Goal: Task Accomplishment & Management: Use online tool/utility

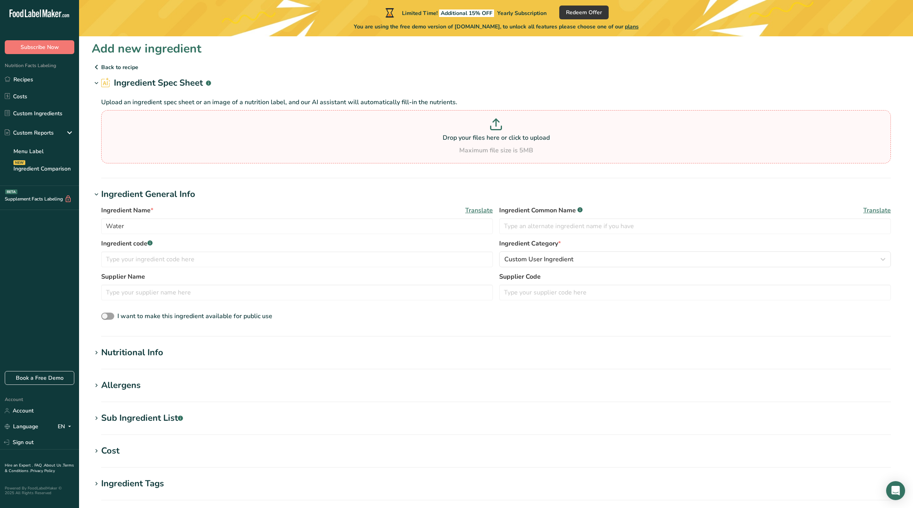
click at [245, 141] on p "Drop your files here or click to upload" at bounding box center [495, 137] width 785 height 9
click at [245, 141] on input "Drop your files here or click to upload Maximum file size is 5MB" at bounding box center [495, 136] width 789 height 53
click at [525, 128] on p at bounding box center [495, 126] width 785 height 15
click at [525, 128] on input "Drop your files here or click to upload Maximum file size is 5MB" at bounding box center [495, 136] width 789 height 53
type input "C:\fakepath\Screenshot 2025-08-27 at 1.18.07 PM.png"
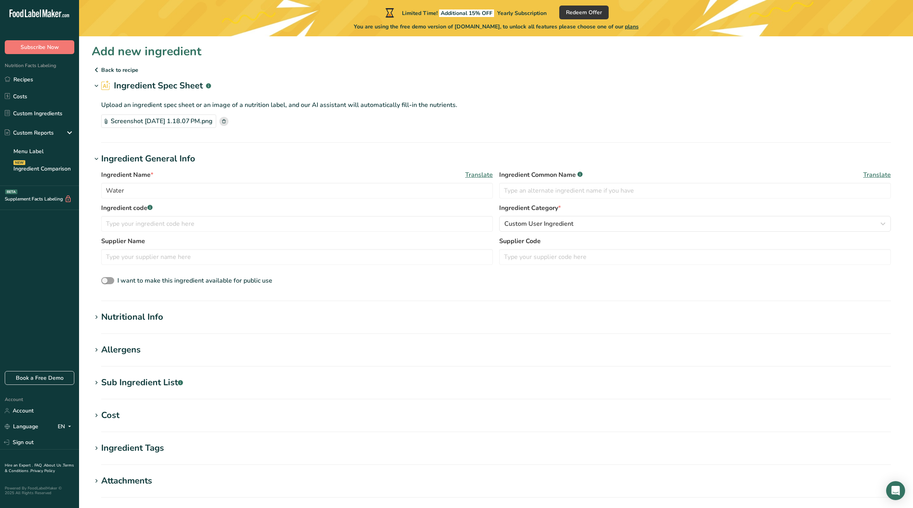
click at [247, 324] on h1 "Nutritional Info" at bounding box center [496, 317] width 808 height 13
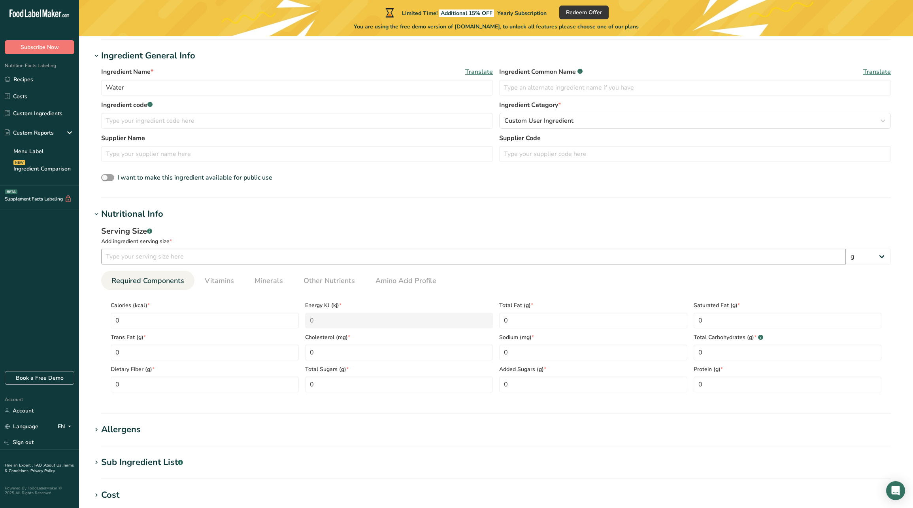
scroll to position [106, 0]
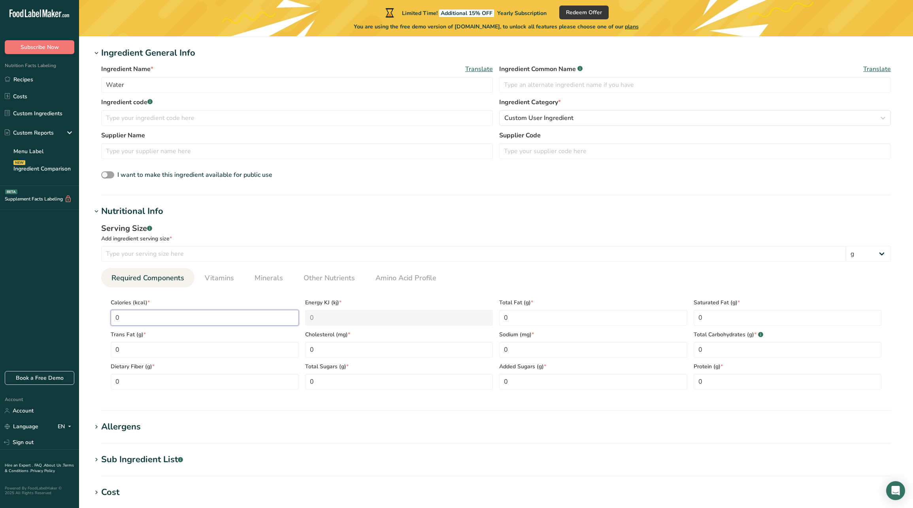
click at [226, 318] on input "0" at bounding box center [205, 318] width 188 height 16
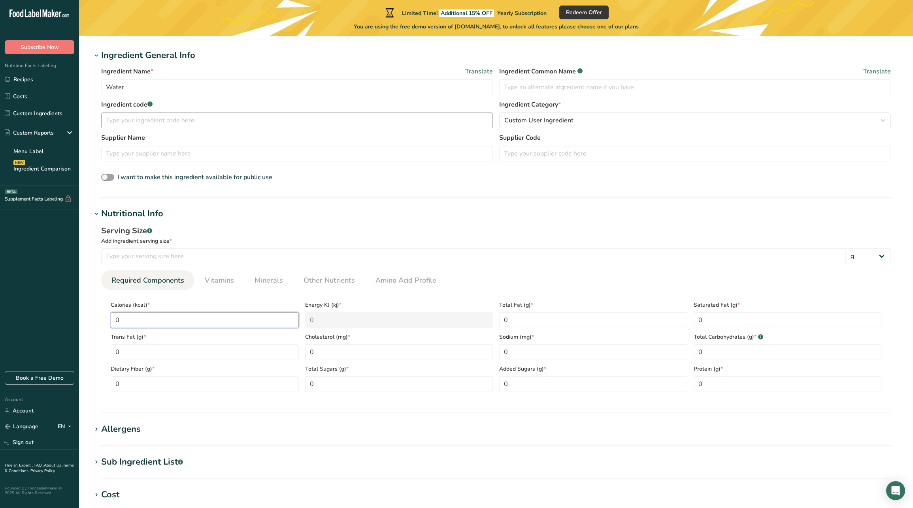
scroll to position [195, 0]
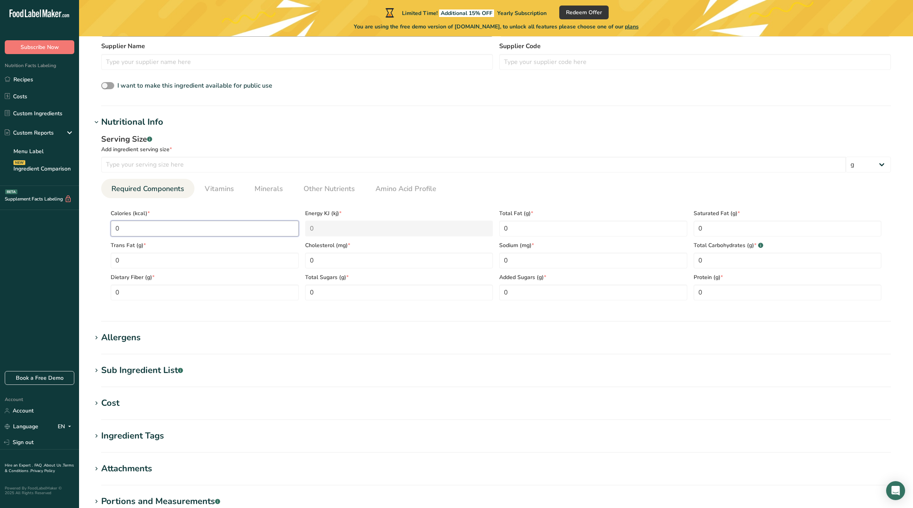
type input "2"
type KJ "8.4"
type input "25"
type KJ "104.6"
type input "25"
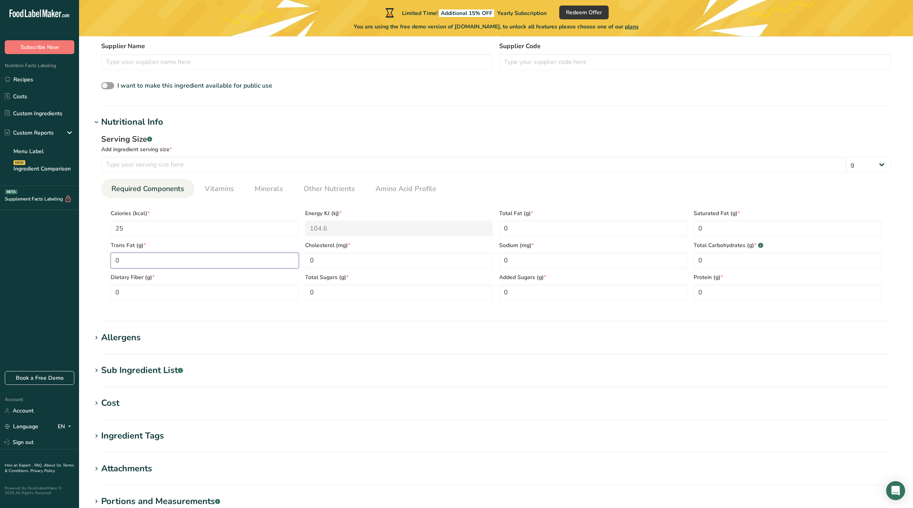
click at [251, 267] on Fat "0" at bounding box center [205, 261] width 188 height 16
click at [252, 262] on Fat "0" at bounding box center [205, 261] width 188 height 16
click at [326, 262] on input "0" at bounding box center [399, 261] width 188 height 16
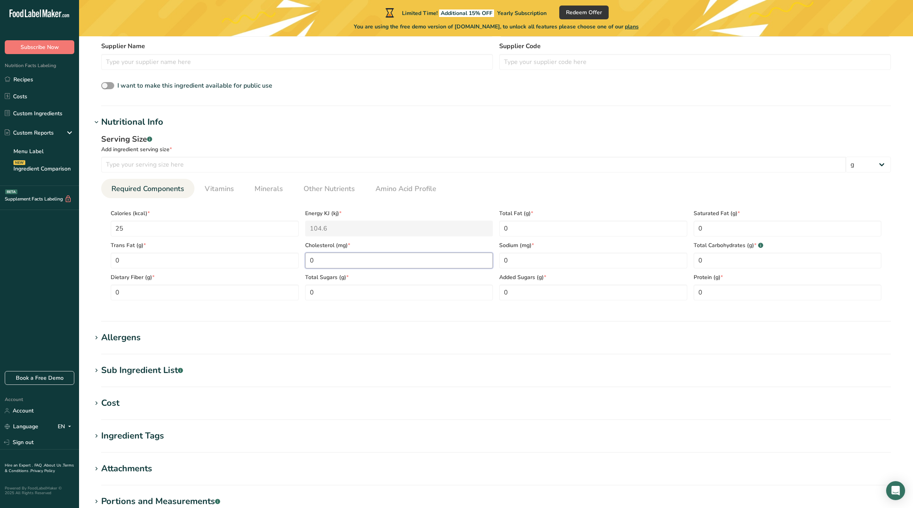
click at [326, 262] on input "0" at bounding box center [399, 261] width 188 height 16
type input "0"
click at [707, 259] on Carbohydrates "0" at bounding box center [787, 261] width 188 height 16
type Carbohydrates "6"
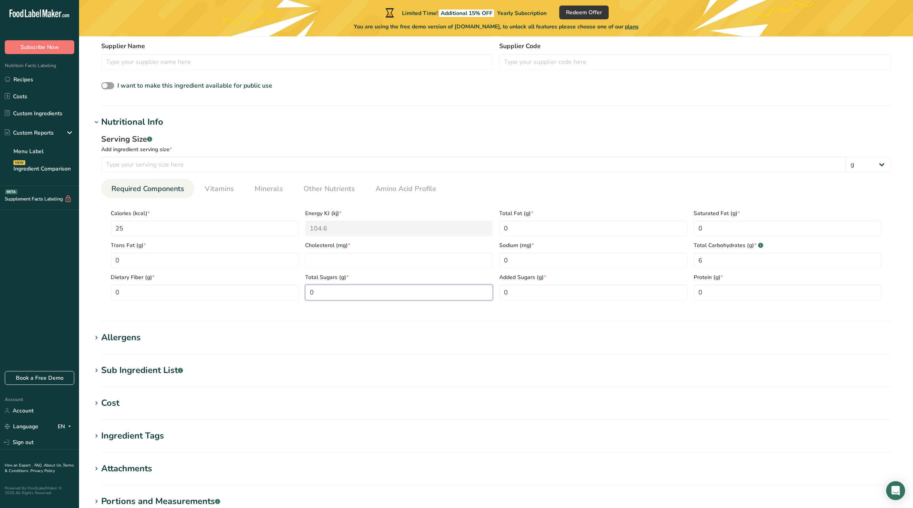
click at [356, 295] on Sugars "0" at bounding box center [399, 293] width 188 height 16
type Sugars "3"
click at [508, 264] on input "0" at bounding box center [593, 261] width 188 height 16
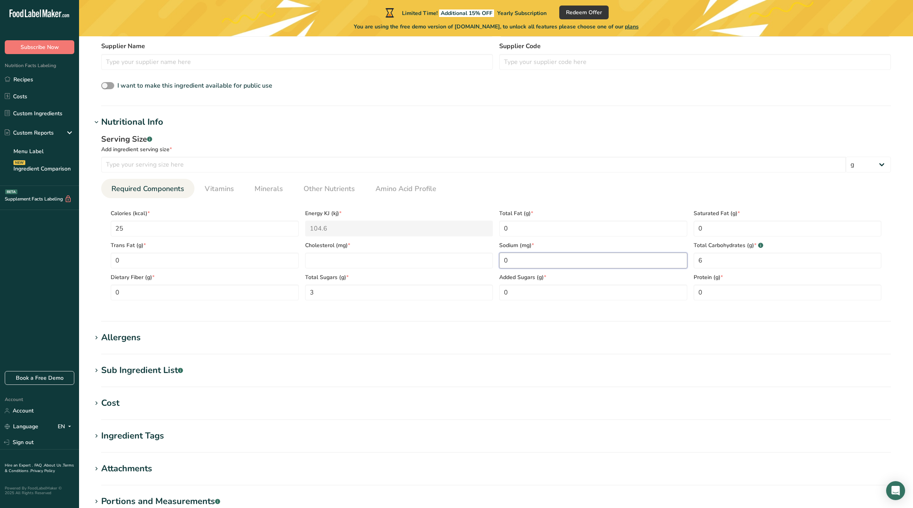
click at [508, 264] on input "0" at bounding box center [593, 261] width 188 height 16
type input "55"
click at [510, 294] on Sugars "0" at bounding box center [593, 293] width 188 height 16
click at [408, 252] on div "Cholesterol (mg) *" at bounding box center [399, 253] width 194 height 32
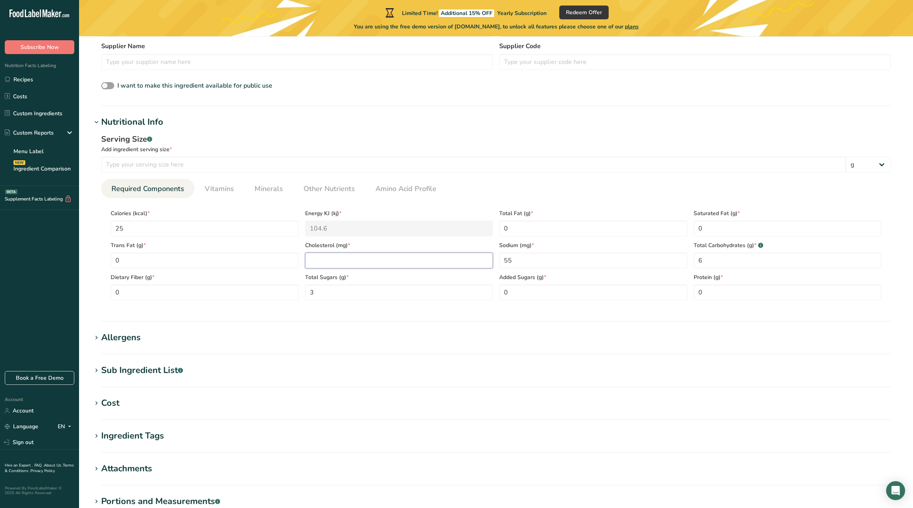
click at [407, 257] on input "number" at bounding box center [399, 261] width 188 height 16
type input "0"
click at [226, 191] on span "Vitamins" at bounding box center [219, 189] width 29 height 11
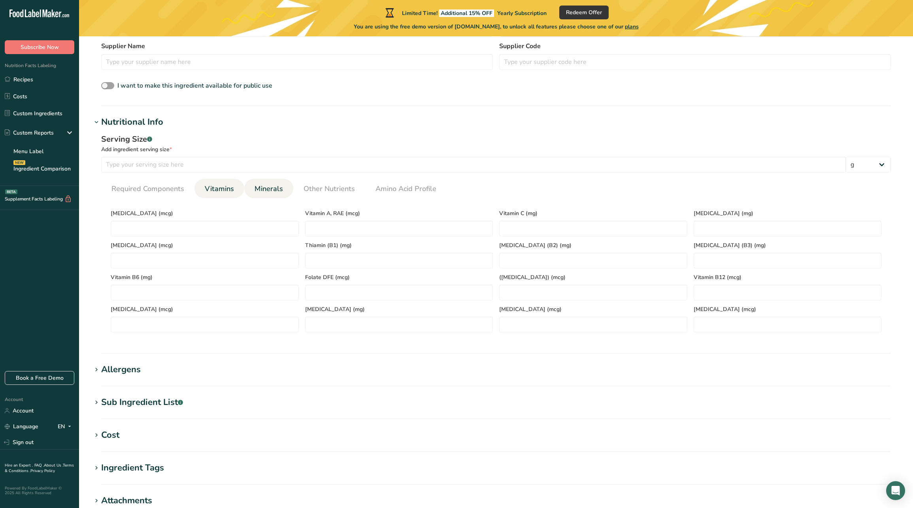
click at [267, 189] on span "Minerals" at bounding box center [268, 189] width 28 height 11
click at [332, 187] on span "Other Nutrients" at bounding box center [328, 189] width 51 height 11
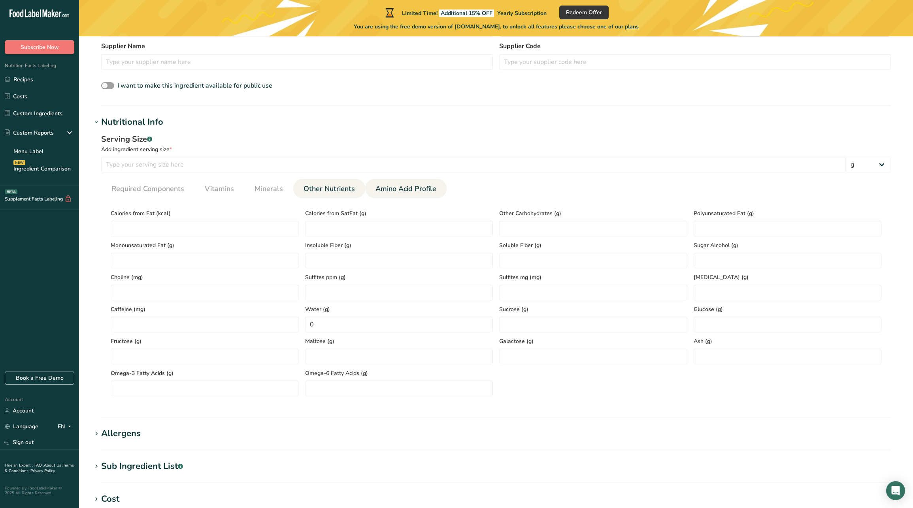
click at [375, 188] on span "Amino Acid Profile" at bounding box center [405, 189] width 61 height 11
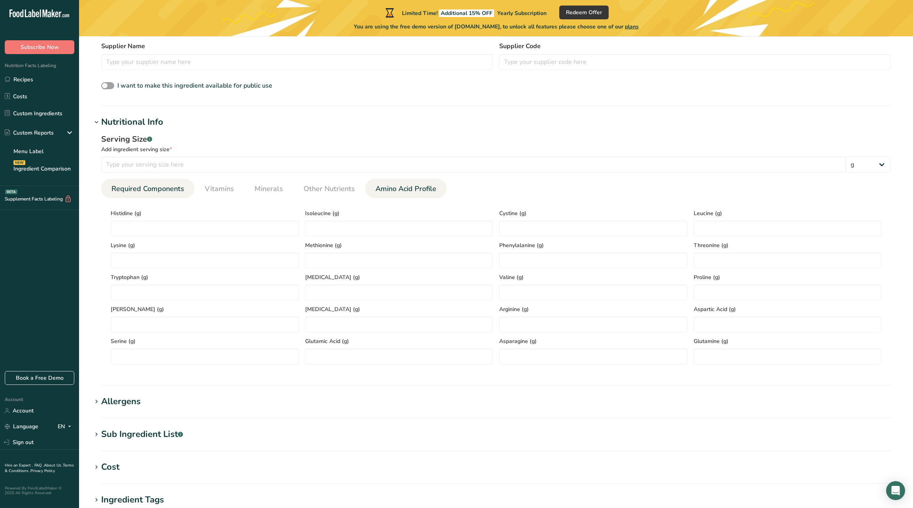
click at [131, 186] on span "Required Components" at bounding box center [147, 189] width 73 height 11
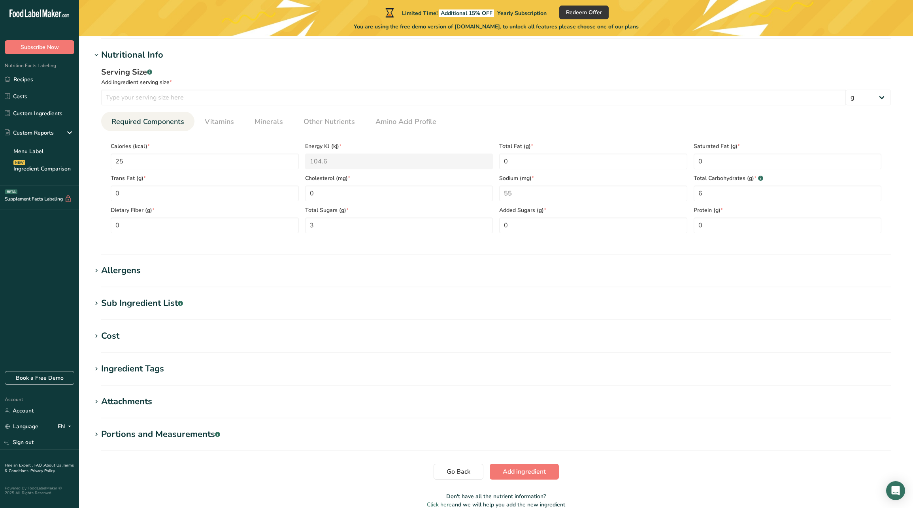
scroll to position [267, 0]
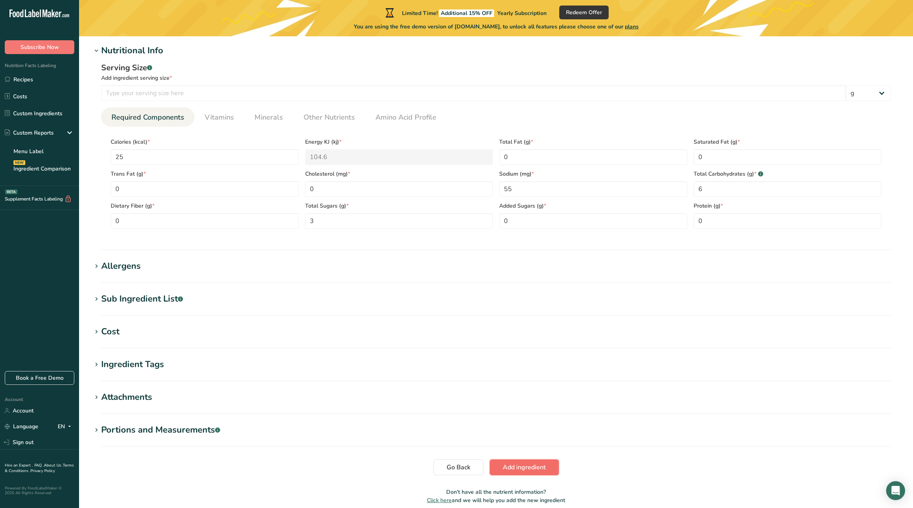
click at [522, 469] on span "Add ingredient" at bounding box center [524, 467] width 43 height 9
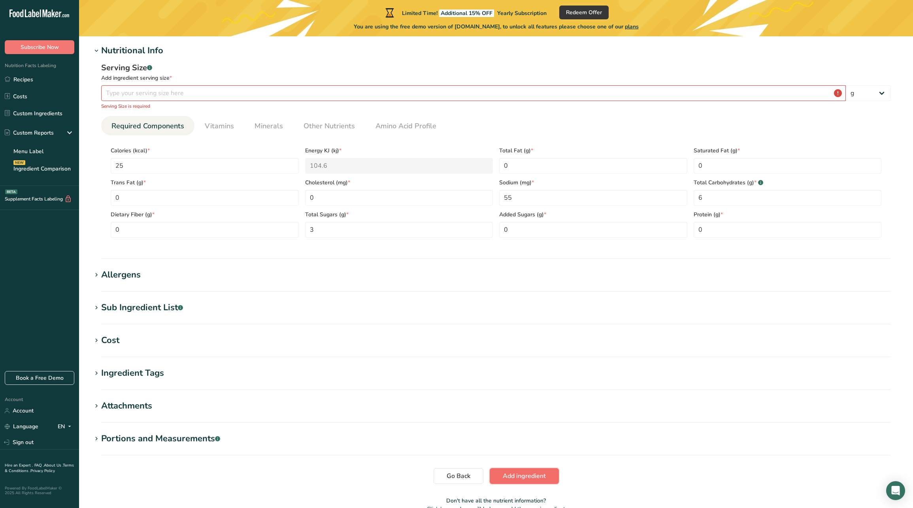
scroll to position [144, 0]
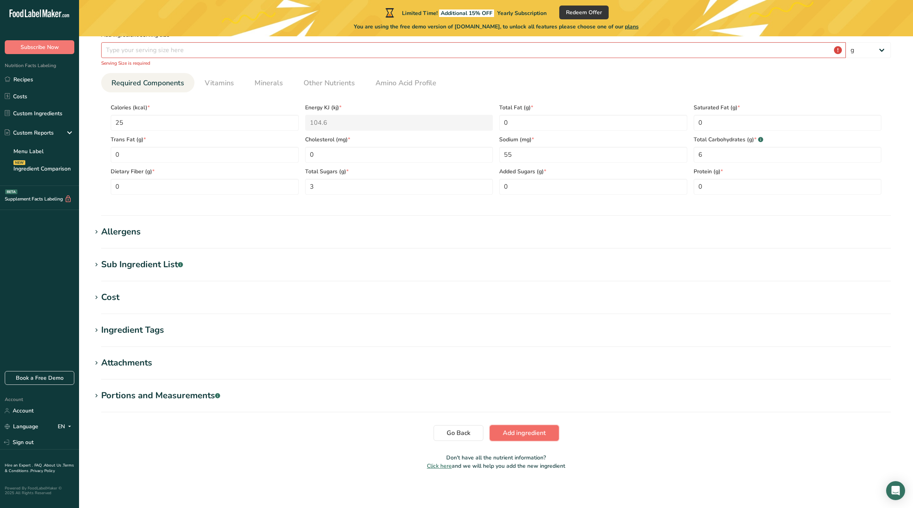
click at [527, 427] on button "Add ingredient" at bounding box center [523, 433] width 69 height 16
click at [527, 430] on span "Add ingredient" at bounding box center [524, 433] width 43 height 9
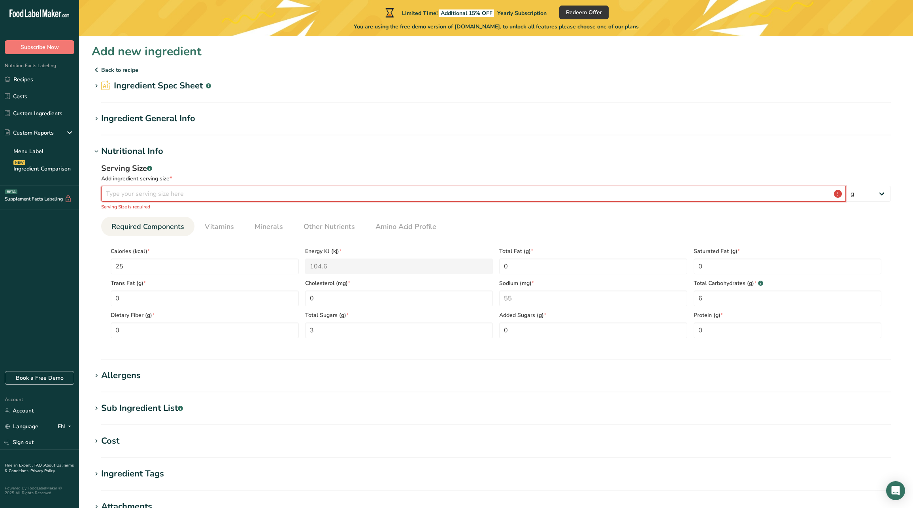
click at [281, 196] on input "number" at bounding box center [473, 194] width 744 height 16
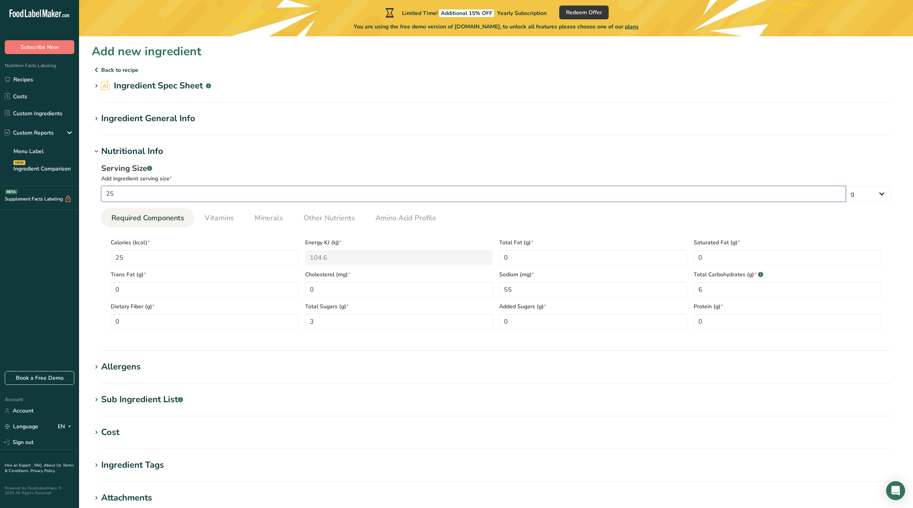
type input "2"
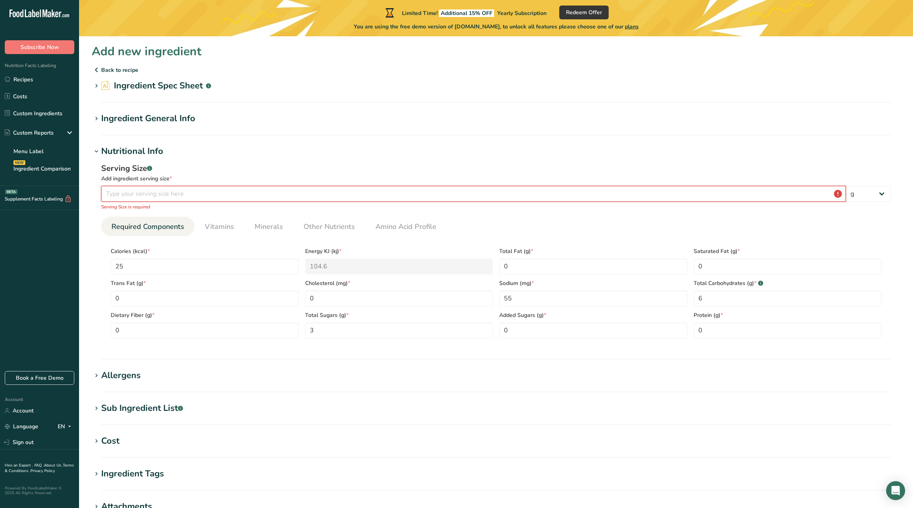
type input "1"
type input "18"
type input "1"
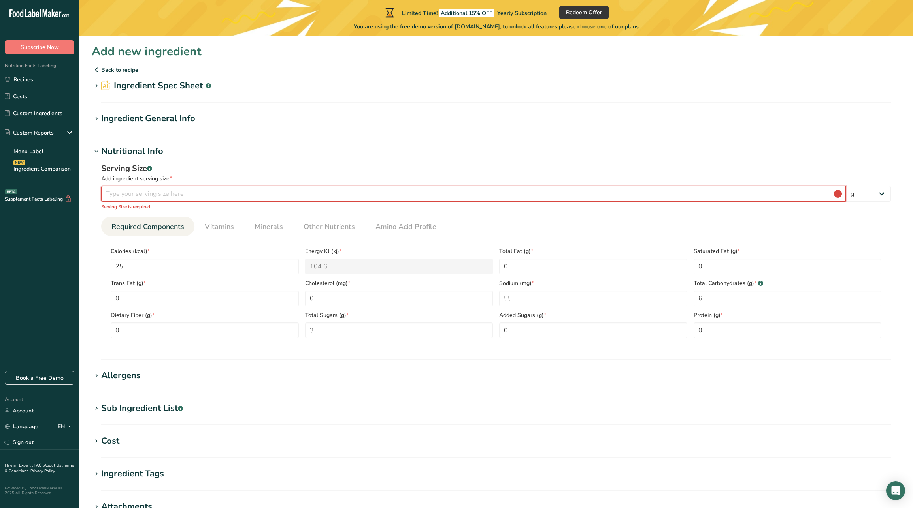
type input "1"
type input "8"
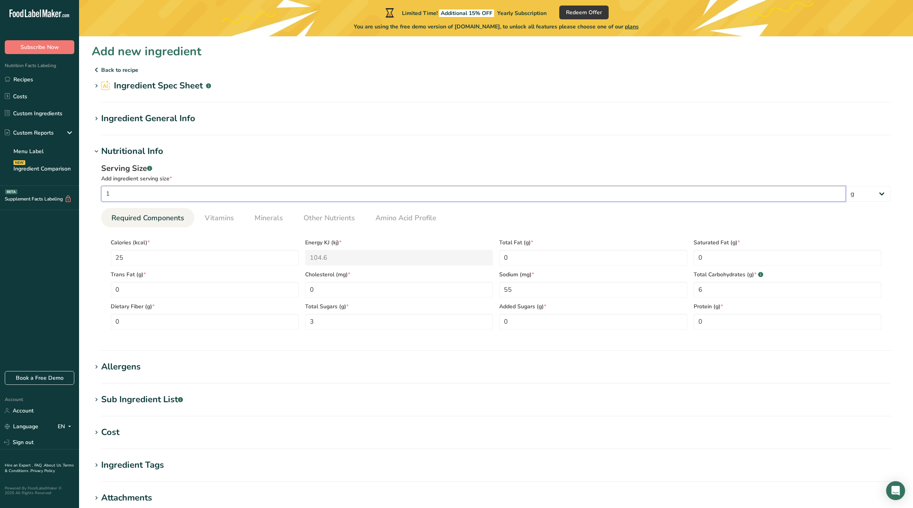
type input "18"
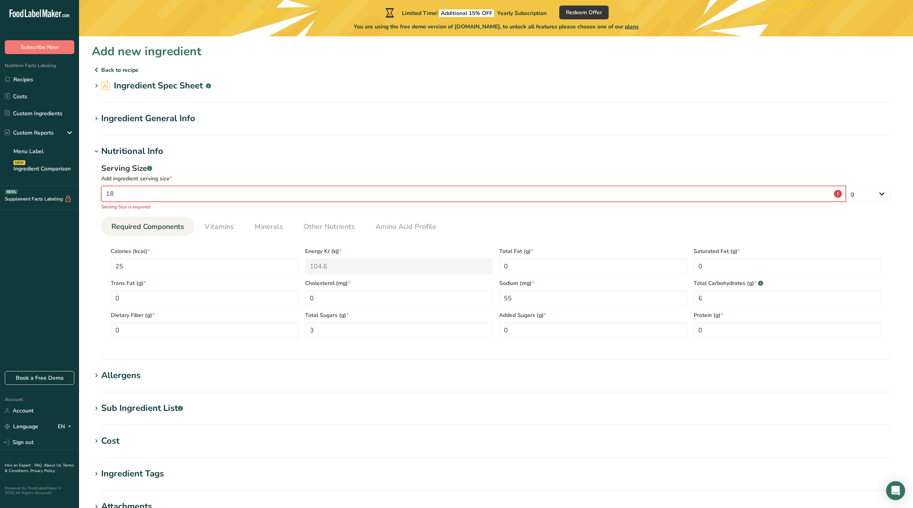
type input "1"
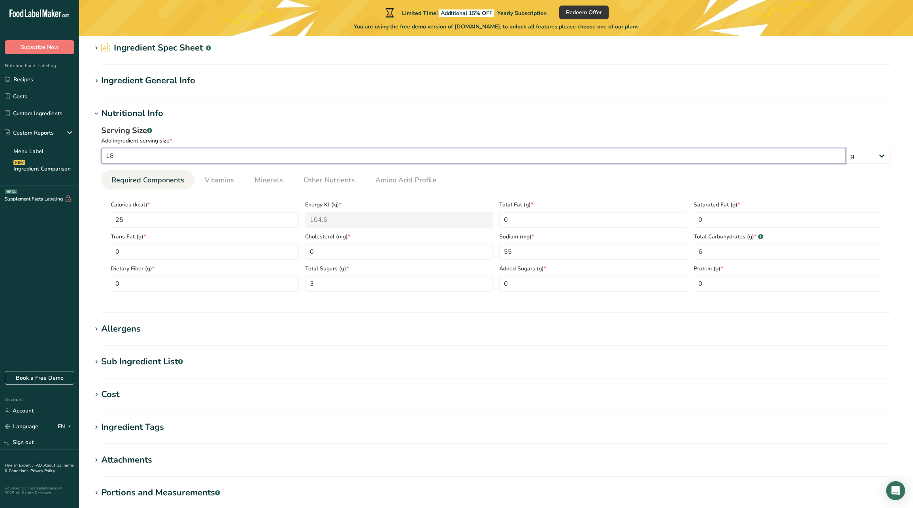
scroll to position [108, 0]
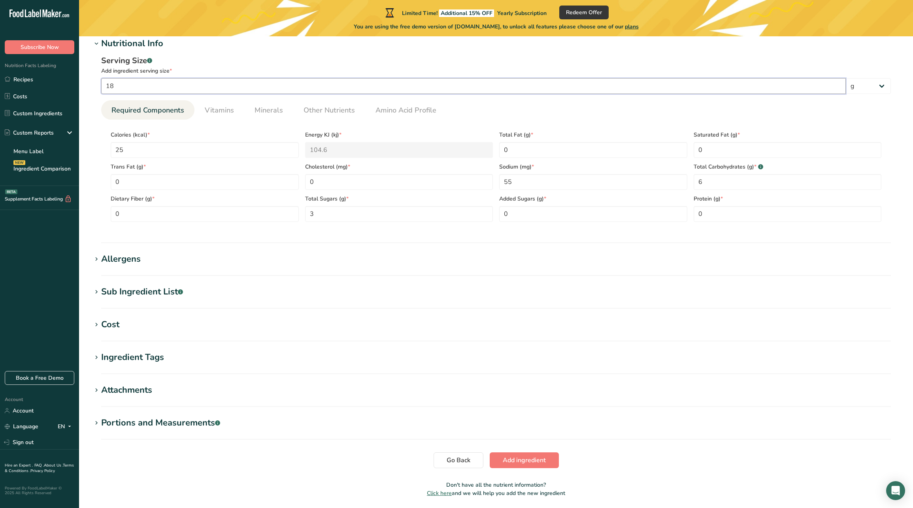
type input "18"
click at [111, 260] on div "Allergens" at bounding box center [121, 259] width 40 height 13
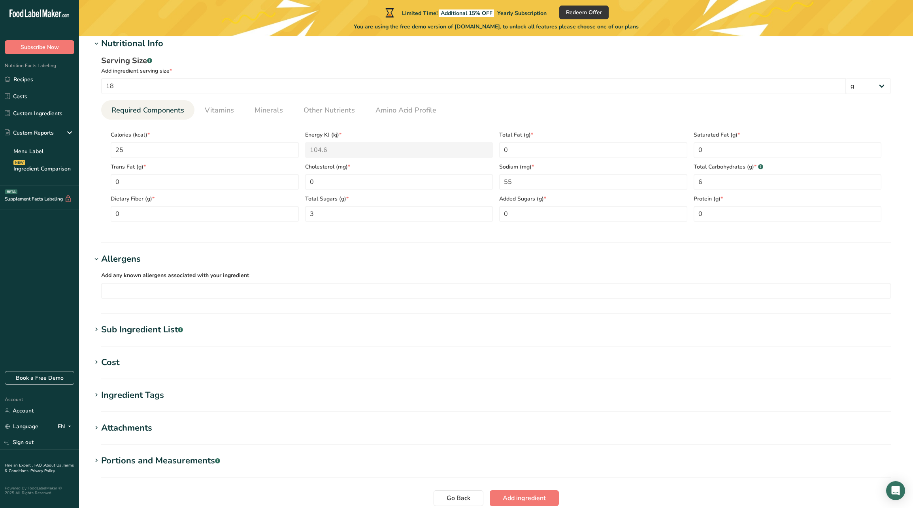
click at [133, 332] on div "Sub Ingredient List .a-a{fill:#347362;}.b-a{fill:#fff;}" at bounding box center [142, 330] width 82 height 13
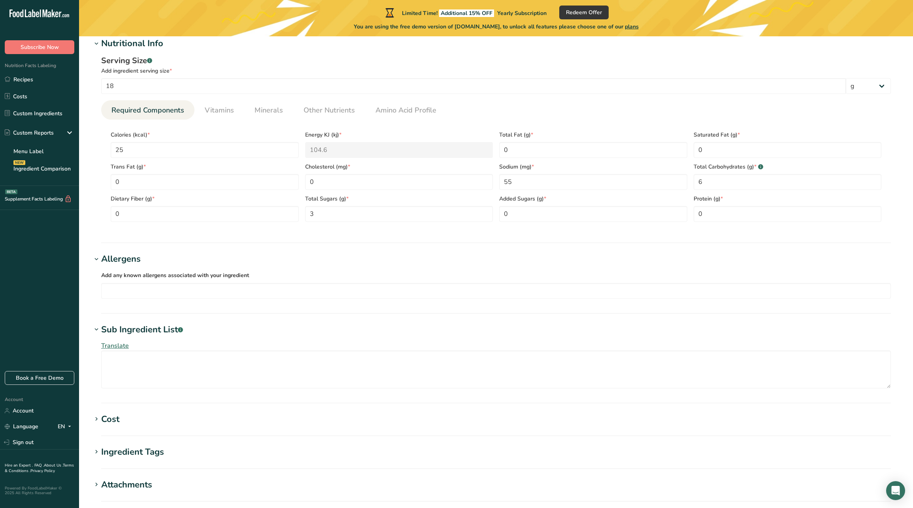
click at [133, 332] on div "Sub Ingredient List .a-a{fill:#347362;}.b-a{fill:#fff;}" at bounding box center [142, 330] width 82 height 13
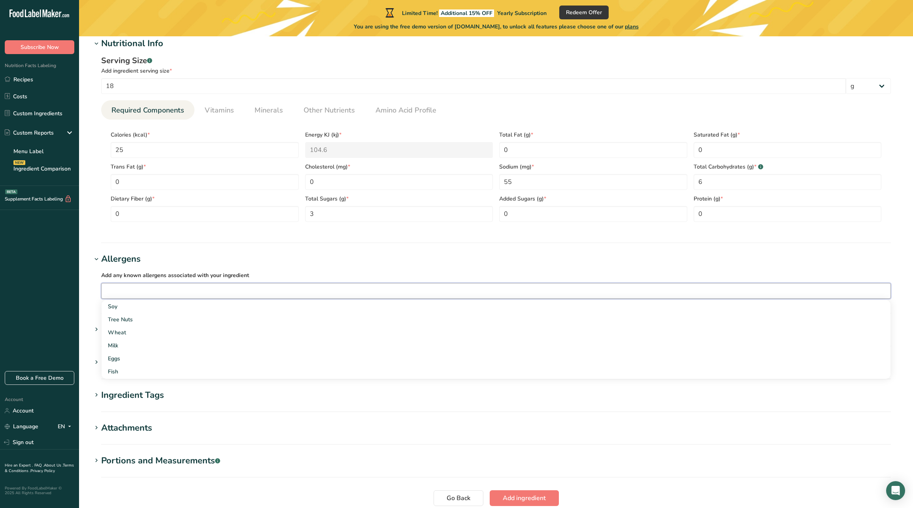
click at [138, 291] on input "text" at bounding box center [496, 291] width 789 height 12
type input "ㄴ"
type input "내"
type input "S"
click at [149, 309] on div "Soy" at bounding box center [489, 307] width 763 height 8
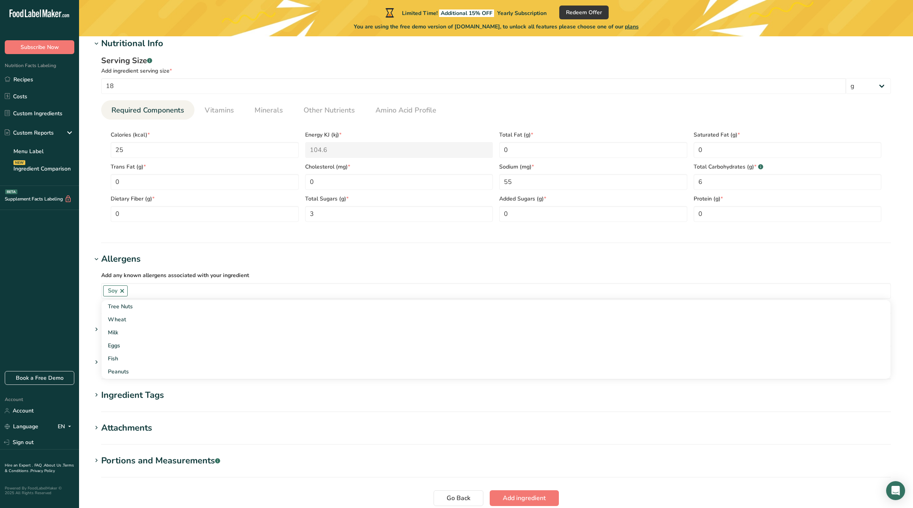
click at [165, 402] on section "Ingredient Tags Add tags Standard Tags Custom Tags Source of Antioxidants Prebi…" at bounding box center [496, 400] width 808 height 23
click at [113, 367] on div "Cost" at bounding box center [110, 362] width 18 height 13
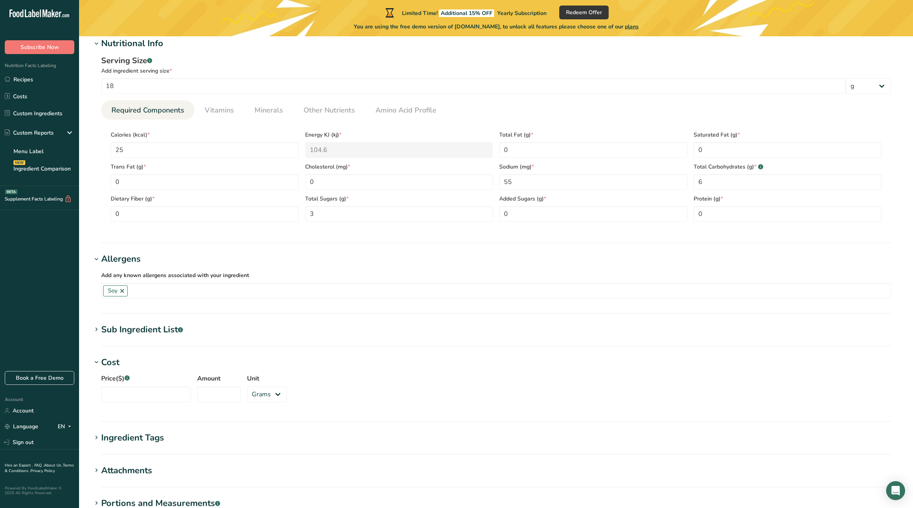
click at [113, 367] on div "Cost" at bounding box center [110, 362] width 18 height 13
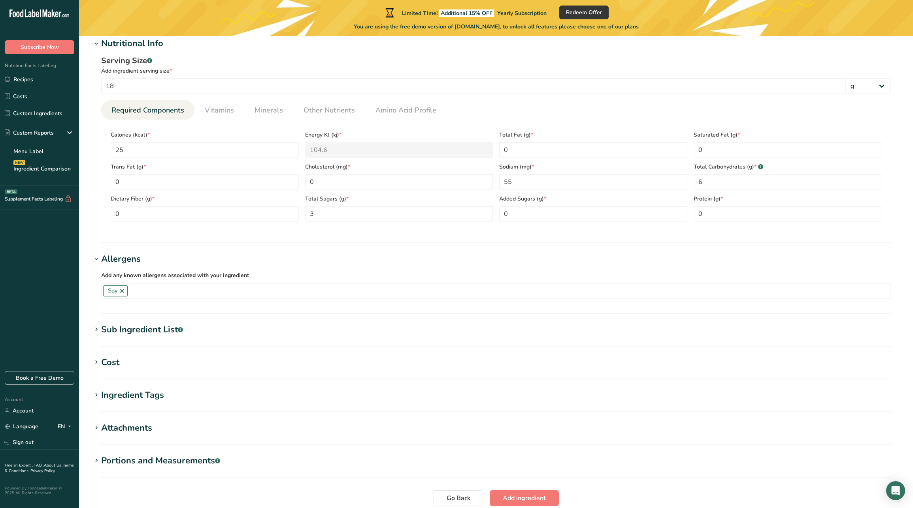
click at [122, 393] on div "Ingredient Tags" at bounding box center [132, 395] width 63 height 13
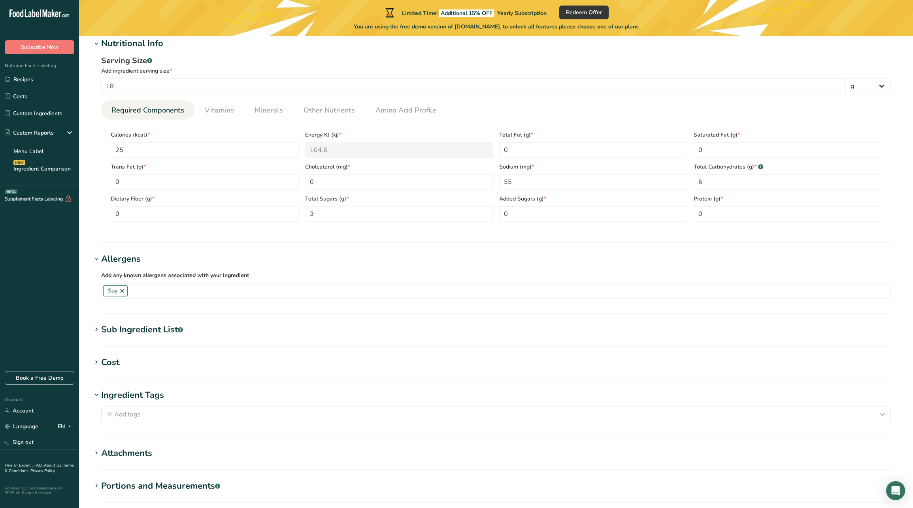
click at [122, 393] on div "Ingredient Tags" at bounding box center [132, 395] width 63 height 13
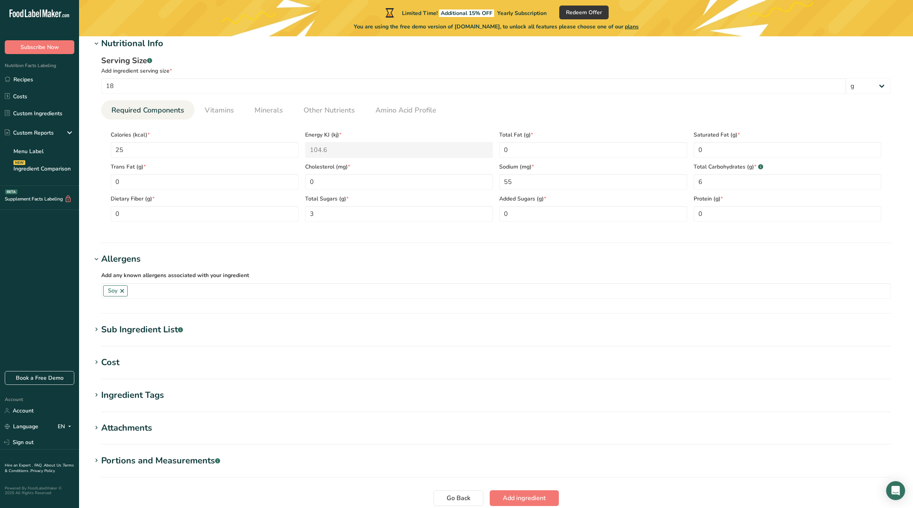
click at [114, 359] on div "Cost" at bounding box center [110, 362] width 18 height 13
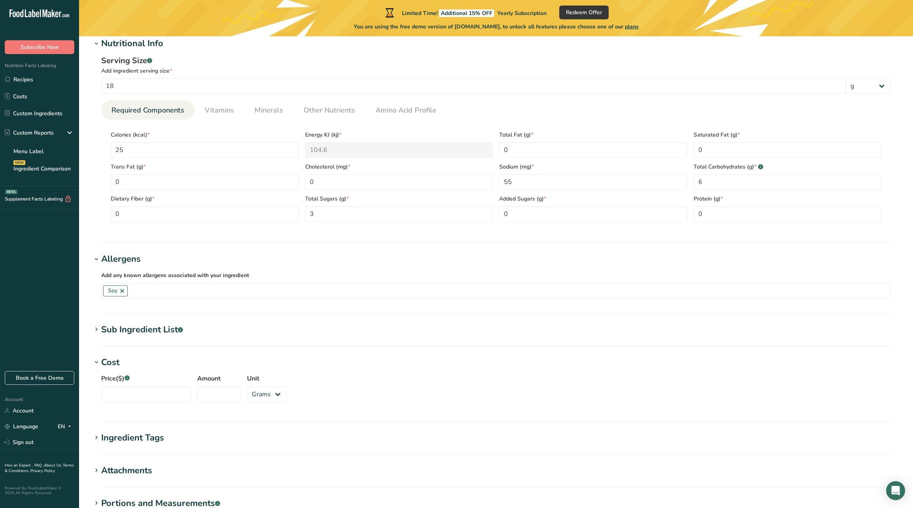
click at [114, 359] on div "Cost" at bounding box center [110, 362] width 18 height 13
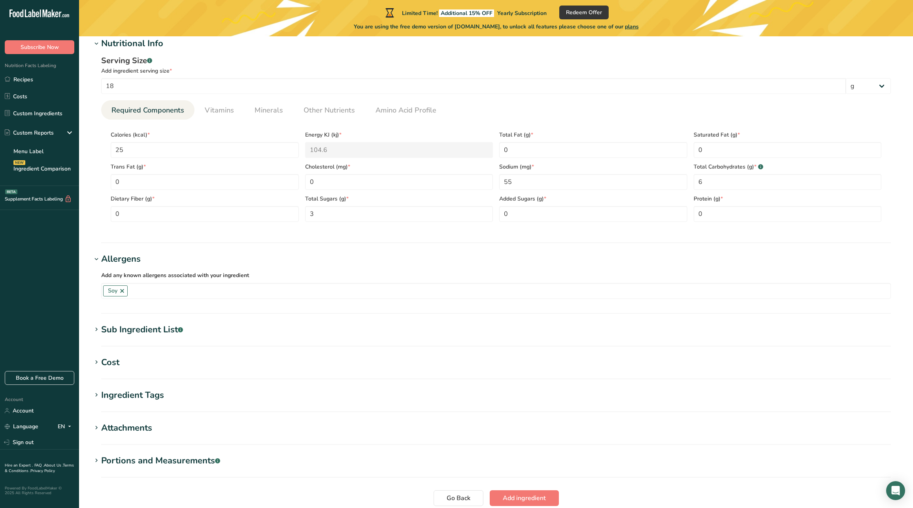
click at [126, 428] on div "Attachments" at bounding box center [126, 428] width 51 height 13
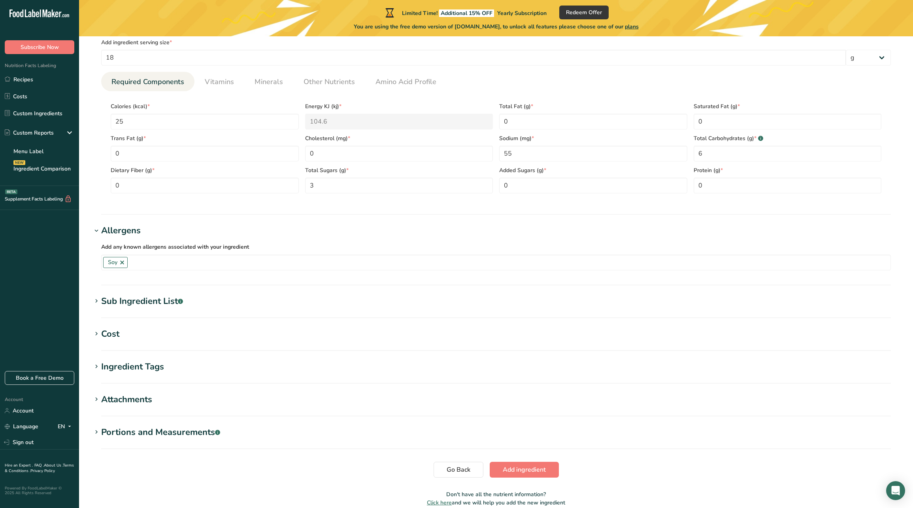
scroll to position [162, 0]
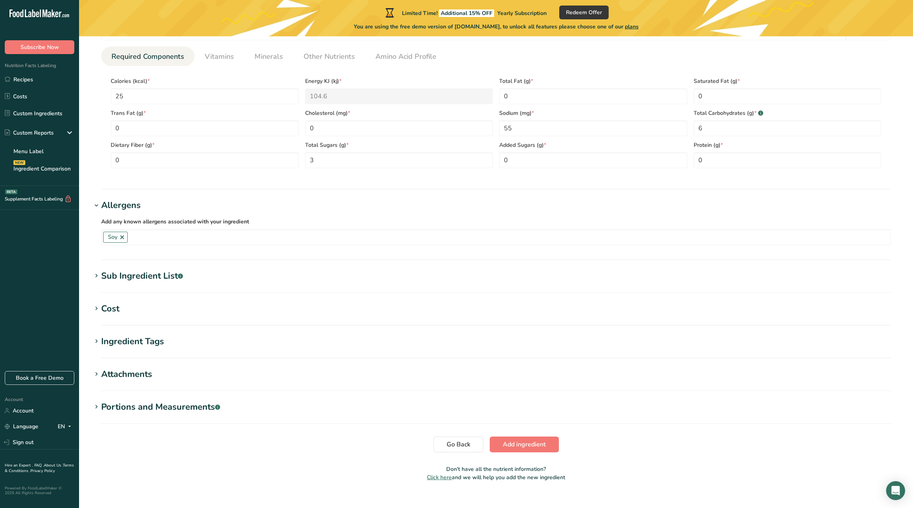
click at [129, 405] on div "Portions and Measurements .a-a{fill:#347362;}.b-a{fill:#fff;}" at bounding box center [160, 407] width 119 height 13
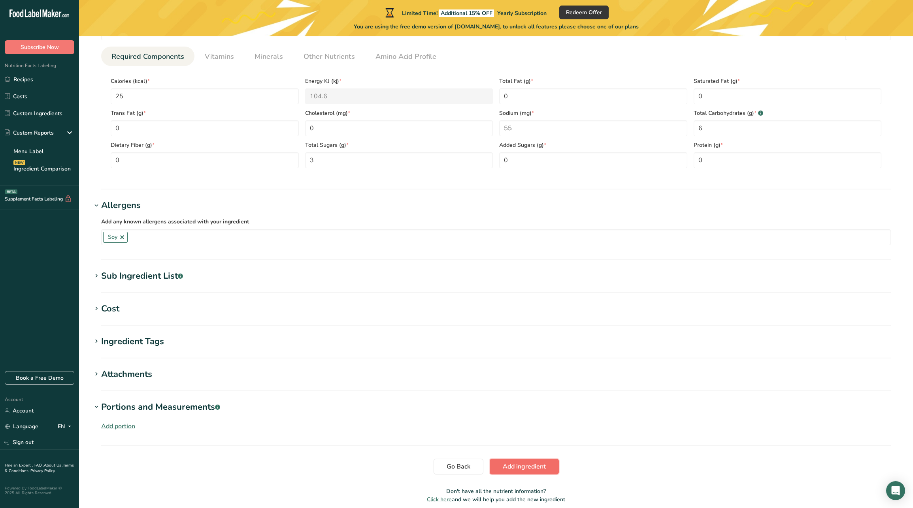
click at [507, 466] on span "Add ingredient" at bounding box center [524, 466] width 43 height 9
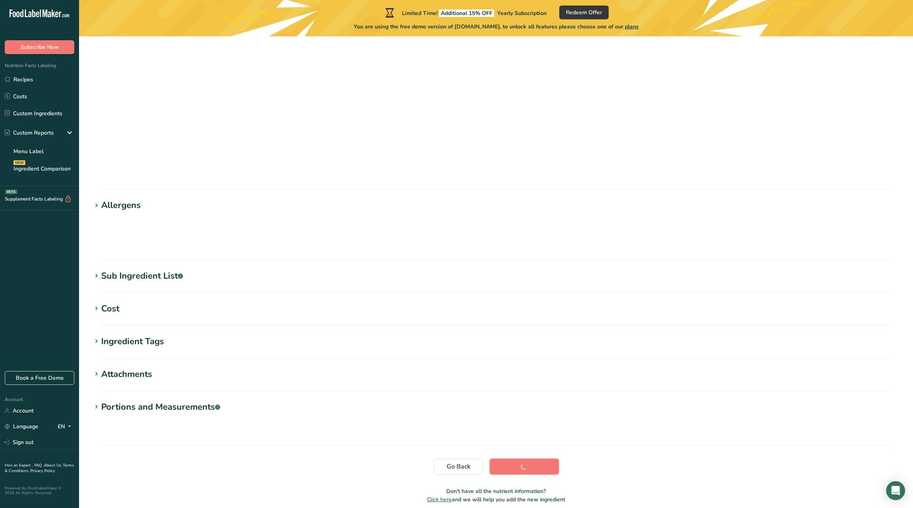
scroll to position [0, 0]
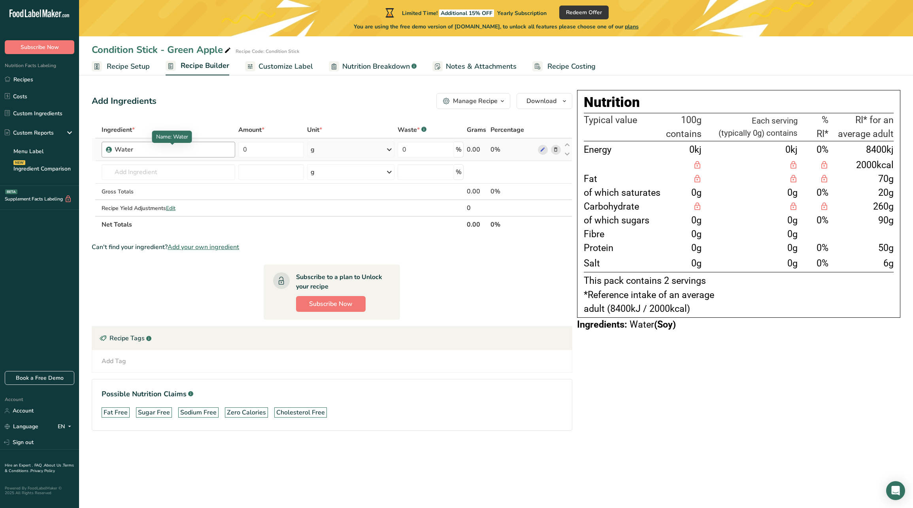
click at [158, 146] on div "Water" at bounding box center [164, 149] width 99 height 9
click at [136, 152] on div "Water" at bounding box center [164, 149] width 99 height 9
click at [136, 173] on input "text" at bounding box center [169, 172] width 134 height 16
click at [150, 149] on div "Water" at bounding box center [164, 149] width 99 height 9
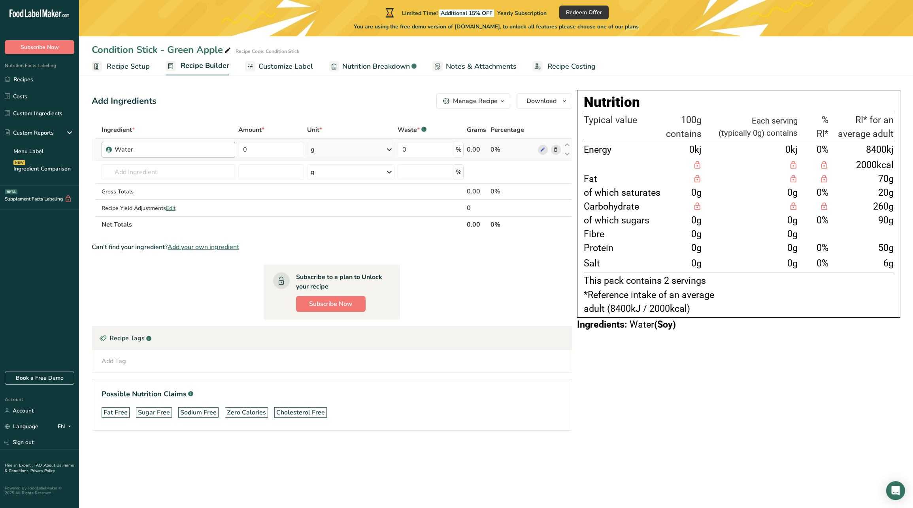
click at [150, 149] on div "Water" at bounding box center [164, 149] width 99 height 9
click at [129, 149] on div "Water" at bounding box center [164, 149] width 99 height 9
click at [288, 73] on link "Customize Label" at bounding box center [279, 67] width 68 height 18
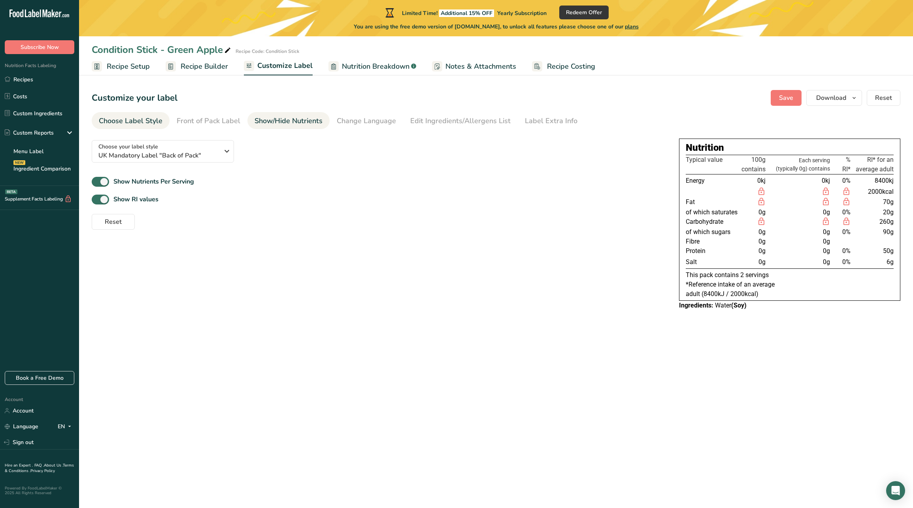
click at [300, 123] on div "Show/Hide Nutrients" at bounding box center [288, 121] width 68 height 11
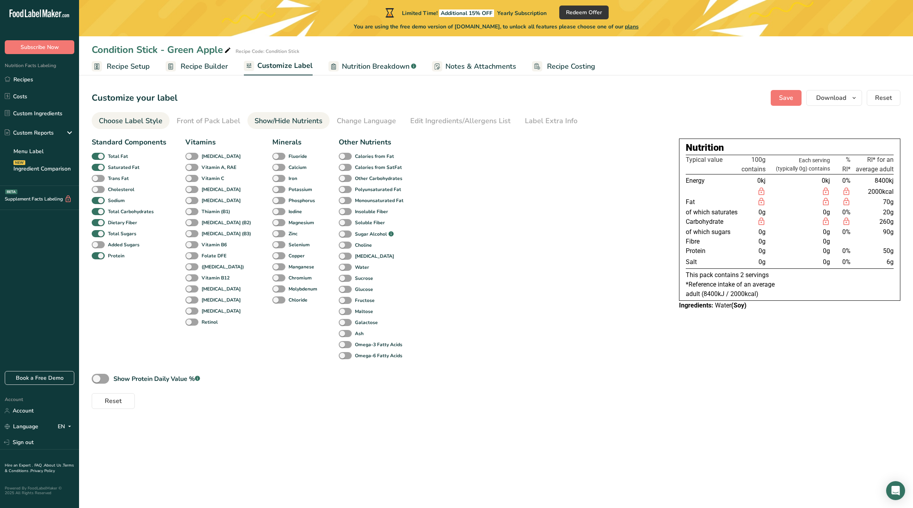
click at [144, 125] on div "Choose Label Style" at bounding box center [131, 121] width 64 height 11
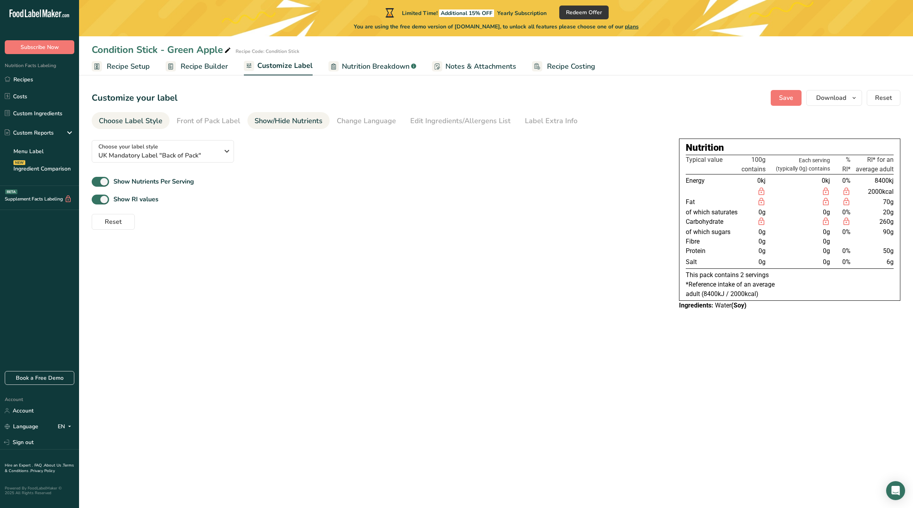
click at [293, 121] on div "Show/Hide Nutrients" at bounding box center [288, 121] width 68 height 11
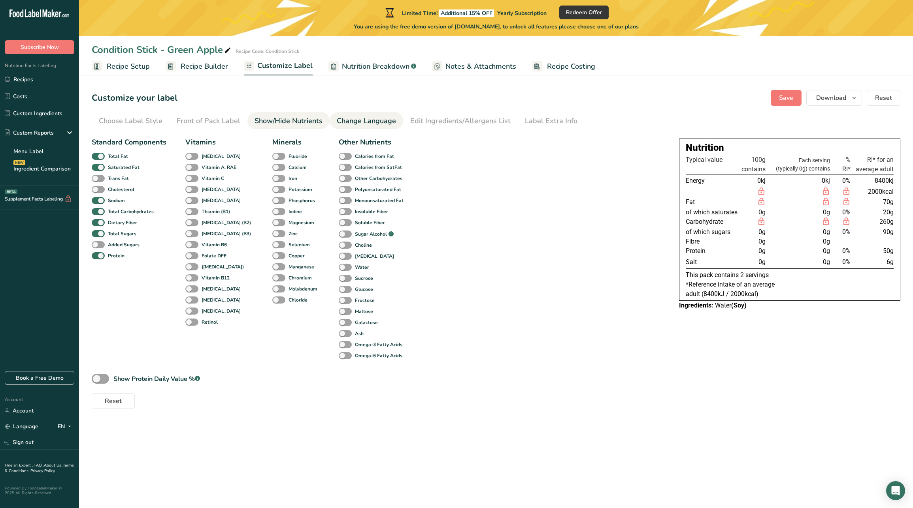
click at [341, 119] on div "Change Language" at bounding box center [366, 121] width 59 height 11
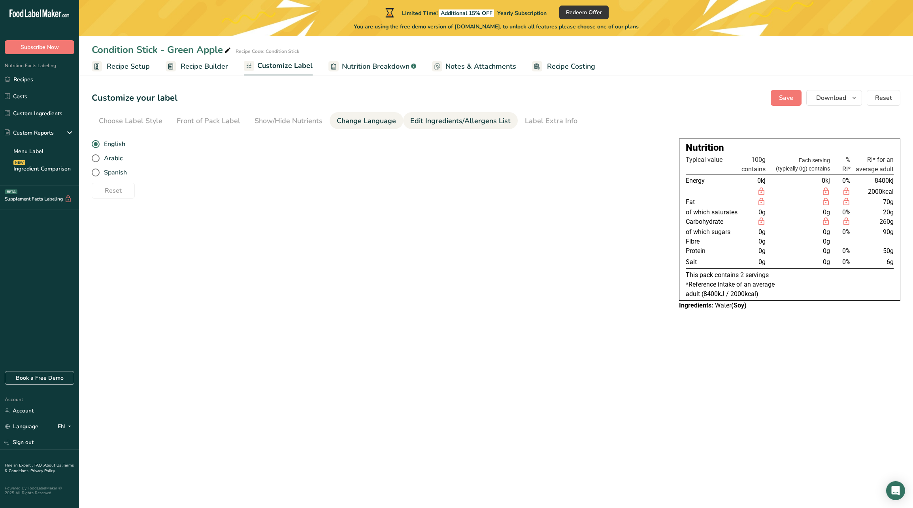
click at [411, 114] on link "Edit Ingredients/Allergens List" at bounding box center [460, 121] width 100 height 18
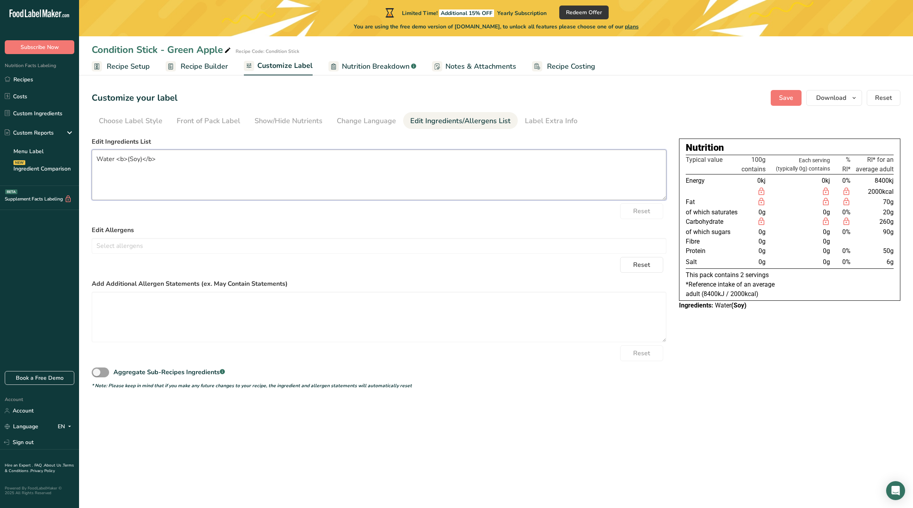
click at [271, 168] on textarea "Water <b>(Soy)</b>" at bounding box center [379, 175] width 574 height 51
click at [123, 160] on textarea "Water <b>(Soy)</b>" at bounding box center [379, 175] width 574 height 51
click at [106, 160] on textarea "Water <b>(Soy)</b>" at bounding box center [379, 175] width 574 height 51
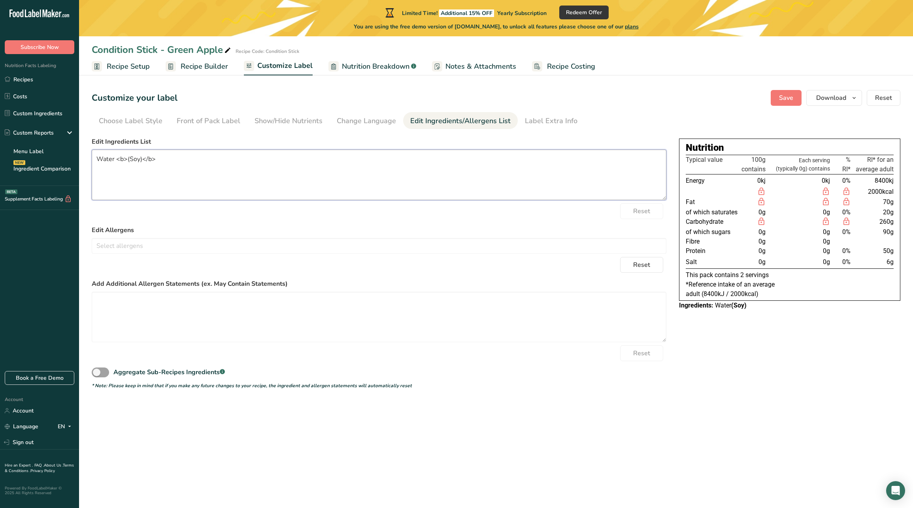
click at [106, 160] on textarea "Water <b>(Soy)</b>" at bounding box center [379, 175] width 574 height 51
paste textarea ", Sweetener Blend (Oligosaccharides, High-Fructose Corn Syrup, Other Sugars, Su…"
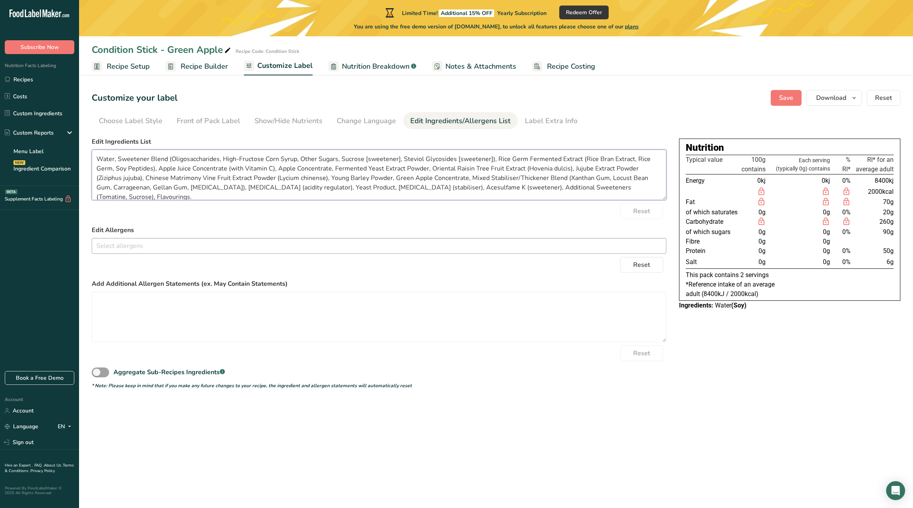
type textarea "Water, Sweetener Blend (Oligosaccharides, High-Fructose Corn Syrup, Other Sugar…"
click at [391, 241] on input "text" at bounding box center [379, 246] width 574 height 12
click at [369, 260] on link "Soy" at bounding box center [379, 261] width 574 height 13
click at [371, 220] on form "Edit Ingredients List Water, Sweetener Blend (Oligosaccharides, High-Fructose C…" at bounding box center [379, 263] width 574 height 252
click at [307, 300] on textarea at bounding box center [379, 317] width 574 height 51
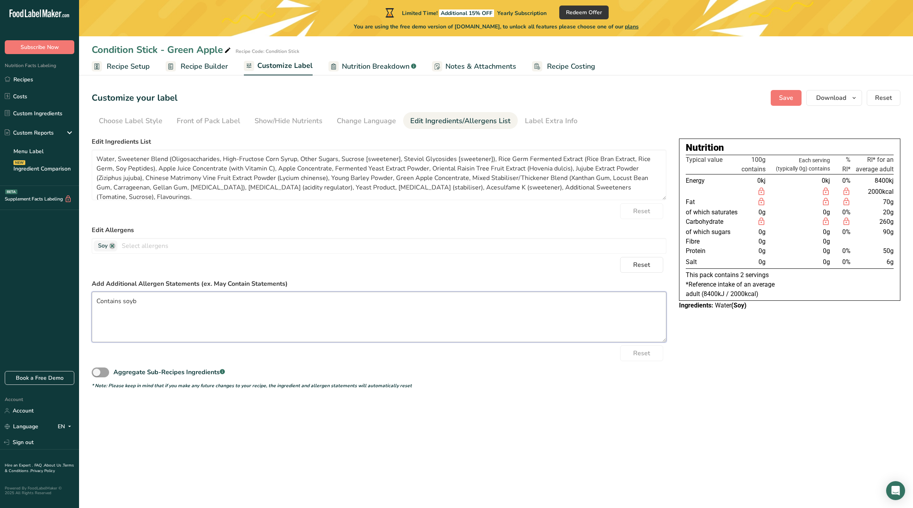
click at [205, 298] on textarea "Contains soyb" at bounding box center [379, 317] width 574 height 51
type textarea "Contains soybean"
click at [111, 248] on link at bounding box center [112, 246] width 6 height 6
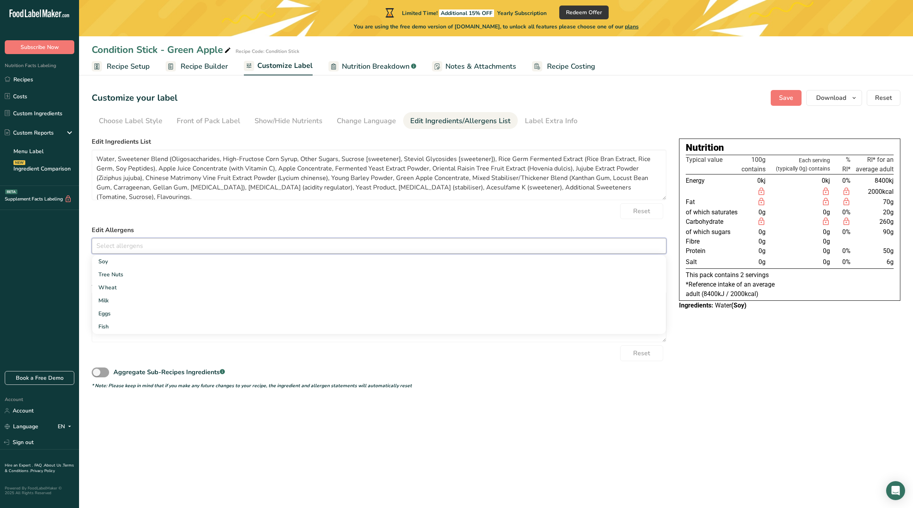
click at [119, 247] on input "text" at bounding box center [379, 246] width 574 height 12
type input "soybean"
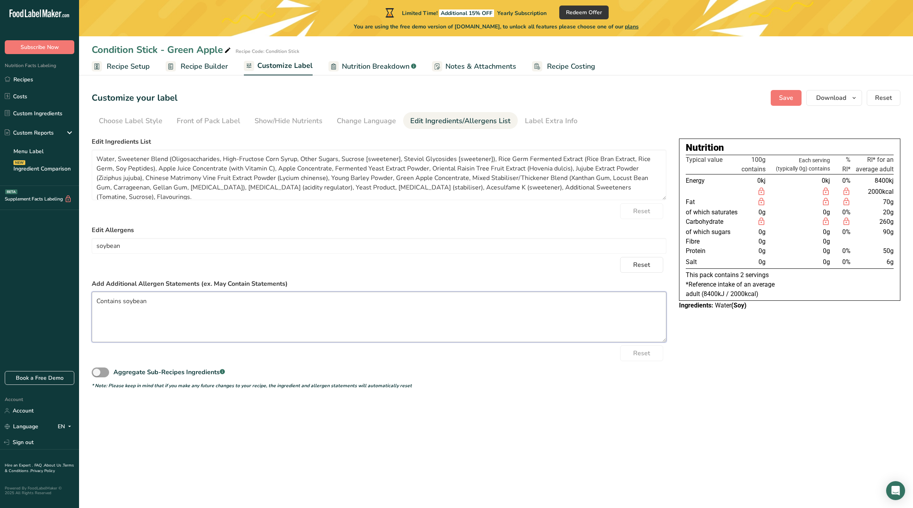
click at [206, 317] on textarea "Contains soybean" at bounding box center [379, 317] width 574 height 51
click at [205, 243] on input "soybean" at bounding box center [379, 246] width 574 height 12
click at [101, 167] on textarea "Water, Sweetener Blend (Oligosaccharides, High-Fructose Corn Syrup, Other Sugar…" at bounding box center [379, 175] width 574 height 51
click at [105, 168] on textarea "Water, Sweetener Blend (Oligosaccharides, High-Fructose Corn Syrup, Other Sugar…" at bounding box center [379, 175] width 574 height 51
type textarea "Water, Sweetener Blend (Oligosaccharides, High-Fructose Corn Syrup, Other Sugar…"
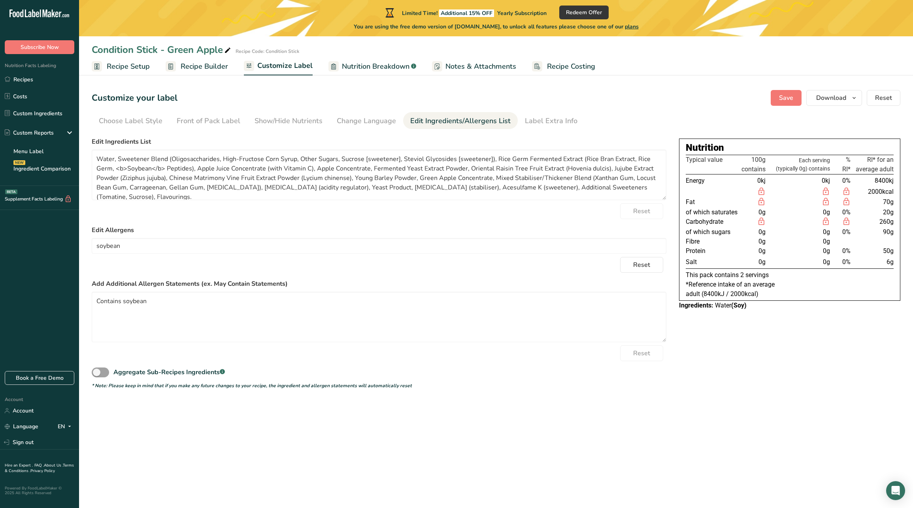
click at [201, 228] on label "Edit Allergens" at bounding box center [379, 230] width 574 height 9
click at [792, 97] on span "Save" at bounding box center [786, 97] width 14 height 9
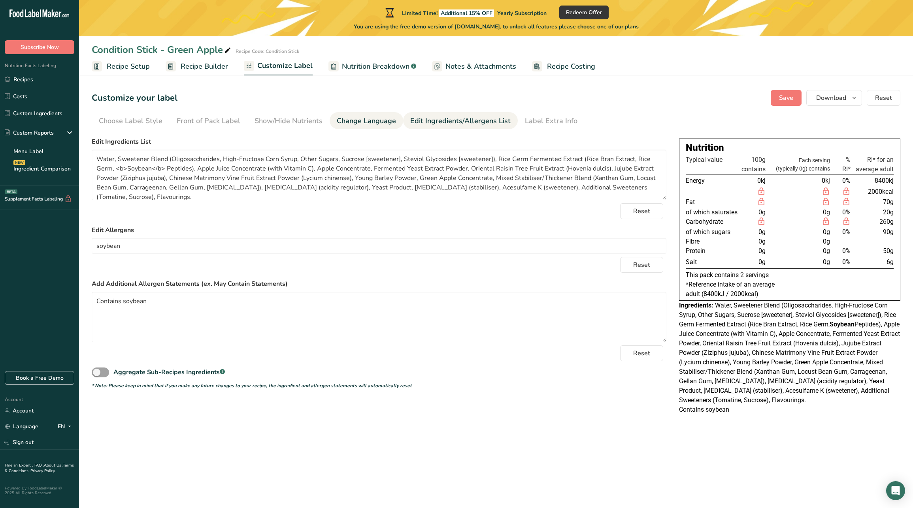
click at [362, 127] on link "Change Language" at bounding box center [366, 121] width 59 height 18
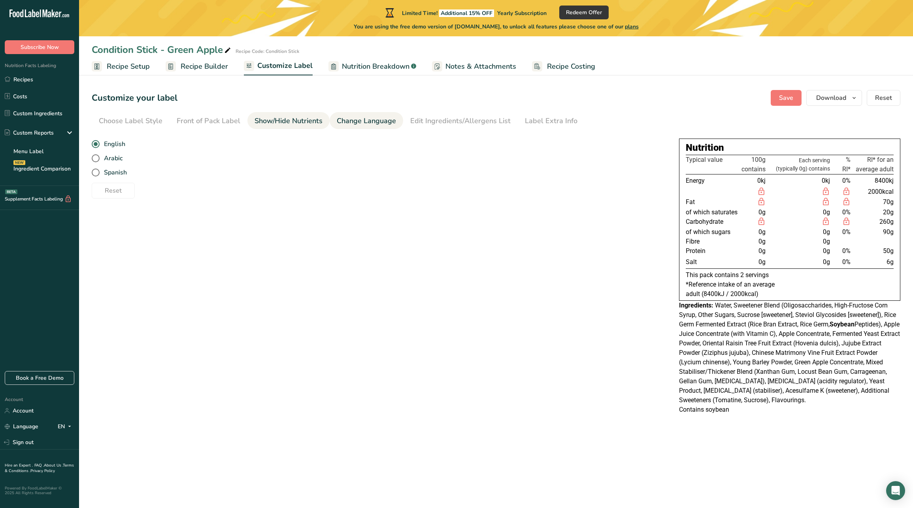
click at [288, 126] on link "Show/Hide Nutrients" at bounding box center [288, 121] width 68 height 18
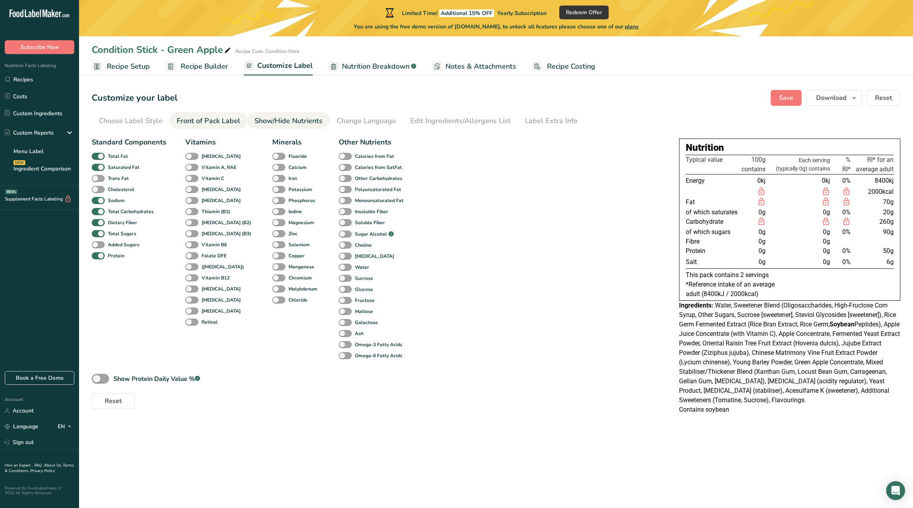
click at [216, 125] on div "Front of Pack Label" at bounding box center [209, 121] width 64 height 11
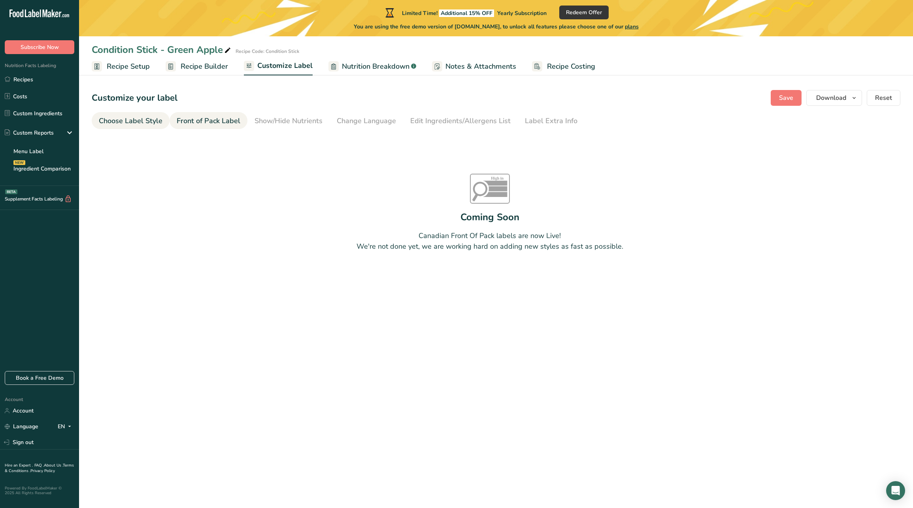
click at [138, 124] on div "Choose Label Style" at bounding box center [131, 121] width 64 height 11
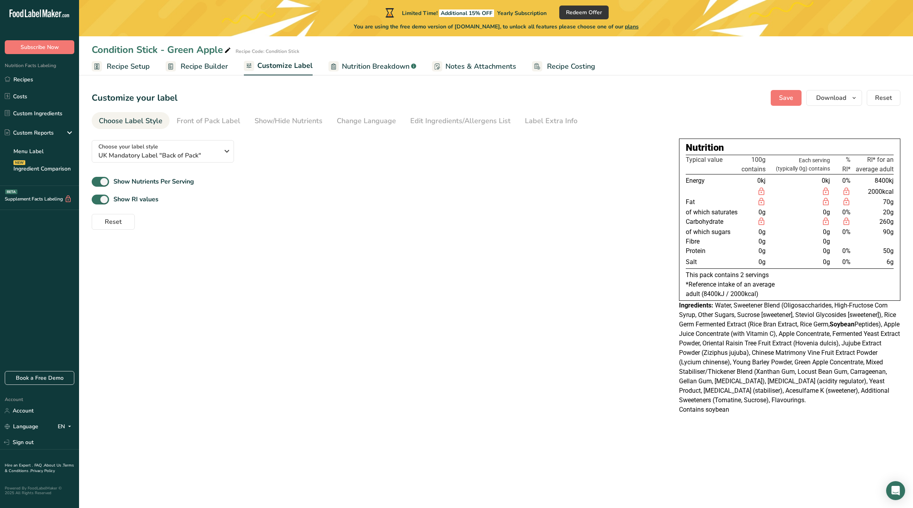
click at [472, 66] on span "Notes & Attachments" at bounding box center [480, 66] width 71 height 11
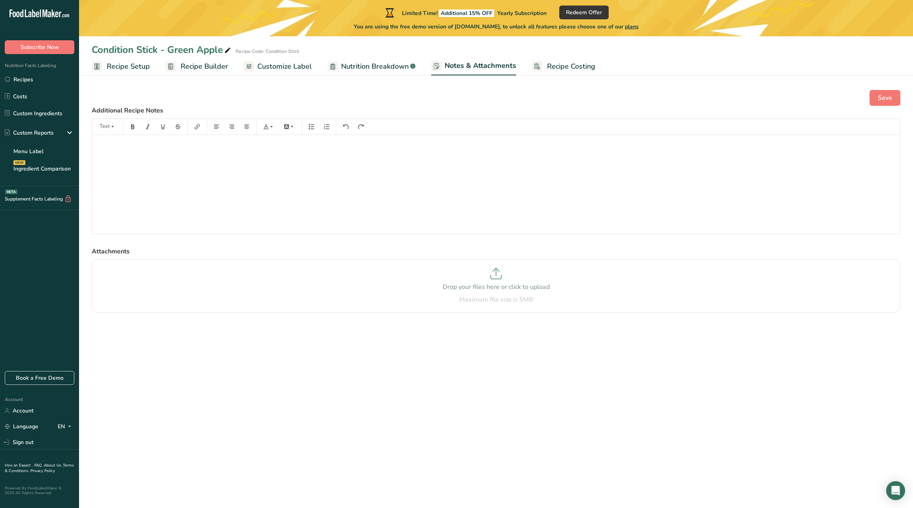
click at [192, 66] on span "Recipe Builder" at bounding box center [204, 66] width 47 height 11
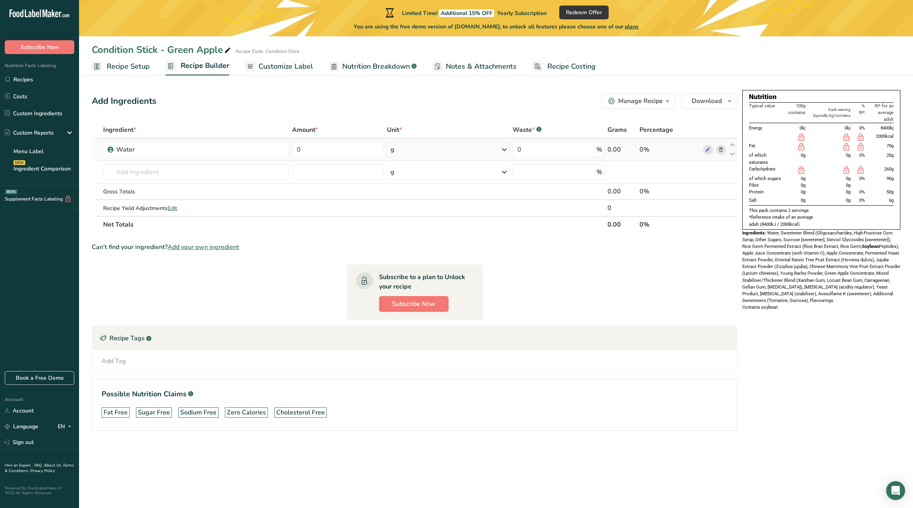
click at [719, 149] on icon at bounding box center [721, 150] width 6 height 8
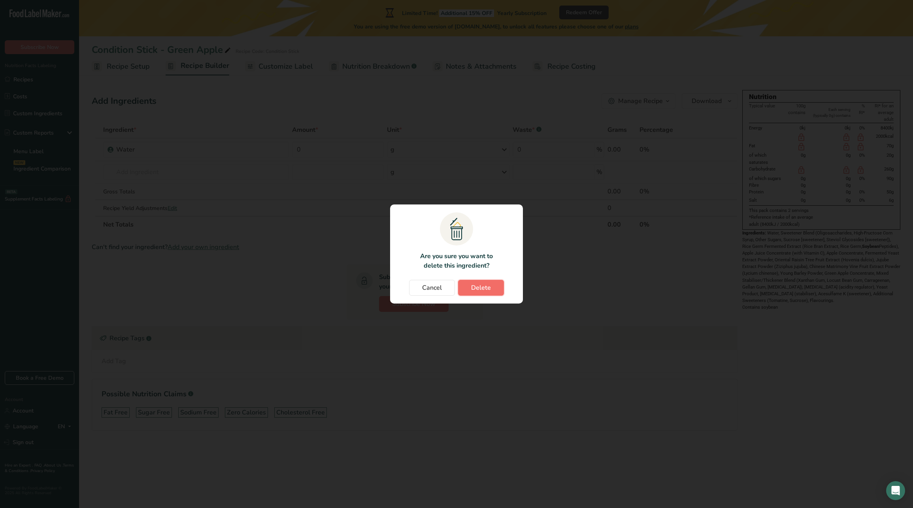
click at [492, 286] on button "Delete" at bounding box center [481, 288] width 46 height 16
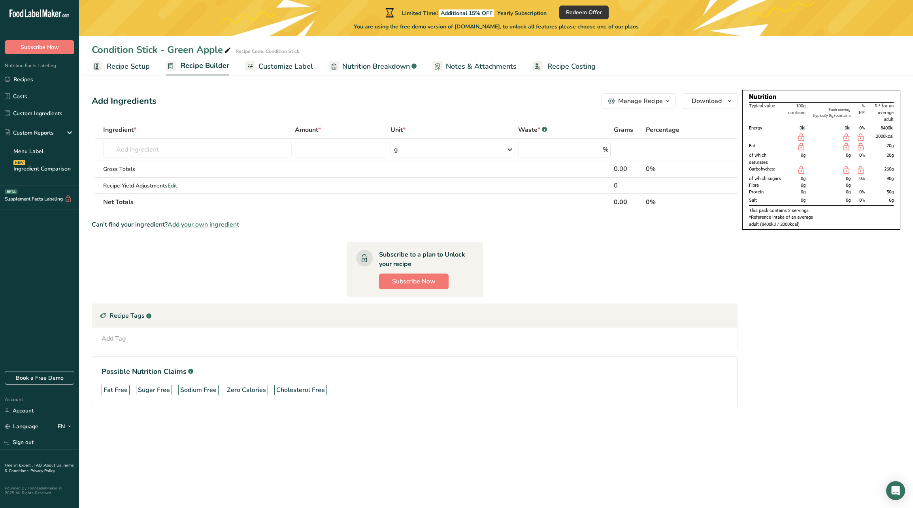
click at [278, 66] on span "Customize Label" at bounding box center [285, 66] width 55 height 11
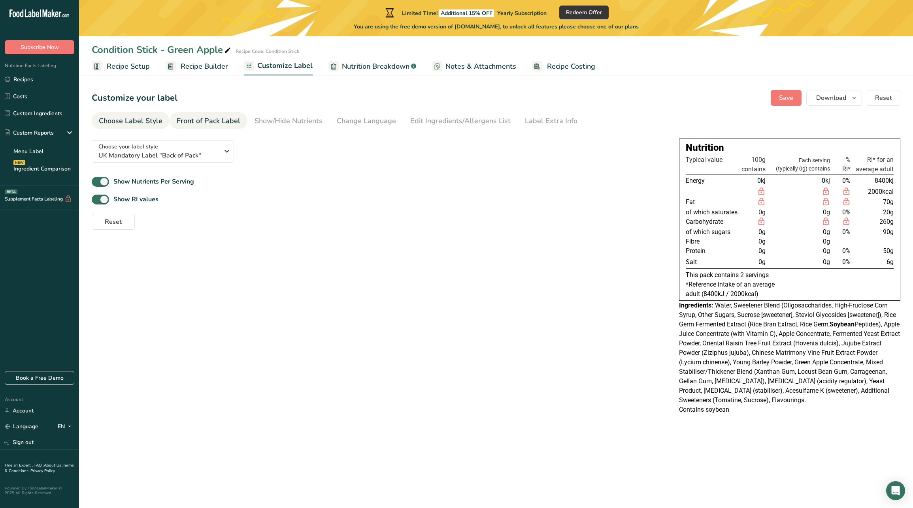
click at [193, 125] on div "Front of Pack Label" at bounding box center [209, 121] width 64 height 11
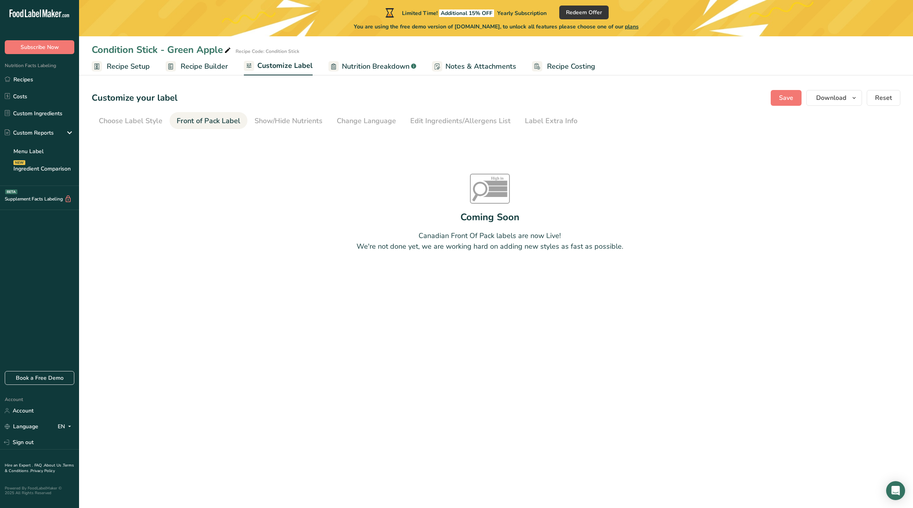
click at [134, 131] on section "Customize your label Save Download Choose what to show on your downloaded label…" at bounding box center [496, 190] width 834 height 227
click at [135, 123] on div "Choose Label Style" at bounding box center [131, 121] width 64 height 11
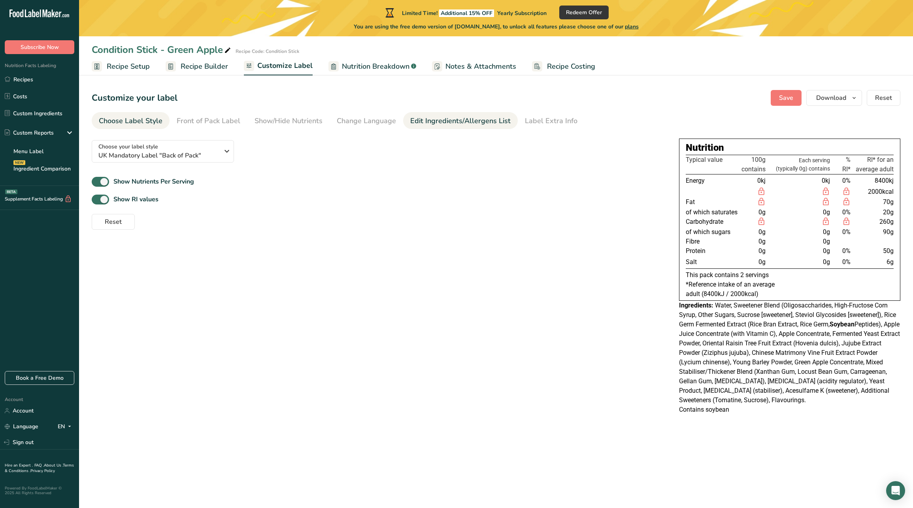
click at [452, 117] on div "Edit Ingredients/Allergens List" at bounding box center [460, 121] width 100 height 11
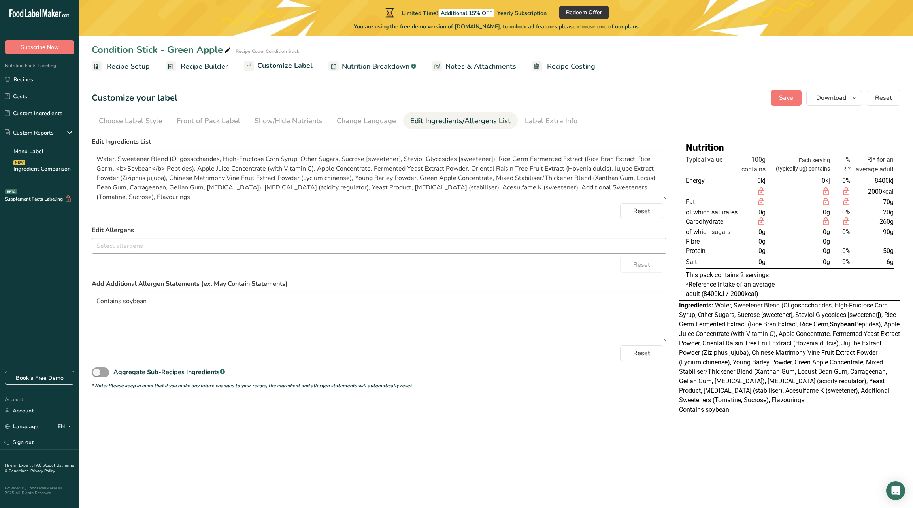
click at [356, 241] on input "text" at bounding box center [379, 246] width 574 height 12
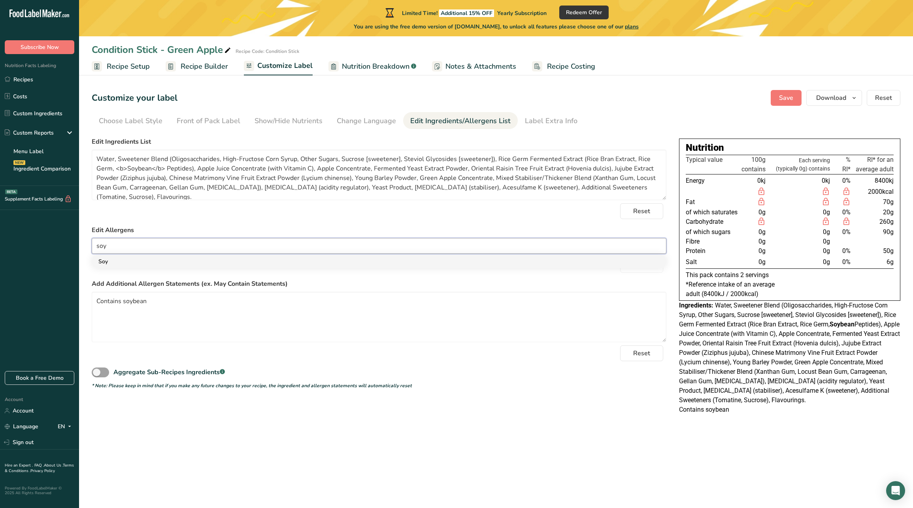
type input "soy"
click at [156, 263] on link "Soy" at bounding box center [379, 261] width 574 height 13
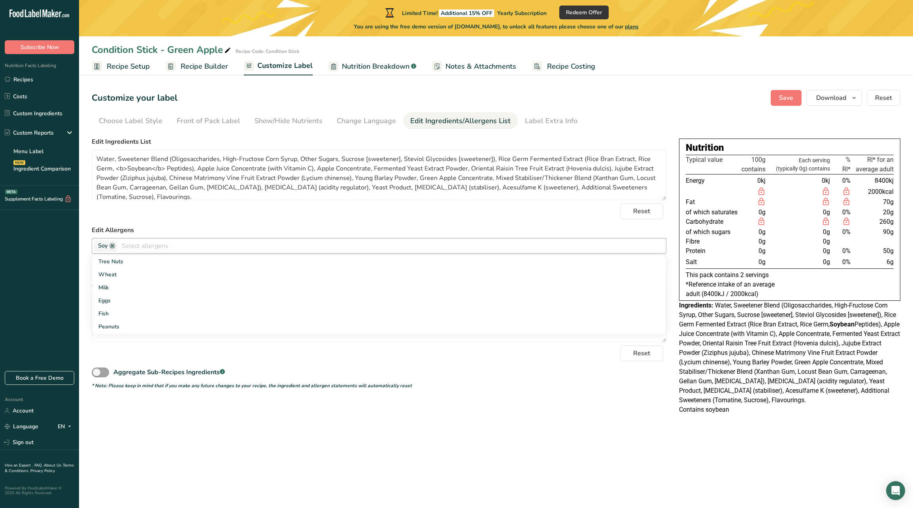
click at [424, 427] on section "Customize your label Save Download Choose what to show on your downloaded label…" at bounding box center [496, 254] width 834 height 355
click at [790, 92] on button "Save" at bounding box center [785, 98] width 31 height 16
click at [364, 70] on span "Nutrition Breakdown" at bounding box center [376, 66] width 68 height 11
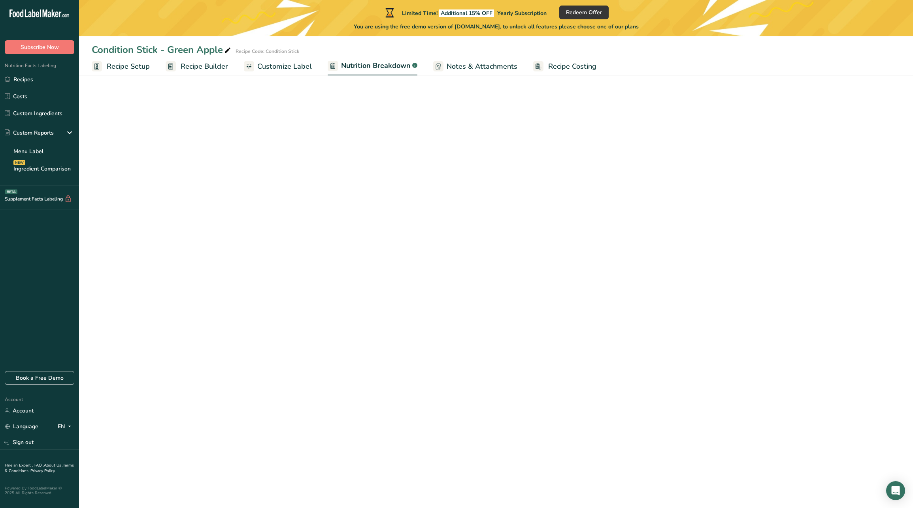
select select "Calories"
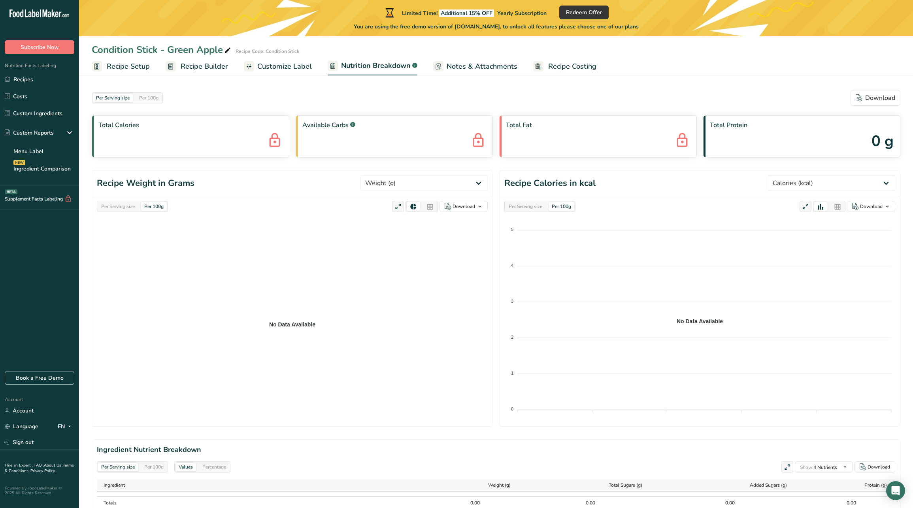
click at [288, 75] on link "Customize Label" at bounding box center [278, 67] width 68 height 18
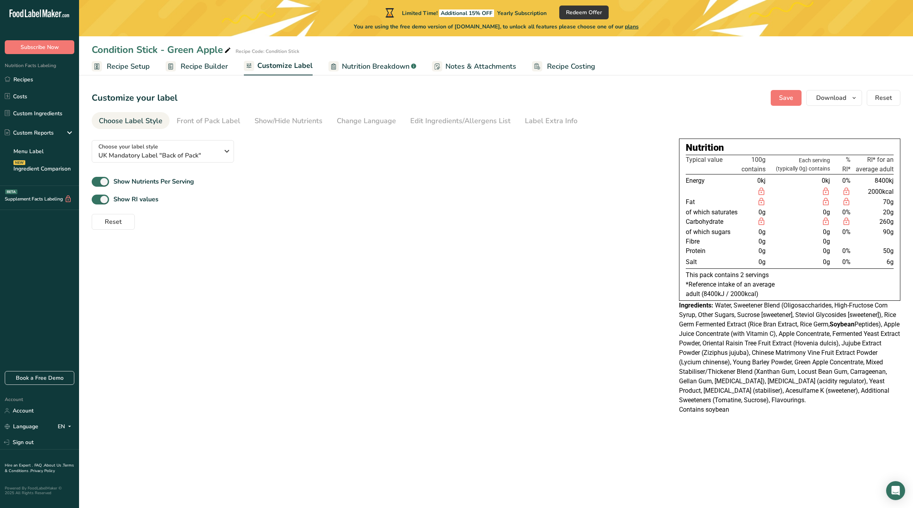
click at [203, 67] on span "Recipe Builder" at bounding box center [204, 66] width 47 height 11
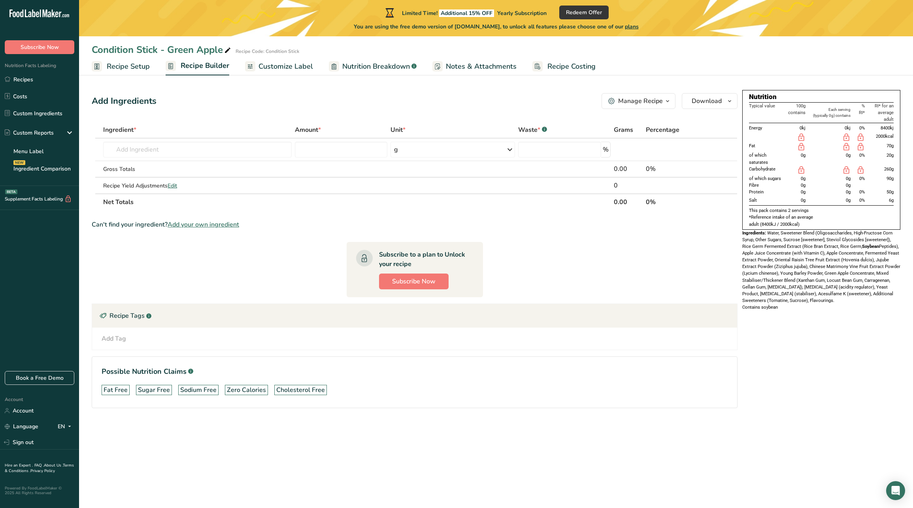
click at [618, 103] on div "Manage Recipe" at bounding box center [635, 100] width 55 height 9
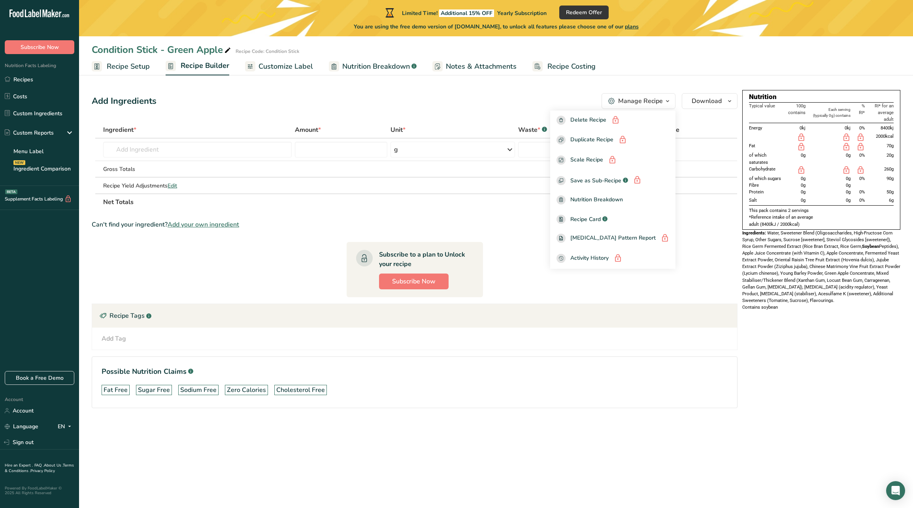
click at [663, 77] on div "Condition Stick - Green Apple Recipe Code: Condition Stick Recipe Setup Recipe …" at bounding box center [496, 223] width 834 height 446
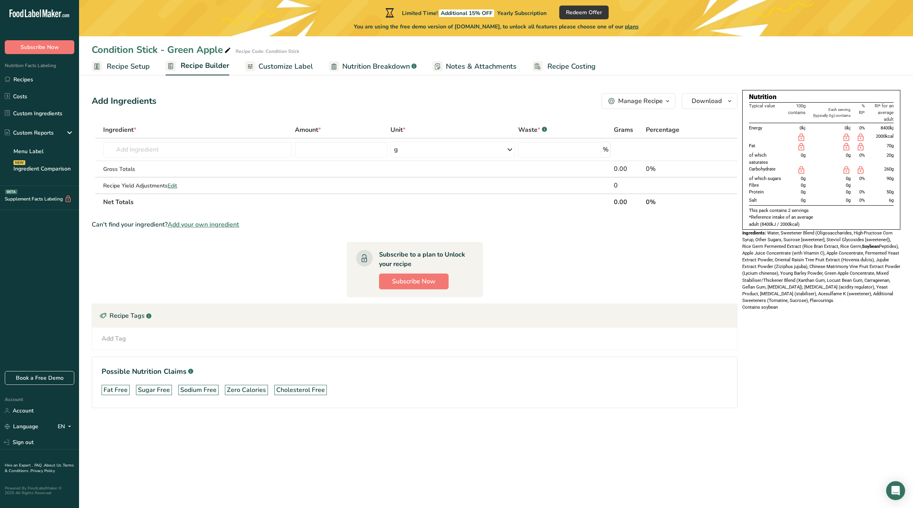
click at [117, 65] on span "Recipe Setup" at bounding box center [128, 66] width 43 height 11
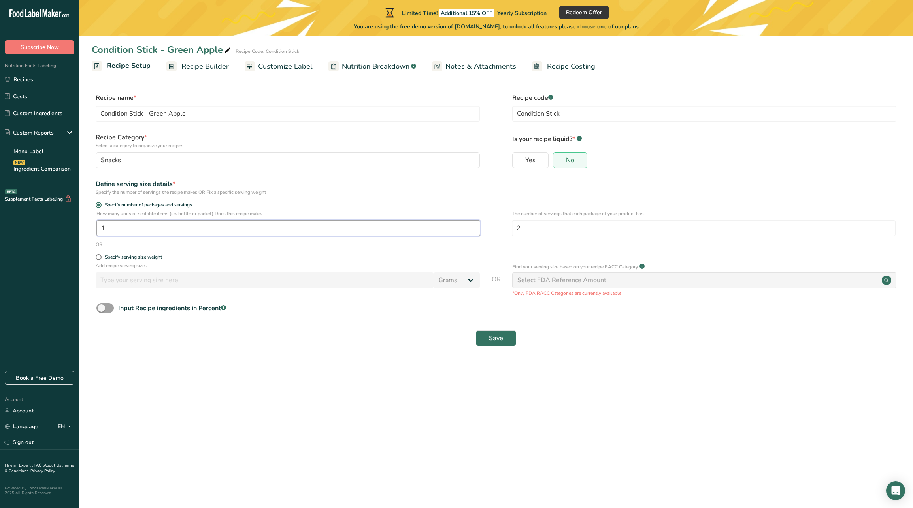
click at [264, 229] on input "1" at bounding box center [288, 228] width 384 height 16
click at [104, 254] on span "Specify serving size weight" at bounding box center [132, 257] width 60 height 6
click at [101, 255] on input "Specify serving size weight" at bounding box center [98, 257] width 5 height 5
radio input "true"
radio input "false"
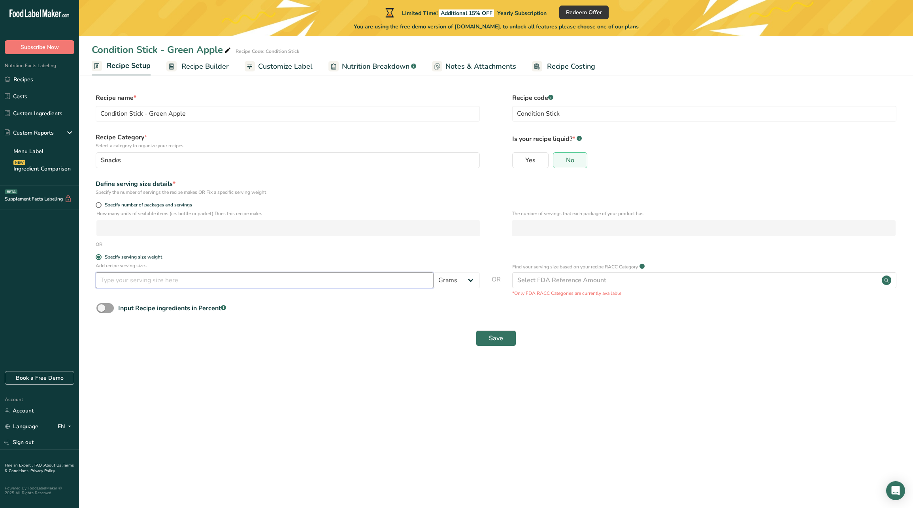
click at [132, 280] on input "number" at bounding box center [265, 281] width 338 height 16
type input "18"
click at [487, 343] on button "Save" at bounding box center [496, 339] width 40 height 16
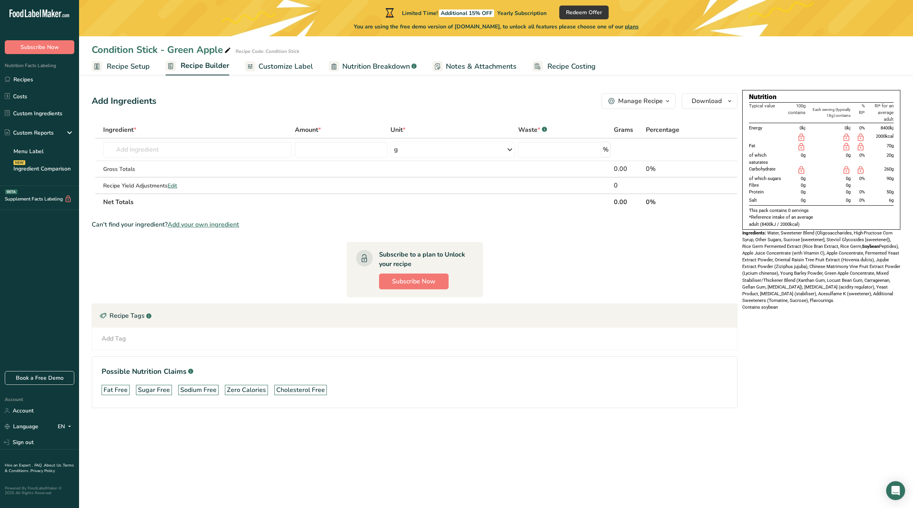
click at [281, 68] on span "Customize Label" at bounding box center [285, 66] width 55 height 11
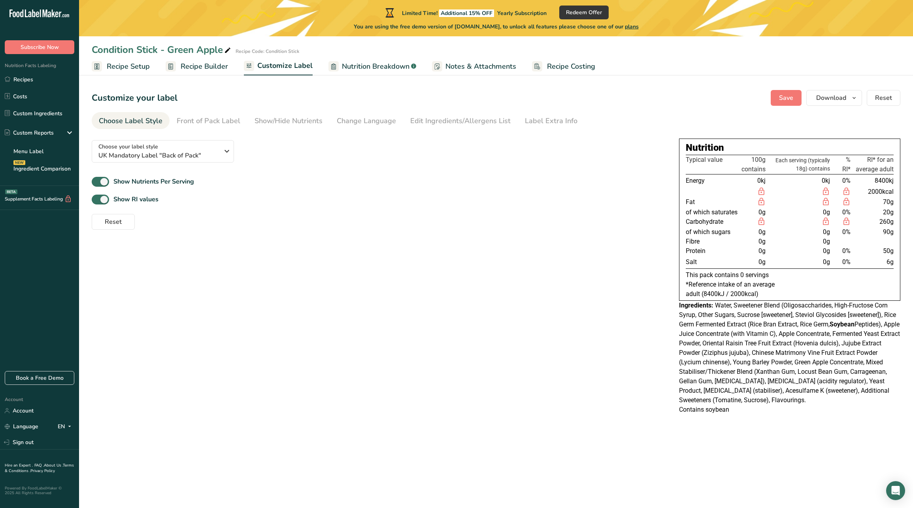
click at [350, 71] on span "Nutrition Breakdown" at bounding box center [376, 66] width 68 height 11
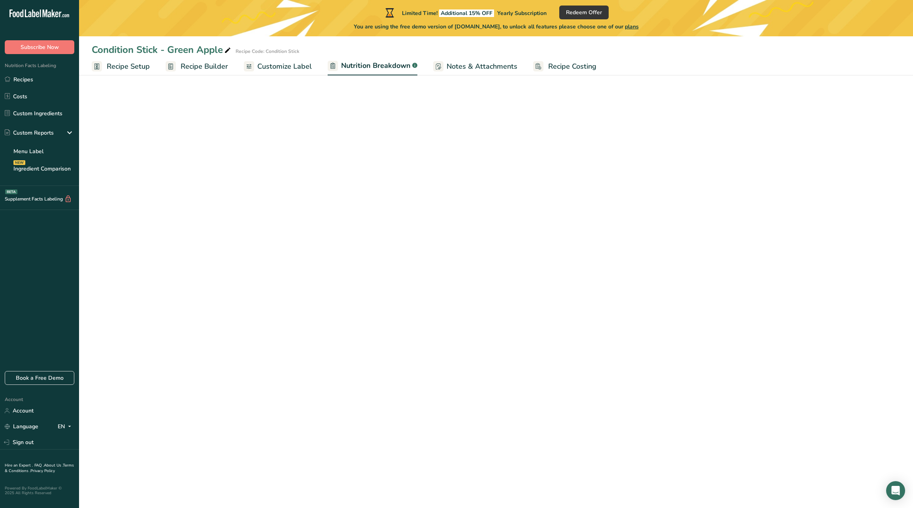
select select "Calories"
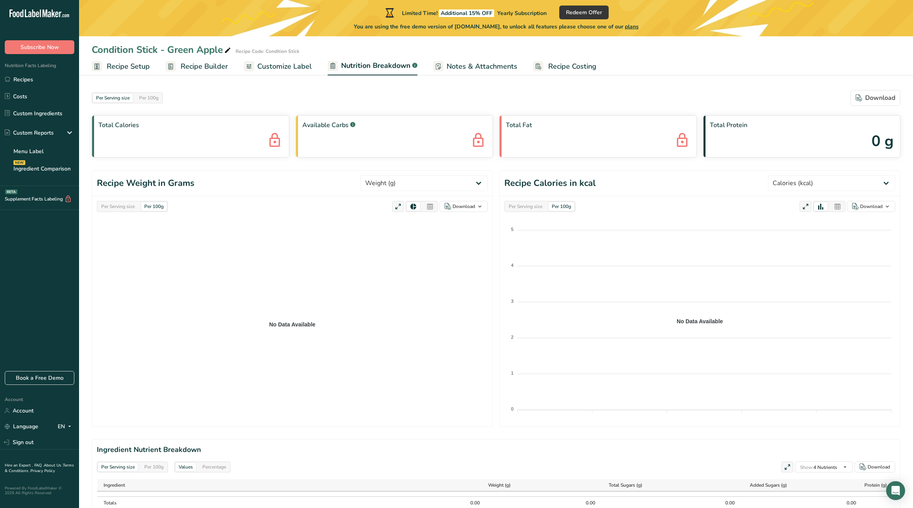
click at [279, 65] on span "Customize Label" at bounding box center [284, 66] width 55 height 11
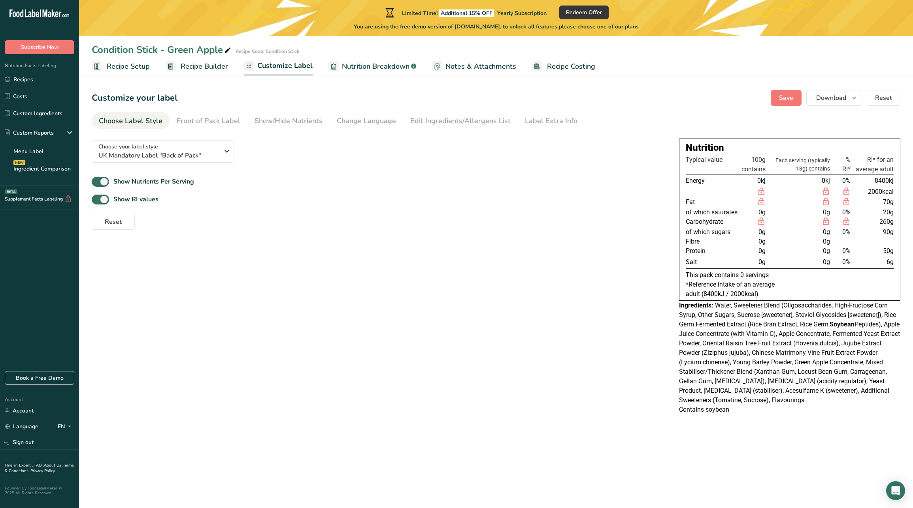
click at [212, 70] on span "Recipe Builder" at bounding box center [204, 66] width 47 height 11
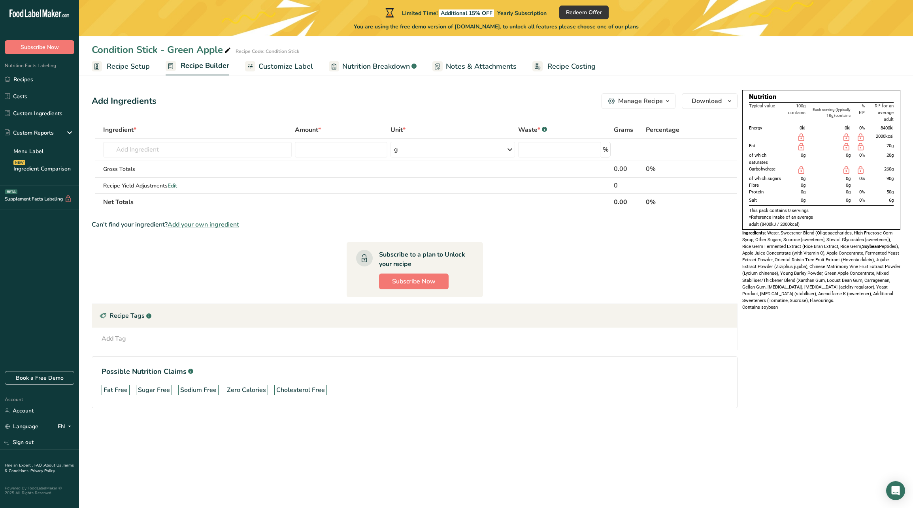
click at [176, 67] on link "Recipe Builder" at bounding box center [198, 66] width 64 height 19
click at [286, 72] on link "Customize Label" at bounding box center [279, 67] width 68 height 18
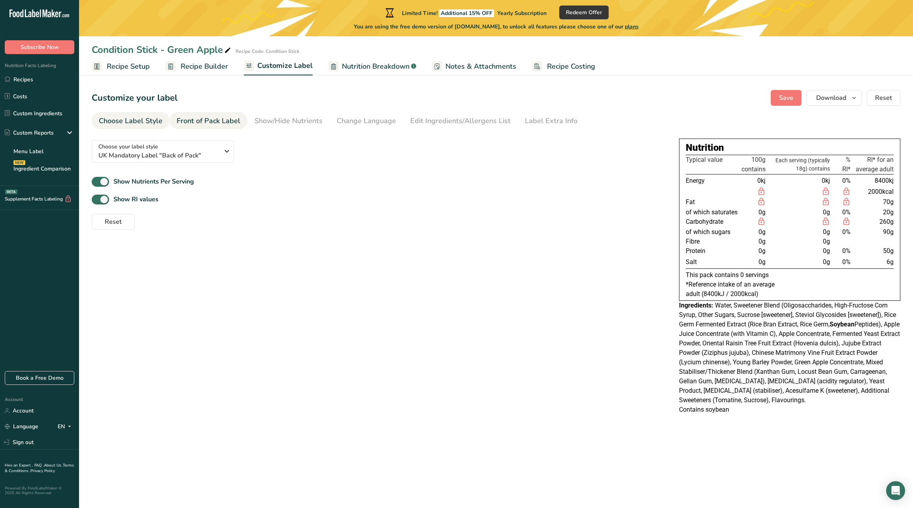
click at [221, 113] on link "Front of Pack Label" at bounding box center [209, 121] width 64 height 18
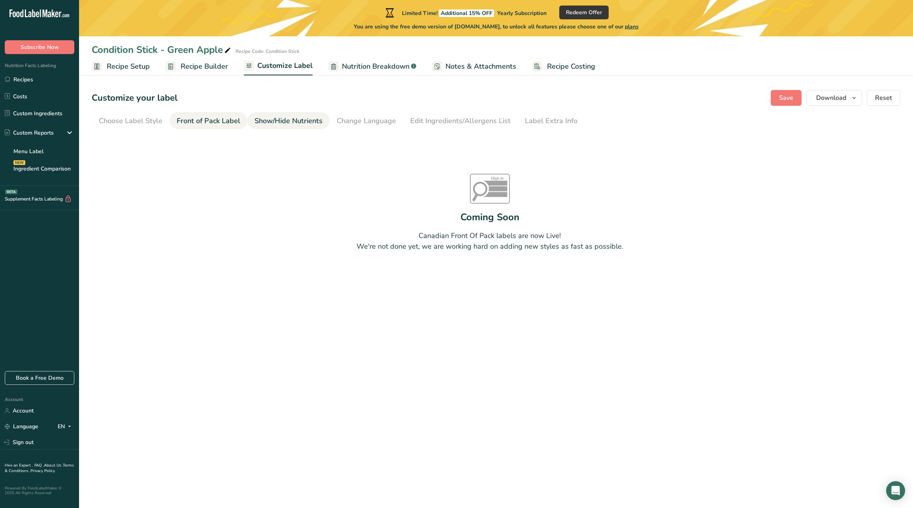
click at [273, 119] on div "Show/Hide Nutrients" at bounding box center [288, 121] width 68 height 11
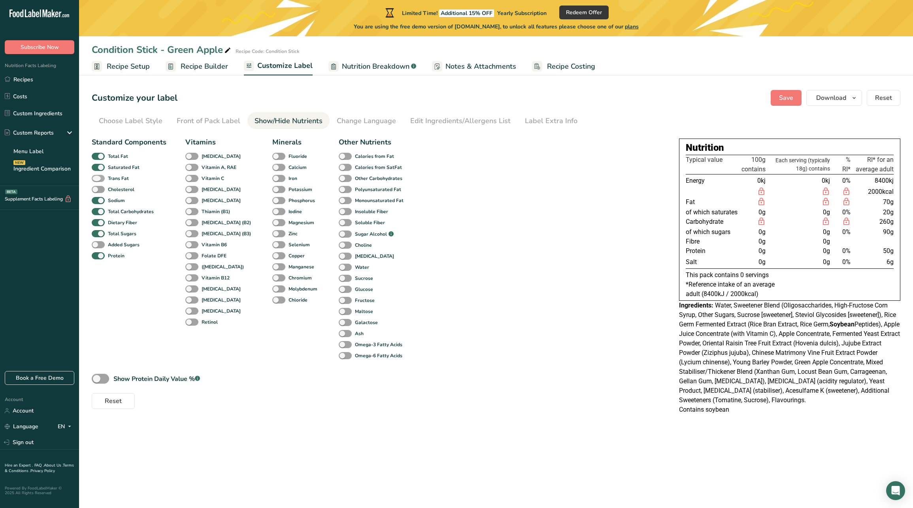
click at [102, 178] on span at bounding box center [98, 179] width 13 height 8
click at [97, 178] on input "Trans Fat" at bounding box center [94, 178] width 5 height 5
checkbox input "true"
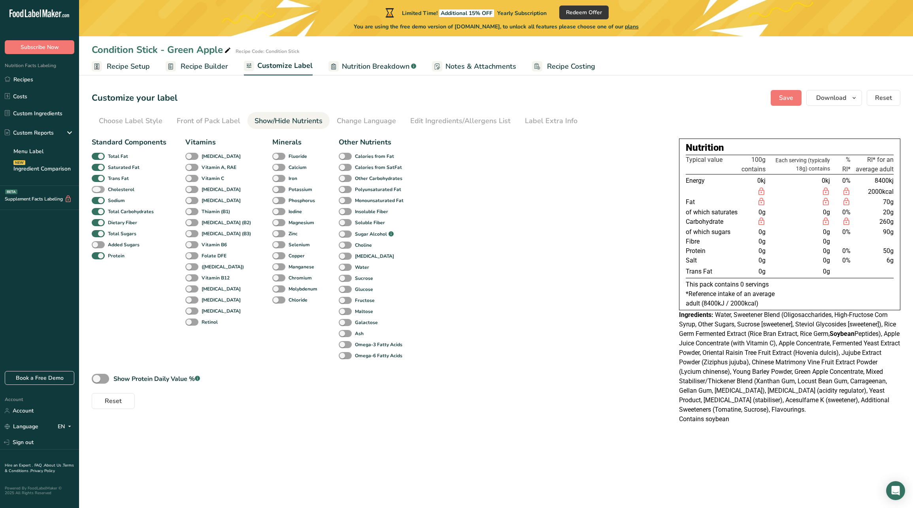
click at [99, 191] on span at bounding box center [98, 190] width 13 height 8
click at [97, 191] on input "Cholesterol" at bounding box center [94, 189] width 5 height 5
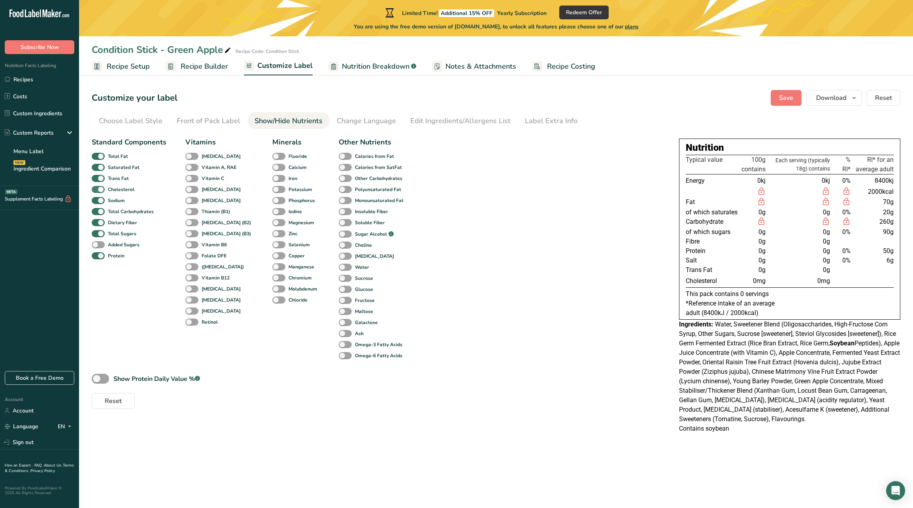
click at [99, 191] on span at bounding box center [98, 190] width 13 height 8
click at [97, 191] on input "Cholesterol" at bounding box center [94, 189] width 5 height 5
checkbox input "false"
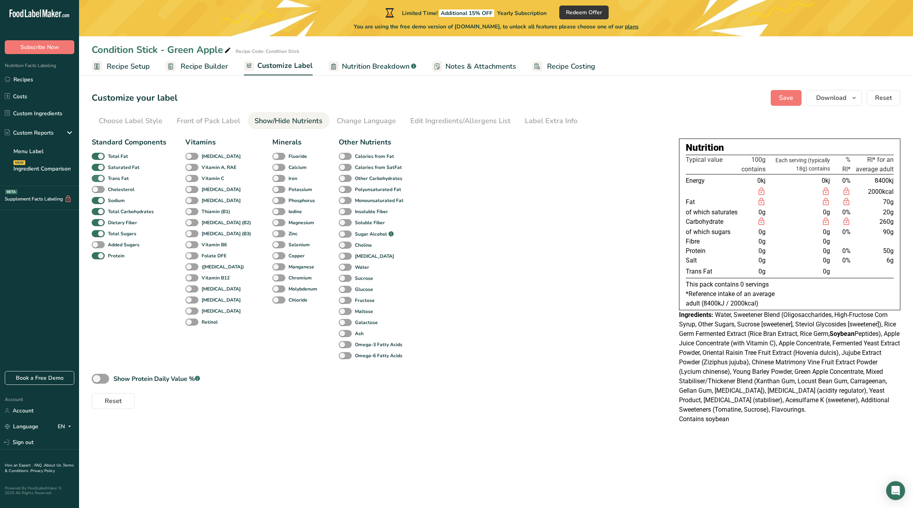
click at [99, 178] on span at bounding box center [98, 179] width 13 height 8
click at [97, 178] on input "Trans Fat" at bounding box center [94, 178] width 5 height 5
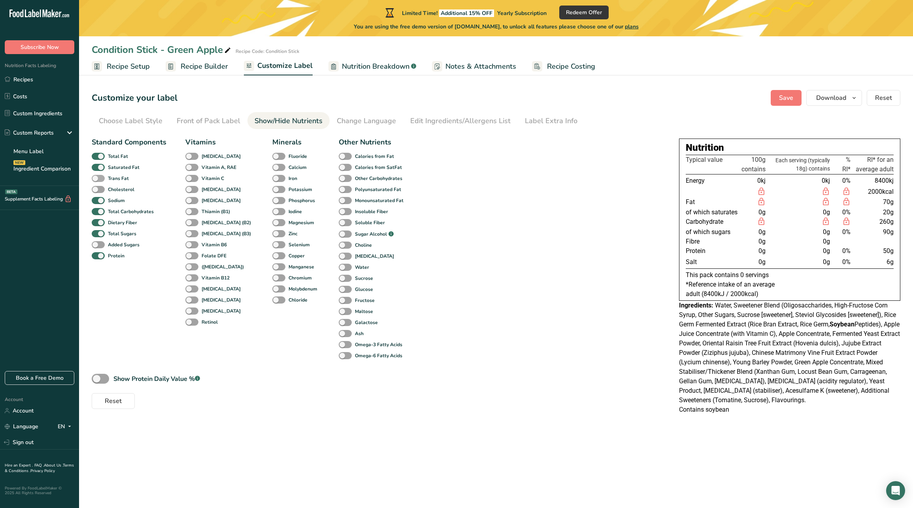
click at [104, 178] on span at bounding box center [98, 179] width 13 height 8
click at [97, 178] on input "Trans Fat" at bounding box center [94, 178] width 5 height 5
checkbox input "true"
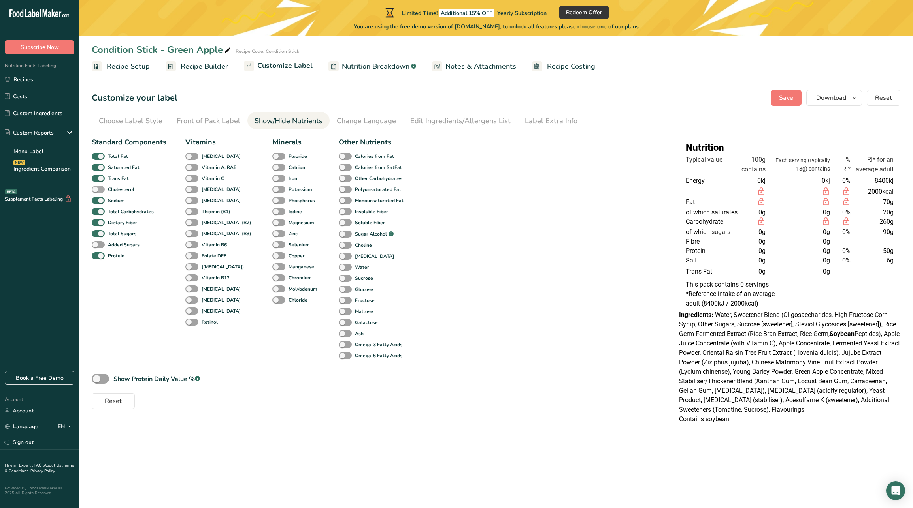
click at [104, 187] on span at bounding box center [98, 190] width 13 height 8
click at [97, 187] on input "Cholesterol" at bounding box center [94, 189] width 5 height 5
checkbox input "true"
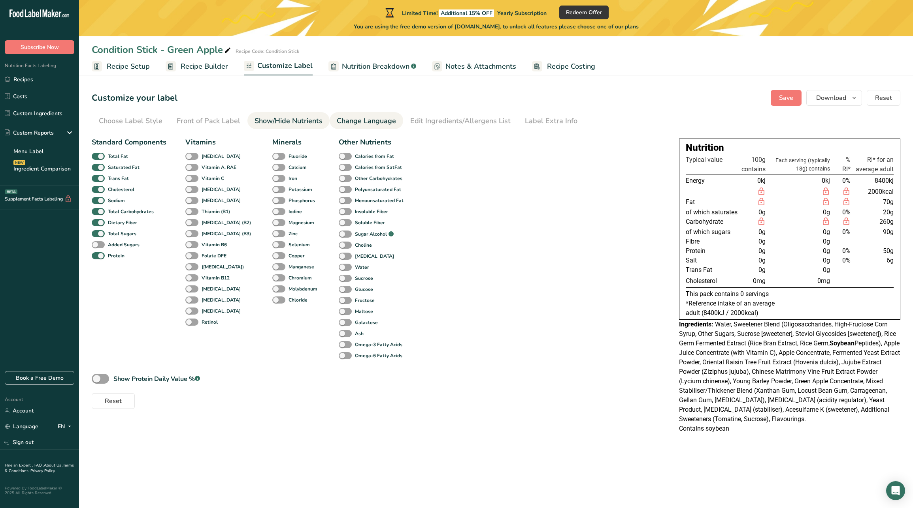
click at [348, 117] on div "Change Language" at bounding box center [366, 121] width 59 height 11
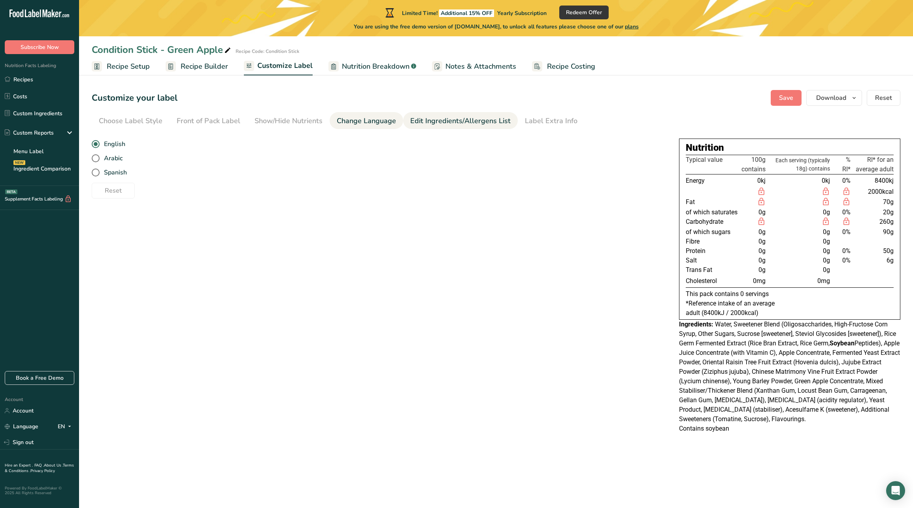
click at [403, 123] on li "Edit Ingredients/Allergens List" at bounding box center [460, 120] width 115 height 17
click at [414, 121] on div "Edit Ingredients/Allergens List" at bounding box center [460, 121] width 100 height 11
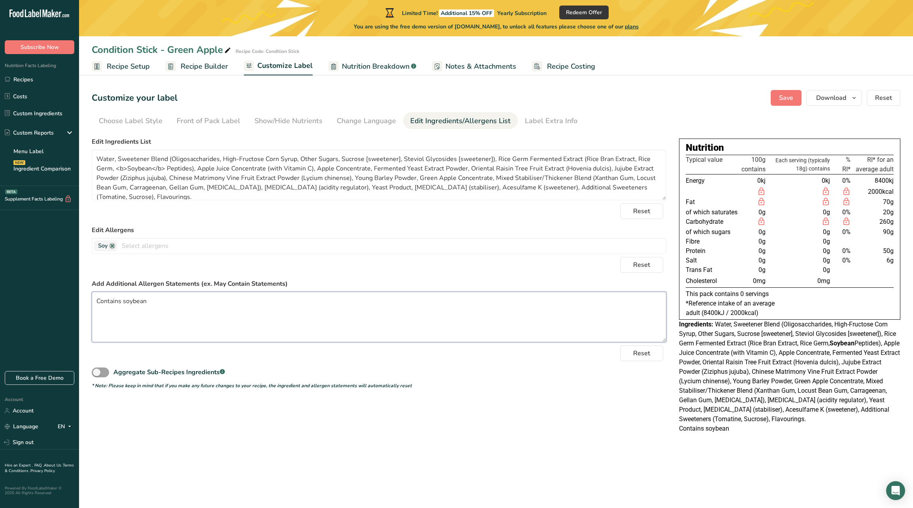
click at [97, 303] on textarea "Contains soybean" at bounding box center [379, 317] width 574 height 51
type textarea "<b>Contains soybean</b>"
click at [321, 267] on div "Reset" at bounding box center [379, 265] width 574 height 16
click at [787, 98] on span "Save" at bounding box center [786, 97] width 14 height 9
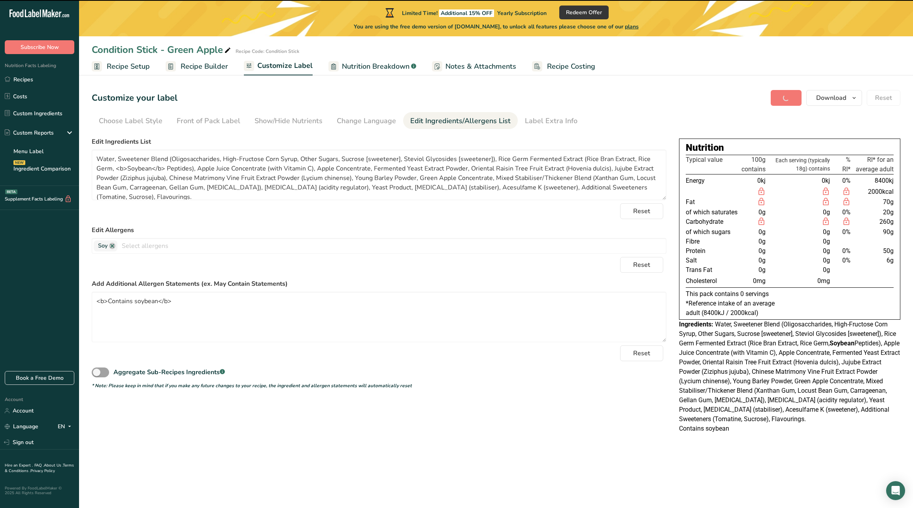
click at [380, 66] on span "Nutrition Breakdown" at bounding box center [376, 66] width 68 height 11
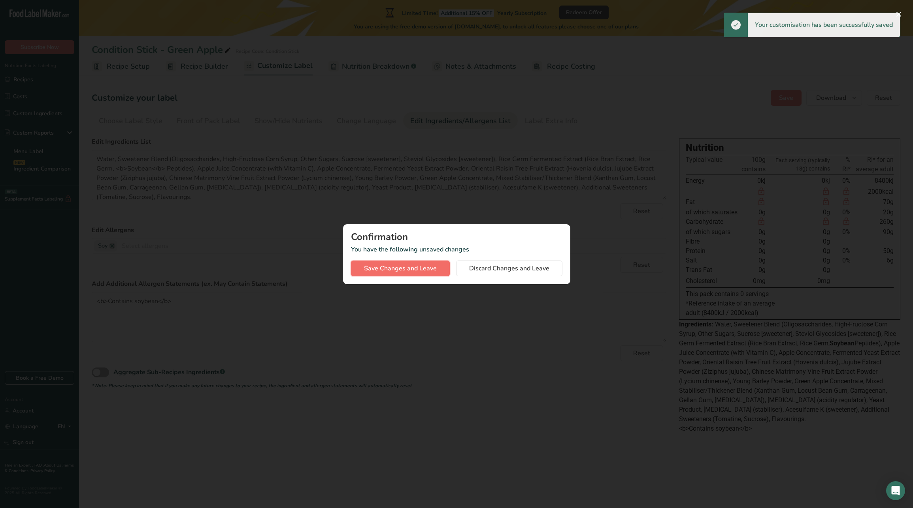
click at [434, 270] on span "Save Changes and Leave" at bounding box center [400, 268] width 73 height 9
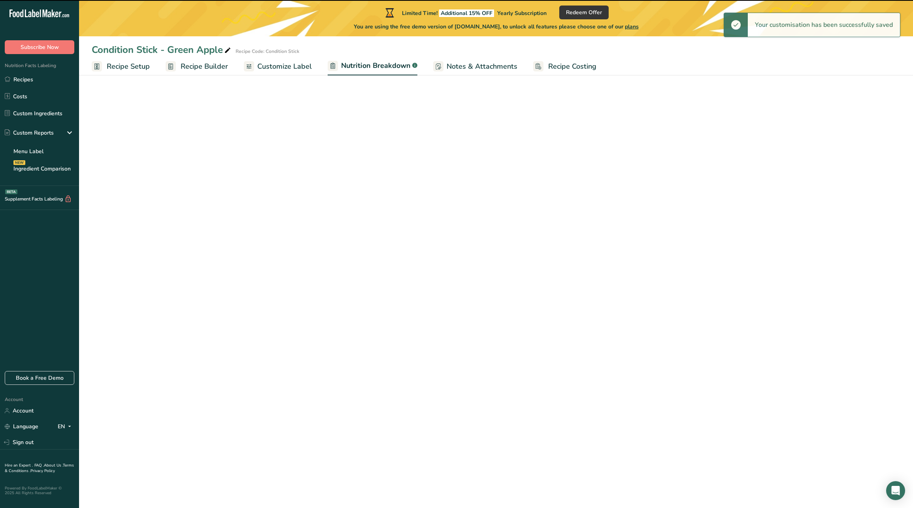
select select "Calories"
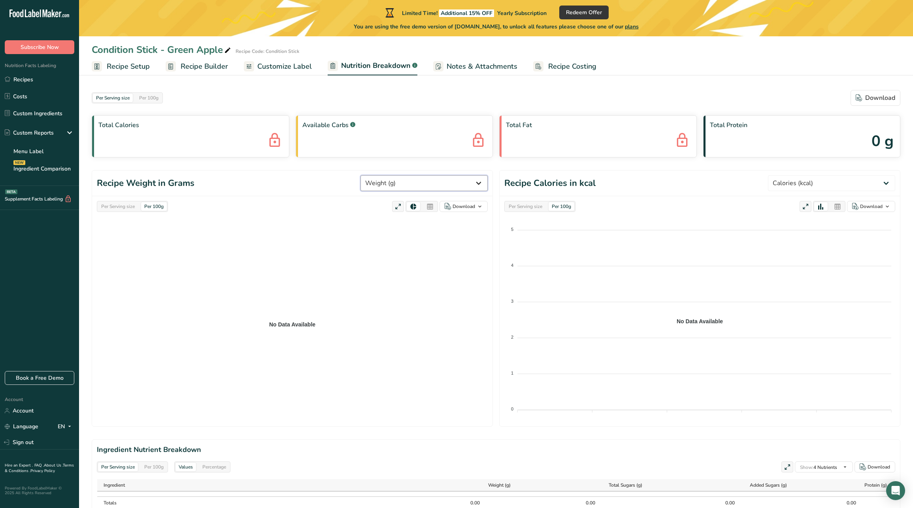
click at [459, 183] on select "Weight (g) Calories (kcal) Energy KJ (kj) Total Fat (g) Saturated Fat (g) Trans…" at bounding box center [423, 183] width 127 height 16
select select "Energy KJ"
click at [390, 175] on select "Weight (g) Calories (kcal) Energy KJ (kj) Total Fat (g) Saturated Fat (g) Trans…" at bounding box center [423, 183] width 127 height 16
click at [446, 61] on span "Notes & Attachments" at bounding box center [481, 66] width 71 height 11
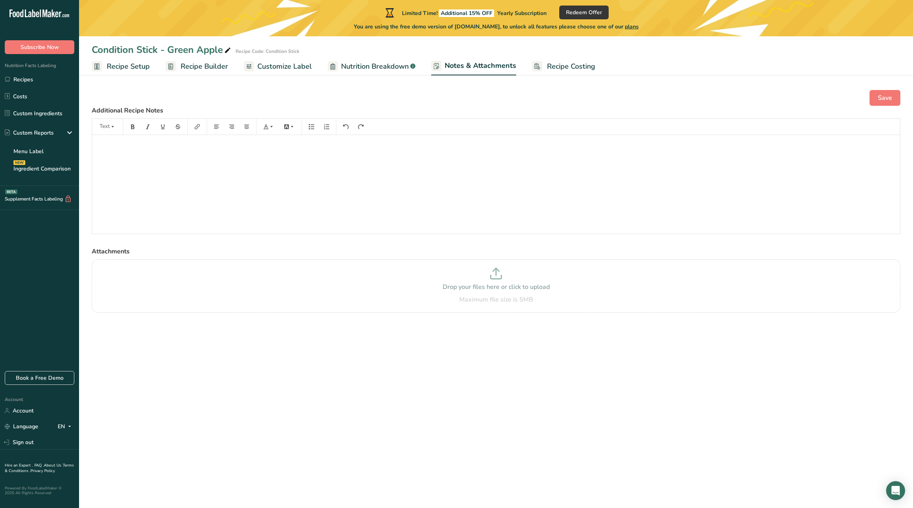
click at [557, 66] on span "Recipe Costing" at bounding box center [571, 66] width 48 height 11
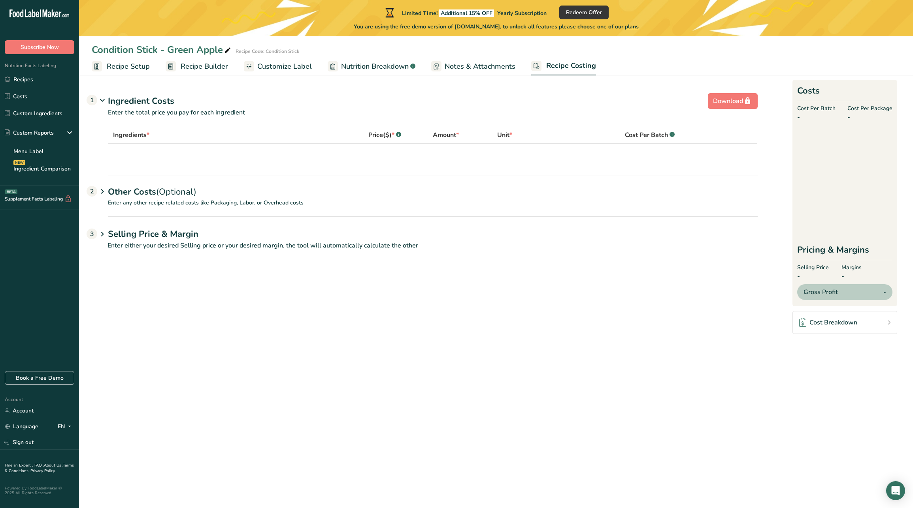
click at [481, 65] on span "Notes & Attachments" at bounding box center [479, 66] width 71 height 11
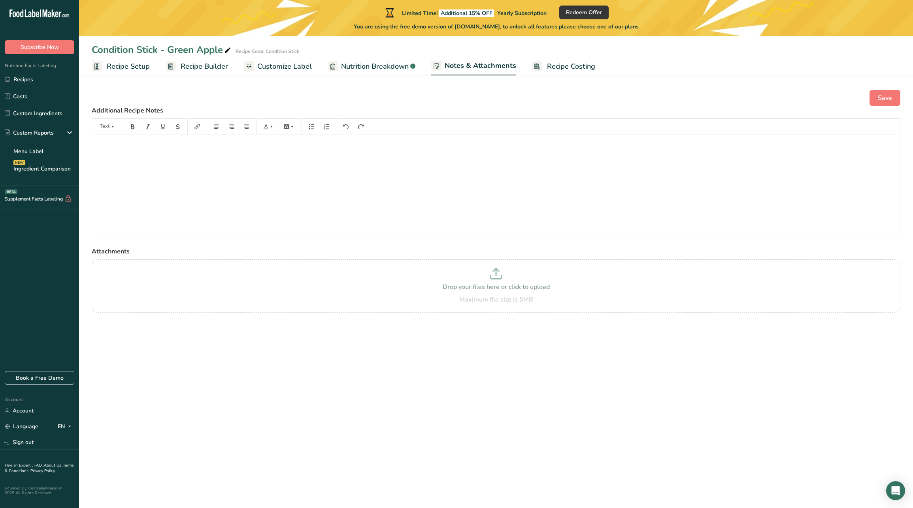
click at [408, 69] on div ".a-a{fill:#347362;}.b-a{fill:#fff;}" at bounding box center [411, 66] width 7 height 11
select select "Calories"
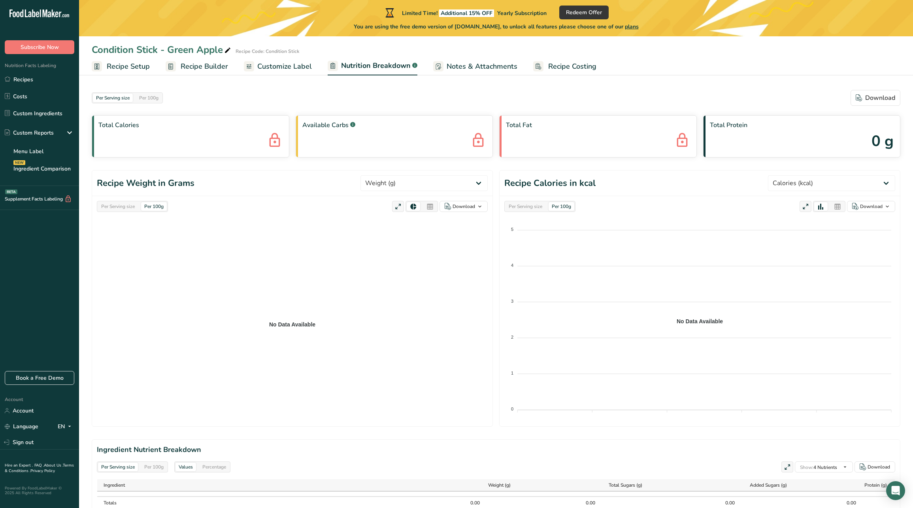
click at [279, 71] on span "Customize Label" at bounding box center [284, 66] width 55 height 11
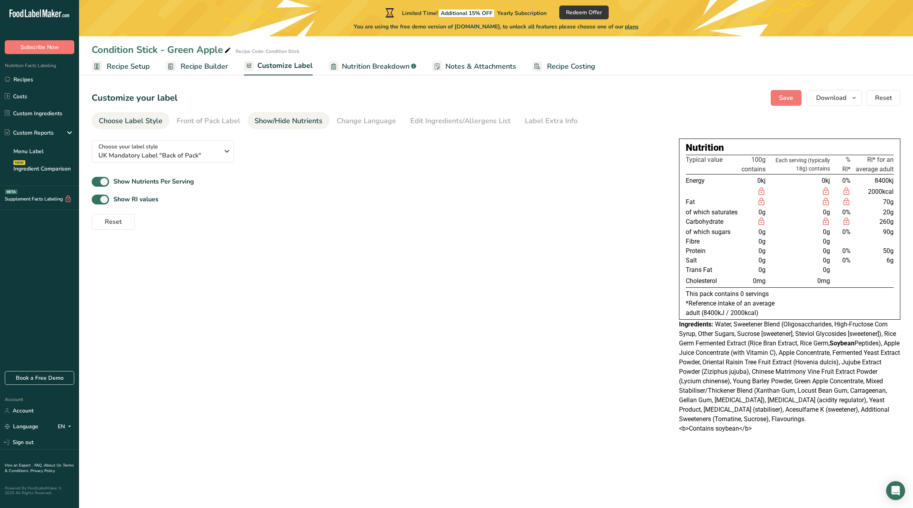
click at [283, 124] on div "Show/Hide Nutrients" at bounding box center [288, 121] width 68 height 11
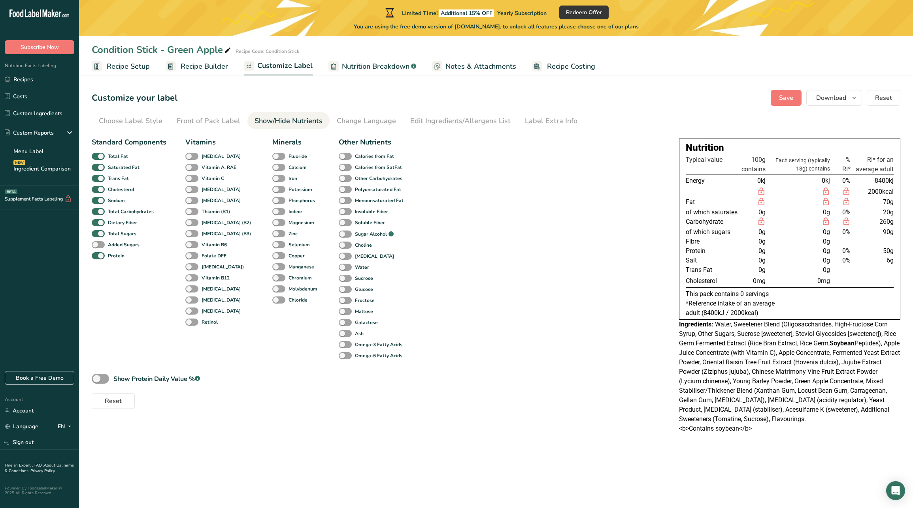
click at [357, 130] on section "Customize your label Save Download Choose what to show on your downloaded label…" at bounding box center [496, 264] width 834 height 374
click at [427, 123] on div "Edit Ingredients/Allergens List" at bounding box center [460, 121] width 100 height 11
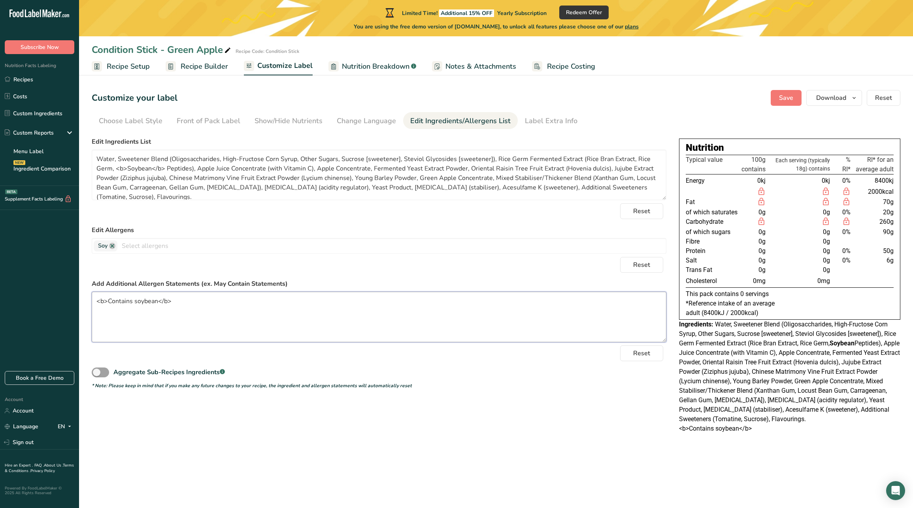
drag, startPoint x: 108, startPoint y: 302, endPoint x: 62, endPoint y: 303, distance: 45.8
click at [62, 302] on div ".a-20{fill:#fff;} Subscribe Now Nutrition Facts Labeling Recipes Costs Custom I…" at bounding box center [456, 254] width 913 height 508
click at [152, 303] on textarea "Contains soybean</b>" at bounding box center [379, 317] width 574 height 51
click at [146, 298] on textarea "Contains soybean</b>" at bounding box center [379, 317] width 574 height 51
click at [144, 298] on textarea "Contains soybean</b>" at bounding box center [379, 317] width 574 height 51
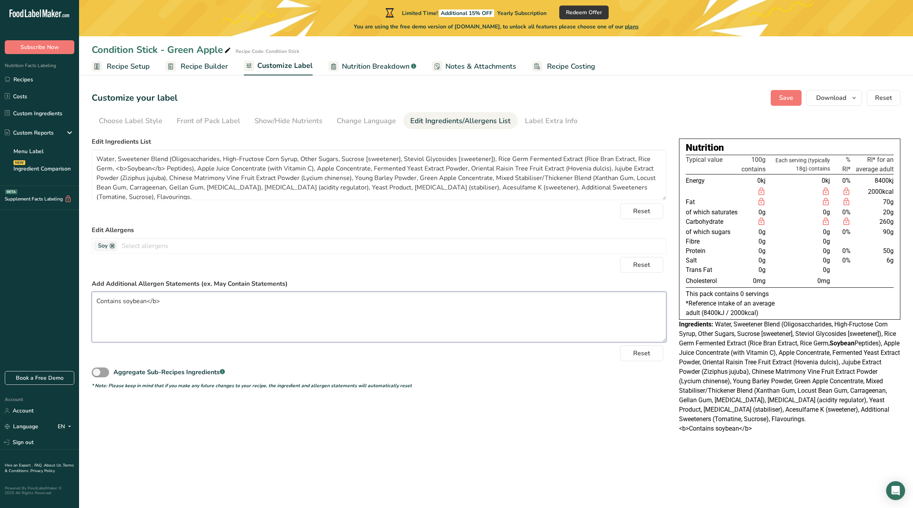
drag, startPoint x: 148, startPoint y: 299, endPoint x: 175, endPoint y: 299, distance: 26.9
click at [176, 299] on textarea "Contains soybean</b>" at bounding box center [379, 317] width 574 height 51
type textarea "Contains soybean"
click at [788, 101] on span "Save" at bounding box center [786, 97] width 14 height 9
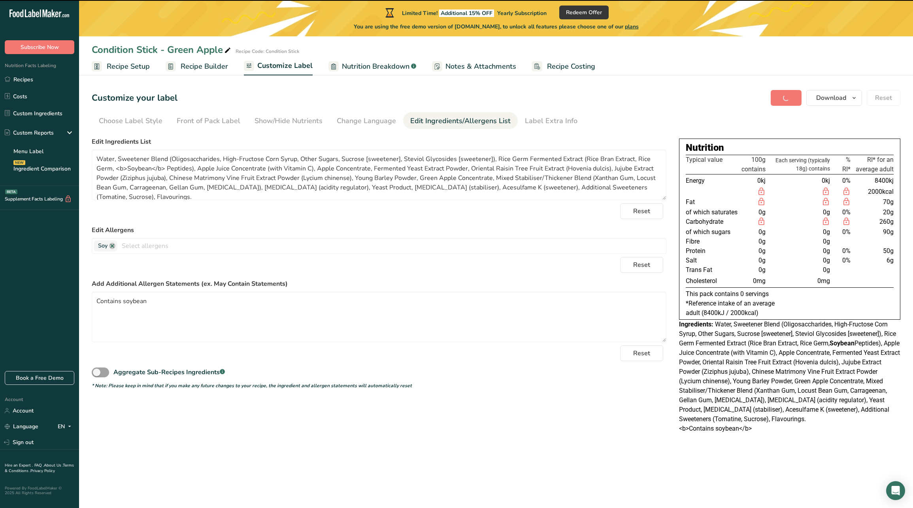
click at [185, 65] on span "Recipe Builder" at bounding box center [204, 66] width 47 height 11
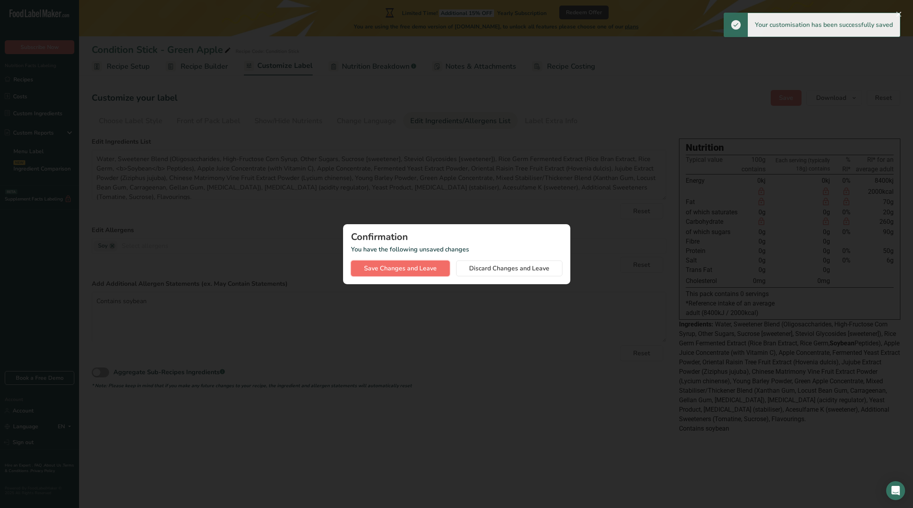
click at [419, 269] on span "Save Changes and Leave" at bounding box center [400, 268] width 73 height 9
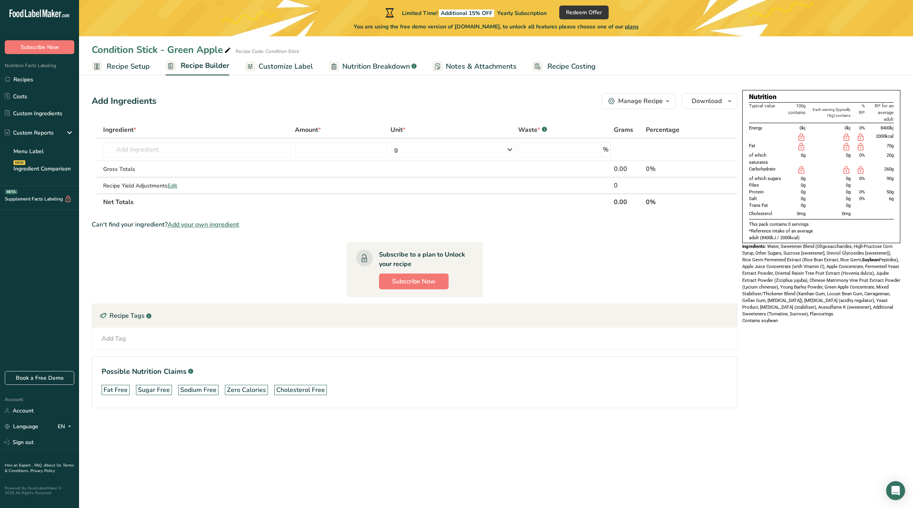
click at [658, 102] on div "Manage Recipe" at bounding box center [640, 100] width 45 height 9
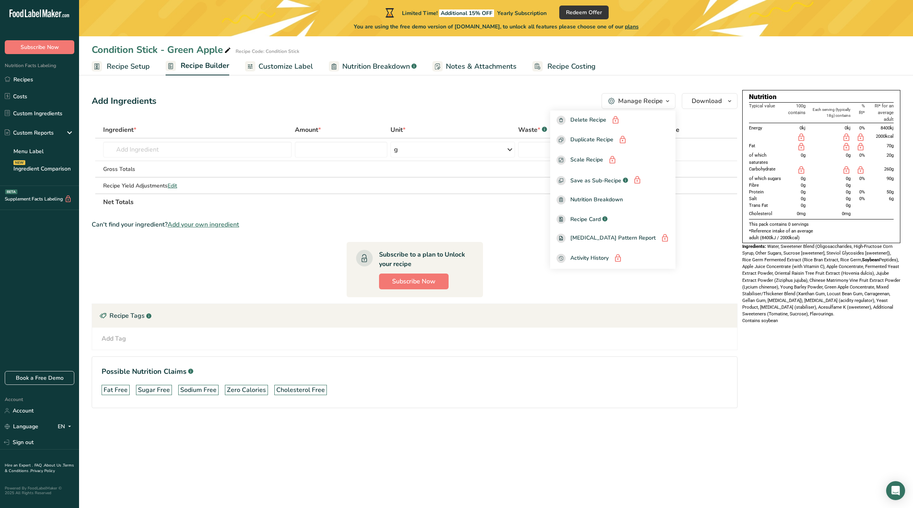
click at [726, 63] on ul "Recipe Setup Recipe Builder Customize Label Nutrition Breakdown .a-a{fill:#3473…" at bounding box center [496, 66] width 834 height 19
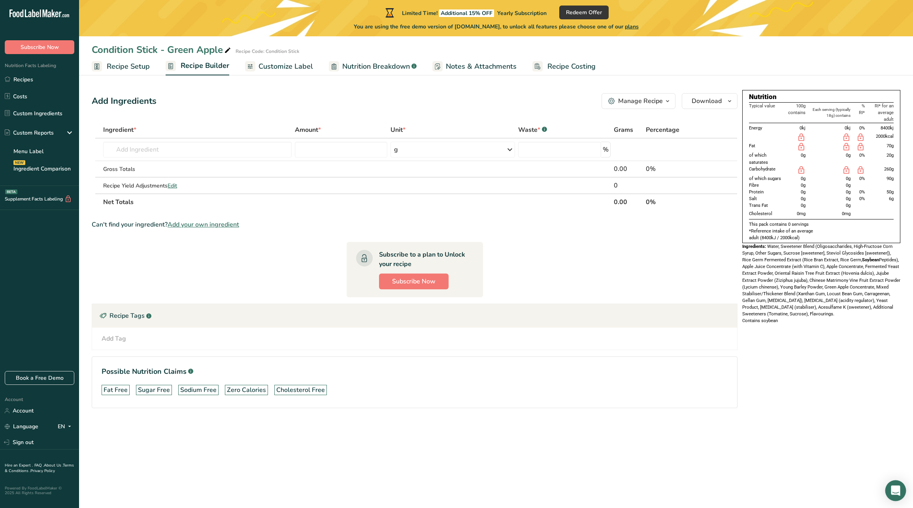
click at [889, 498] on div "Open Intercom Messenger" at bounding box center [895, 491] width 21 height 21
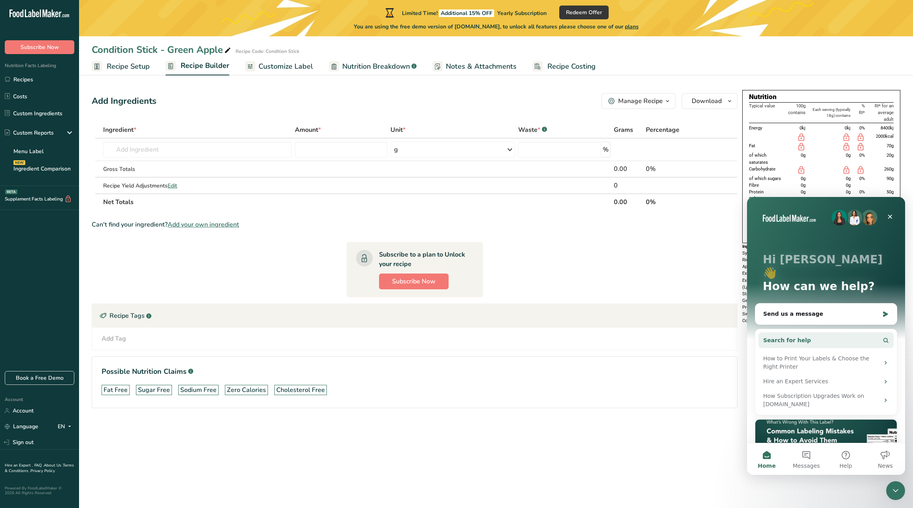
click at [838, 333] on button "Search for help" at bounding box center [825, 341] width 135 height 16
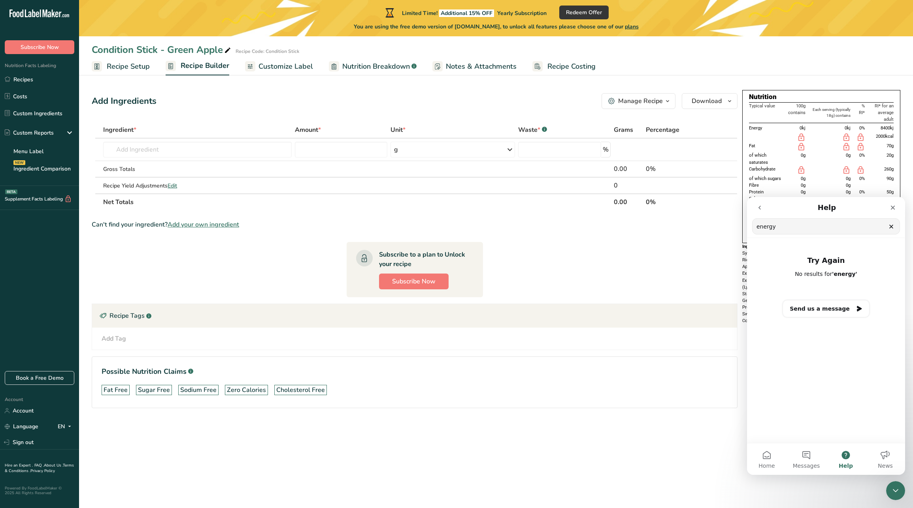
click at [787, 232] on input "energy" at bounding box center [825, 226] width 147 height 15
type input "adjust calories"
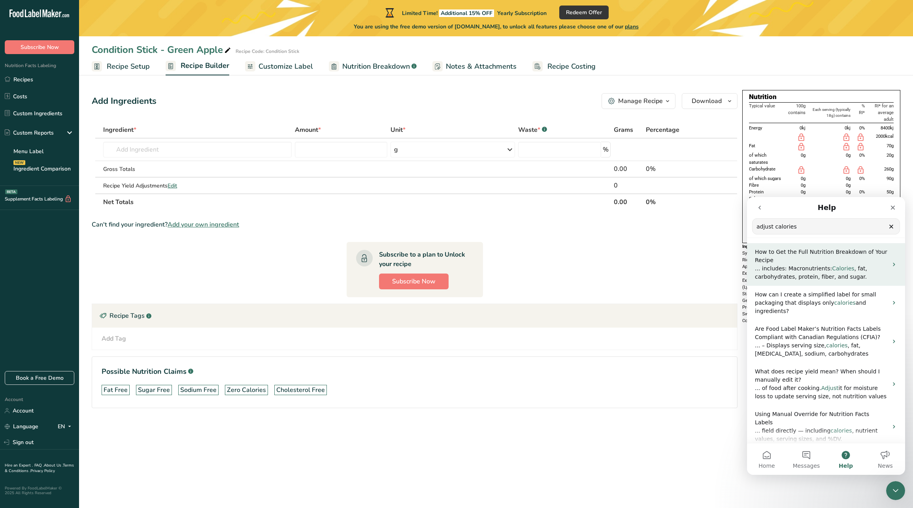
click at [816, 269] on span "... includes: Macronutrients:" at bounding box center [793, 268] width 77 height 6
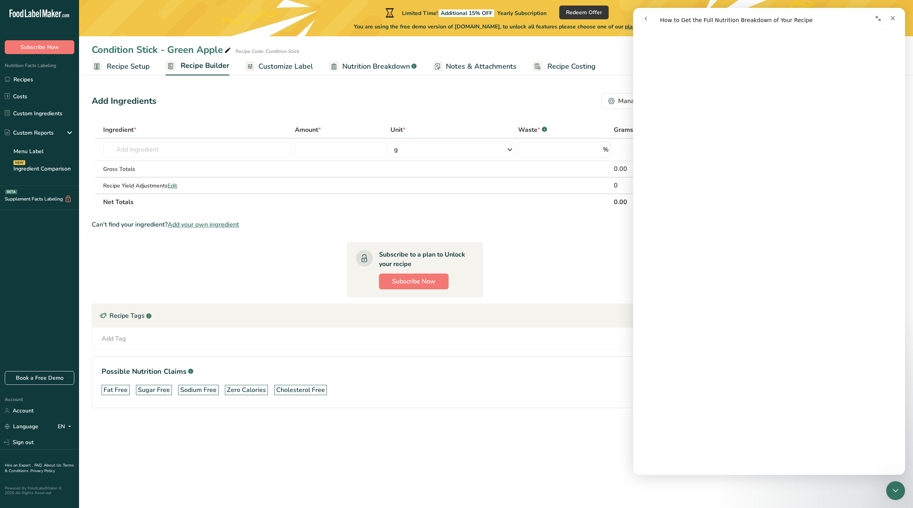
scroll to position [489, 0]
click at [442, 104] on div "Add Ingredients Manage Recipe Delete Recipe Duplicate Recipe Scale Recipe Save …" at bounding box center [415, 101] width 646 height 16
click at [136, 69] on span "Recipe Setup" at bounding box center [128, 66] width 43 height 11
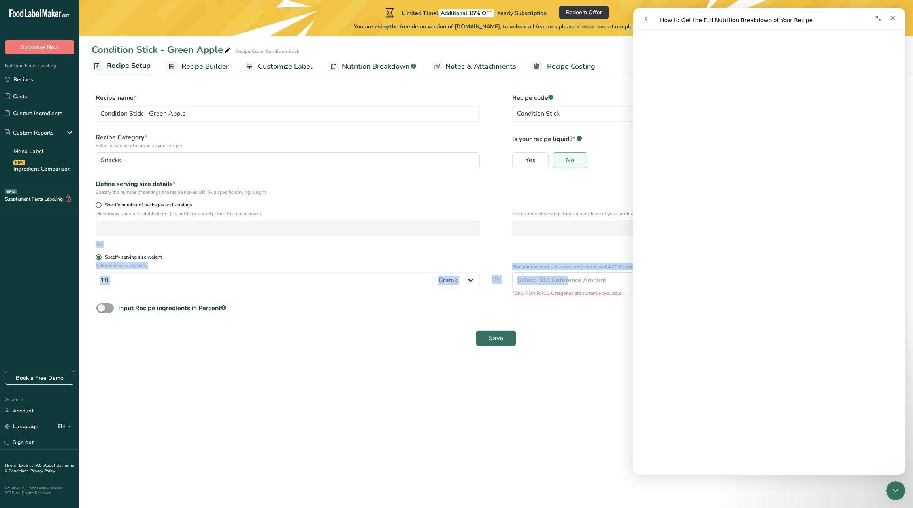
click at [540, 224] on form "Recipe name * Condition Stick - Green Apple Recipe code .a-a{fill:#347362;}.b-a…" at bounding box center [496, 222] width 808 height 258
click at [133, 205] on span "Specify number of packages and servings" at bounding box center [147, 205] width 90 height 6
click at [101, 205] on input "Specify number of packages and servings" at bounding box center [98, 205] width 5 height 5
radio input "true"
radio input "false"
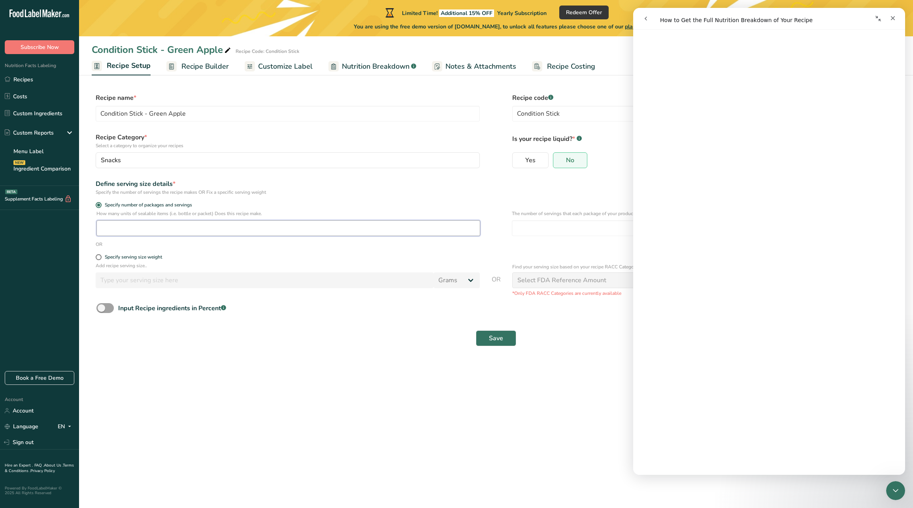
click at [144, 229] on input "number" at bounding box center [288, 228] width 384 height 16
type input "10"
click at [563, 230] on input "number" at bounding box center [704, 228] width 384 height 16
click at [895, 16] on icon "Close" at bounding box center [892, 18] width 6 height 6
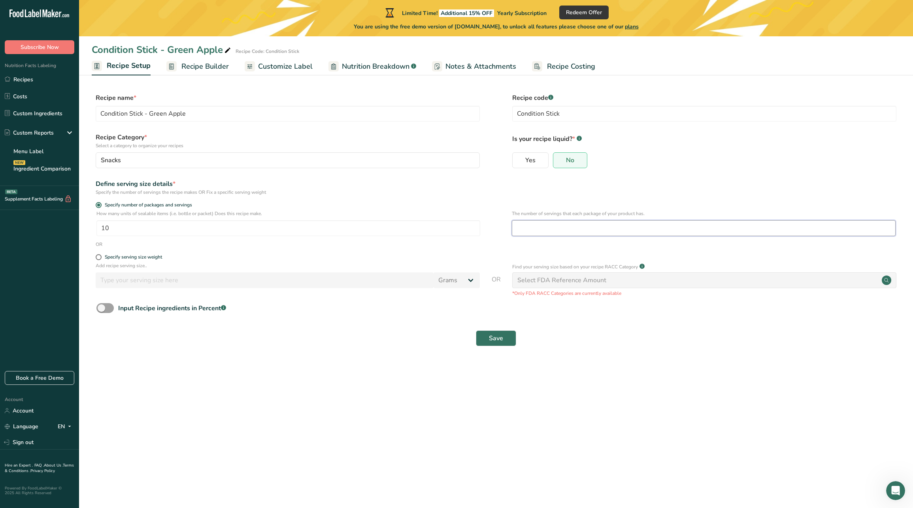
click at [589, 225] on input "number" at bounding box center [704, 228] width 384 height 16
type input "10"
click at [303, 218] on div "How many units of sealable items (i.e. bottle or packet) Does this recipe make.…" at bounding box center [288, 223] width 384 height 26
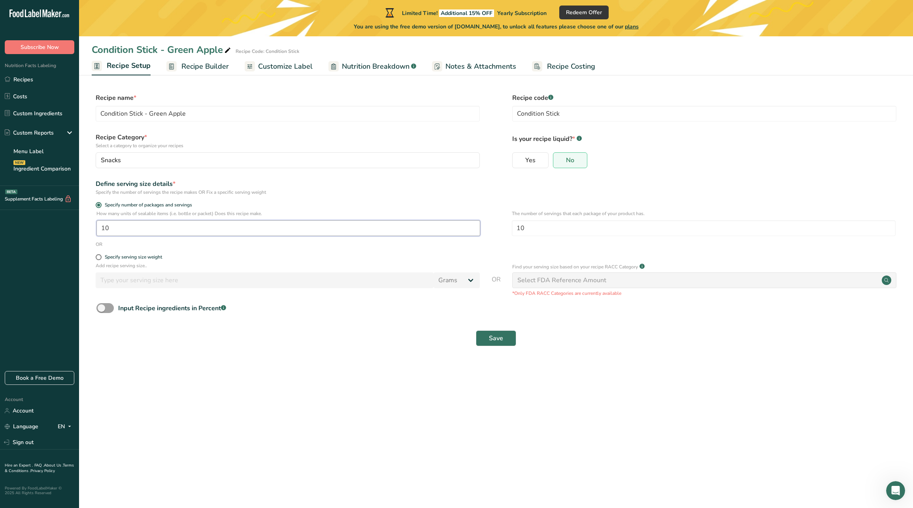
click at [265, 227] on input "10" at bounding box center [288, 228] width 384 height 16
type input "1"
type input "18"
click at [115, 255] on div "Specify serving size weight" at bounding box center [133, 257] width 57 height 6
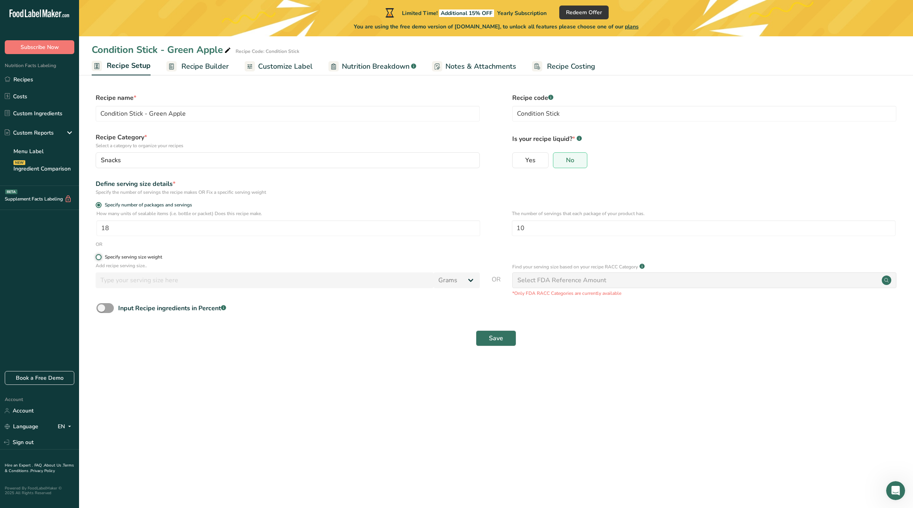
click at [101, 255] on input "Specify serving size weight" at bounding box center [98, 257] width 5 height 5
radio input "true"
radio input "false"
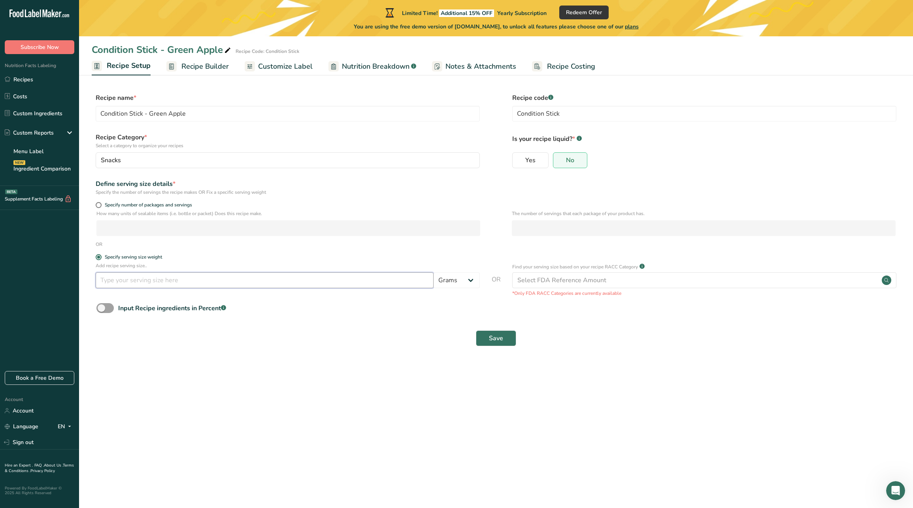
click at [391, 283] on input "number" at bounding box center [265, 281] width 338 height 16
type input "18"
click at [499, 340] on span "Save" at bounding box center [496, 338] width 14 height 9
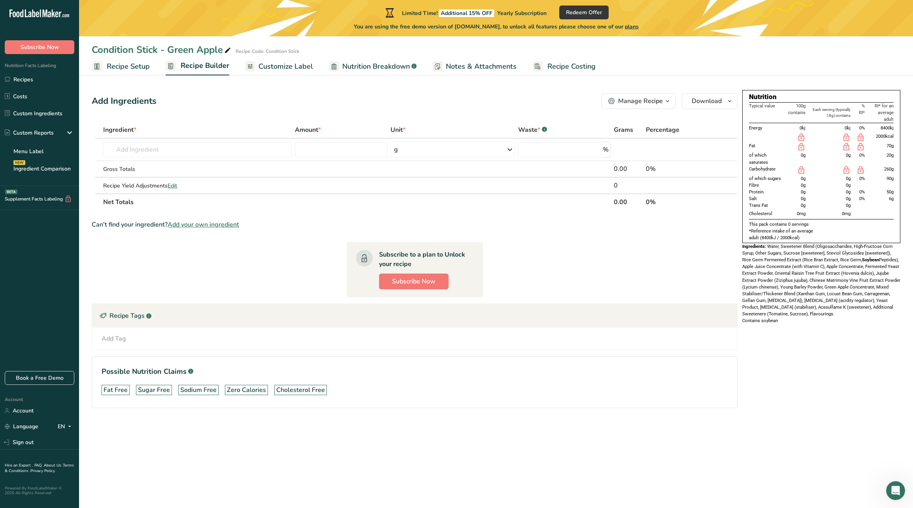
click at [261, 66] on span "Customize Label" at bounding box center [285, 66] width 55 height 11
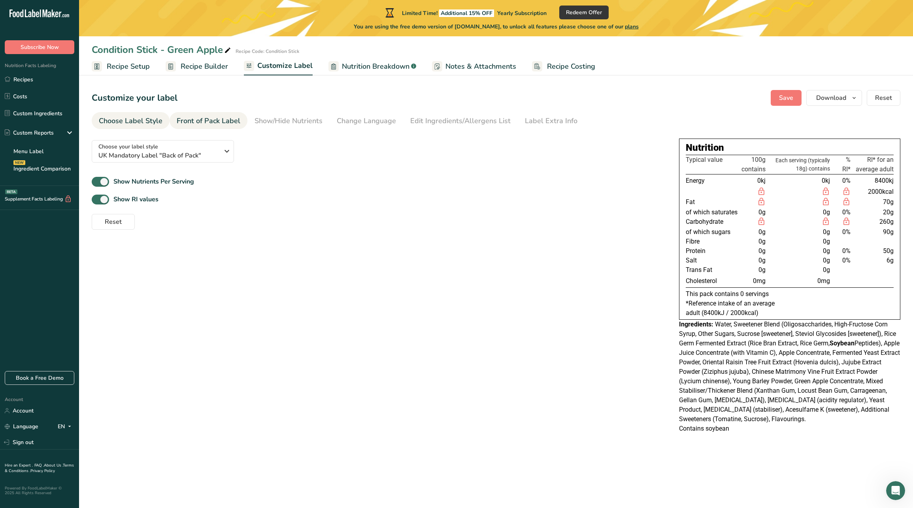
click at [232, 126] on div "Front of Pack Label" at bounding box center [209, 121] width 64 height 11
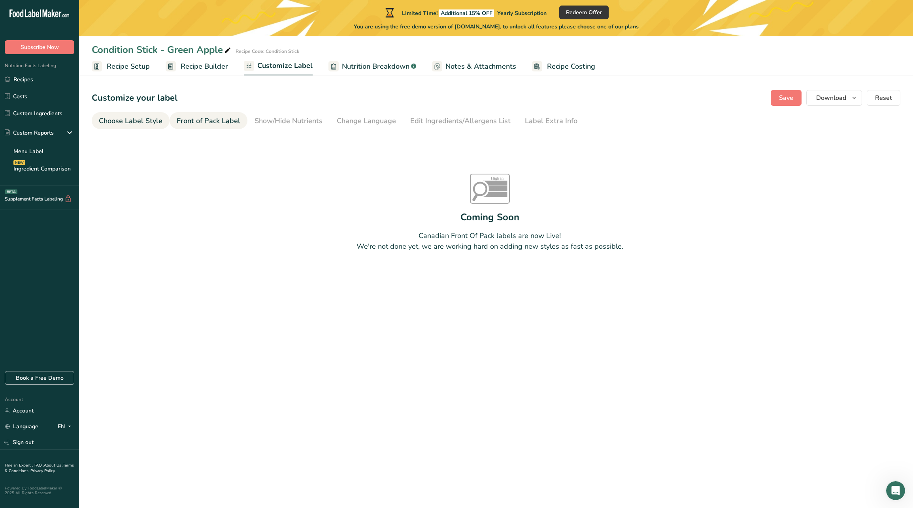
click at [151, 122] on div "Choose Label Style" at bounding box center [131, 121] width 64 height 11
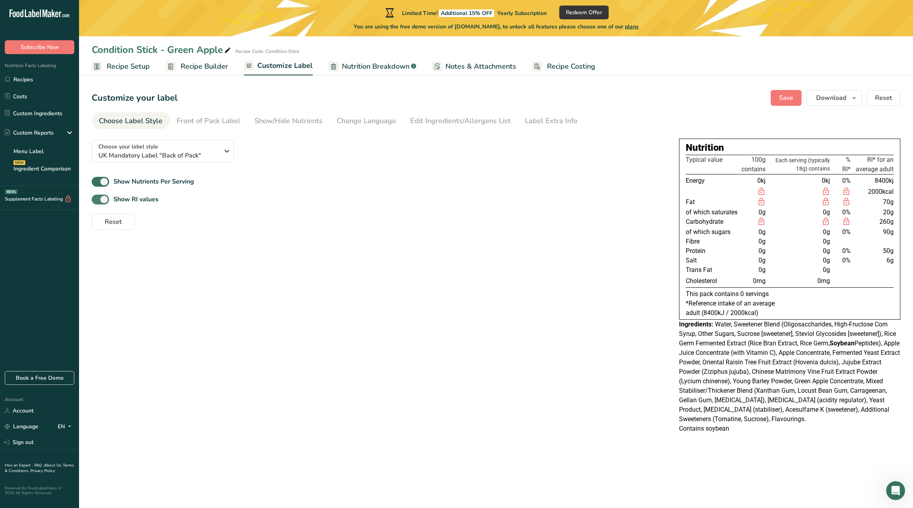
click at [104, 199] on span at bounding box center [100, 200] width 17 height 10
click at [97, 199] on input "Show RI values" at bounding box center [94, 199] width 5 height 5
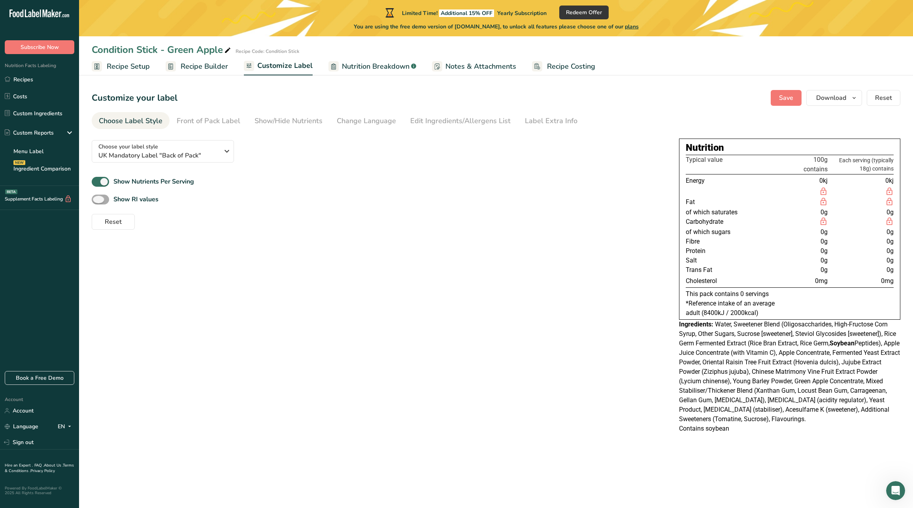
click at [104, 199] on span at bounding box center [100, 200] width 17 height 10
click at [97, 199] on input "Show RI values" at bounding box center [94, 199] width 5 height 5
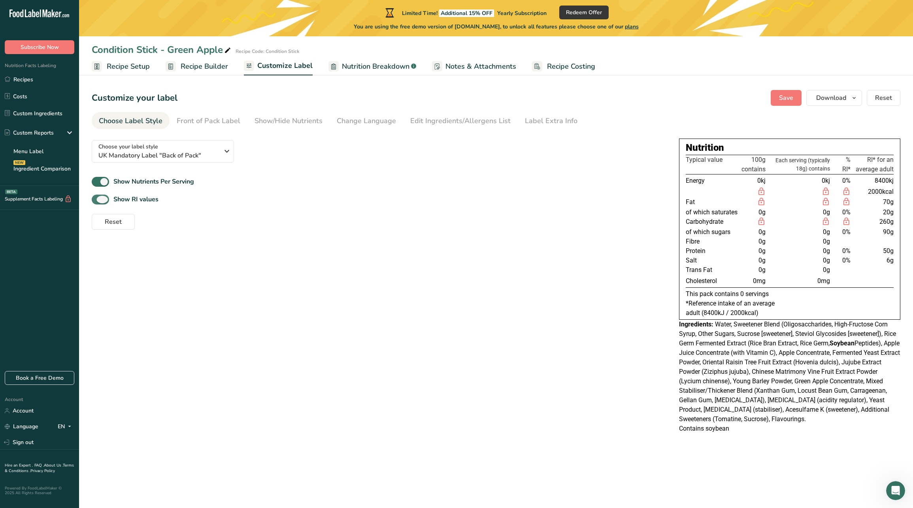
click at [104, 199] on span at bounding box center [100, 200] width 17 height 10
click at [97, 199] on input "Show RI values" at bounding box center [94, 199] width 5 height 5
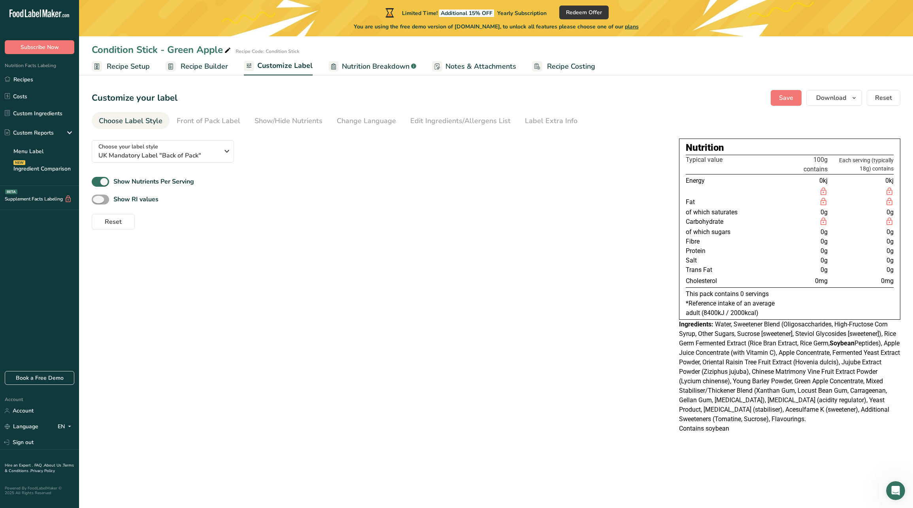
click at [104, 199] on span at bounding box center [100, 200] width 17 height 10
click at [97, 199] on input "Show RI values" at bounding box center [94, 199] width 5 height 5
checkbox input "true"
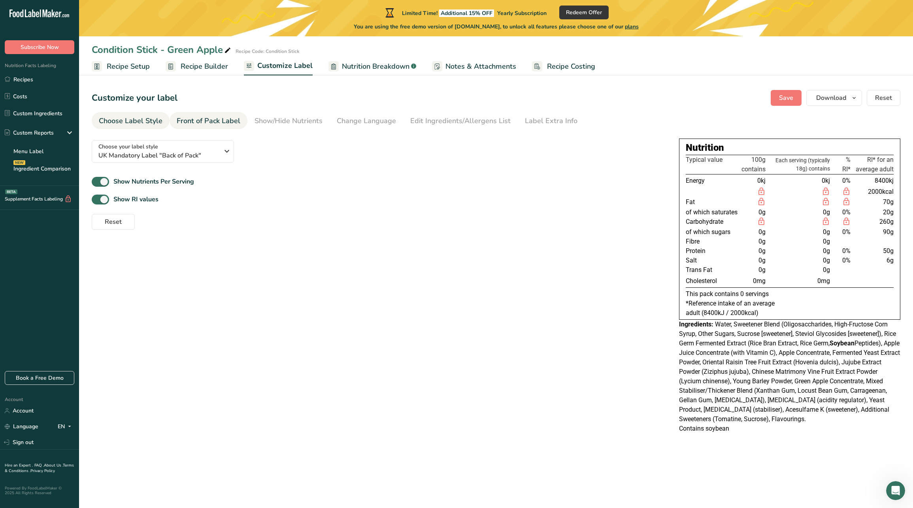
click at [205, 116] on link "Front of Pack Label" at bounding box center [209, 121] width 64 height 18
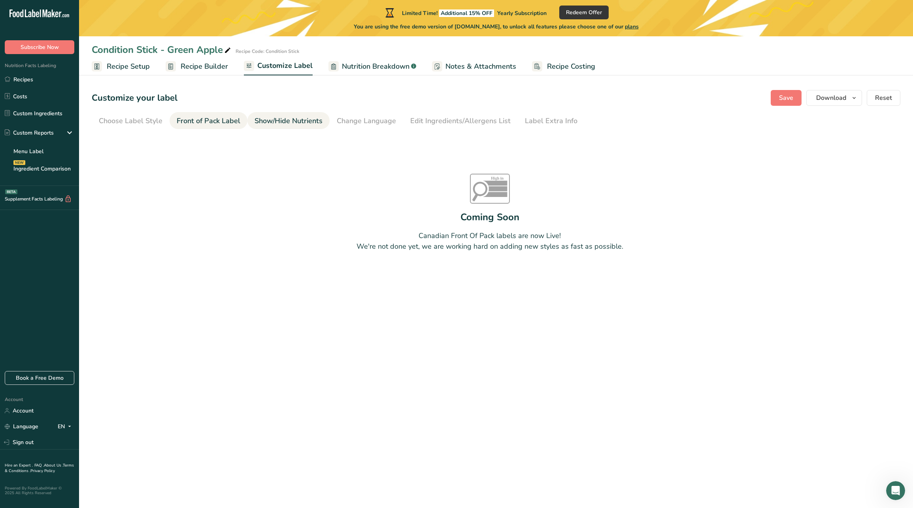
click at [269, 117] on div "Show/Hide Nutrients" at bounding box center [288, 121] width 68 height 11
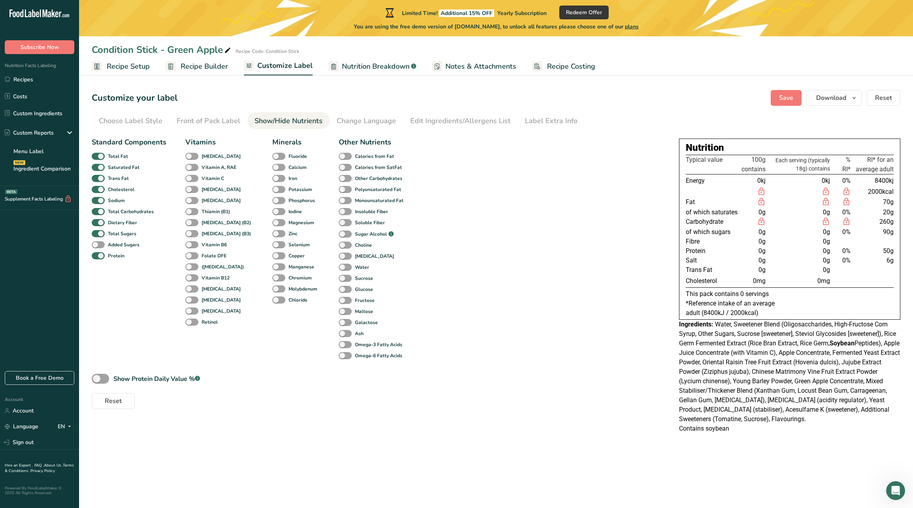
click at [359, 110] on section "Customize your label Save Download Choose what to show on your downloaded label…" at bounding box center [496, 264] width 834 height 374
click at [356, 122] on div "Change Language" at bounding box center [366, 121] width 59 height 11
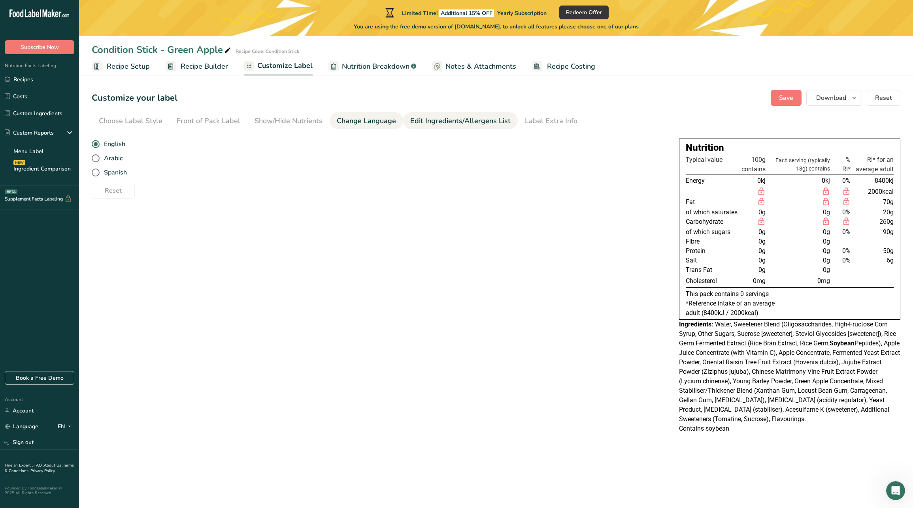
click at [442, 119] on div "Edit Ingredients/Allergens List" at bounding box center [460, 121] width 100 height 11
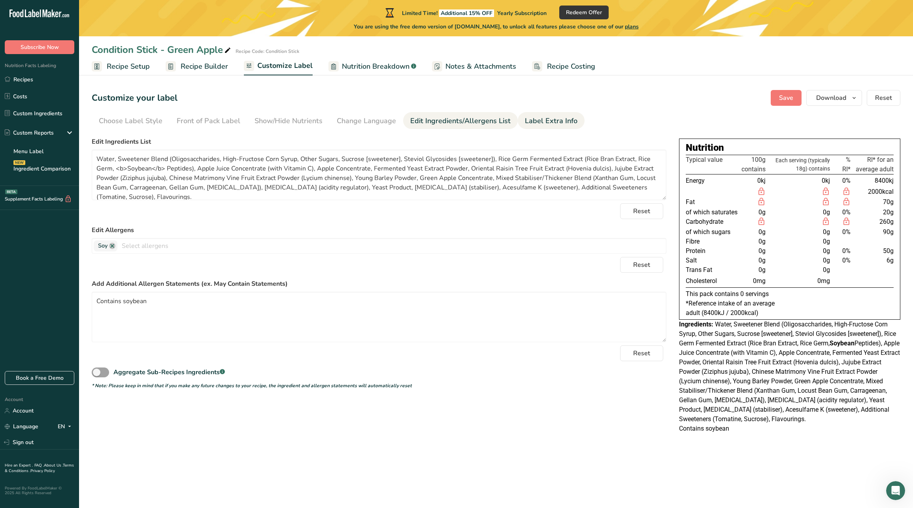
click at [530, 118] on div "Label Extra Info" at bounding box center [551, 121] width 53 height 11
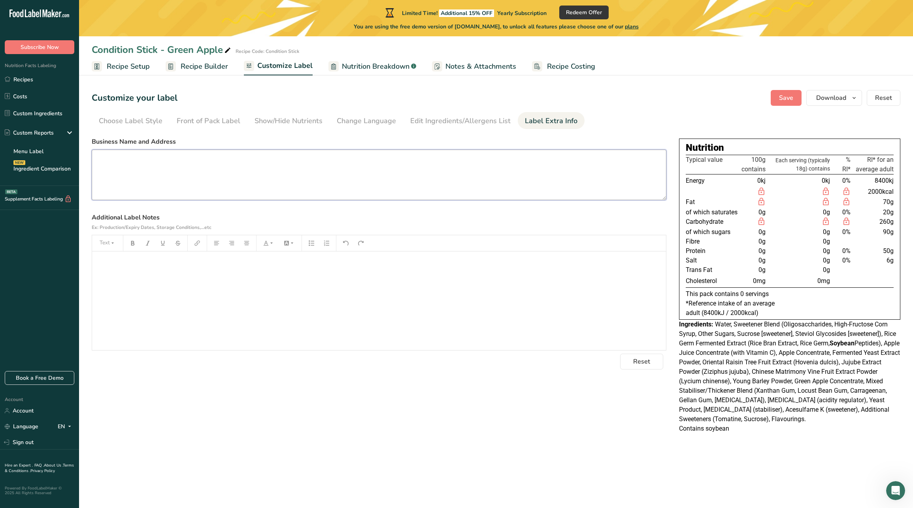
click at [222, 164] on textarea at bounding box center [379, 175] width 574 height 51
click at [356, 70] on span "Nutrition Breakdown" at bounding box center [376, 66] width 68 height 11
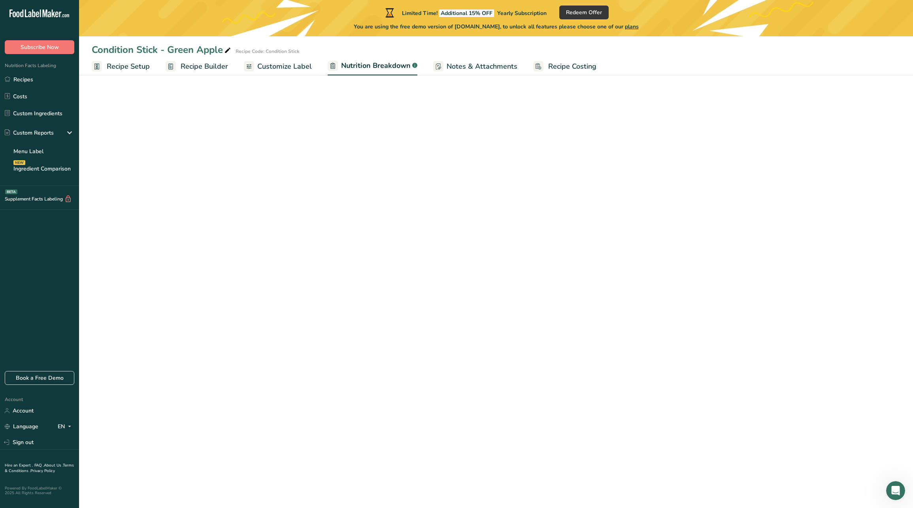
select select "Calories"
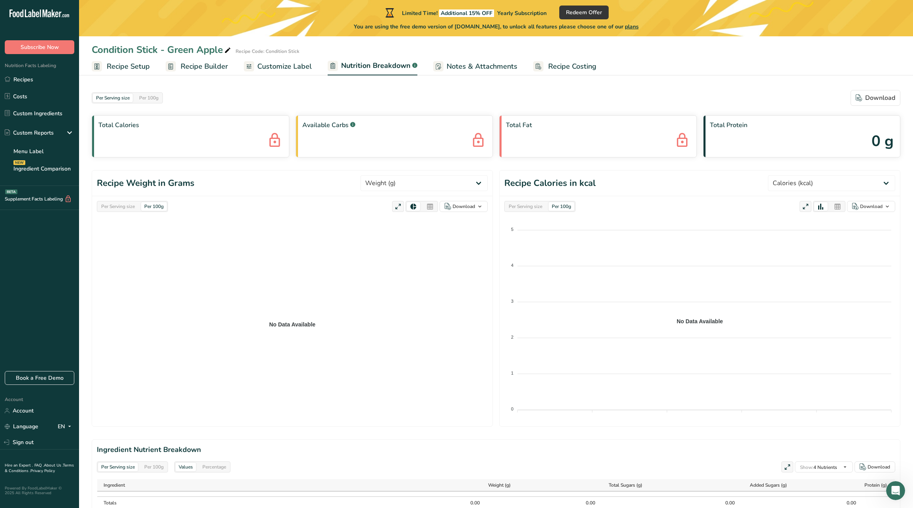
click at [499, 67] on span "Notes & Attachments" at bounding box center [481, 66] width 71 height 11
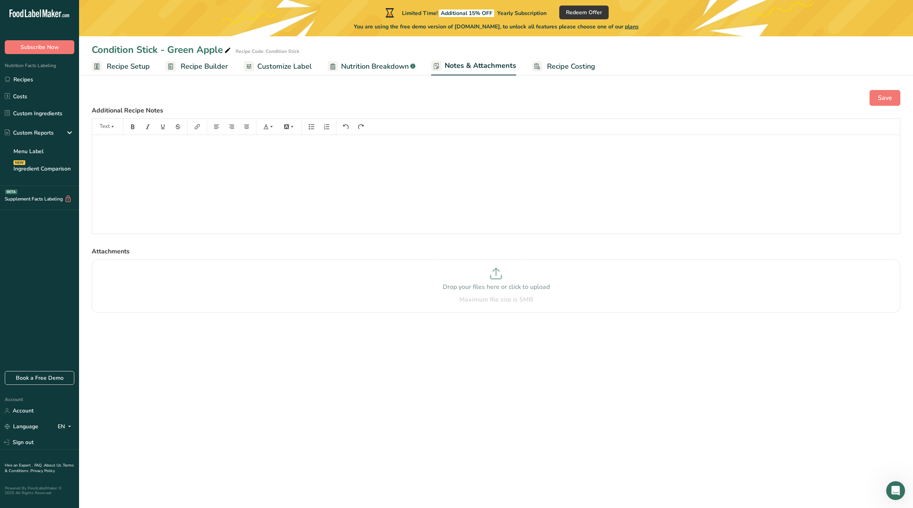
click at [553, 68] on span "Recipe Costing" at bounding box center [571, 66] width 48 height 11
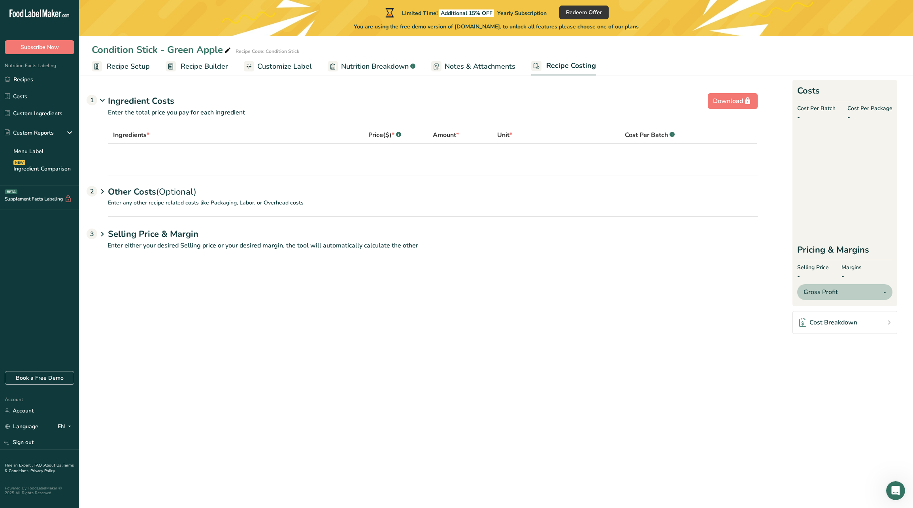
click at [134, 70] on span "Recipe Setup" at bounding box center [128, 66] width 43 height 11
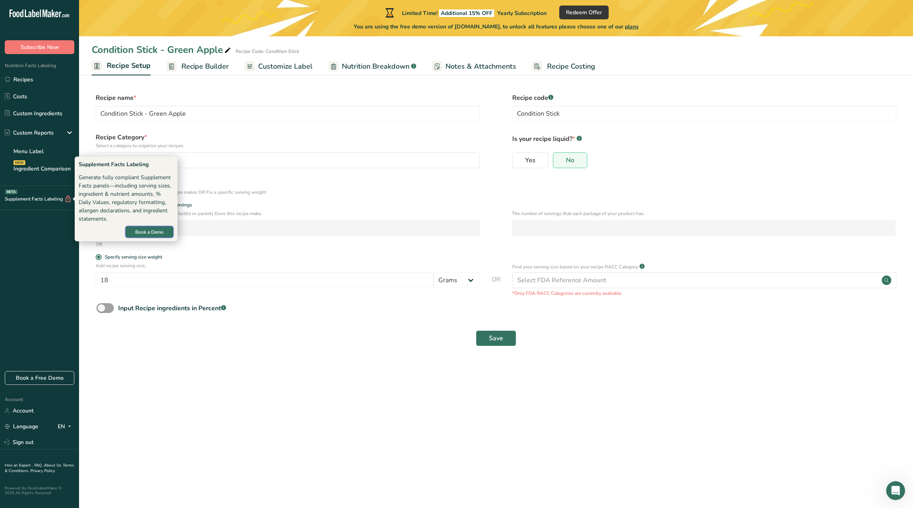
click at [136, 236] on button "Book a Demo" at bounding box center [149, 232] width 48 height 12
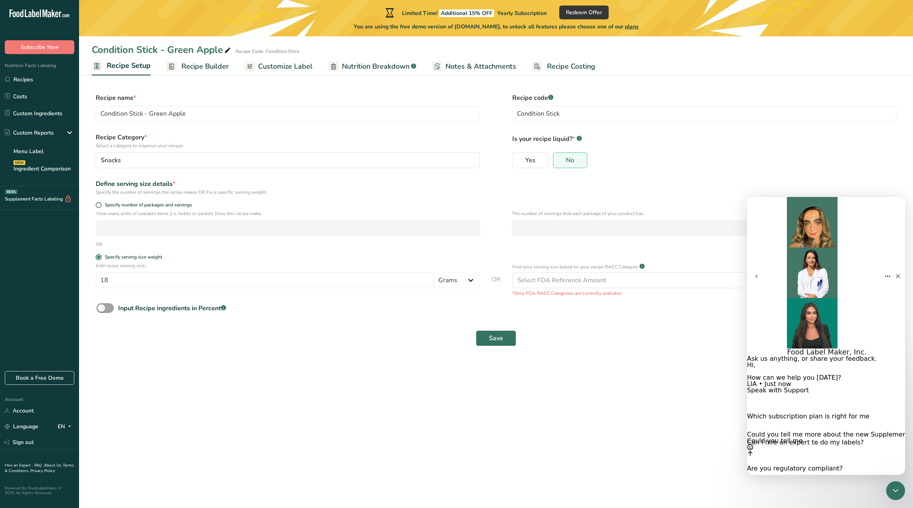
click at [666, 174] on form "Recipe name * Condition Stick - Green Apple Recipe code .a-a{fill:#347362;}.b-a…" at bounding box center [496, 222] width 808 height 258
click at [356, 65] on span "Nutrition Breakdown" at bounding box center [376, 66] width 68 height 11
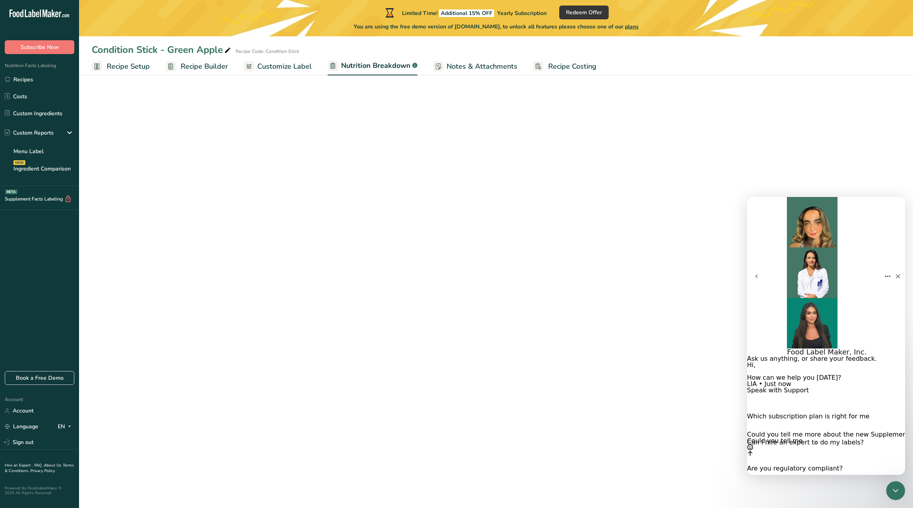
select select "Calories"
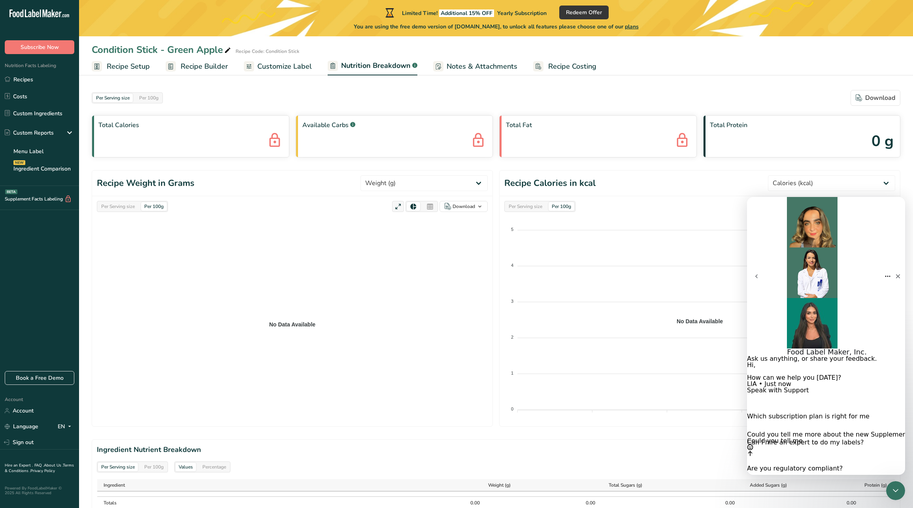
click at [269, 68] on span "Customize Label" at bounding box center [284, 66] width 55 height 11
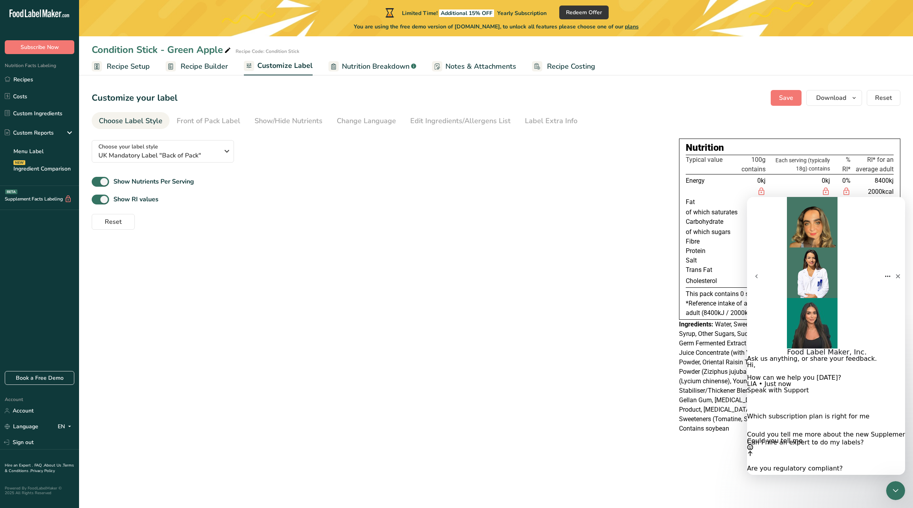
click at [208, 70] on span "Recipe Builder" at bounding box center [204, 66] width 47 height 11
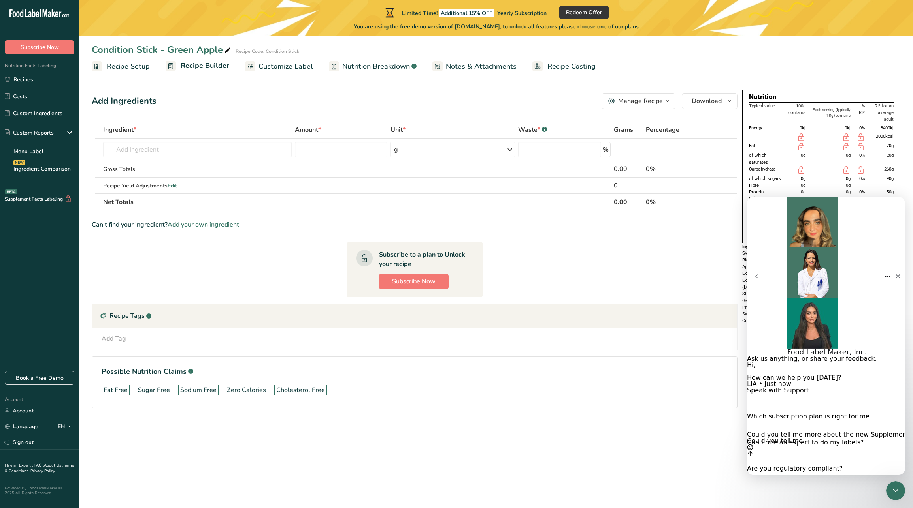
click at [828, 85] on section "Add Ingredients Manage Recipe Delete Recipe Duplicate Recipe Scale Recipe Save …" at bounding box center [496, 261] width 834 height 369
click at [894, 273] on icon "Close" at bounding box center [897, 276] width 6 height 6
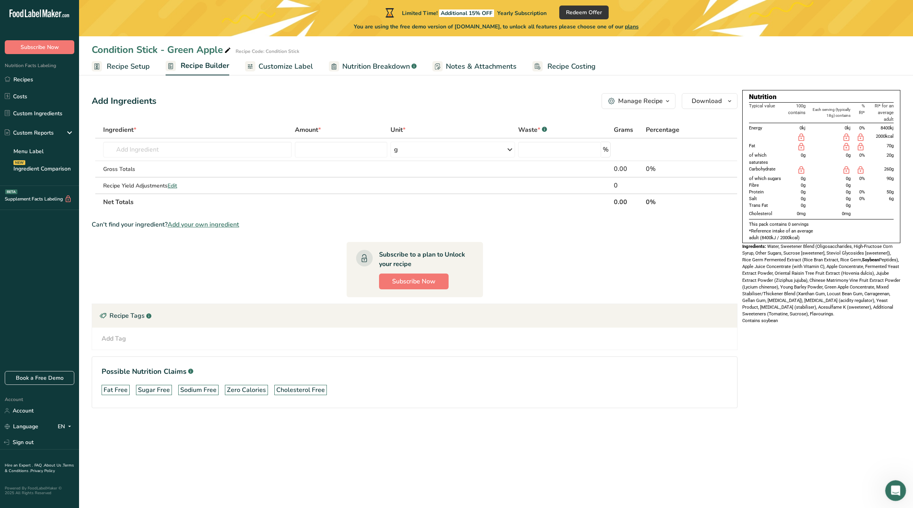
click at [886, 487] on body ".a-20{fill:#fff;} Subscribe Now Nutrition Facts Labeling Recipes Costs Custom I…" at bounding box center [456, 254] width 913 height 508
click at [888, 492] on div "Open Intercom Messenger" at bounding box center [894, 490] width 26 height 26
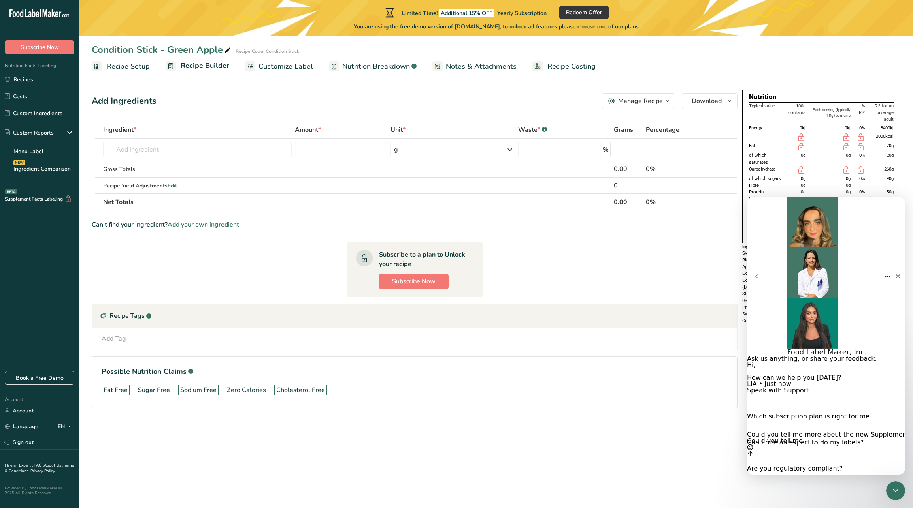
drag, startPoint x: 806, startPoint y: 447, endPoint x: 721, endPoint y: 428, distance: 87.1
click html "Food Label Maker, Inc. Ask us anything, or share your feedback. Hi, ​ How can w…"
type textarea "I want"
click at [809, 388] on button "Speak with Support" at bounding box center [778, 391] width 62 height 6
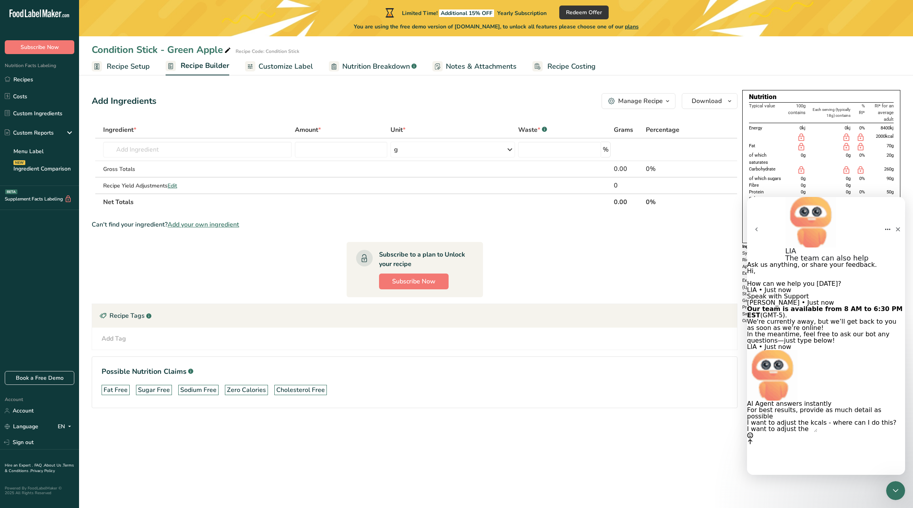
click at [817, 433] on textarea "I want to adjust the kcals - where can I do this?" at bounding box center [782, 429] width 70 height 6
type textarea "I want to adjust the kcals per serving - where can I do this?"
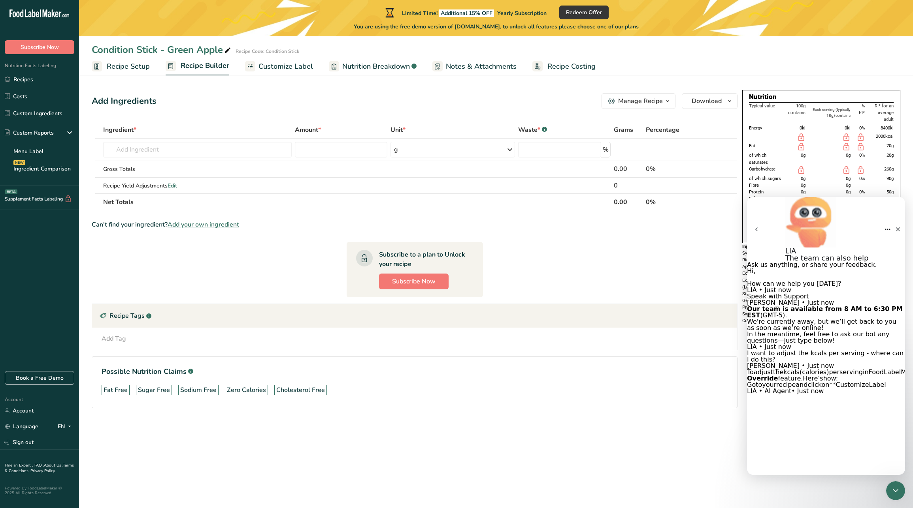
scroll to position [159, 0]
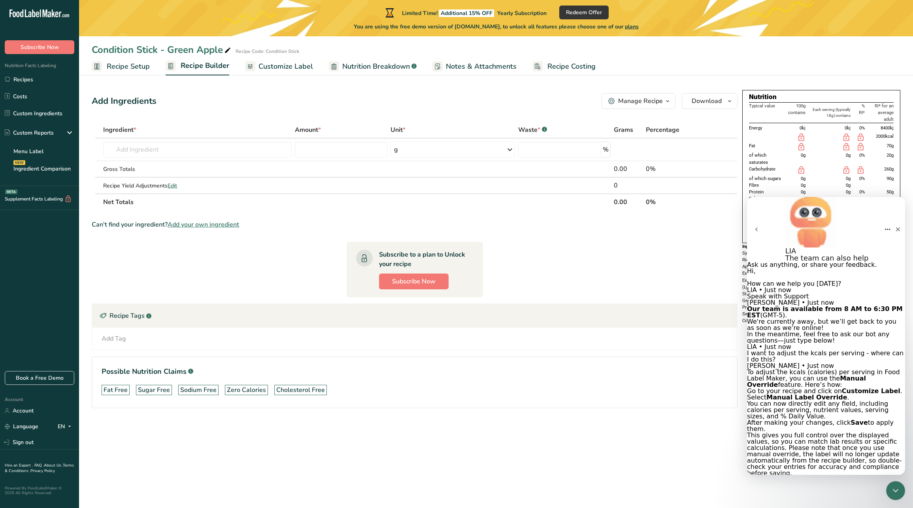
click at [282, 65] on span "Customize Label" at bounding box center [285, 66] width 55 height 11
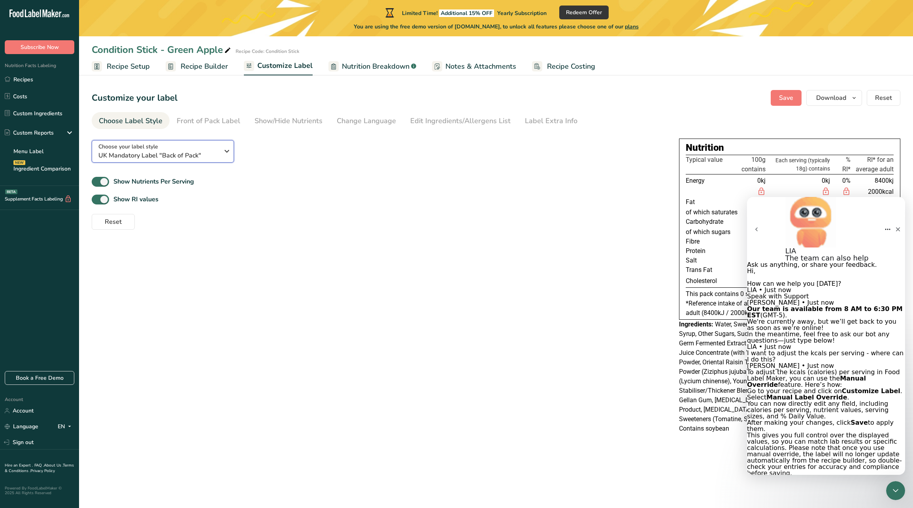
click at [169, 145] on div "Choose your label style UK Mandatory Label "Back of Pack"" at bounding box center [158, 152] width 120 height 18
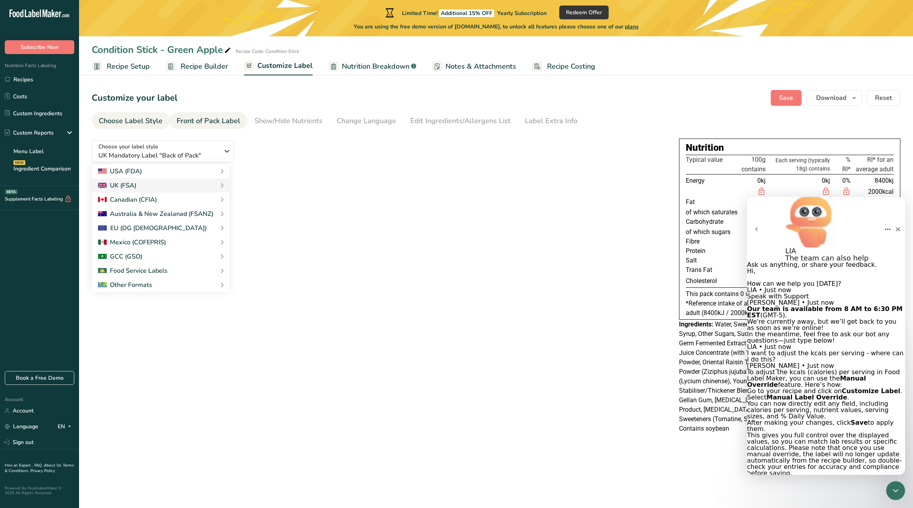
click at [205, 113] on link "Front of Pack Label" at bounding box center [209, 121] width 64 height 18
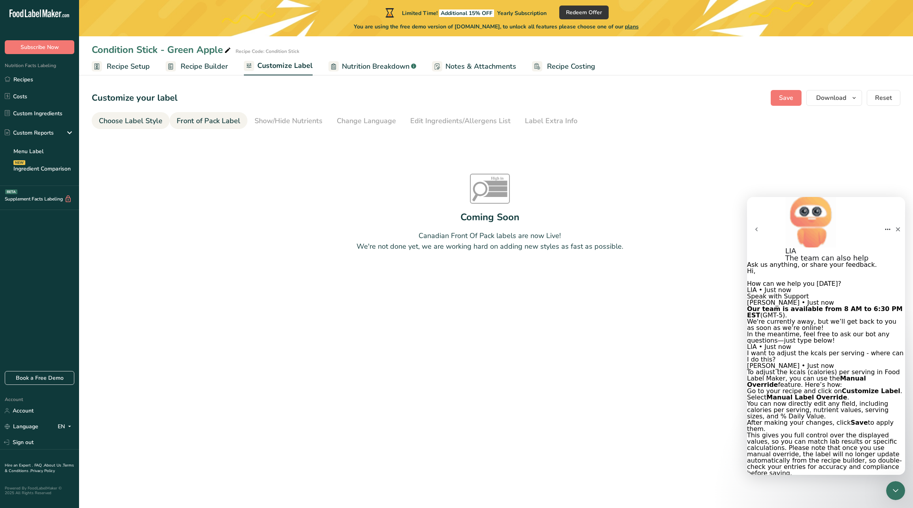
click at [129, 120] on div "Choose Label Style" at bounding box center [131, 121] width 64 height 11
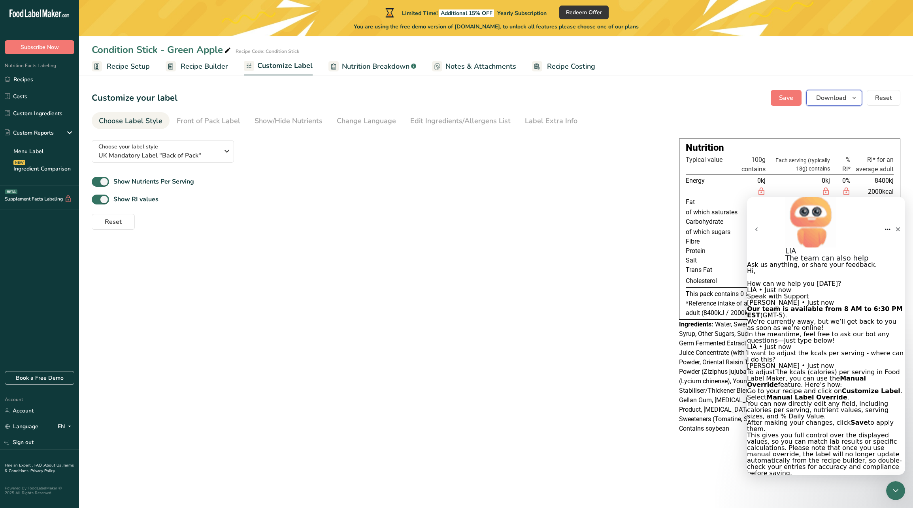
click at [845, 90] on button "Download" at bounding box center [834, 98] width 56 height 16
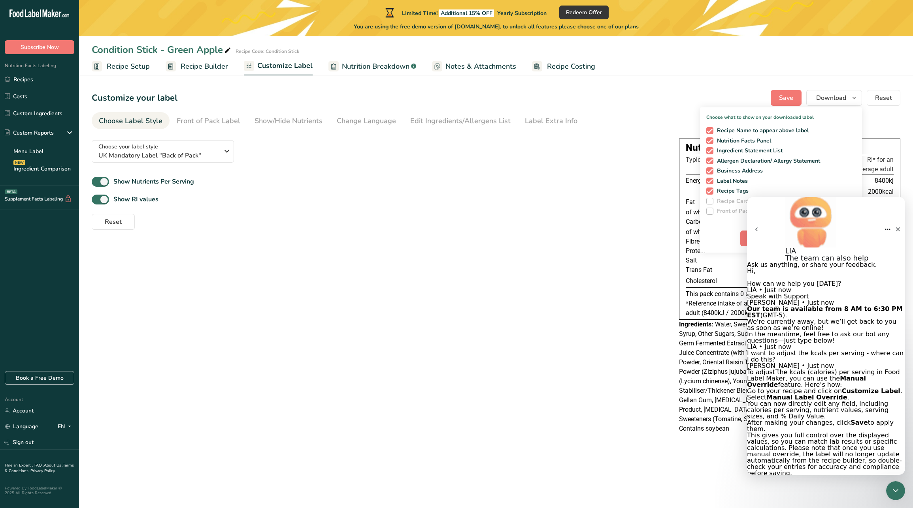
click at [523, 183] on div "Show Nutrients Per Serving" at bounding box center [379, 181] width 574 height 13
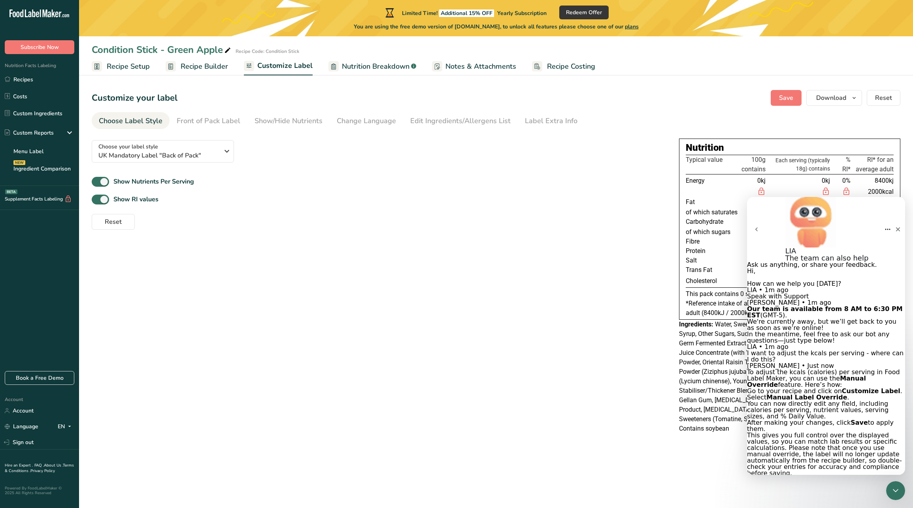
type textarea "i dont see the manual label override button"
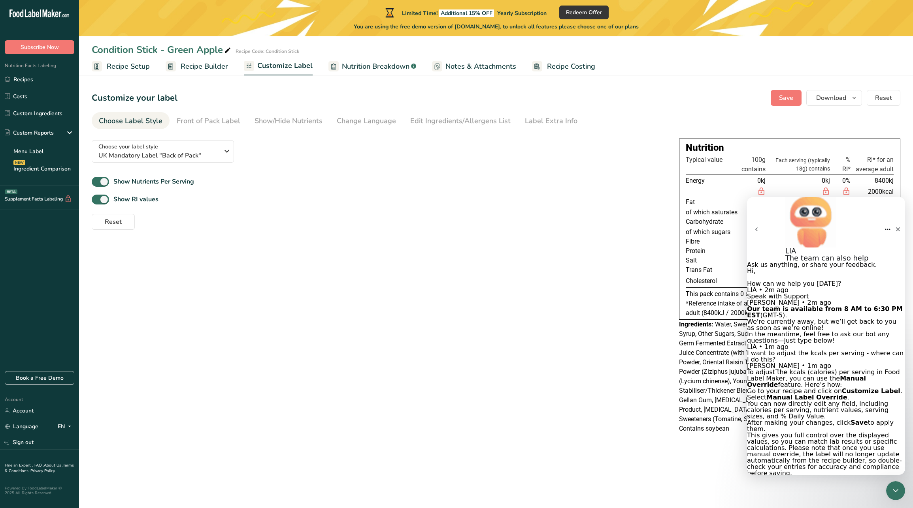
click at [634, 31] on div "Limited Time! Additional 15% OFF Yearly Subscription Redeem Offer You are using…" at bounding box center [496, 18] width 834 height 36
click at [634, 28] on span "plans" at bounding box center [632, 27] width 14 height 8
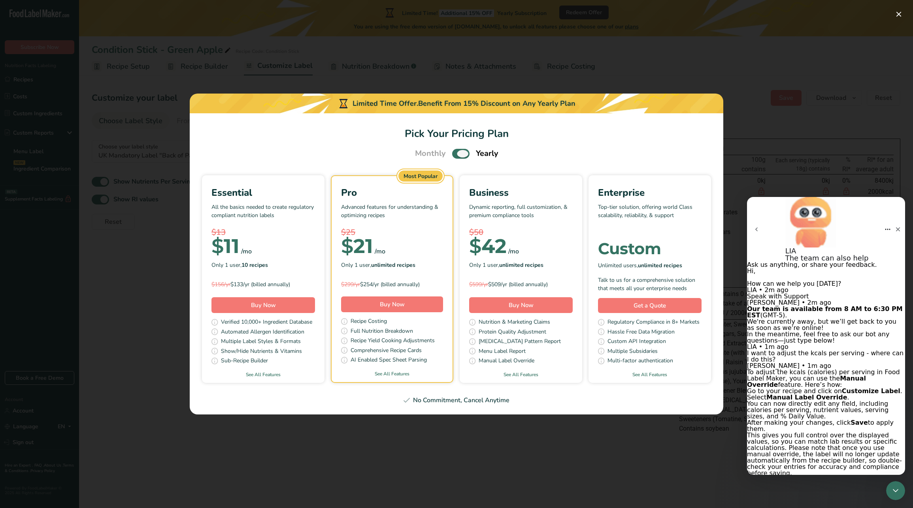
click at [454, 157] on span "Pick Your Pricing Plan Modal" at bounding box center [460, 154] width 17 height 10
click at [454, 156] on input "Pick Your Pricing Plan Modal" at bounding box center [454, 153] width 5 height 5
checkbox input "false"
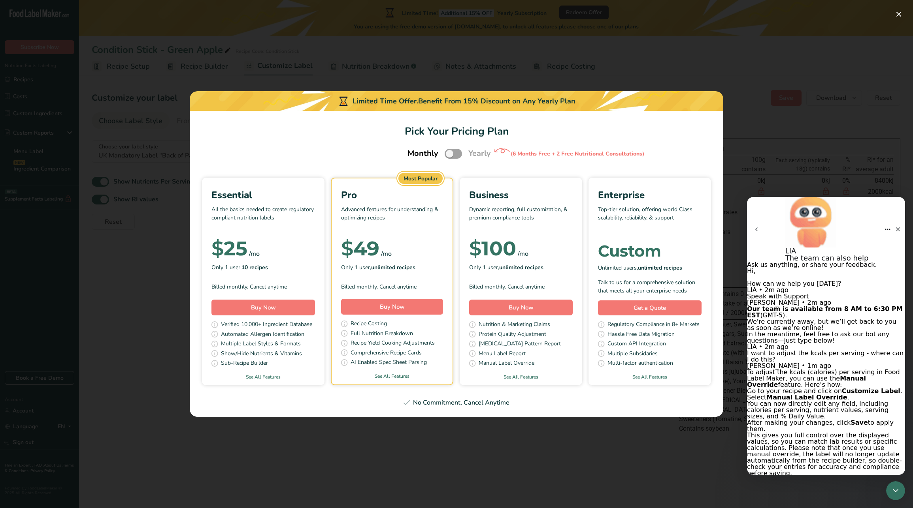
click at [566, 143] on section "Pick Your Pricing Plan Monthly Yearly (6 Months Free + 2 Free Nutritional Consu…" at bounding box center [456, 264] width 533 height 306
click at [871, 161] on div "Pick Your Pricing Plan Modal" at bounding box center [456, 254] width 913 height 508
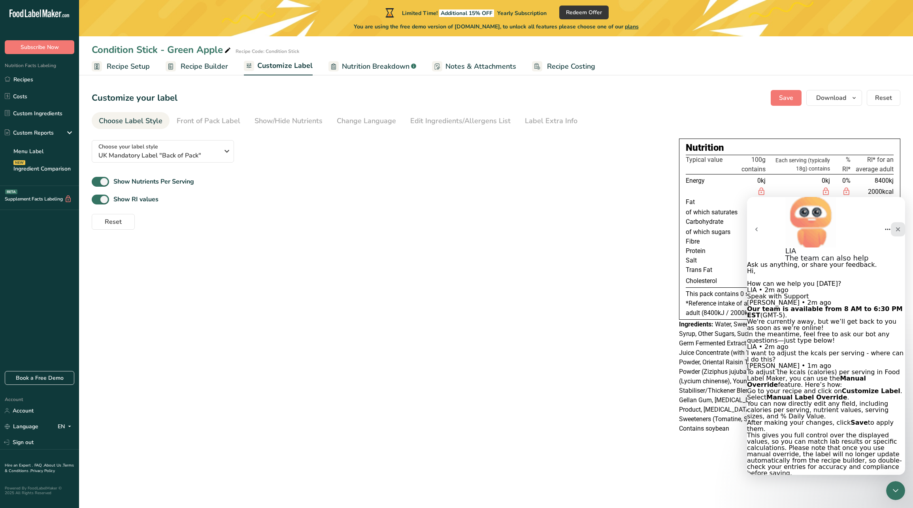
click at [890, 222] on div "Close" at bounding box center [897, 229] width 14 height 14
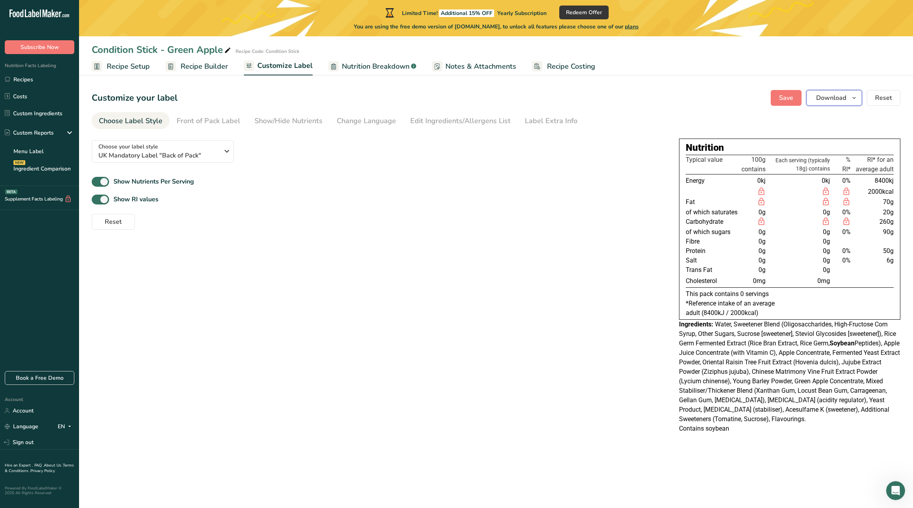
click at [828, 98] on span "Download" at bounding box center [831, 97] width 30 height 9
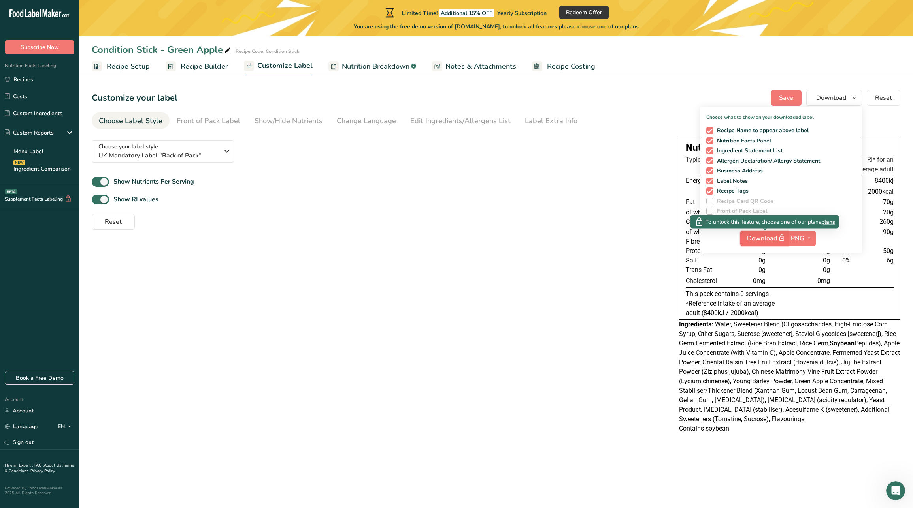
click at [771, 239] on span "Download" at bounding box center [767, 238] width 40 height 10
click at [826, 222] on span "plans" at bounding box center [828, 222] width 14 height 8
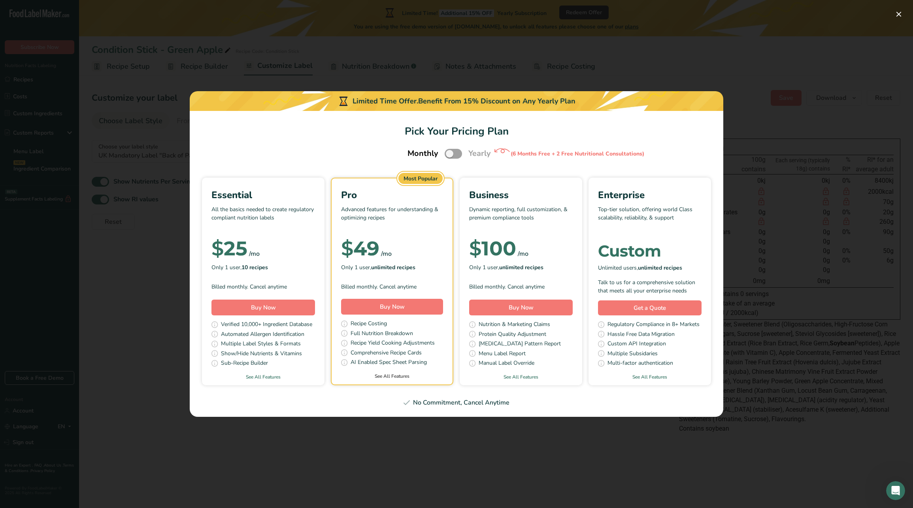
click at [401, 379] on link "See All Features" at bounding box center [391, 376] width 121 height 7
click at [750, 67] on div "Pick Your Pricing Plan Modal" at bounding box center [456, 254] width 913 height 508
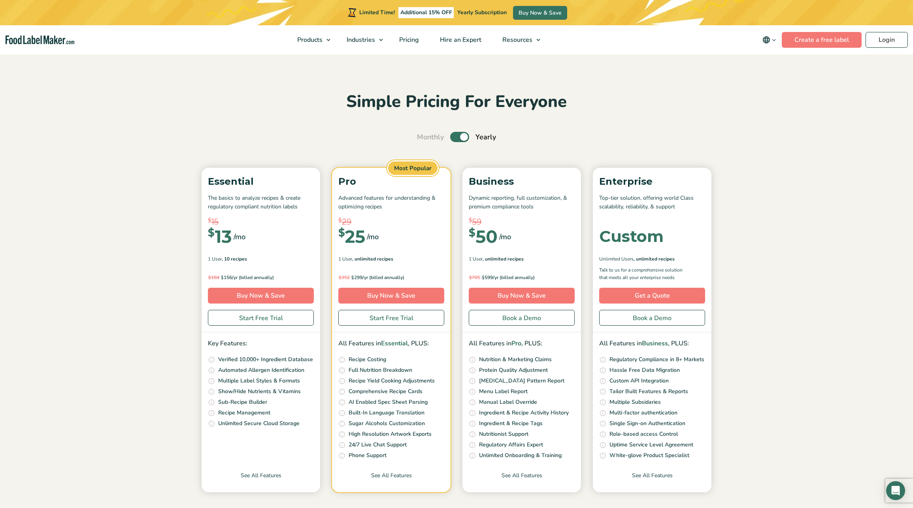
click at [704, 115] on div "Simple Pricing For Everyone Monthly Toggle Yearly (6 Month Free + 2 Free Nutrit…" at bounding box center [456, 291] width 529 height 401
click at [890, 493] on div "Open Intercom Messenger" at bounding box center [895, 491] width 21 height 21
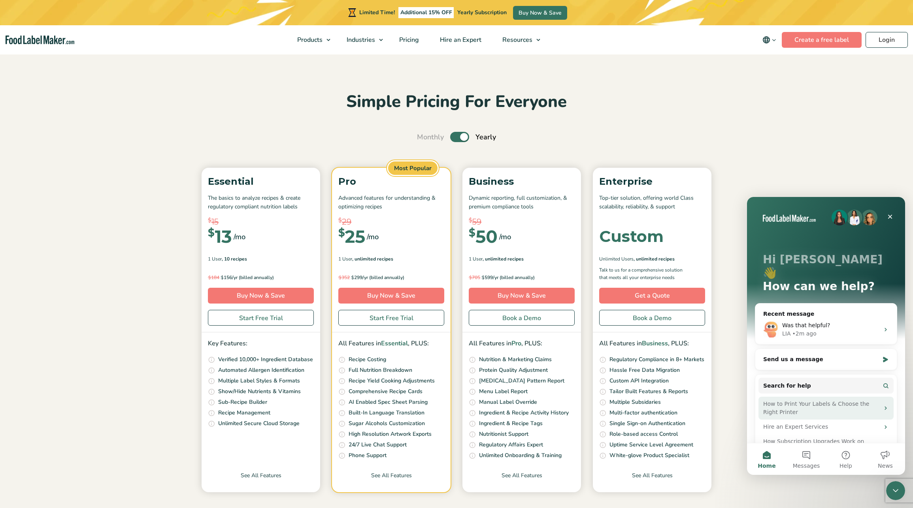
scroll to position [1, 0]
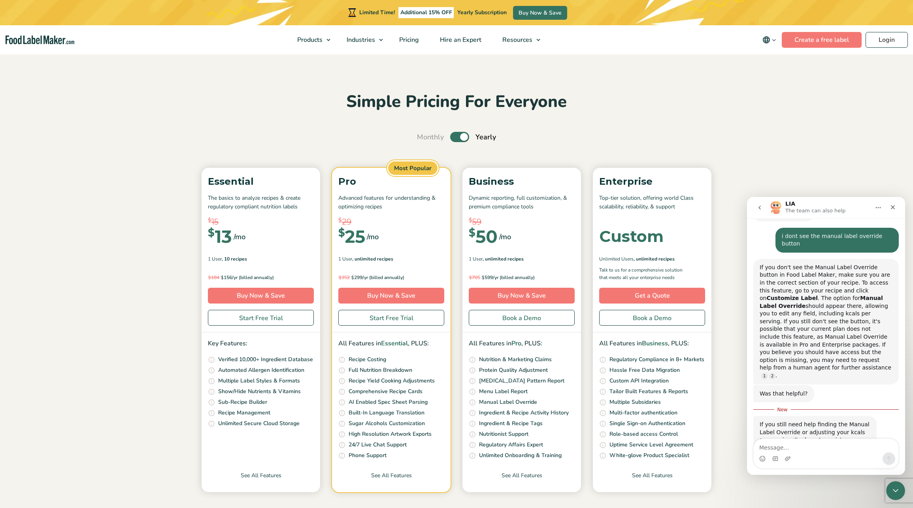
scroll to position [360, 0]
click at [873, 39] on link "Login" at bounding box center [886, 40] width 42 height 16
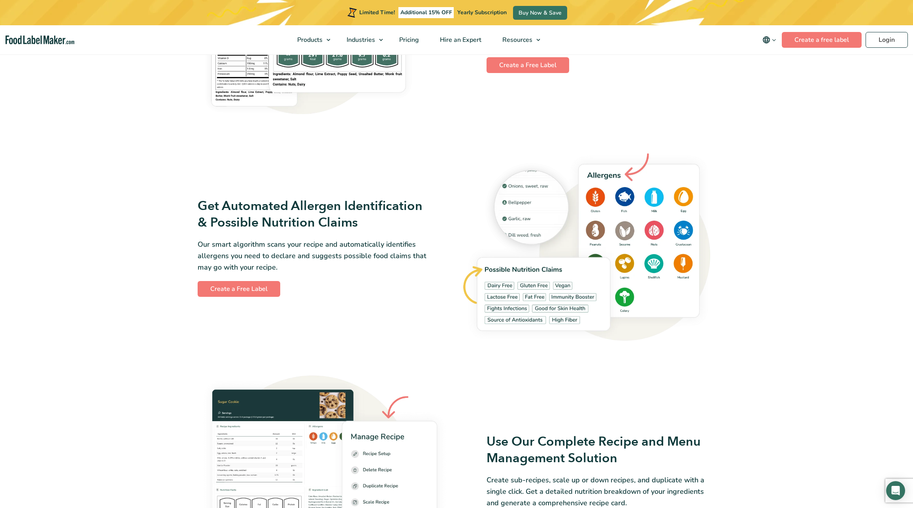
scroll to position [897, 0]
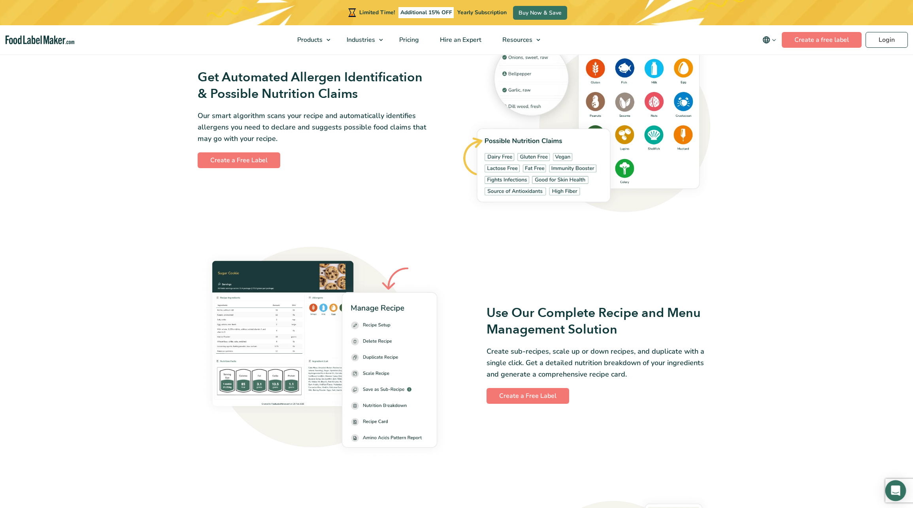
click at [896, 496] on div "Open Intercom Messenger" at bounding box center [895, 491] width 21 height 21
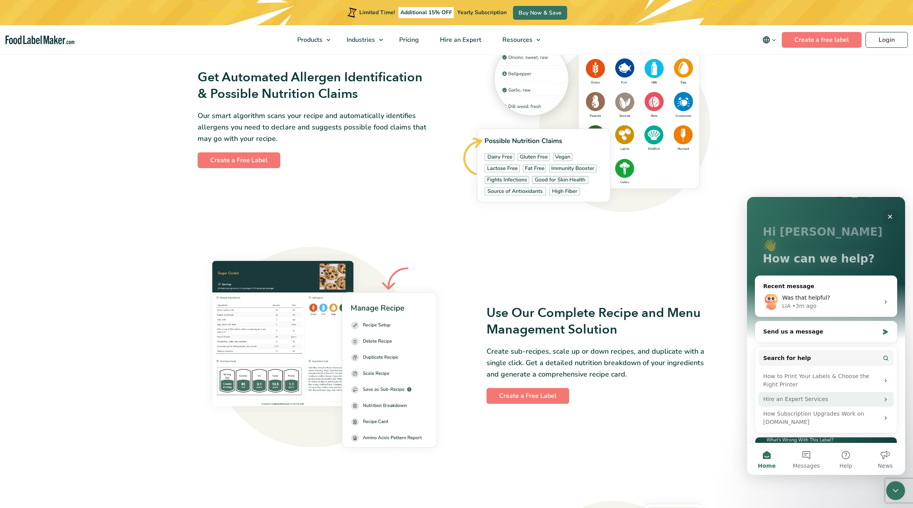
scroll to position [32, 0]
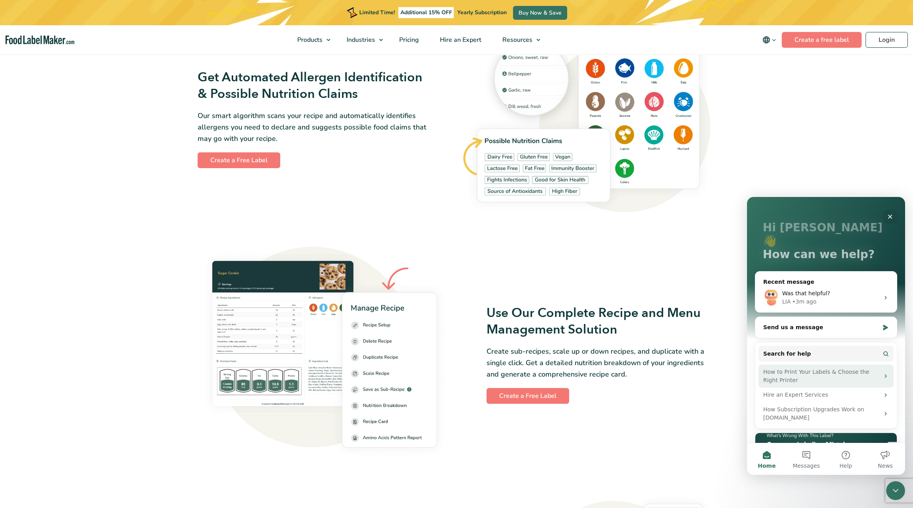
click at [857, 368] on div "How to Print Your Labels & Choose the Right Printer" at bounding box center [821, 376] width 116 height 17
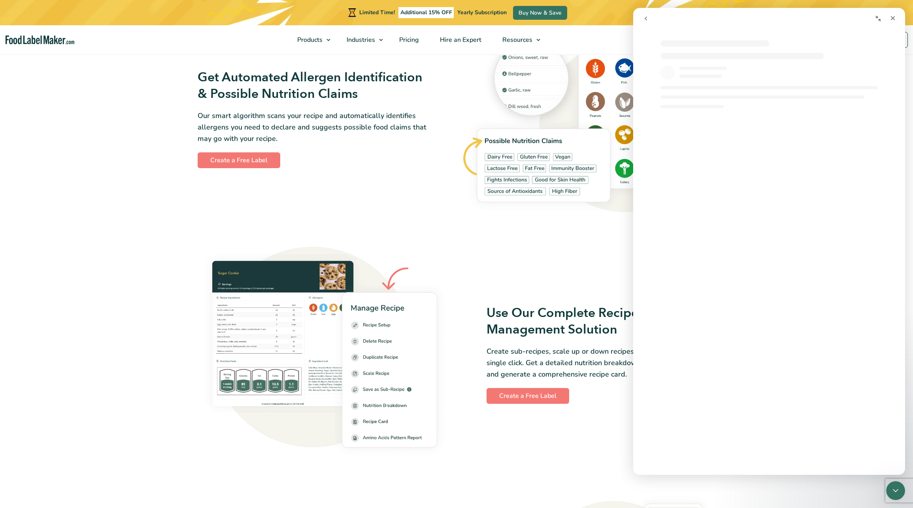
scroll to position [0, 0]
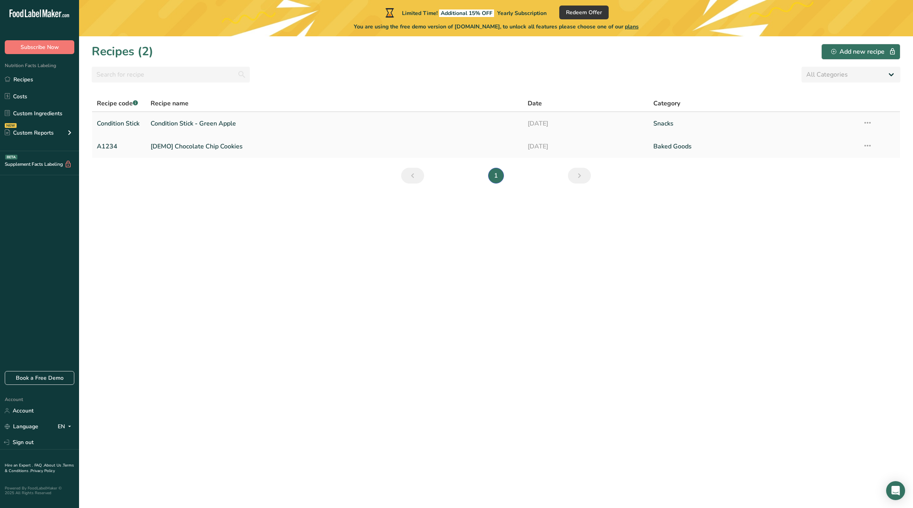
click at [195, 122] on link "Condition Stick - Green Apple" at bounding box center [334, 123] width 367 height 17
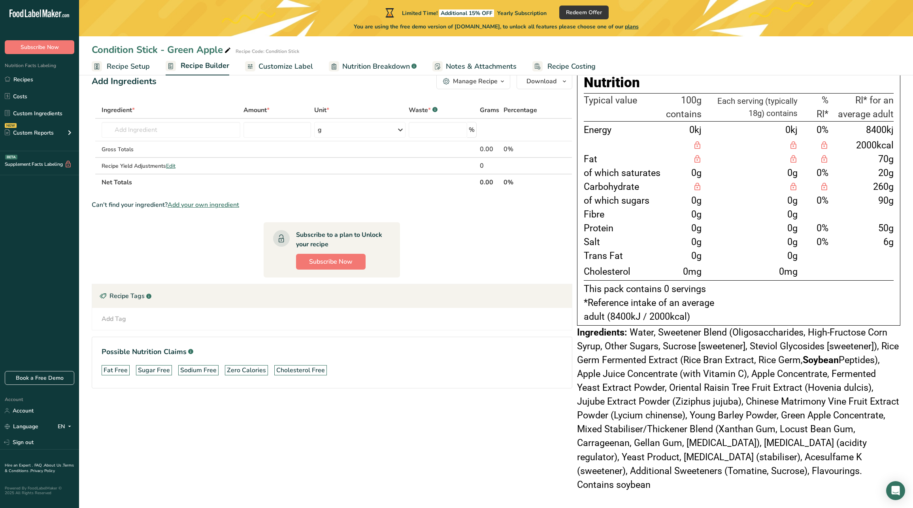
scroll to position [21, 0]
click at [367, 65] on span "Nutrition Breakdown" at bounding box center [376, 66] width 68 height 11
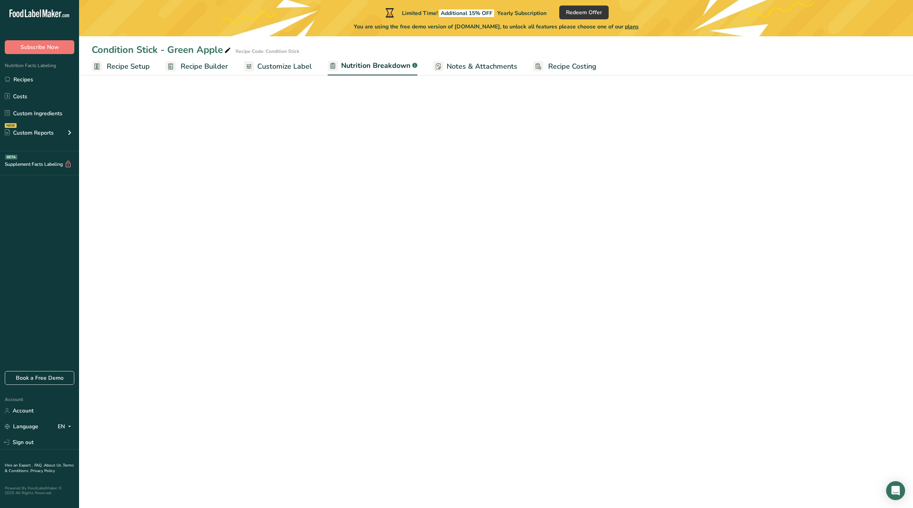
select select "Calories"
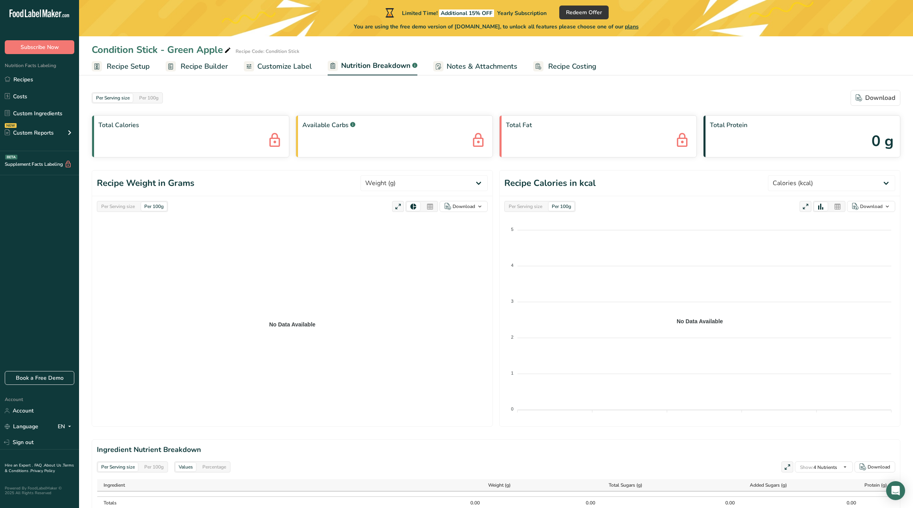
click at [290, 66] on span "Customize Label" at bounding box center [284, 66] width 55 height 11
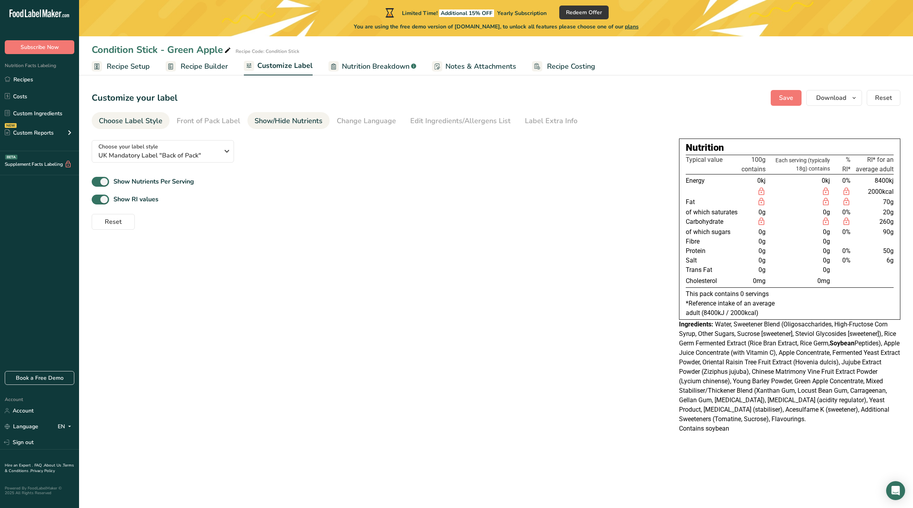
click at [274, 126] on link "Show/Hide Nutrients" at bounding box center [288, 121] width 68 height 18
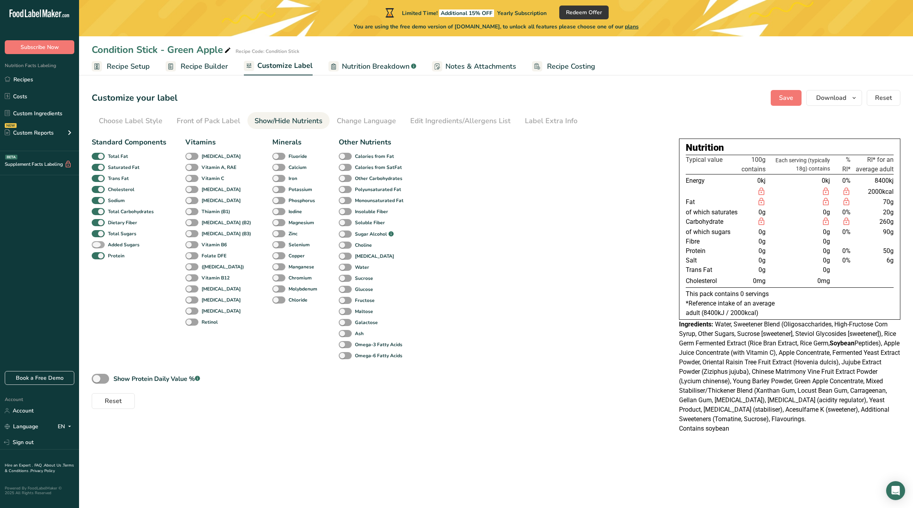
click at [104, 245] on span at bounding box center [98, 245] width 13 height 8
click at [97, 245] on input "Added Sugars" at bounding box center [94, 244] width 5 height 5
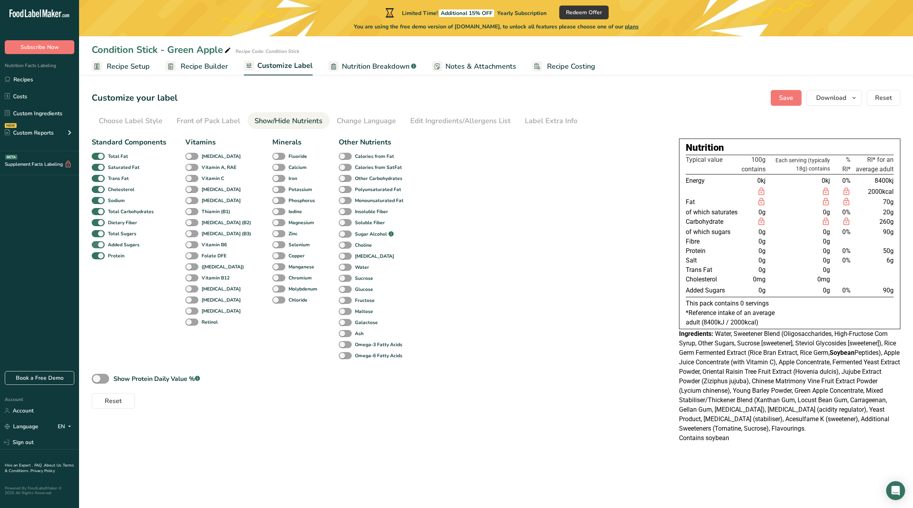
click at [103, 245] on span at bounding box center [98, 245] width 13 height 8
click at [97, 245] on input "Added Sugars" at bounding box center [94, 244] width 5 height 5
checkbox input "false"
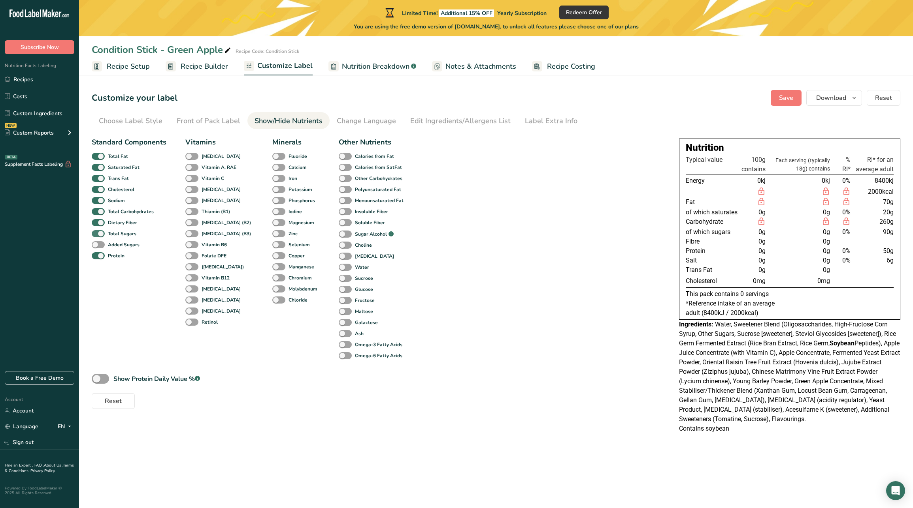
click at [100, 237] on span at bounding box center [98, 234] width 13 height 8
click at [97, 236] on input "Total Sugars" at bounding box center [94, 233] width 5 height 5
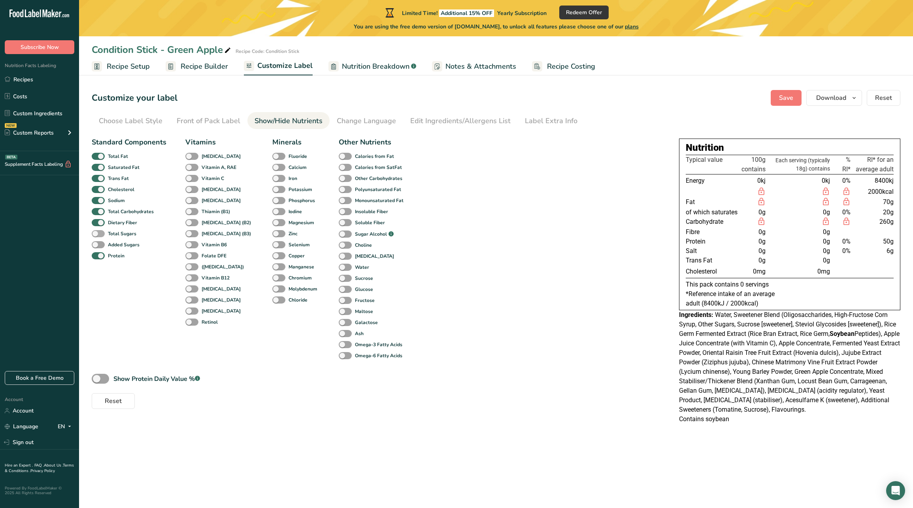
click at [100, 236] on span at bounding box center [98, 234] width 13 height 8
click at [97, 236] on input "Total Sugars" at bounding box center [94, 233] width 5 height 5
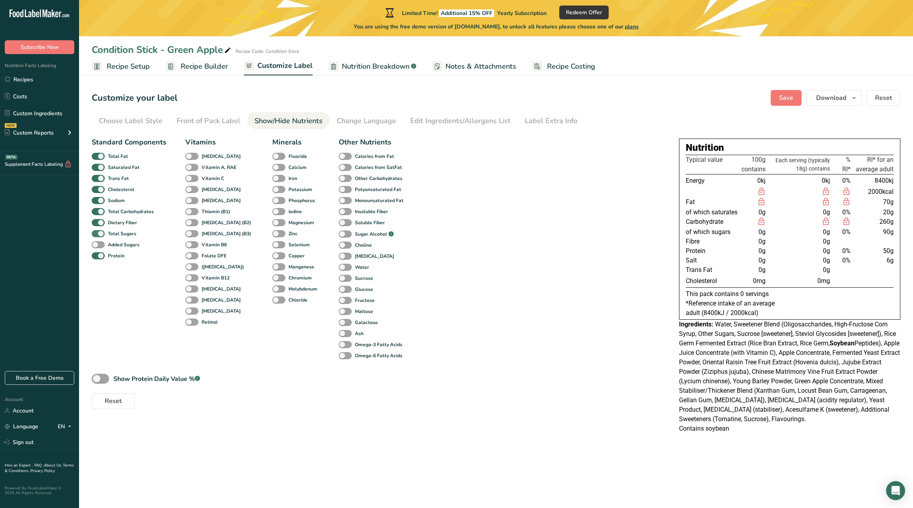
click at [100, 236] on span at bounding box center [98, 234] width 13 height 8
click at [97, 236] on input "Total Sugars" at bounding box center [94, 233] width 5 height 5
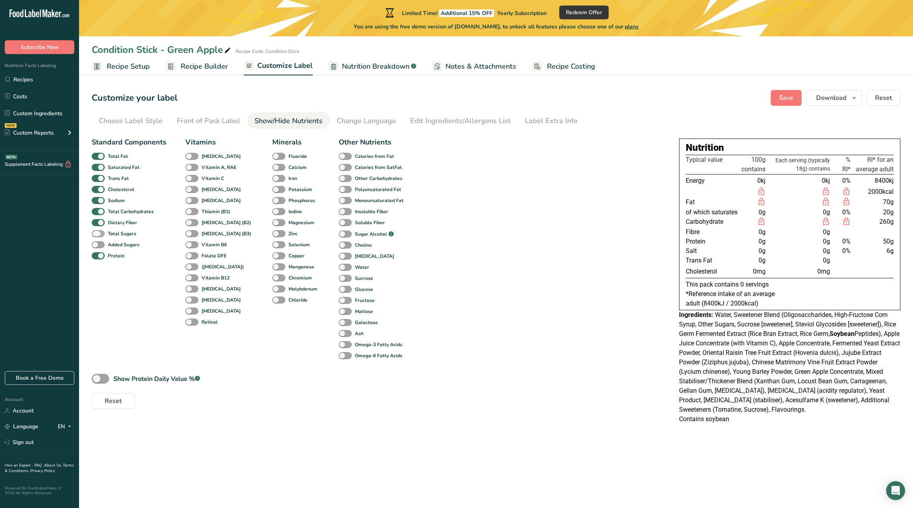
click at [100, 236] on span at bounding box center [98, 234] width 13 height 8
click at [97, 236] on input "Total Sugars" at bounding box center [94, 233] width 5 height 5
checkbox input "true"
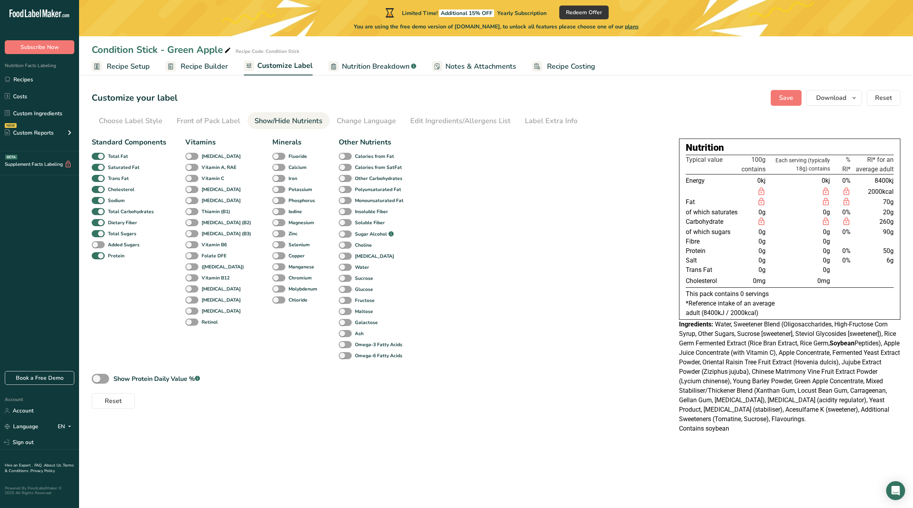
click at [220, 66] on span "Recipe Builder" at bounding box center [204, 66] width 47 height 11
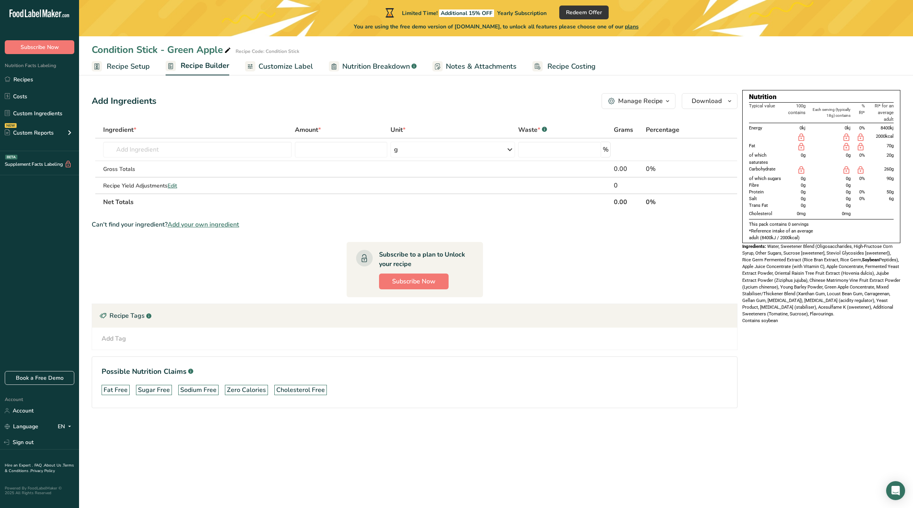
click at [287, 66] on span "Customize Label" at bounding box center [285, 66] width 55 height 11
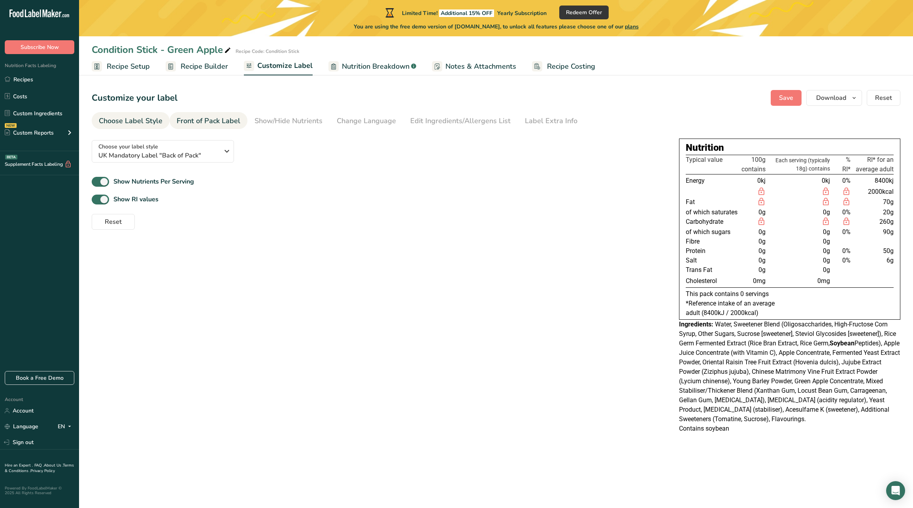
click at [212, 119] on div "Front of Pack Label" at bounding box center [209, 121] width 64 height 11
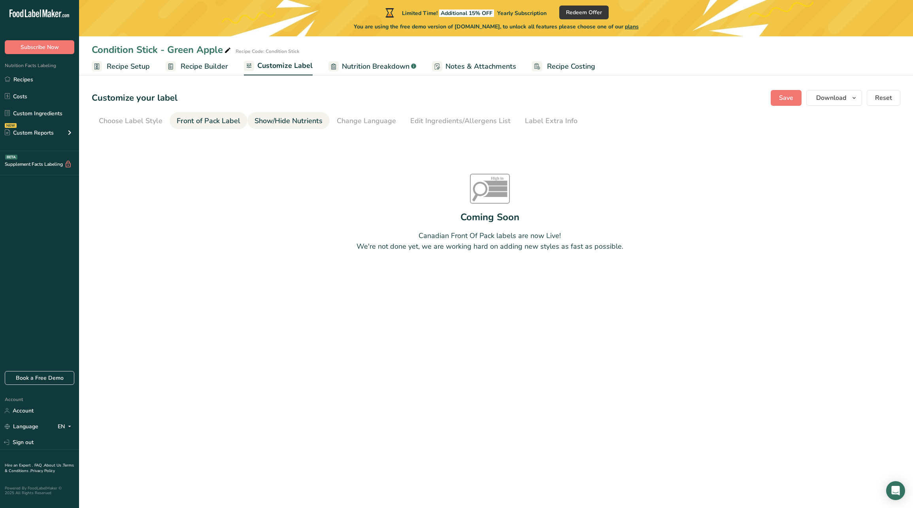
click at [273, 119] on div "Show/Hide Nutrients" at bounding box center [288, 121] width 68 height 11
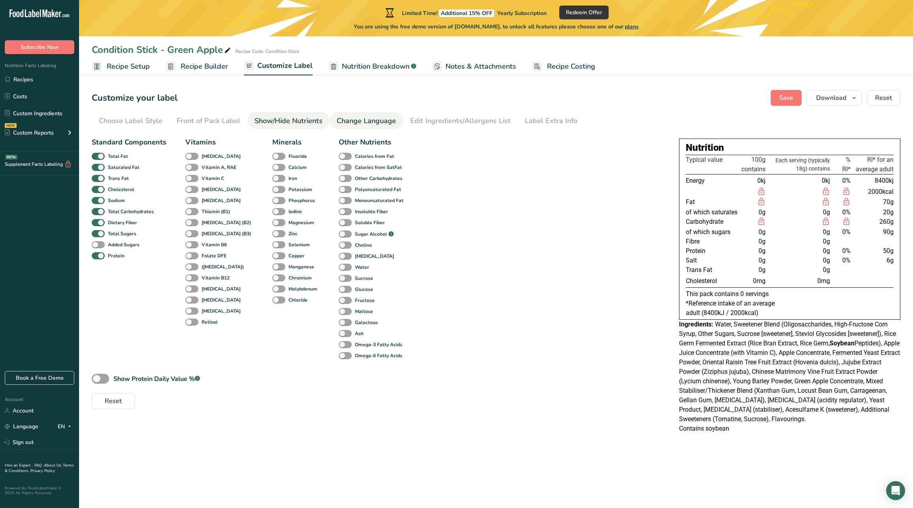
click at [354, 122] on div "Change Language" at bounding box center [366, 121] width 59 height 11
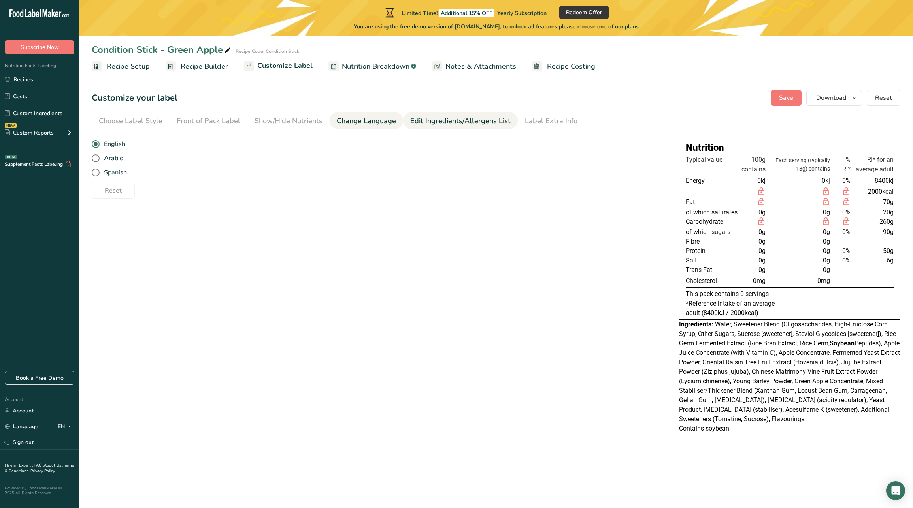
click at [415, 119] on div "Edit Ingredients/Allergens List" at bounding box center [460, 121] width 100 height 11
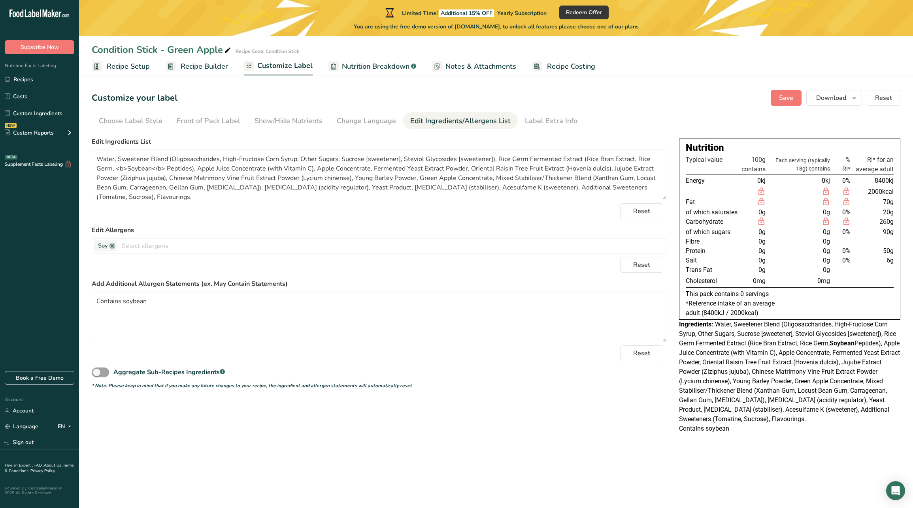
click at [383, 70] on span "Nutrition Breakdown" at bounding box center [376, 66] width 68 height 11
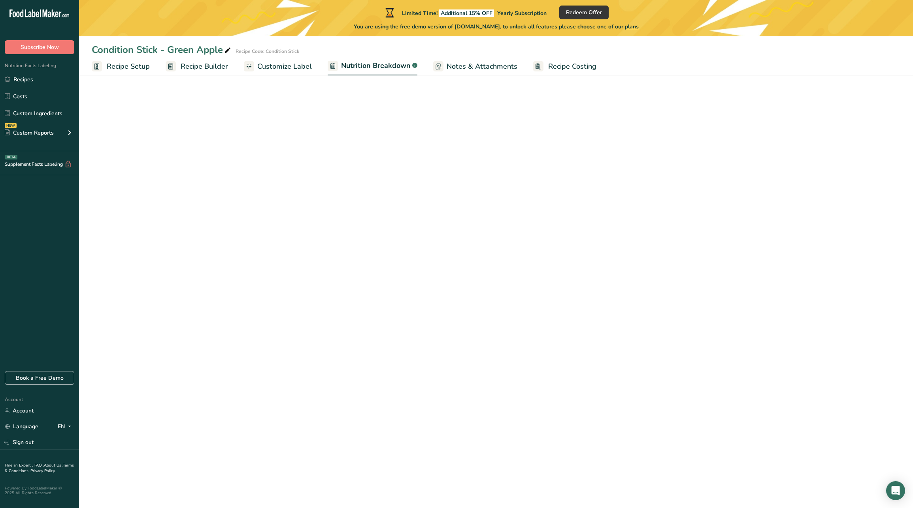
select select "Calories"
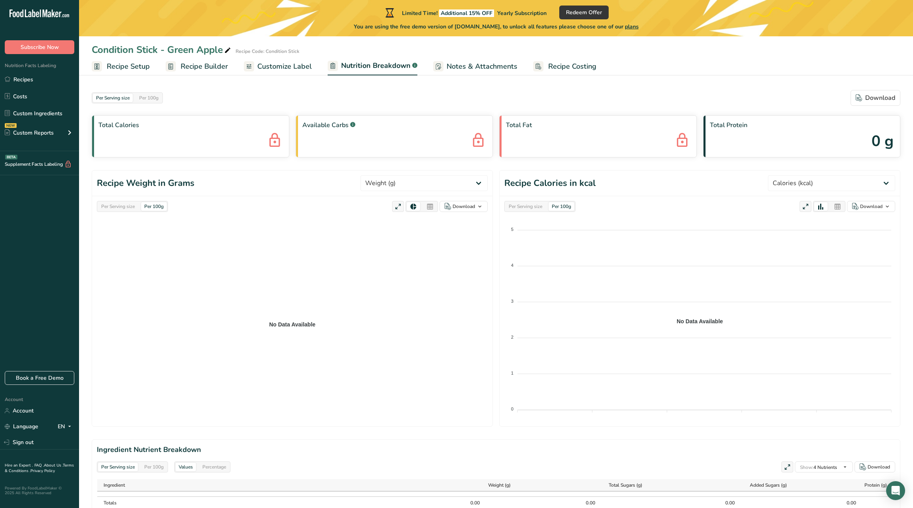
click at [464, 70] on span "Notes & Attachments" at bounding box center [481, 66] width 71 height 11
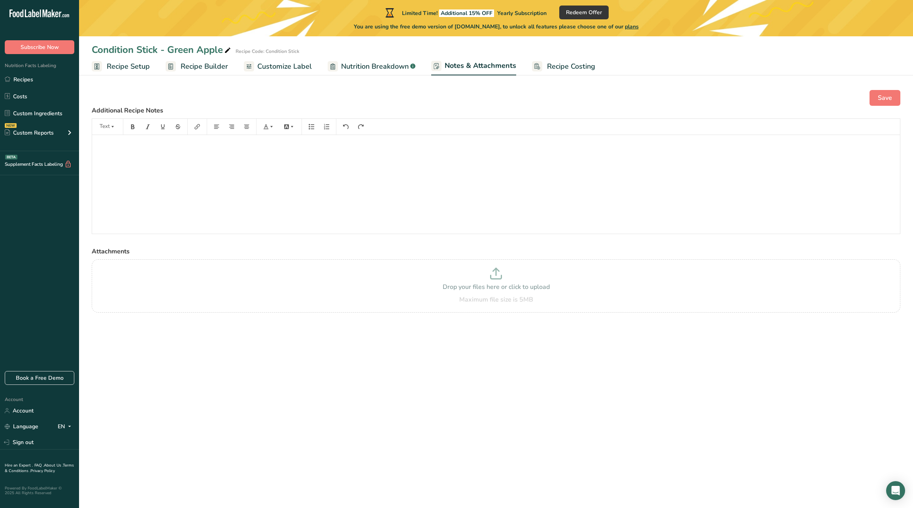
click at [548, 67] on span "Recipe Costing" at bounding box center [571, 66] width 48 height 11
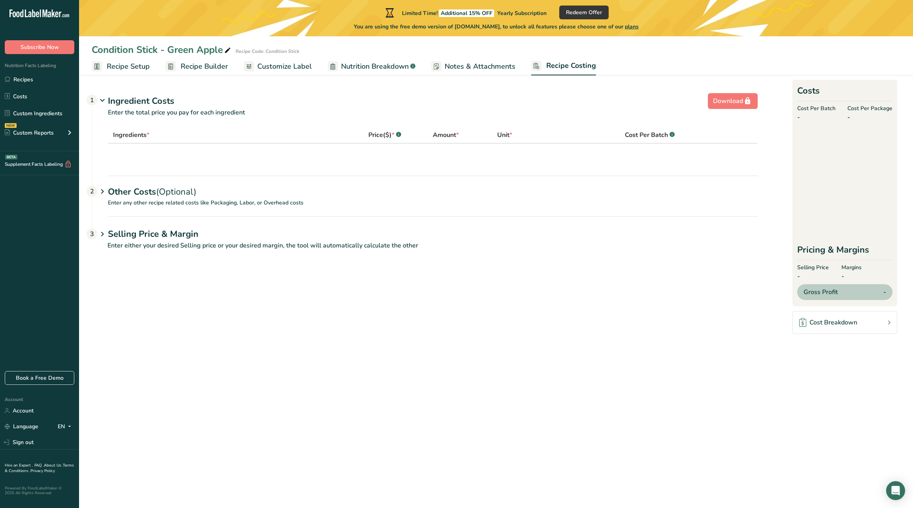
click at [203, 66] on span "Recipe Builder" at bounding box center [204, 66] width 47 height 11
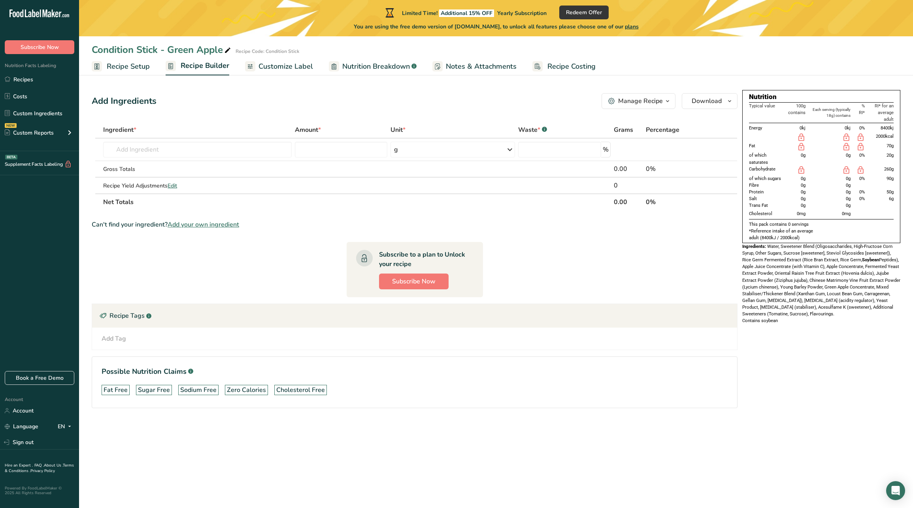
click at [264, 66] on span "Customize Label" at bounding box center [285, 66] width 55 height 11
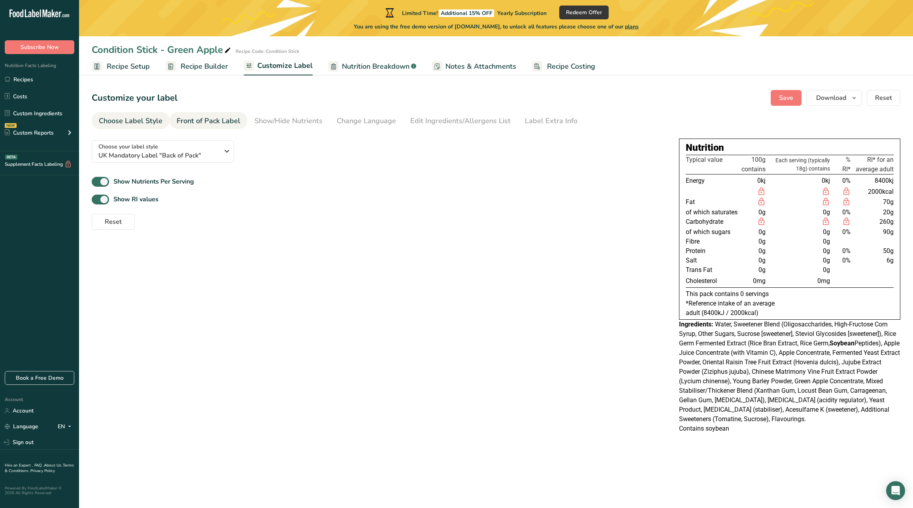
click at [213, 119] on div "Front of Pack Label" at bounding box center [209, 121] width 64 height 11
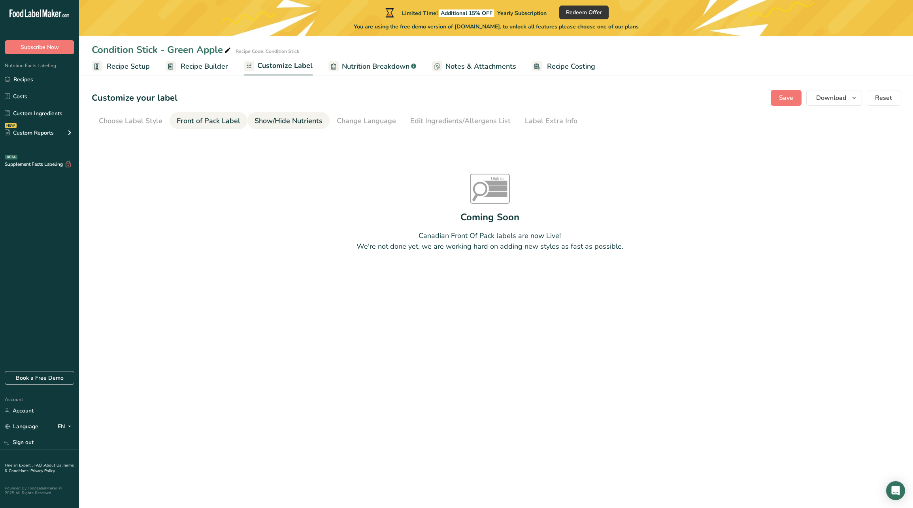
click at [279, 119] on div "Show/Hide Nutrients" at bounding box center [288, 121] width 68 height 11
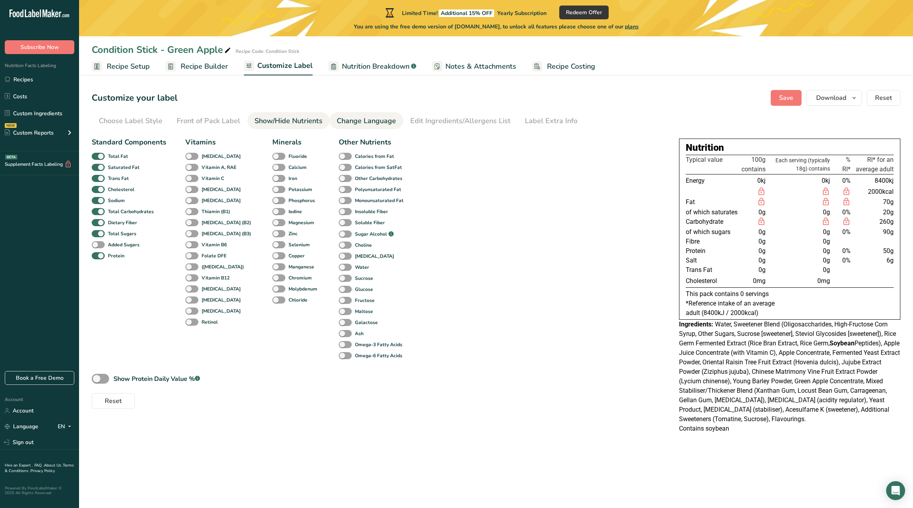
click at [341, 117] on div "Change Language" at bounding box center [366, 121] width 59 height 11
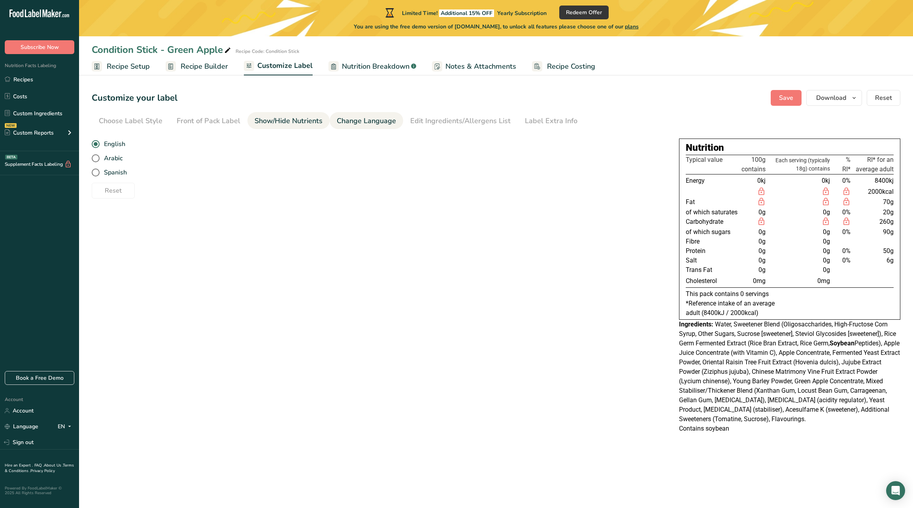
click at [267, 120] on div "Show/Hide Nutrients" at bounding box center [288, 121] width 68 height 11
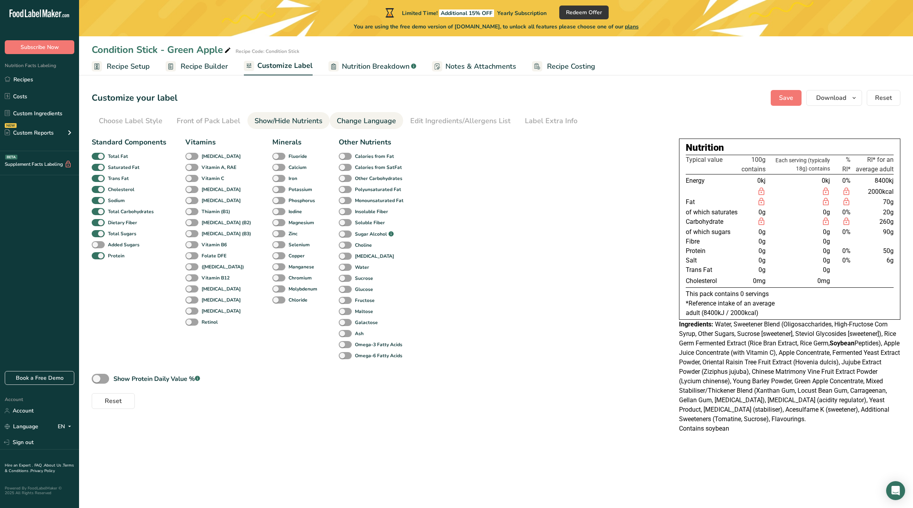
click at [342, 128] on link "Change Language" at bounding box center [366, 121] width 59 height 18
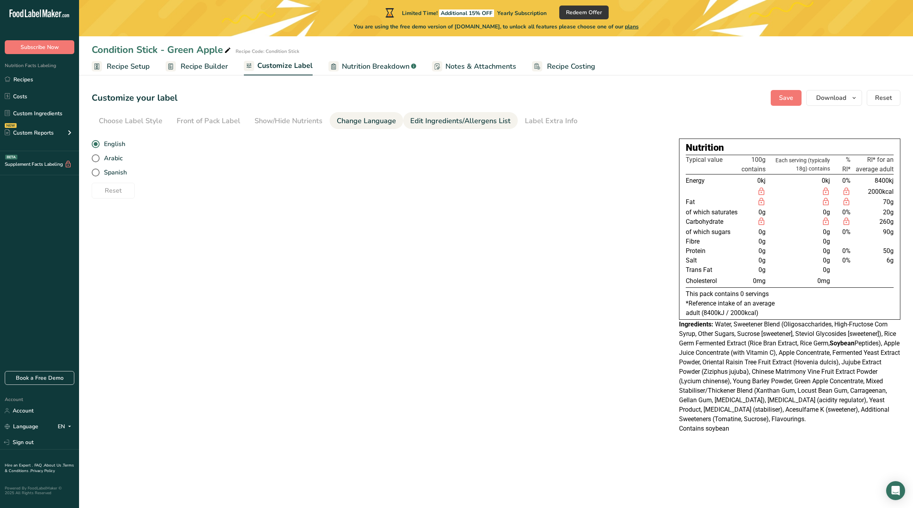
click at [416, 124] on div "Edit Ingredients/Allergens List" at bounding box center [460, 121] width 100 height 11
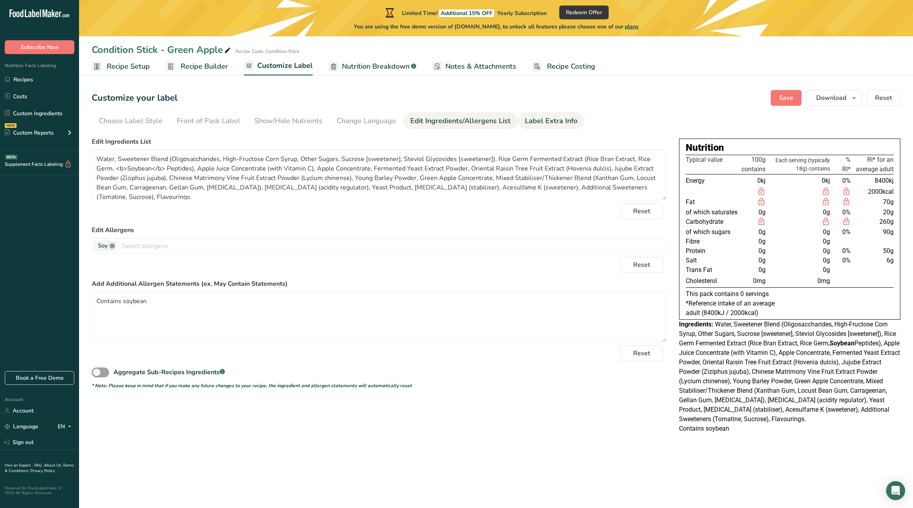
click at [550, 120] on div "Label Extra Info" at bounding box center [551, 121] width 53 height 11
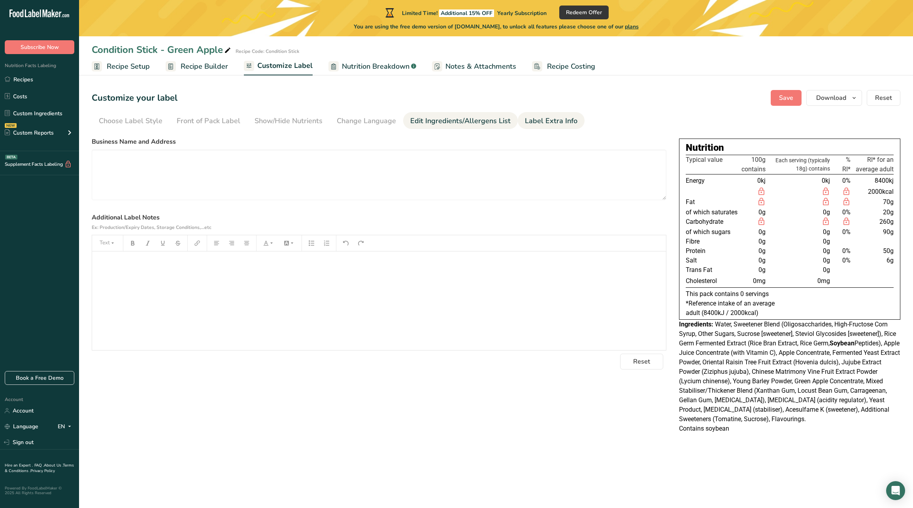
click at [460, 124] on div "Edit Ingredients/Allergens List" at bounding box center [460, 121] width 100 height 11
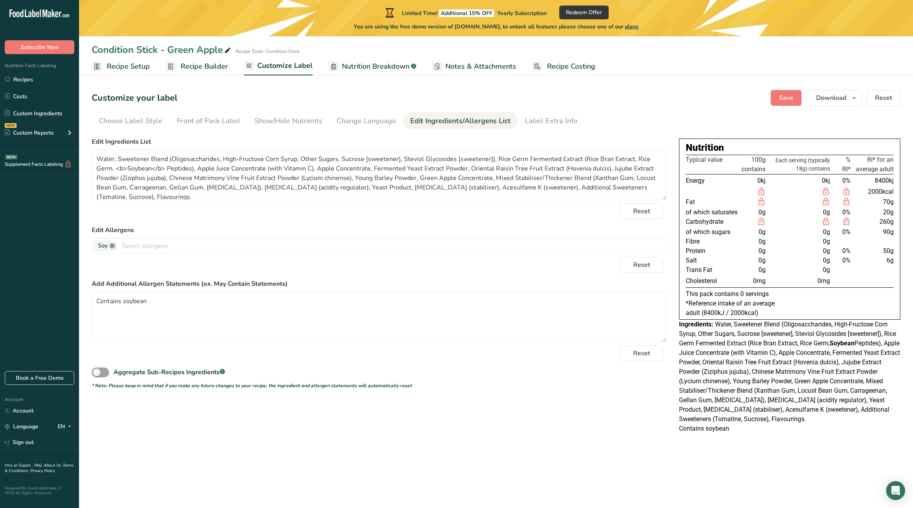
click at [141, 60] on link "Recipe Setup" at bounding box center [121, 67] width 58 height 18
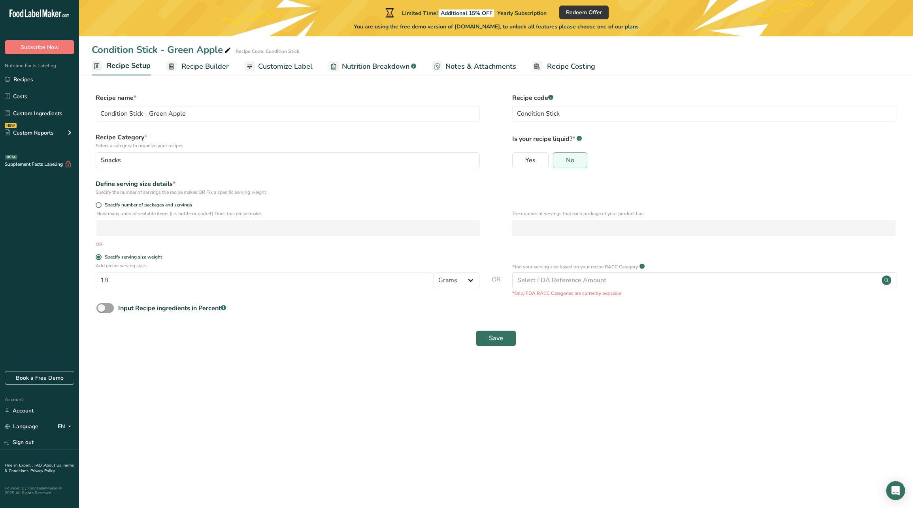
click at [184, 70] on span "Recipe Builder" at bounding box center [204, 66] width 47 height 11
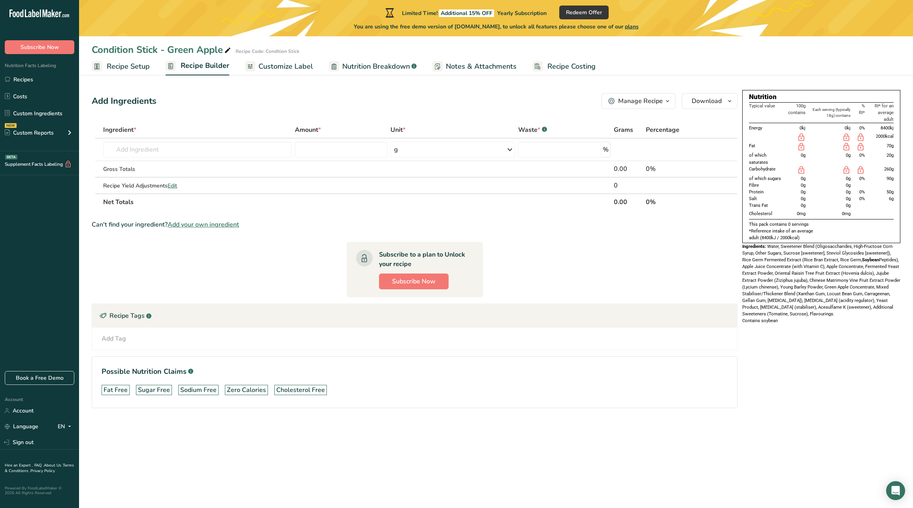
click at [283, 67] on span "Customize Label" at bounding box center [285, 66] width 55 height 11
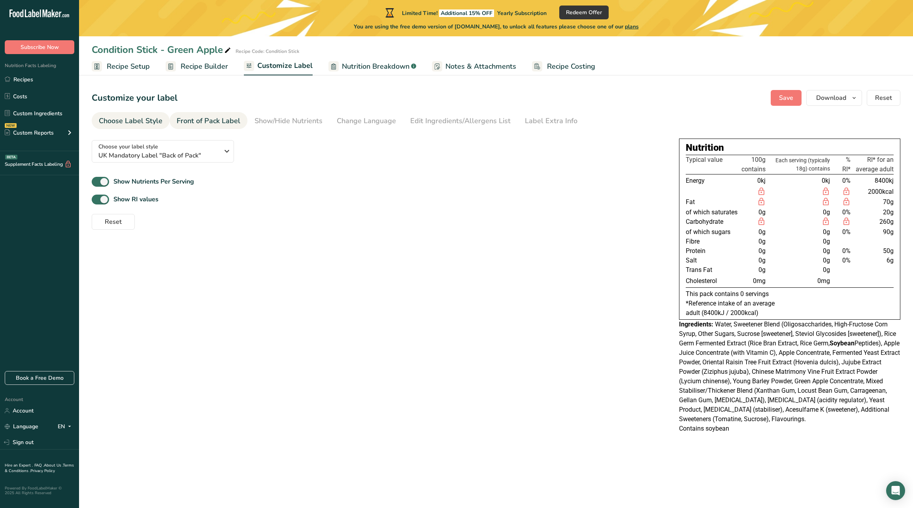
click at [225, 121] on div "Front of Pack Label" at bounding box center [209, 121] width 64 height 11
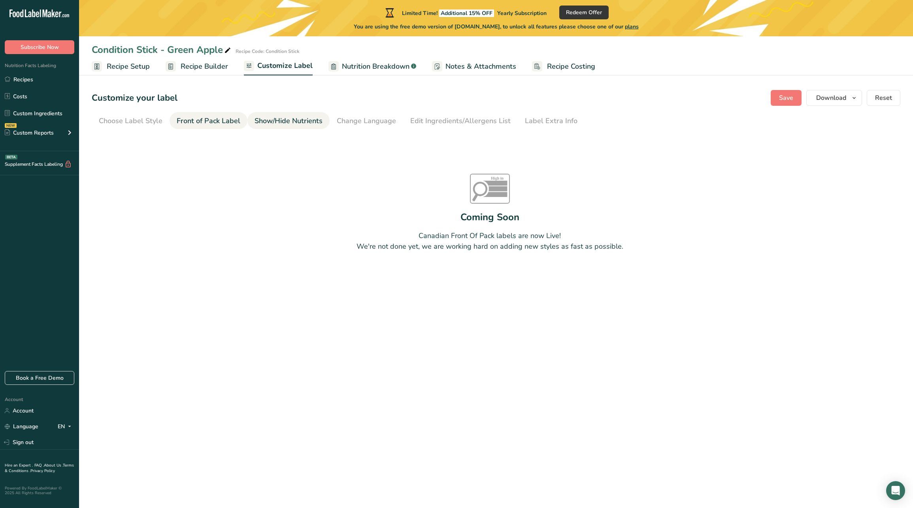
click at [275, 120] on div "Show/Hide Nutrients" at bounding box center [288, 121] width 68 height 11
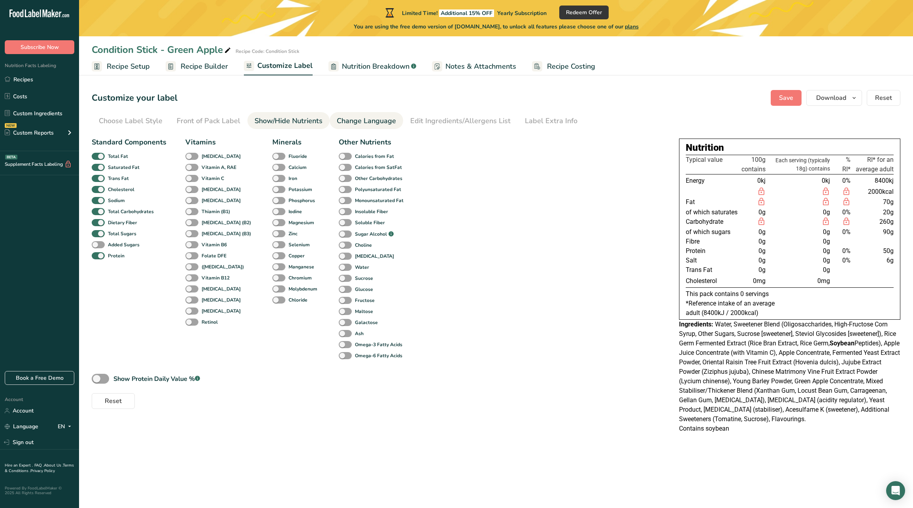
click at [370, 120] on div "Change Language" at bounding box center [366, 121] width 59 height 11
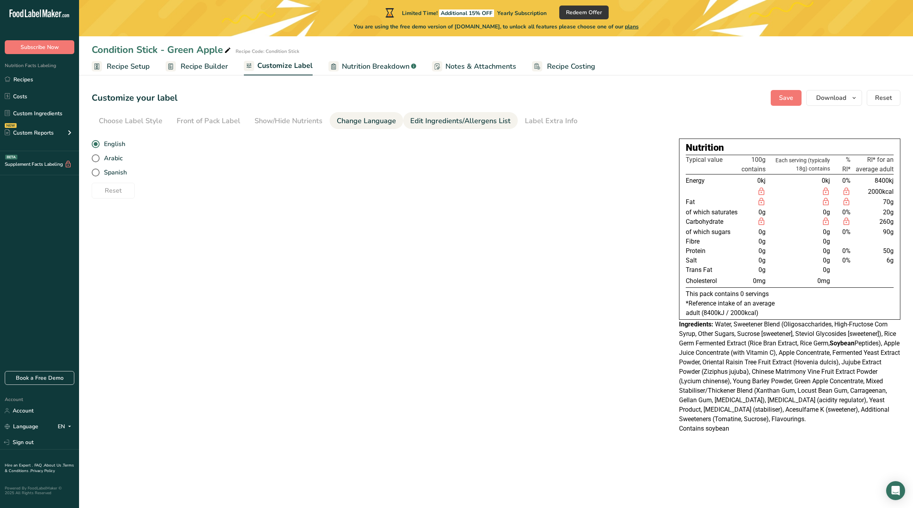
click at [426, 120] on div "Edit Ingredients/Allergens List" at bounding box center [460, 121] width 100 height 11
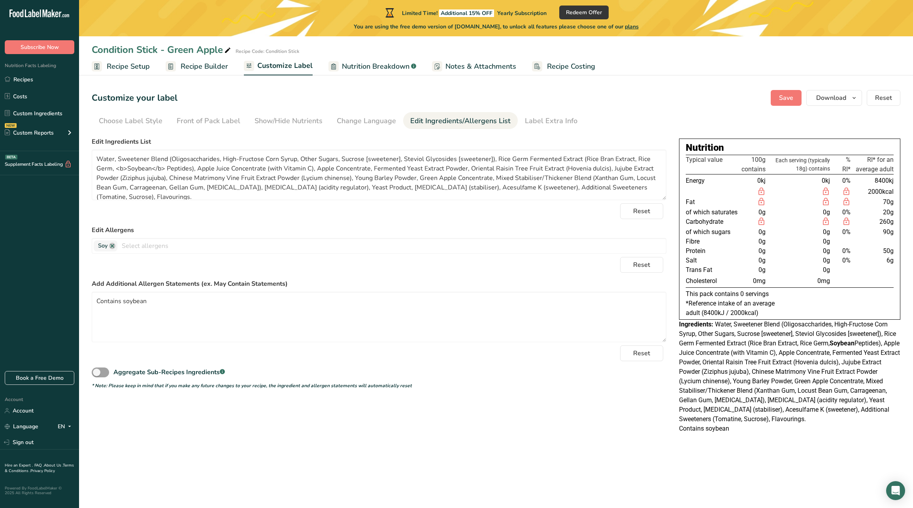
click at [461, 69] on span "Notes & Attachments" at bounding box center [480, 66] width 71 height 11
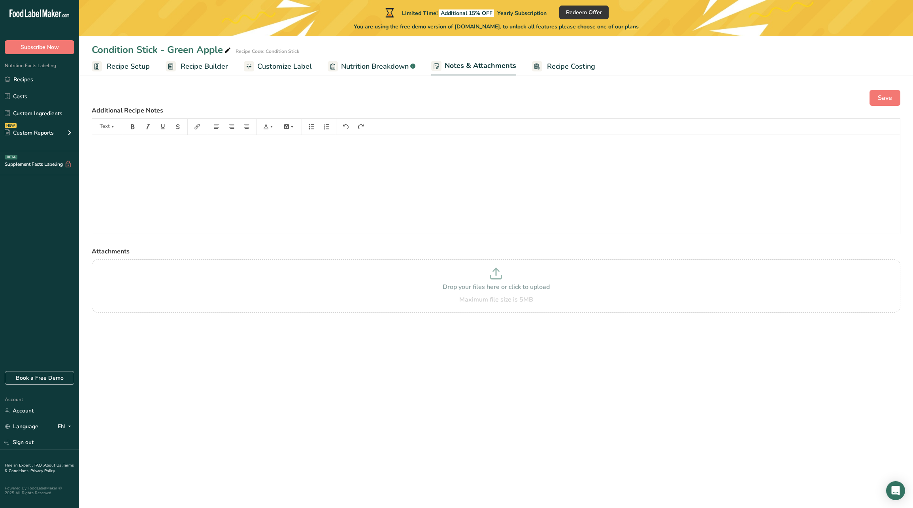
click at [388, 62] on span "Nutrition Breakdown" at bounding box center [375, 66] width 68 height 11
select select "Calories"
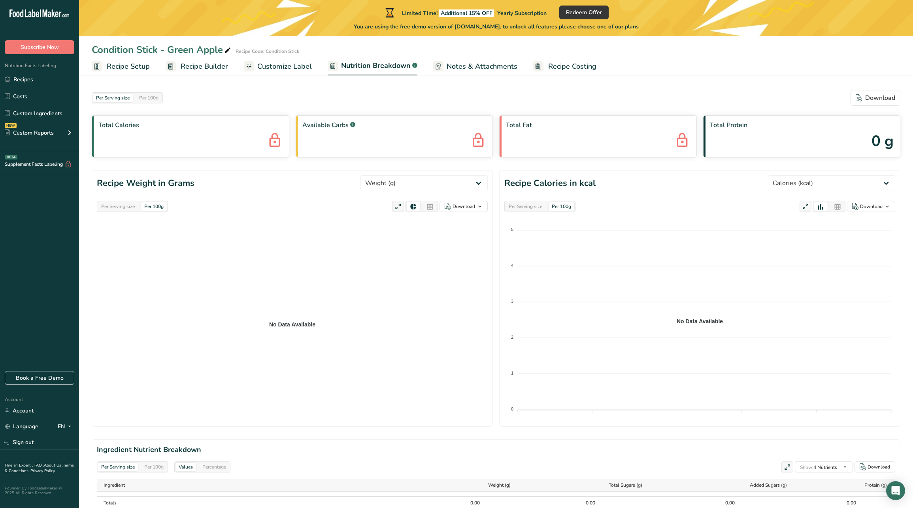
click at [555, 70] on span "Recipe Costing" at bounding box center [572, 66] width 48 height 11
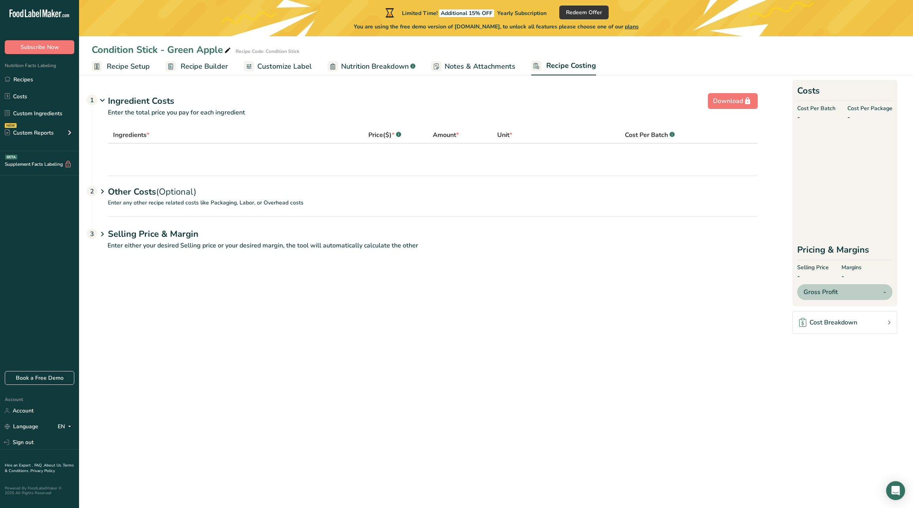
click at [486, 64] on span "Notes & Attachments" at bounding box center [479, 66] width 71 height 11
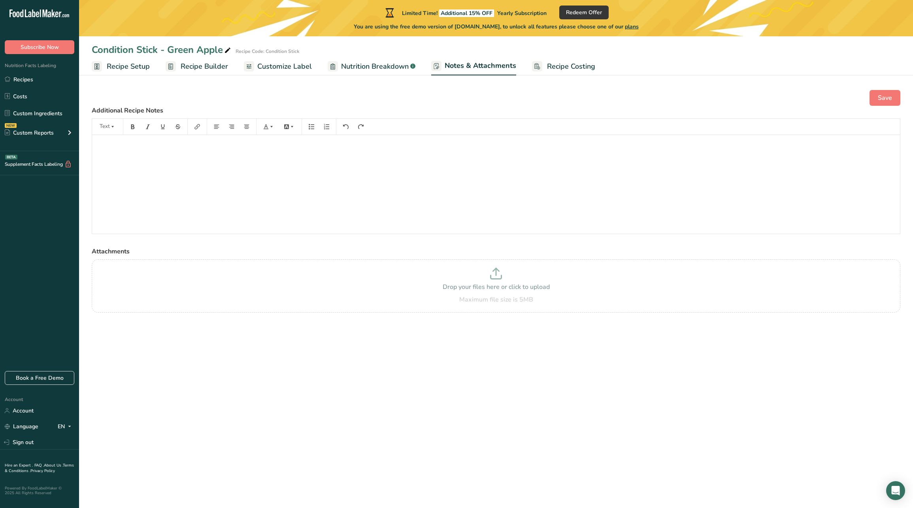
click at [386, 60] on link "Nutrition Breakdown .a-a{fill:#347362;}.b-a{fill:#fff;}" at bounding box center [371, 67] width 88 height 18
select select "Calories"
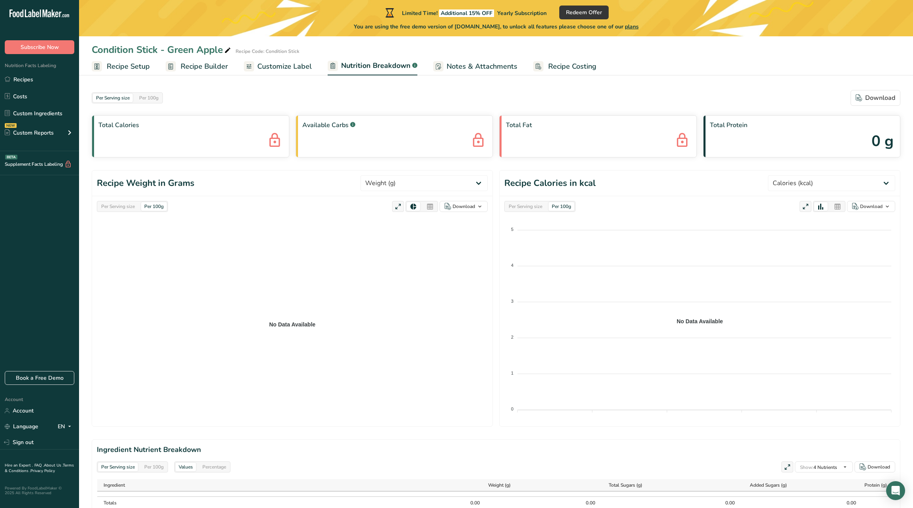
click at [292, 71] on span "Customize Label" at bounding box center [284, 66] width 55 height 11
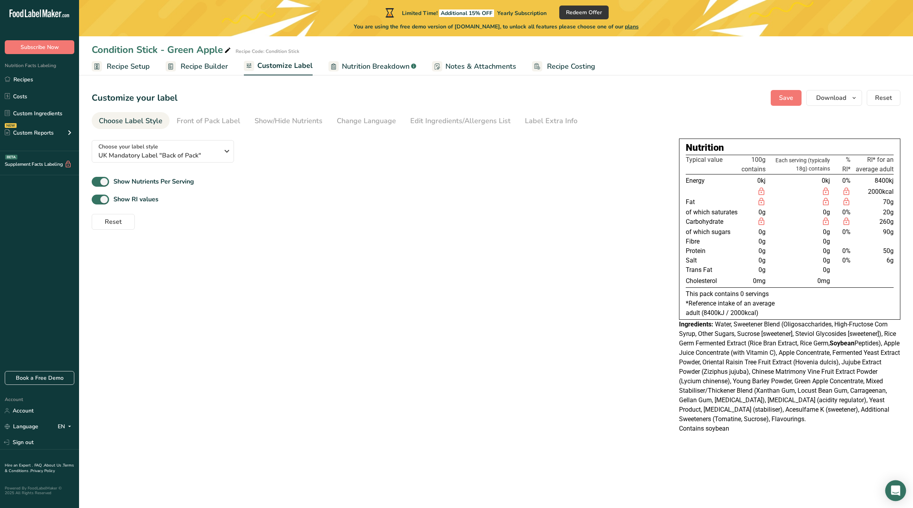
click at [892, 489] on icon "Open Intercom Messenger" at bounding box center [894, 491] width 9 height 10
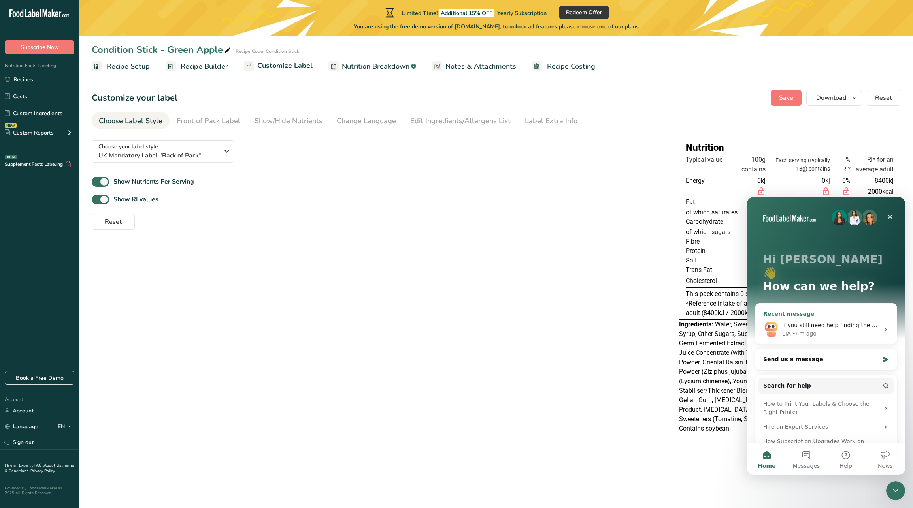
click at [814, 330] on div "• 4m ago" at bounding box center [804, 334] width 24 height 8
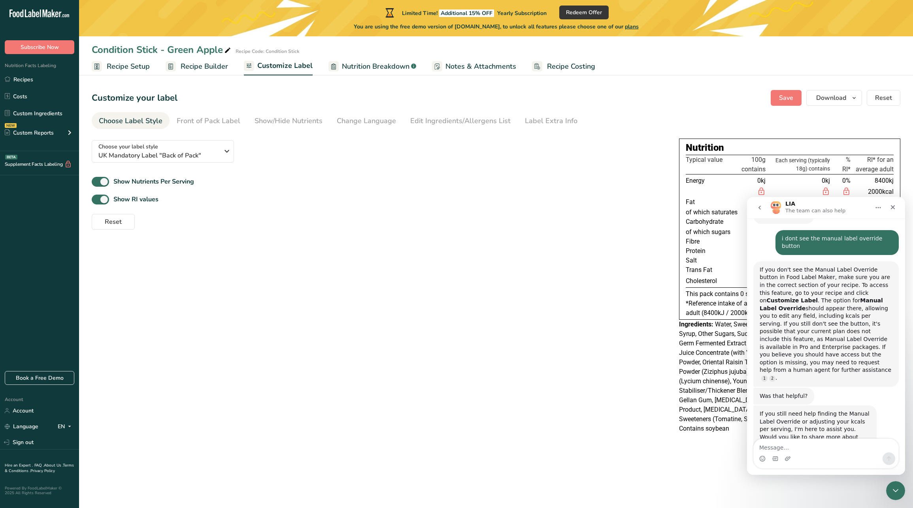
scroll to position [361, 0]
click at [795, 454] on div "Intercom messenger" at bounding box center [825, 459] width 145 height 13
click at [795, 448] on textarea "Message…" at bounding box center [825, 445] width 145 height 13
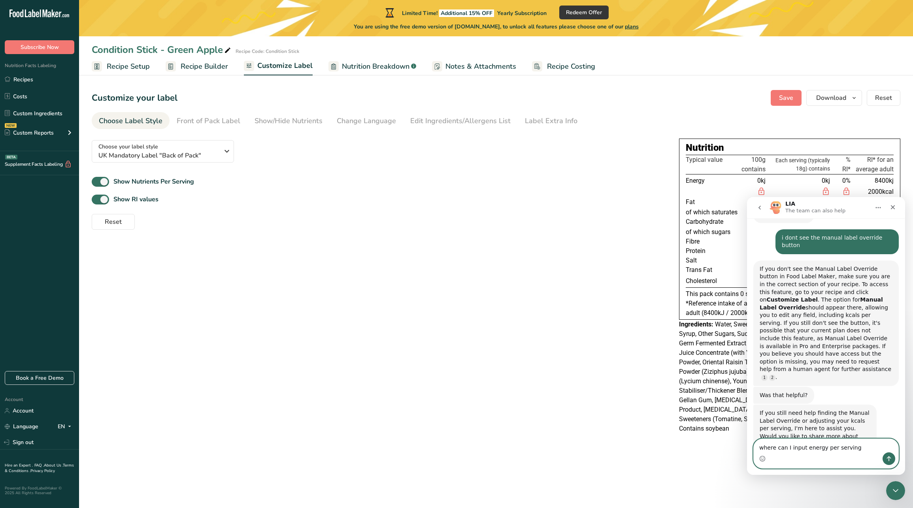
type textarea "where can I input energy per serving?"
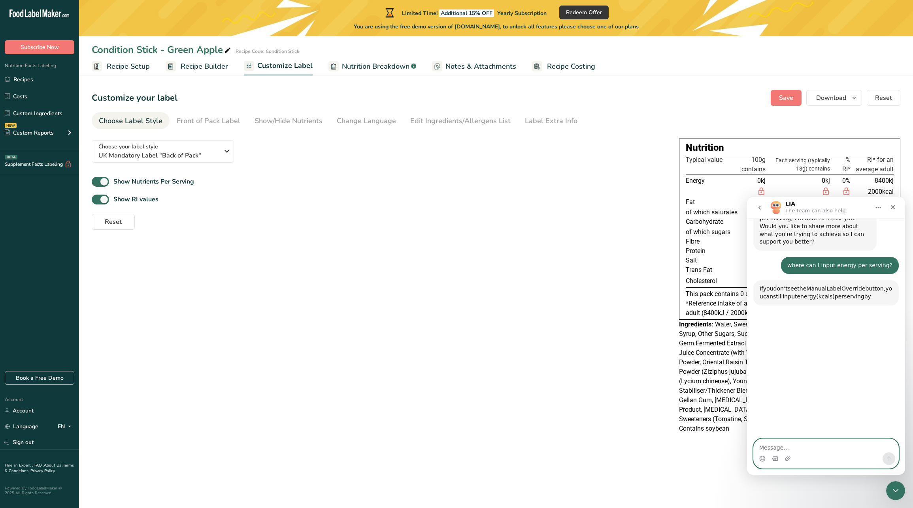
scroll to position [574, 0]
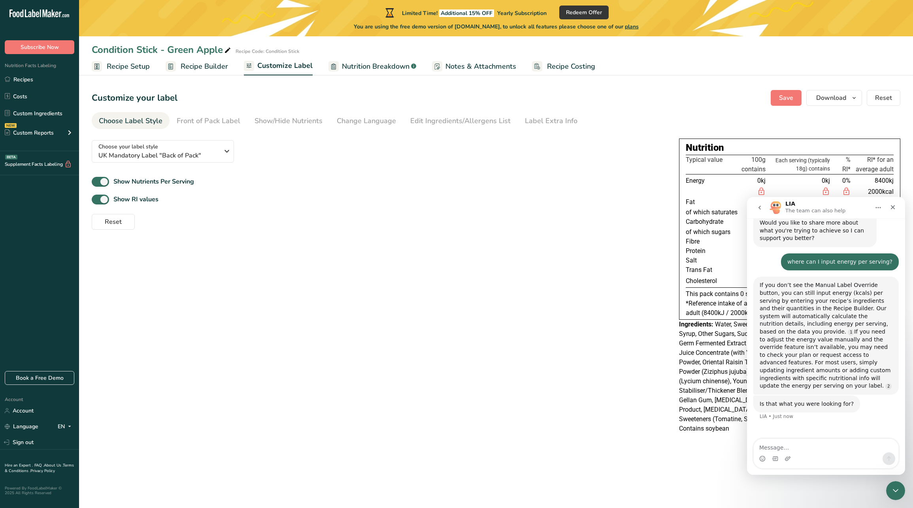
click at [135, 67] on span "Recipe Setup" at bounding box center [128, 66] width 43 height 11
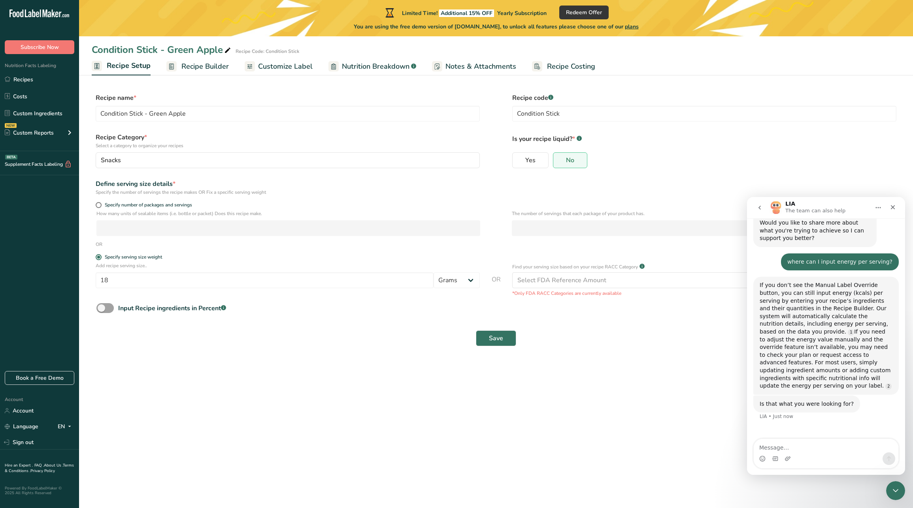
click at [194, 67] on span "Recipe Builder" at bounding box center [204, 66] width 47 height 11
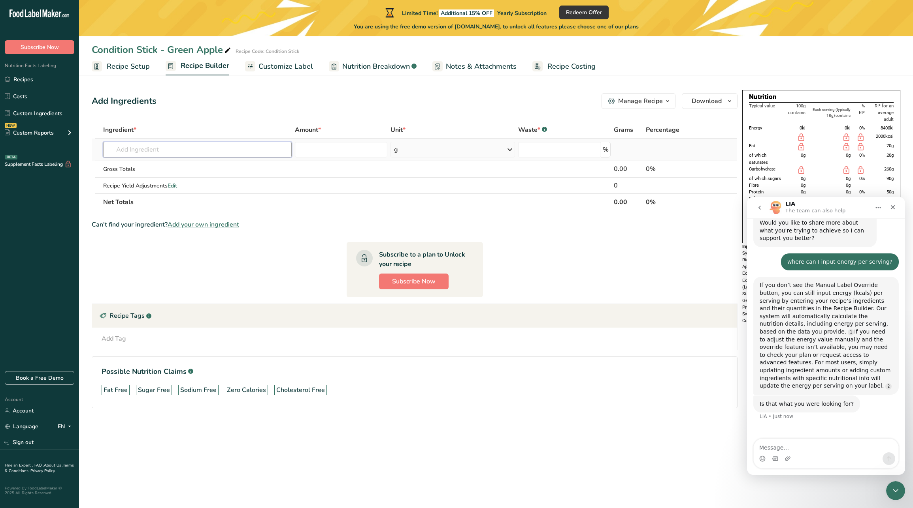
click at [160, 152] on input "text" at bounding box center [197, 150] width 188 height 16
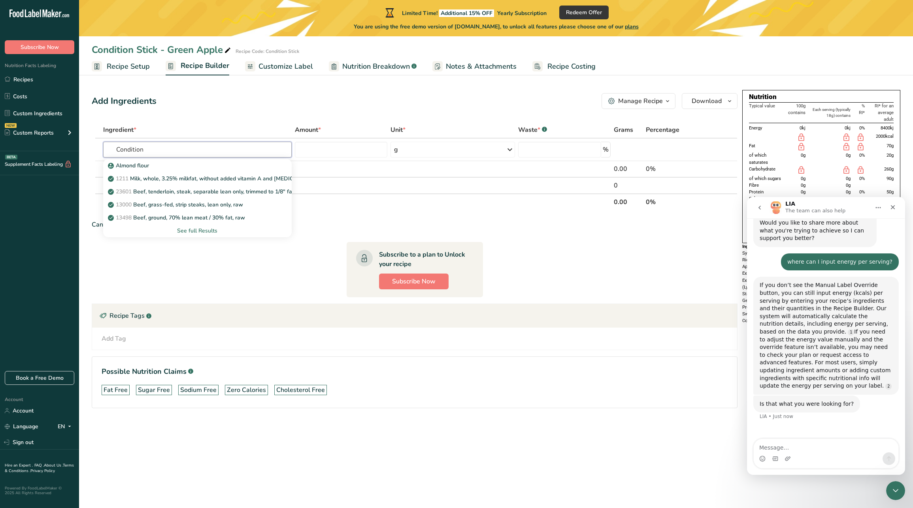
type input "Condition"
click at [254, 110] on div "Add Ingredients Manage Recipe Delete Recipe Duplicate Recipe Scale Recipe Save …" at bounding box center [417, 262] width 650 height 344
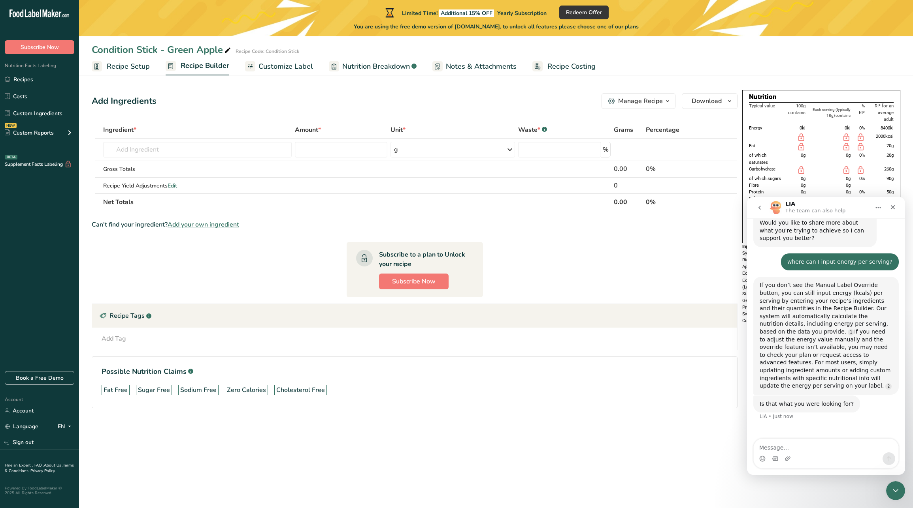
click at [195, 223] on span "Add your own ingredient" at bounding box center [204, 224] width 72 height 9
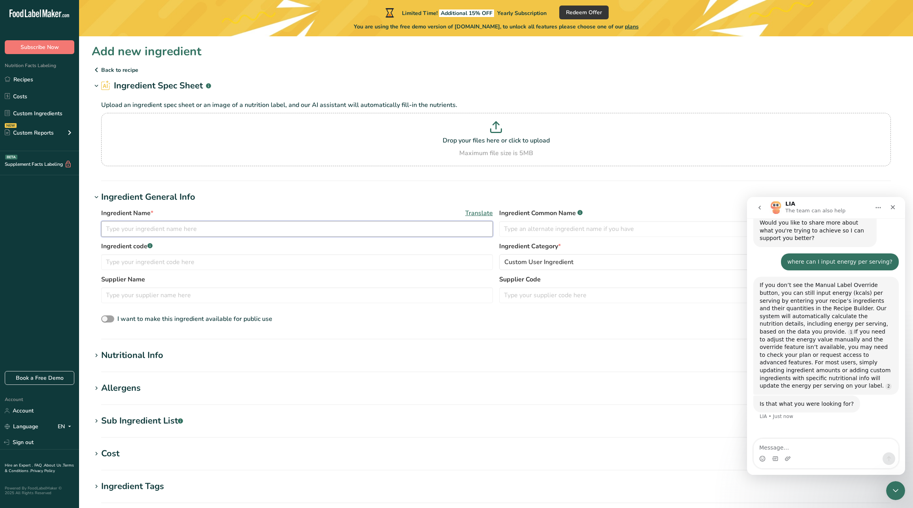
click at [164, 232] on input "text" at bounding box center [296, 229] width 391 height 16
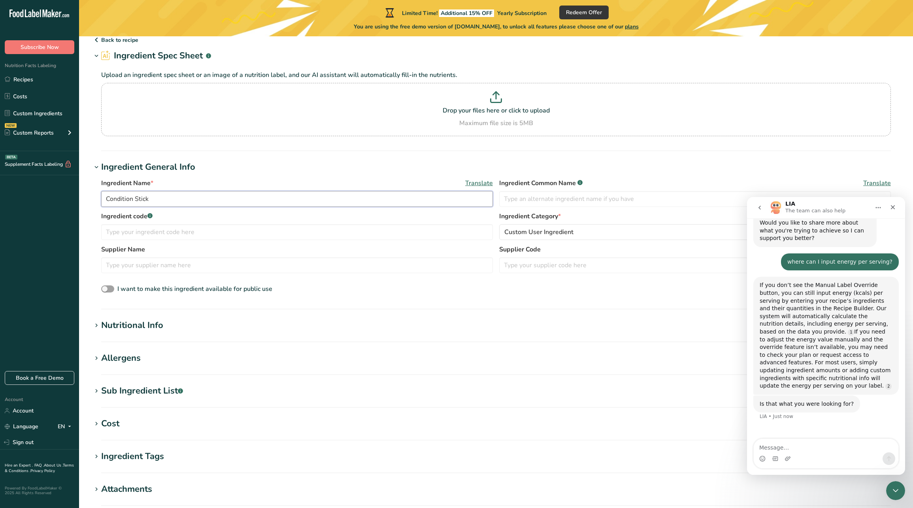
scroll to position [39, 0]
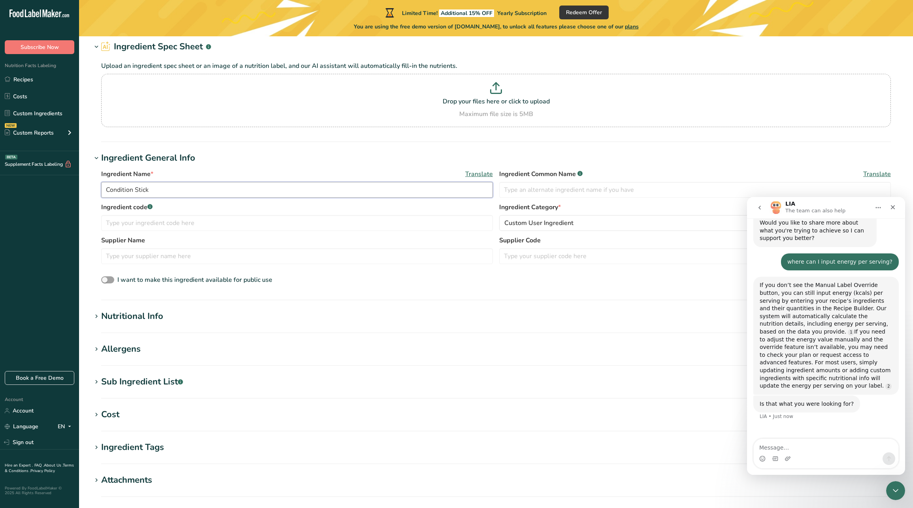
type input "Condition Stick"
click at [113, 320] on div "Nutritional Info" at bounding box center [132, 316] width 62 height 13
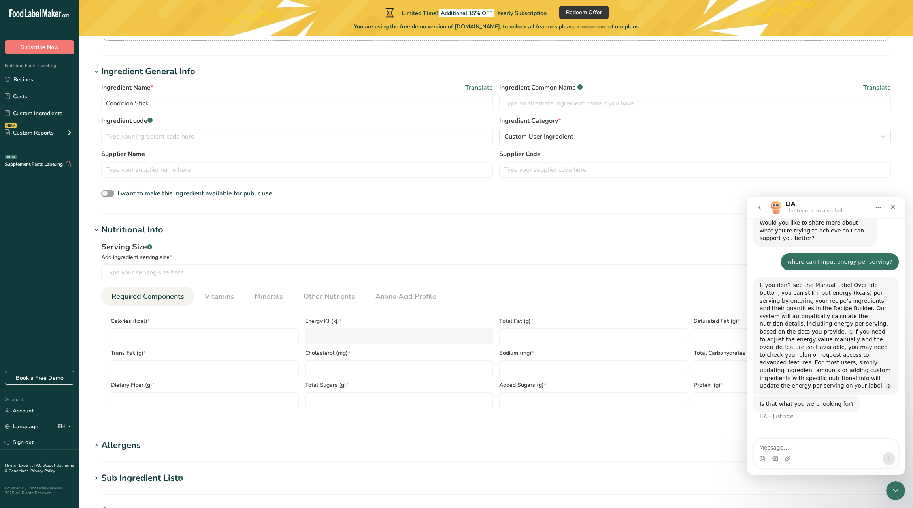
scroll to position [129, 0]
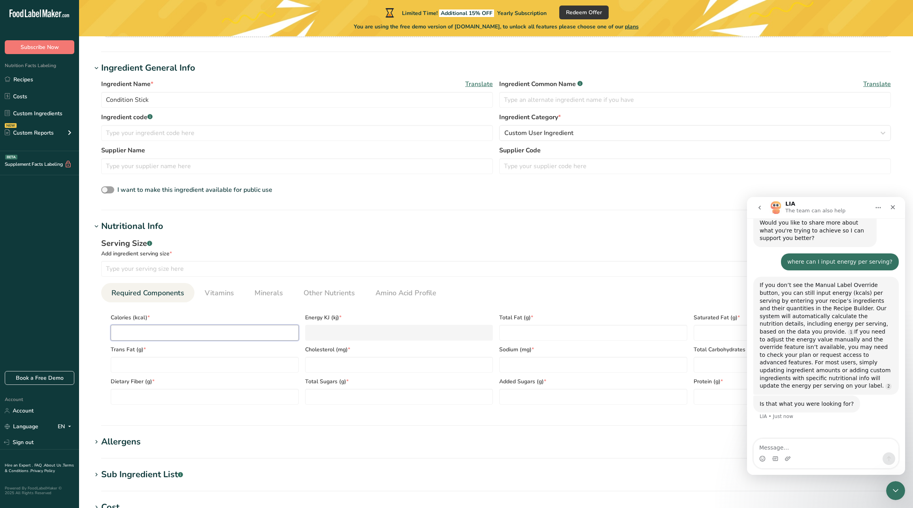
click at [165, 338] on input "number" at bounding box center [205, 333] width 188 height 16
click at [154, 268] on input "number" at bounding box center [473, 269] width 744 height 16
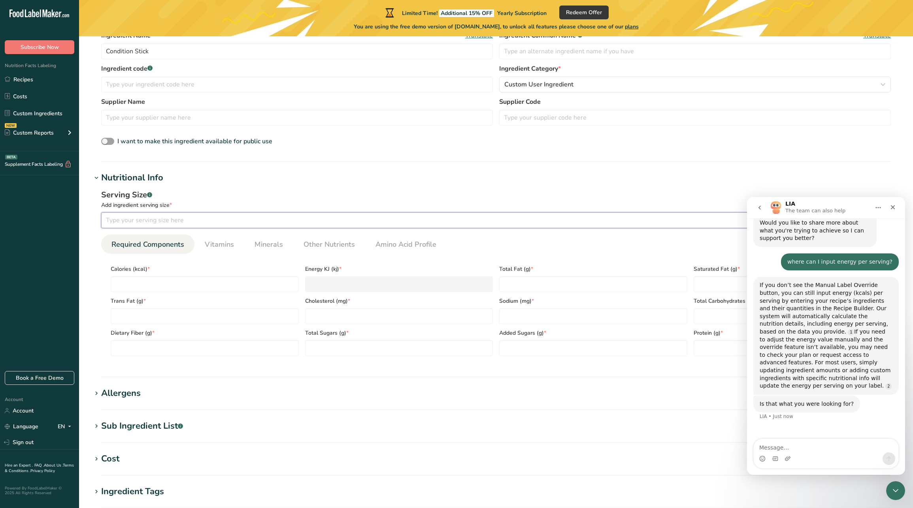
scroll to position [226, 0]
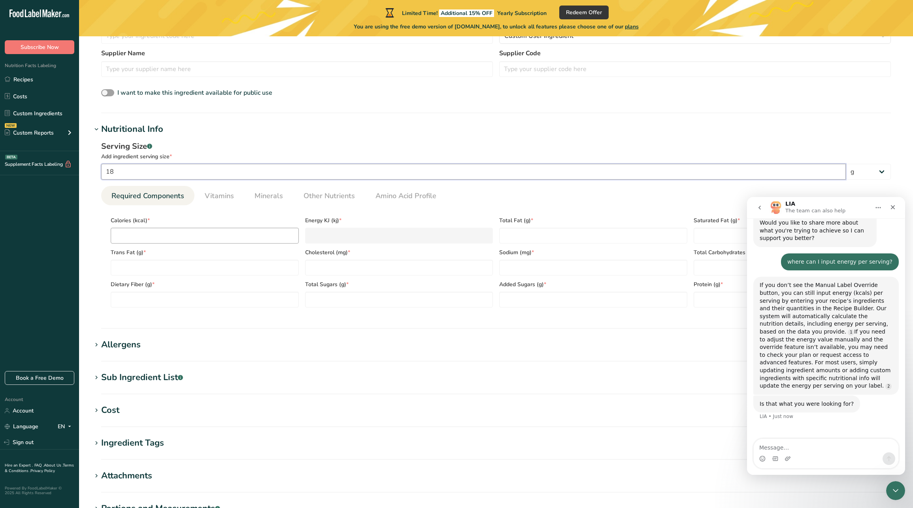
type input "18"
click at [272, 240] on input "number" at bounding box center [205, 236] width 188 height 16
type input "25"
type KJ "104.6"
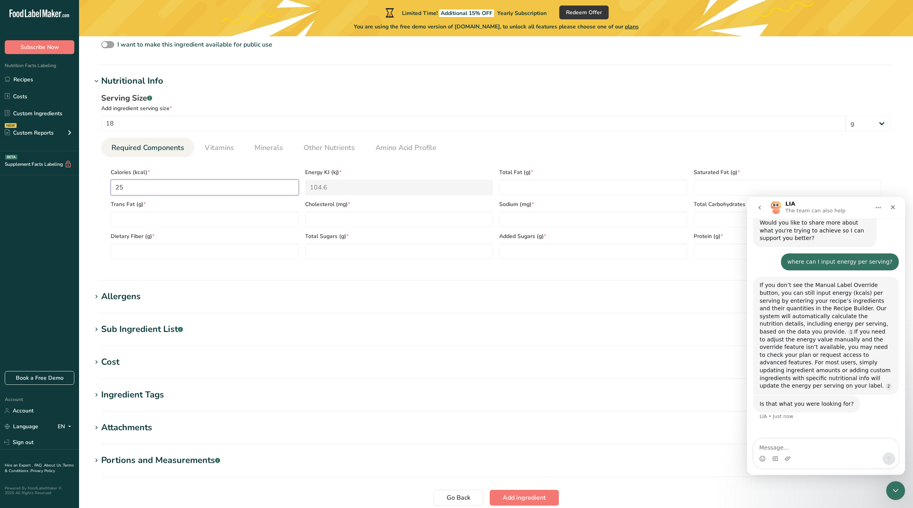
scroll to position [279, 0]
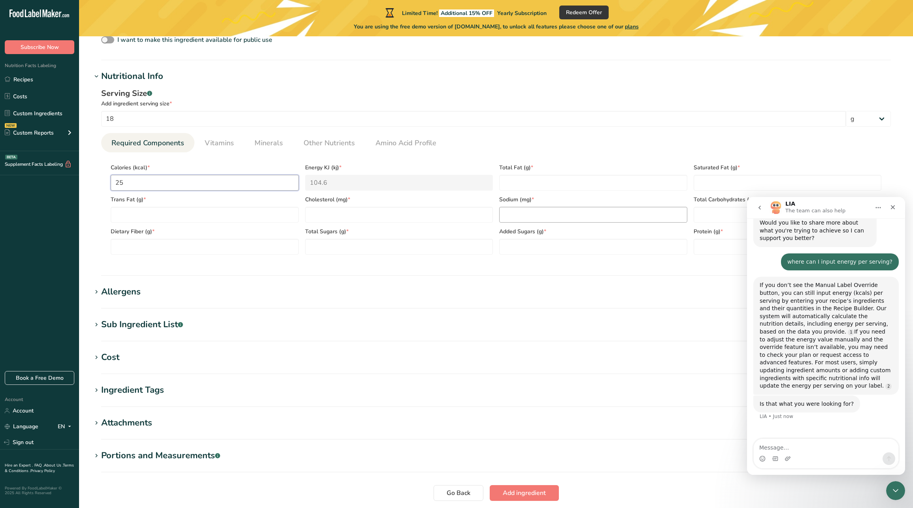
type input "25"
click at [515, 209] on input "number" at bounding box center [593, 215] width 188 height 16
type input "55"
click at [374, 211] on input "number" at bounding box center [399, 215] width 188 height 16
type input "6"
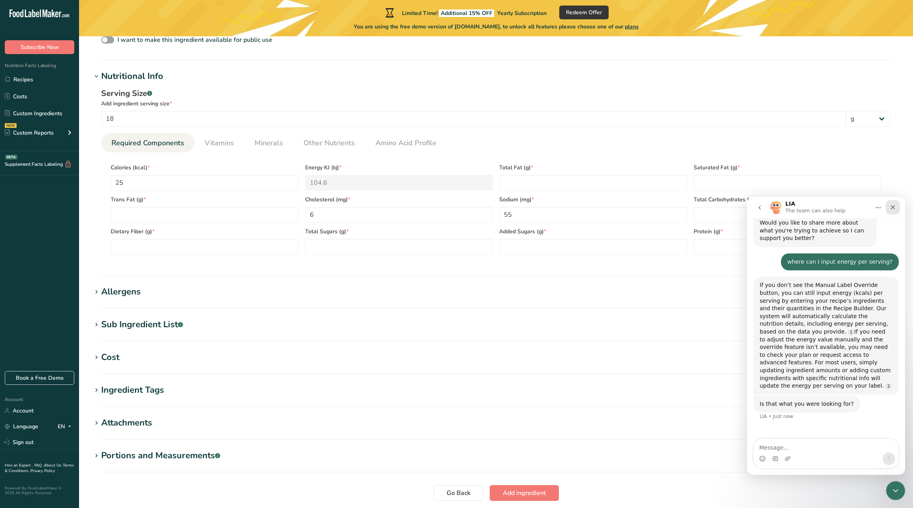
click at [892, 207] on icon "Close" at bounding box center [892, 207] width 4 height 4
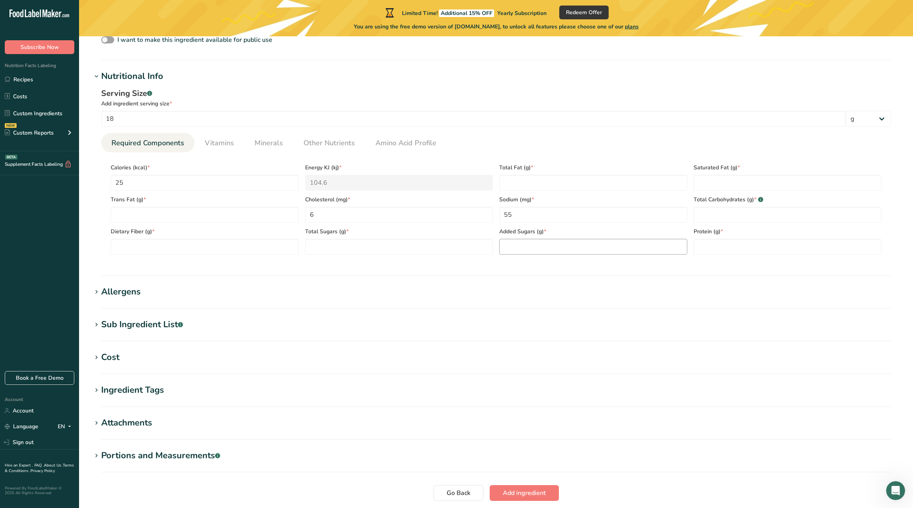
scroll to position [519, 0]
click at [424, 243] on Sugars "number" at bounding box center [399, 247] width 188 height 16
type Sugars "3"
click at [538, 183] on Fat "number" at bounding box center [593, 183] width 188 height 16
type Fat "0"
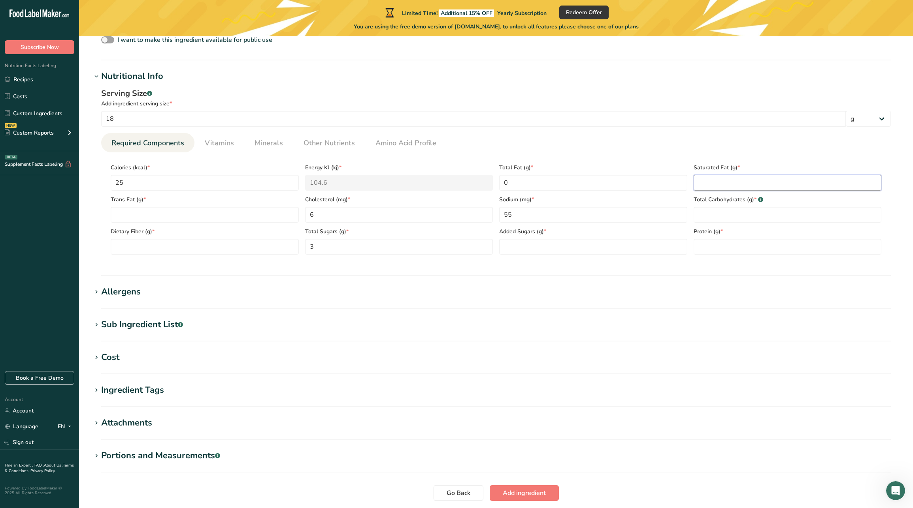
click at [716, 182] on Fat "number" at bounding box center [787, 183] width 188 height 16
type Fat "0"
click at [712, 218] on Carbohydrates "number" at bounding box center [787, 215] width 188 height 16
type Carbohydrates "6"
click at [316, 215] on input "6" at bounding box center [399, 215] width 188 height 16
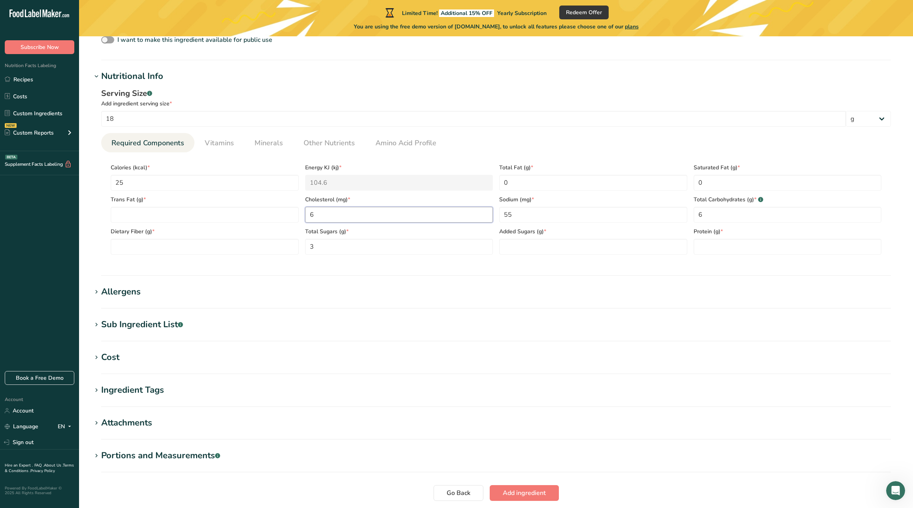
click at [316, 215] on input "6" at bounding box center [399, 215] width 188 height 16
type input "0"
click at [206, 213] on Fat "number" at bounding box center [205, 215] width 188 height 16
type Fat "0"
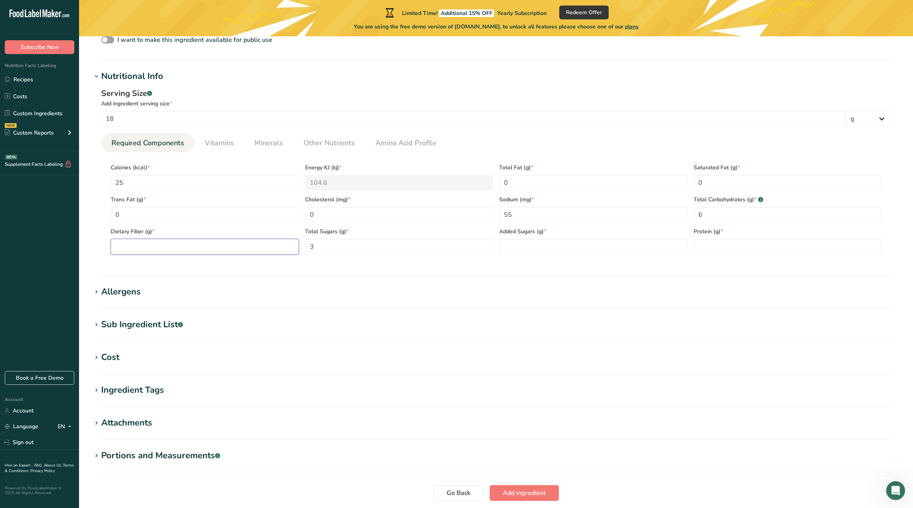
click at [263, 247] on Fiber "number" at bounding box center [205, 247] width 188 height 16
type Fiber "0"
click at [518, 250] on Sugars "number" at bounding box center [593, 247] width 188 height 16
type Sugars "0"
click at [700, 251] on input "number" at bounding box center [787, 247] width 188 height 16
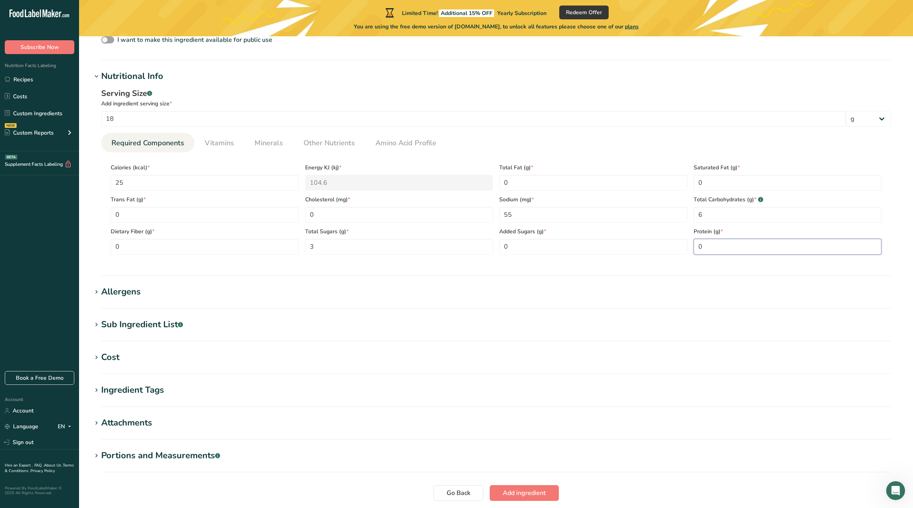
type input "0"
click at [113, 298] on div "Allergens" at bounding box center [121, 292] width 40 height 13
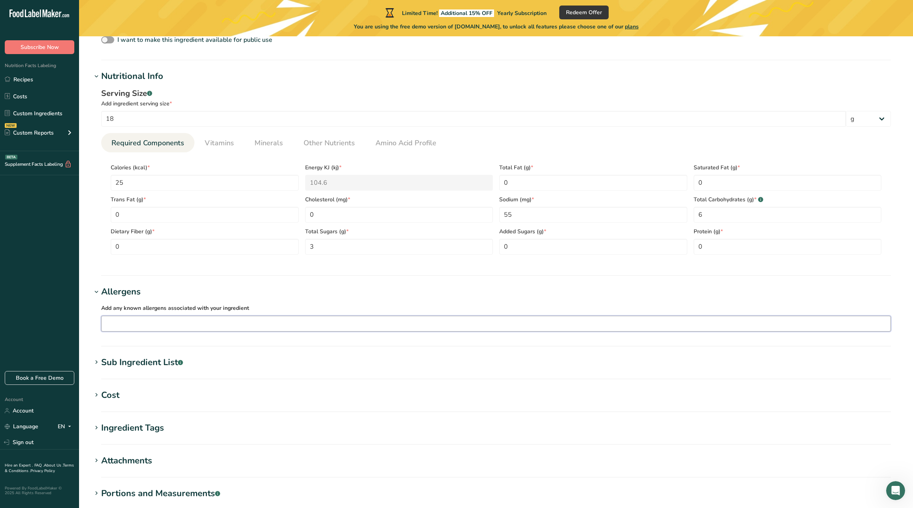
click at [128, 322] on input "text" at bounding box center [496, 324] width 789 height 12
click at [223, 137] on link "Vitamins" at bounding box center [219, 143] width 36 height 20
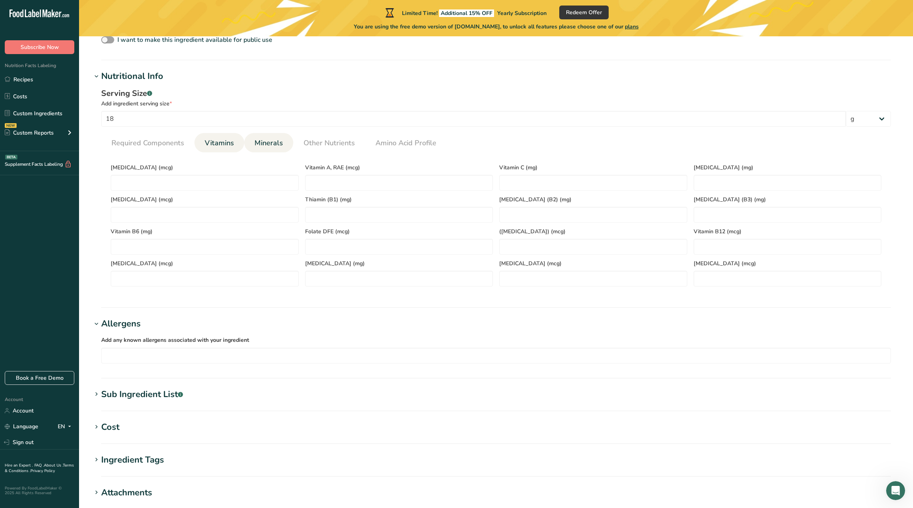
click at [257, 145] on span "Minerals" at bounding box center [268, 143] width 28 height 11
click at [322, 140] on span "Other Nutrients" at bounding box center [328, 143] width 51 height 11
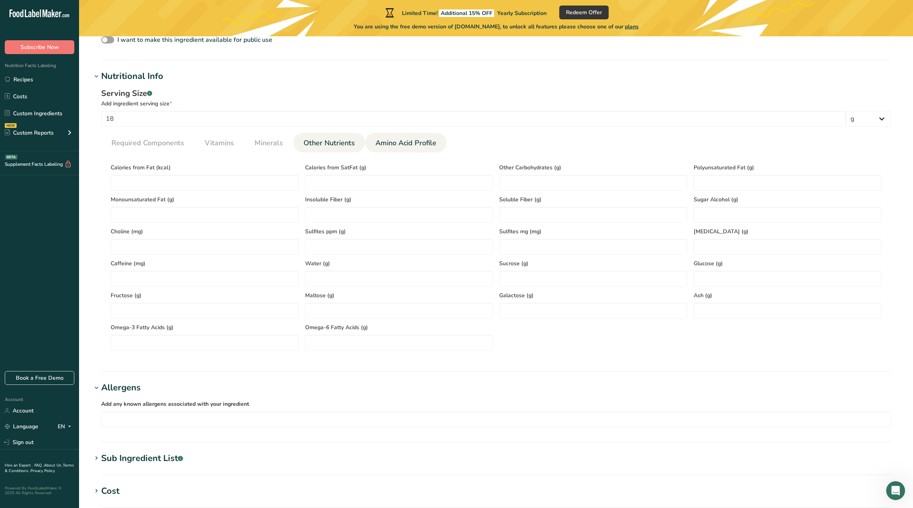
click at [382, 143] on span "Amino Acid Profile" at bounding box center [405, 143] width 61 height 11
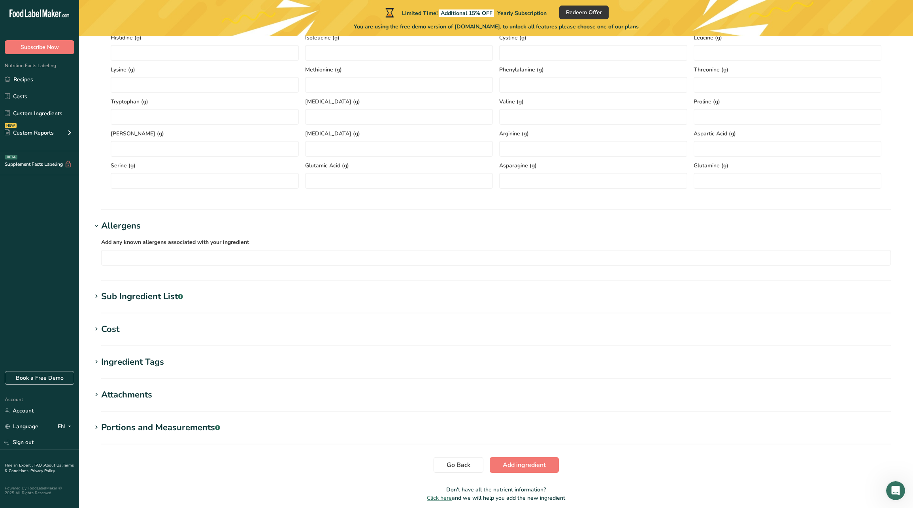
scroll to position [417, 0]
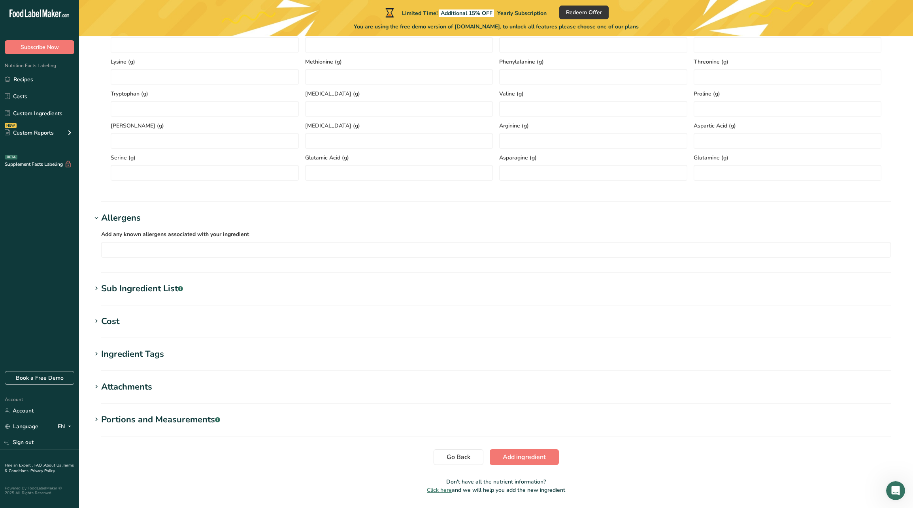
click at [100, 288] on span at bounding box center [96, 288] width 9 height 9
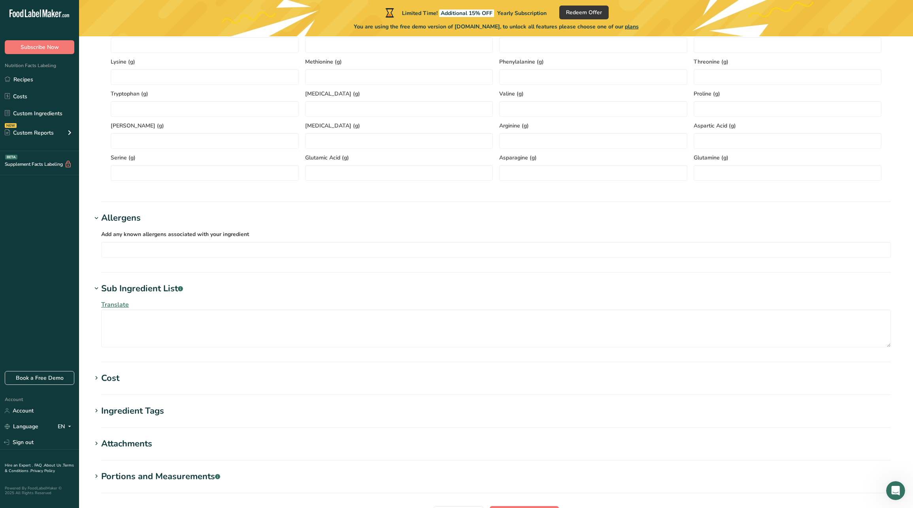
click at [100, 287] on span at bounding box center [96, 288] width 9 height 9
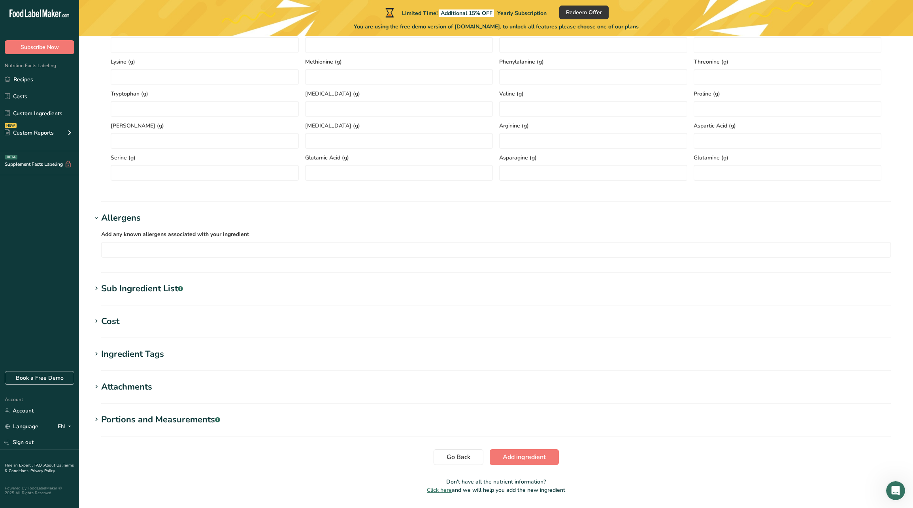
click at [102, 319] on div "Cost" at bounding box center [110, 321] width 18 height 13
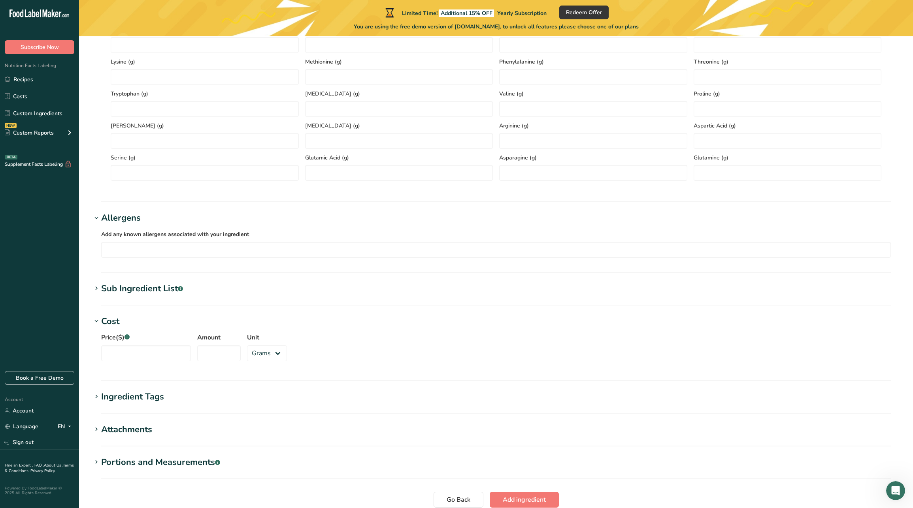
click at [102, 319] on div "Cost" at bounding box center [110, 321] width 18 height 13
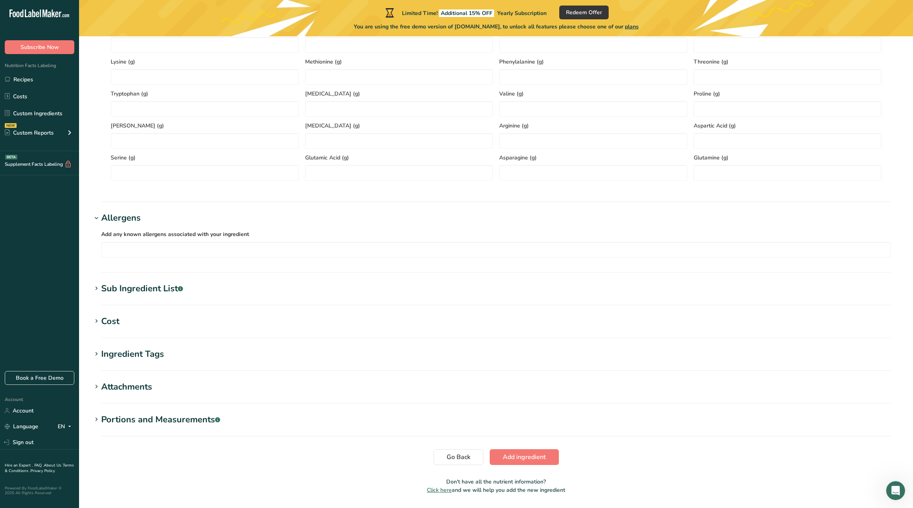
click at [101, 352] on div "Ingredient Tags" at bounding box center [132, 354] width 63 height 13
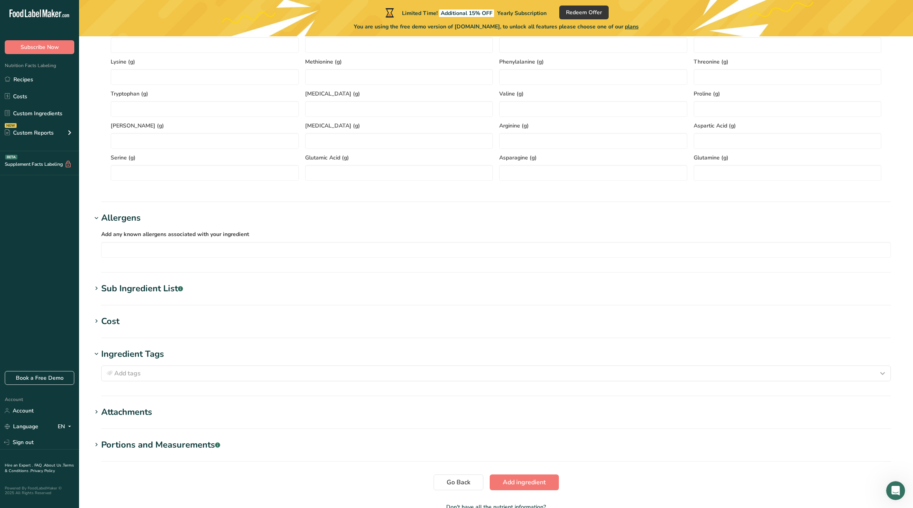
click at [101, 352] on div "Ingredient Tags" at bounding box center [132, 354] width 63 height 13
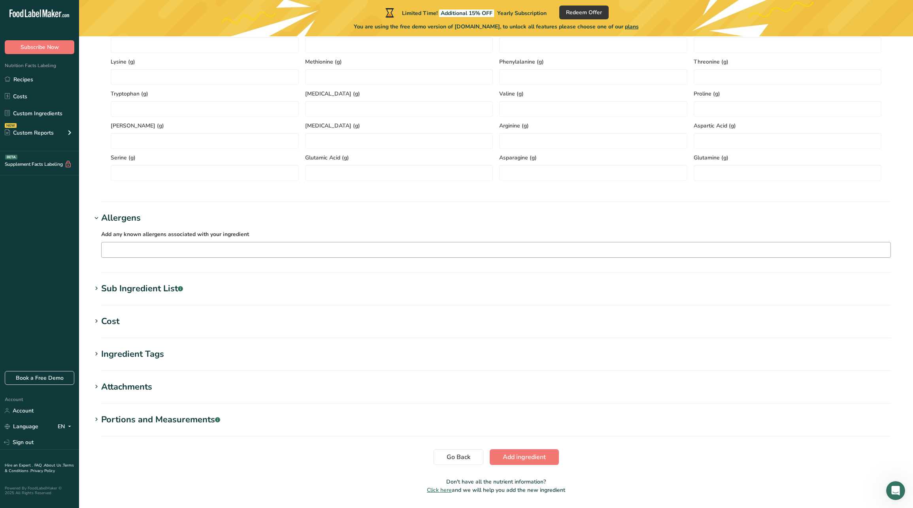
click at [122, 254] on input "text" at bounding box center [496, 250] width 789 height 12
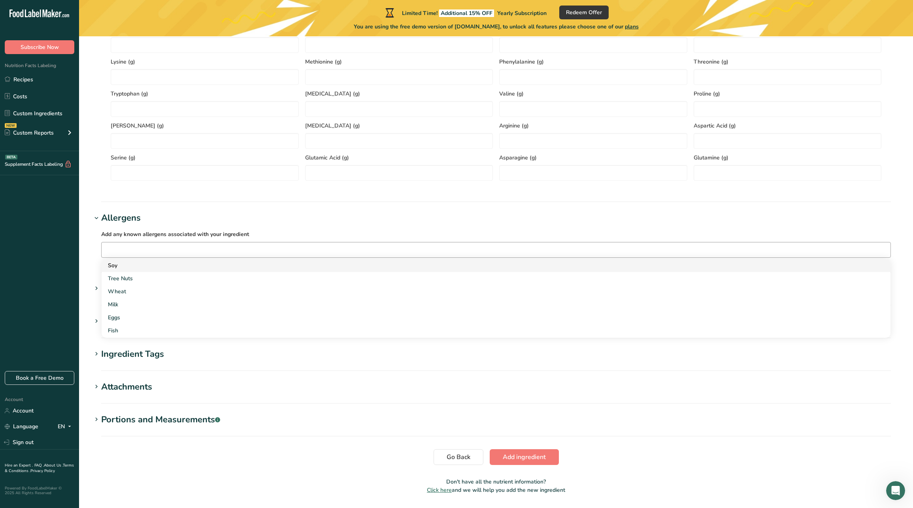
drag, startPoint x: 122, startPoint y: 275, endPoint x: 123, endPoint y: 268, distance: 7.5
click at [123, 268] on div "Soy Tree Nuts Wheat Milk Eggs Fish Peanuts Sesame Crustaceans Sulphites Celery …" at bounding box center [496, 298] width 789 height 79
click at [123, 268] on div "Soy" at bounding box center [489, 266] width 763 height 8
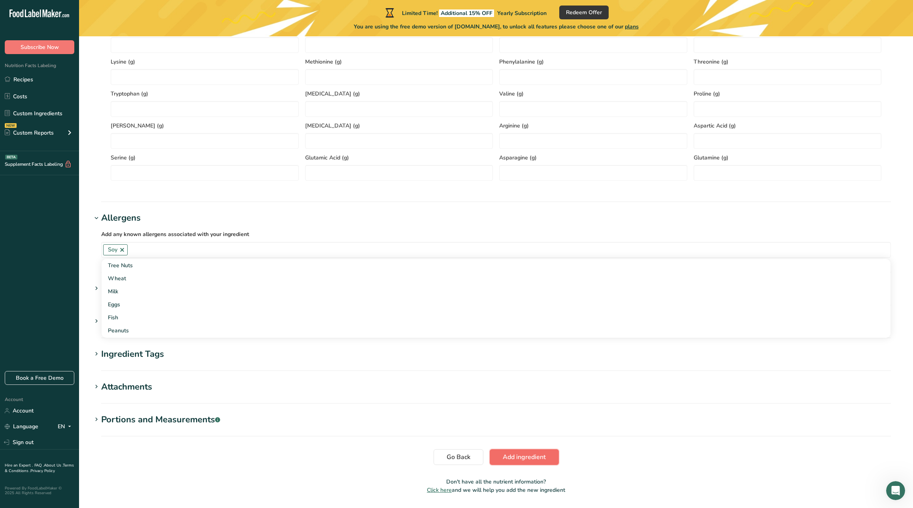
click at [511, 456] on span "Add ingredient" at bounding box center [524, 457] width 43 height 9
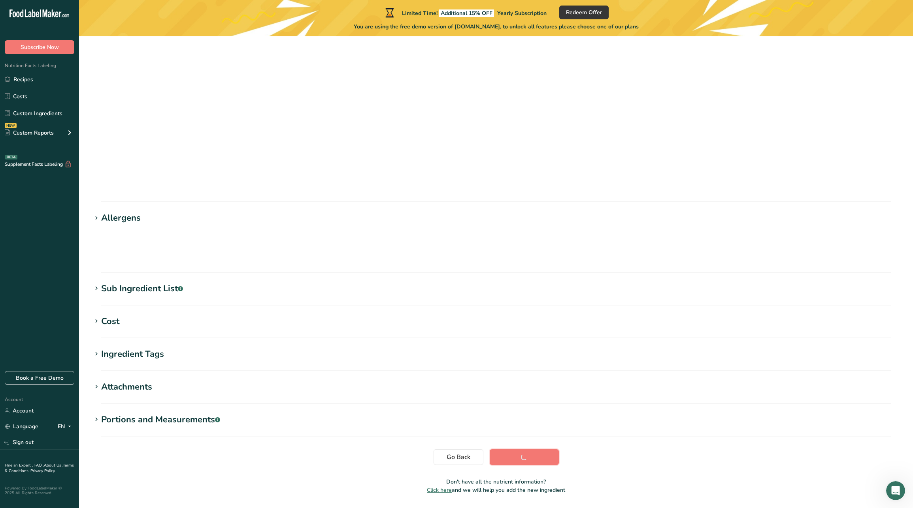
scroll to position [0, 0]
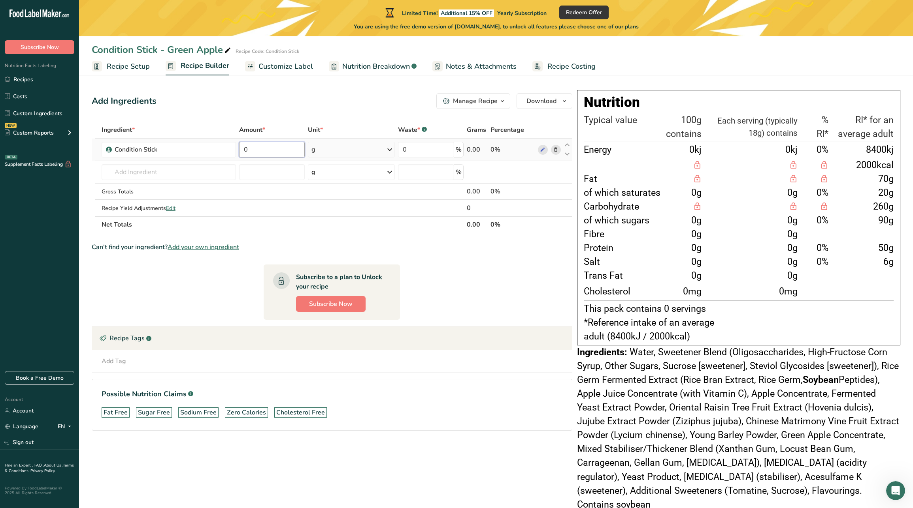
click at [271, 151] on input "0" at bounding box center [272, 150] width 66 height 16
click at [337, 149] on div "Ingredient * Amount * Unit * Waste * .a-a{fill:#347362;}.b-a{fill:#fff;} Grams …" at bounding box center [332, 177] width 480 height 111
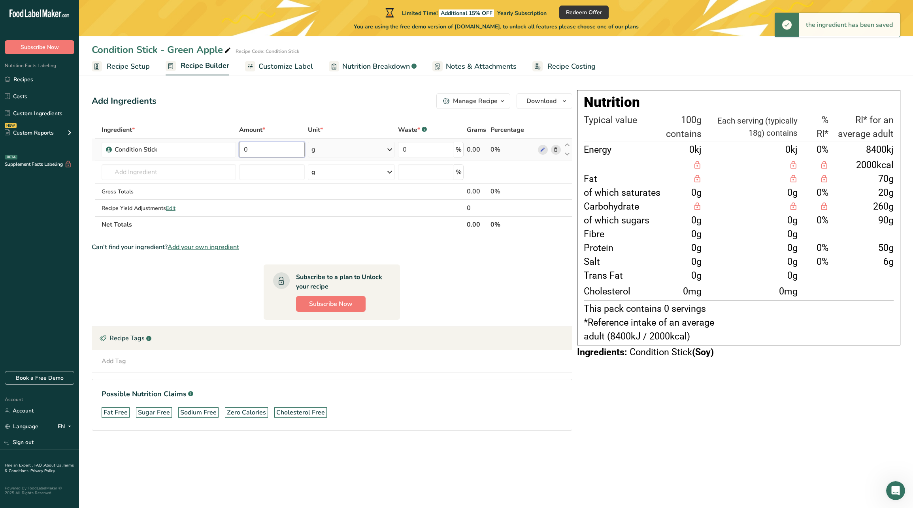
click at [258, 153] on input "0" at bounding box center [272, 150] width 66 height 16
type input "1"
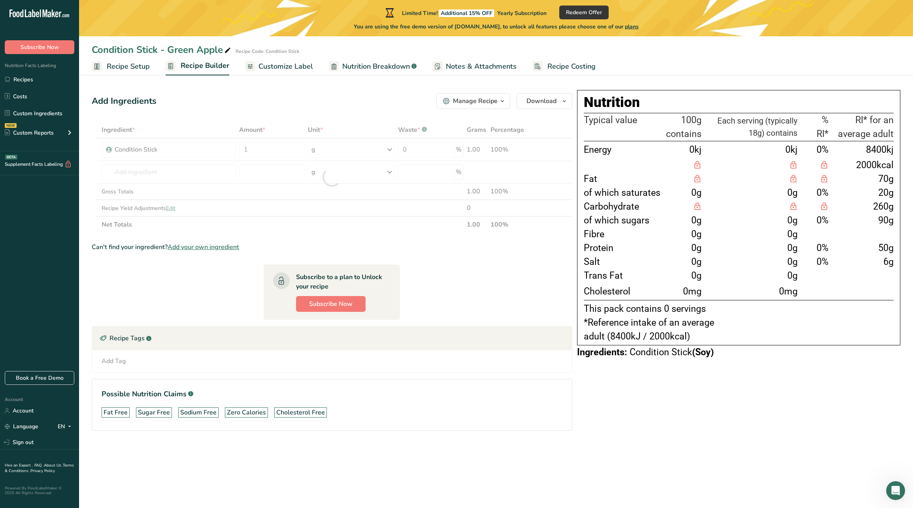
click at [294, 227] on div "Ingredient * Amount * Unit * Waste * .a-a{fill:#347362;}.b-a{fill:#fff;} Grams …" at bounding box center [332, 177] width 480 height 111
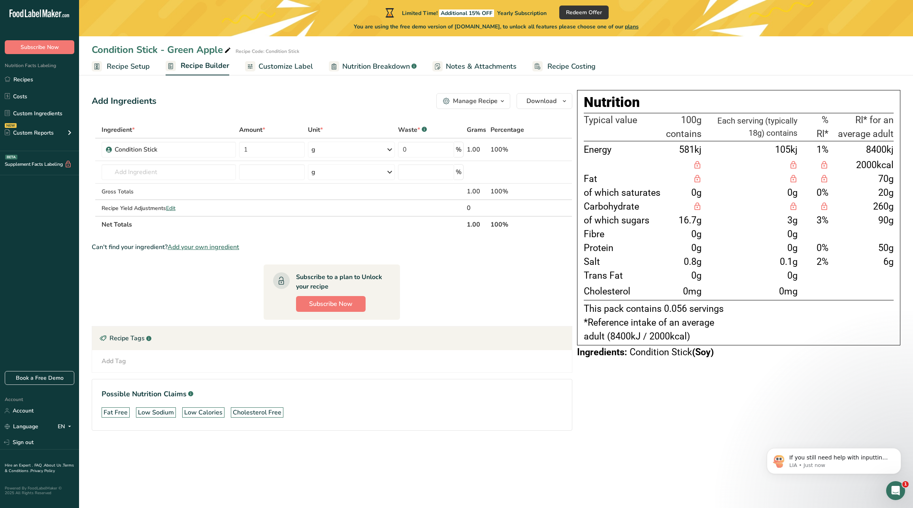
scroll to position [568, 0]
click at [356, 62] on span "Nutrition Breakdown" at bounding box center [376, 66] width 68 height 11
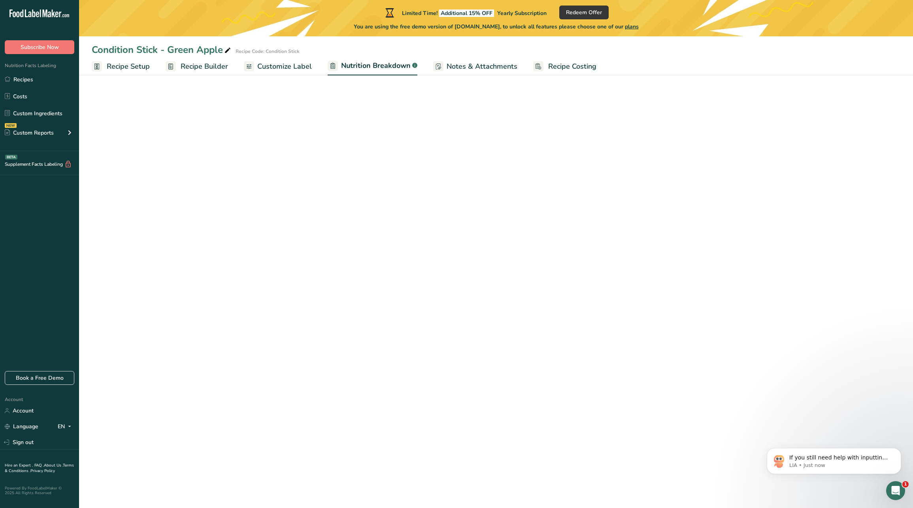
select select "Calories"
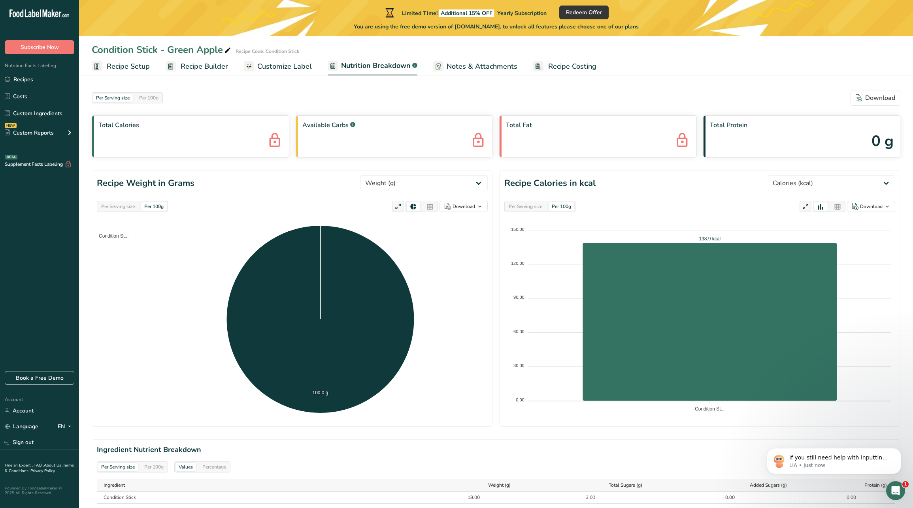
click at [282, 66] on span "Customize Label" at bounding box center [284, 66] width 55 height 11
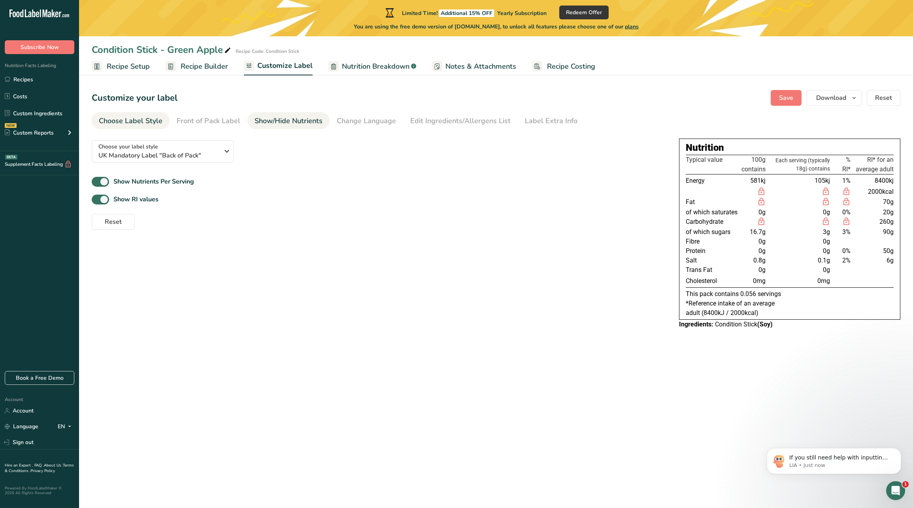
click at [275, 119] on div "Show/Hide Nutrients" at bounding box center [288, 121] width 68 height 11
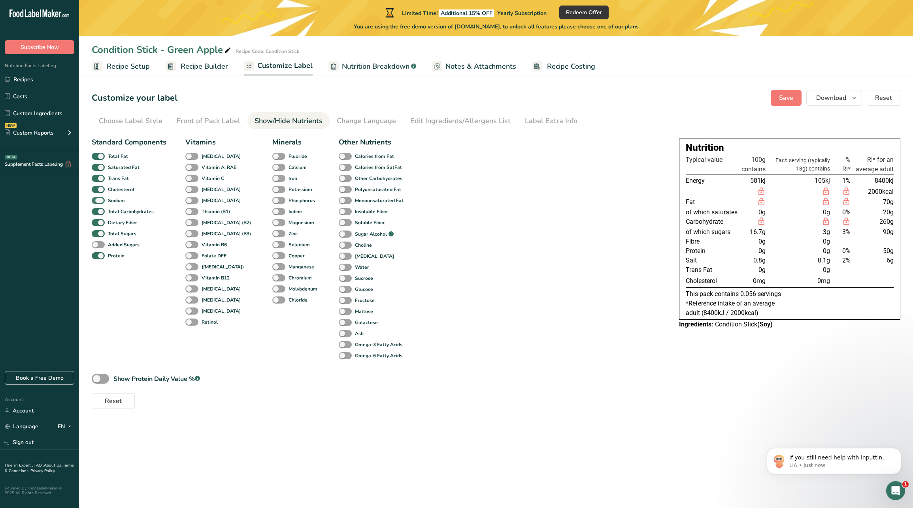
click at [104, 201] on span at bounding box center [98, 201] width 13 height 8
click at [97, 201] on input "Sodium" at bounding box center [94, 200] width 5 height 5
click at [104, 201] on span at bounding box center [98, 201] width 13 height 8
click at [97, 201] on input "Sodium" at bounding box center [94, 200] width 5 height 5
click at [104, 201] on span at bounding box center [98, 201] width 13 height 8
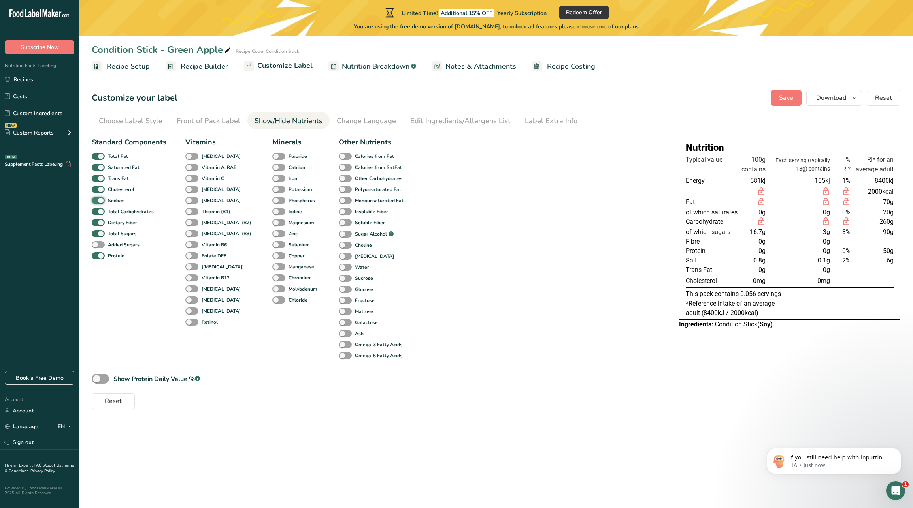
click at [97, 201] on input "Sodium" at bounding box center [94, 200] width 5 height 5
click at [104, 201] on span at bounding box center [98, 201] width 13 height 8
click at [97, 201] on input "Sodium" at bounding box center [94, 200] width 5 height 5
checkbox input "true"
click at [216, 66] on span "Recipe Builder" at bounding box center [204, 66] width 47 height 11
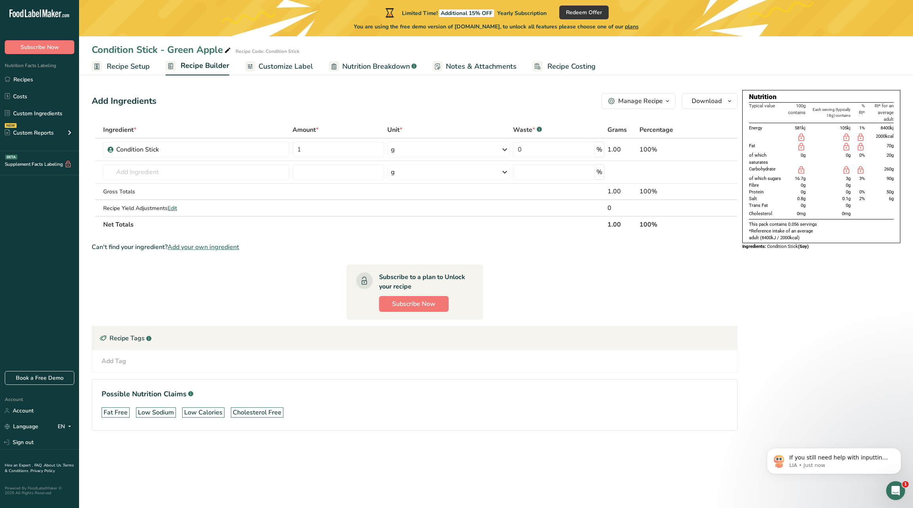
click at [139, 62] on span "Recipe Setup" at bounding box center [128, 66] width 43 height 11
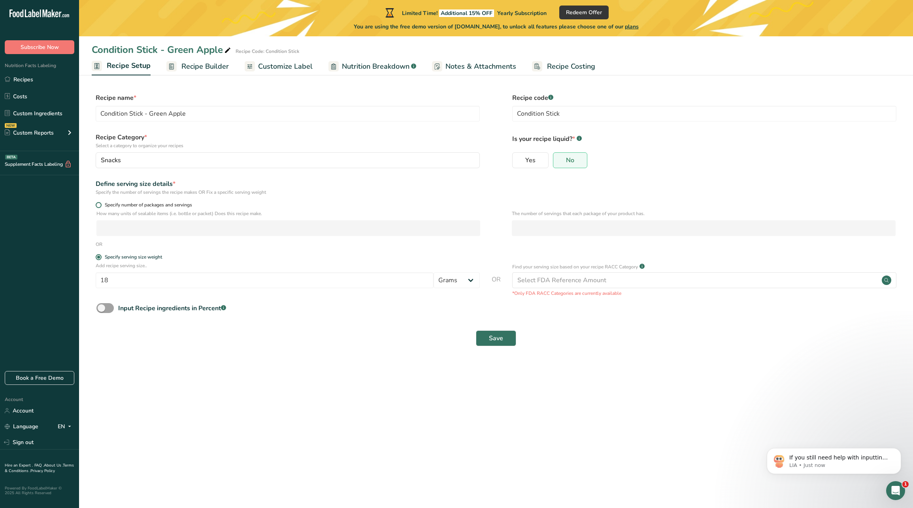
click at [120, 204] on span "Specify number of packages and servings" at bounding box center [147, 205] width 90 height 6
click at [101, 204] on input "Specify number of packages and servings" at bounding box center [98, 205] width 5 height 5
radio input "true"
radio input "false"
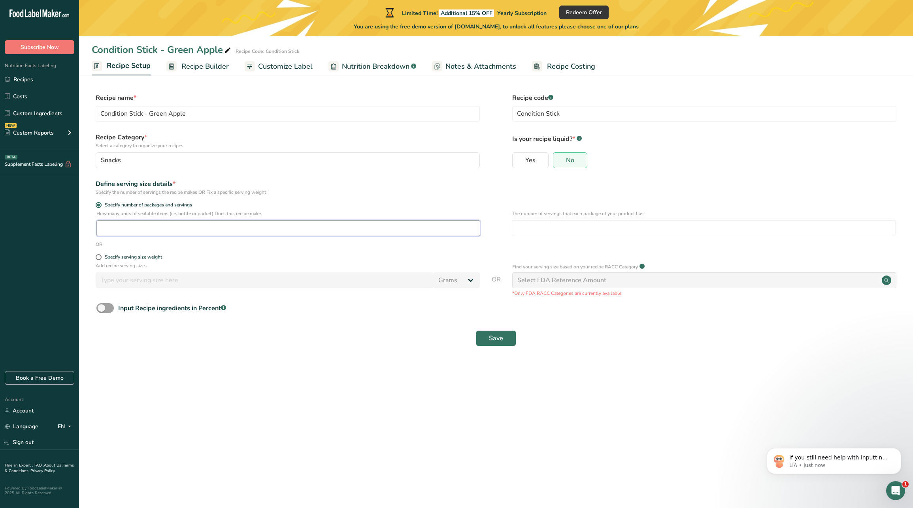
click at [128, 230] on input "number" at bounding box center [288, 228] width 384 height 16
type input "1"
click at [545, 230] on input "number" at bounding box center [704, 228] width 384 height 16
type input "10"
click at [502, 340] on span "Save" at bounding box center [496, 338] width 14 height 9
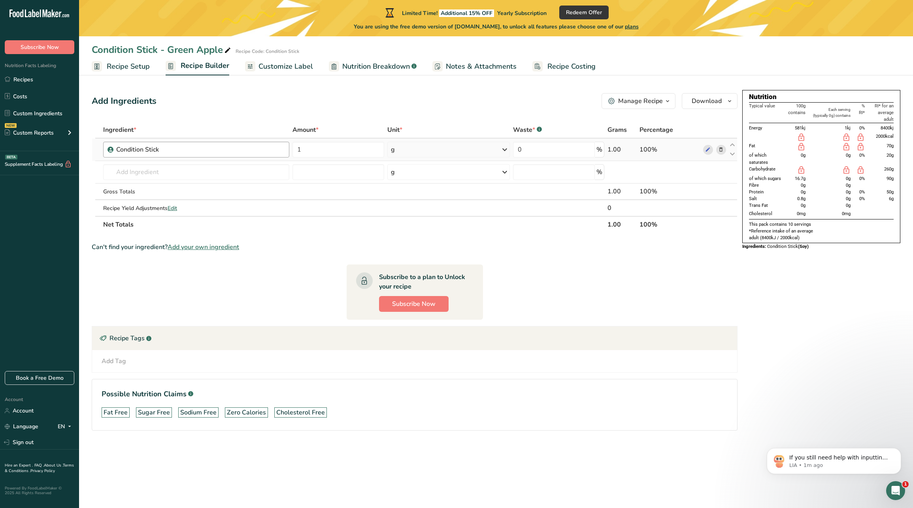
click at [226, 148] on div "Condition Stick" at bounding box center [200, 149] width 168 height 9
click at [226, 154] on div "Condition Stick" at bounding box center [200, 149] width 168 height 9
click at [161, 154] on div "Condition Stick" at bounding box center [165, 149] width 99 height 9
click at [158, 147] on div "Condition Stick" at bounding box center [165, 149] width 99 height 9
click at [160, 148] on div "Condition Stick" at bounding box center [165, 149] width 99 height 9
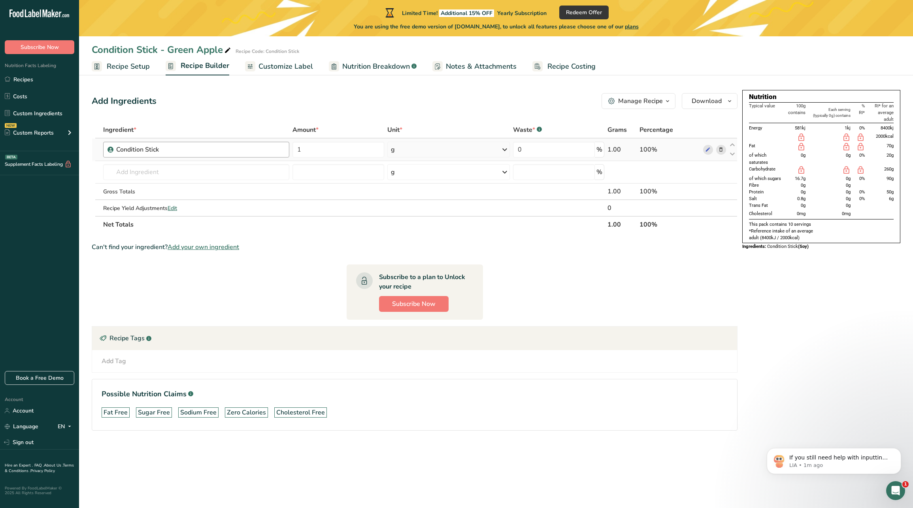
click at [158, 148] on div "Condition Stick" at bounding box center [165, 149] width 99 height 9
click at [137, 148] on div "Condition Stick" at bounding box center [165, 149] width 99 height 9
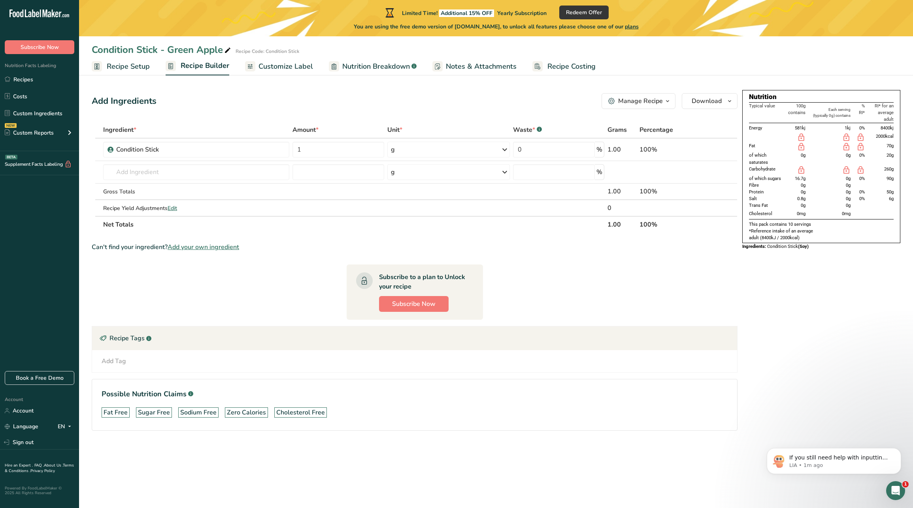
click at [648, 103] on div "Manage Recipe" at bounding box center [640, 100] width 45 height 9
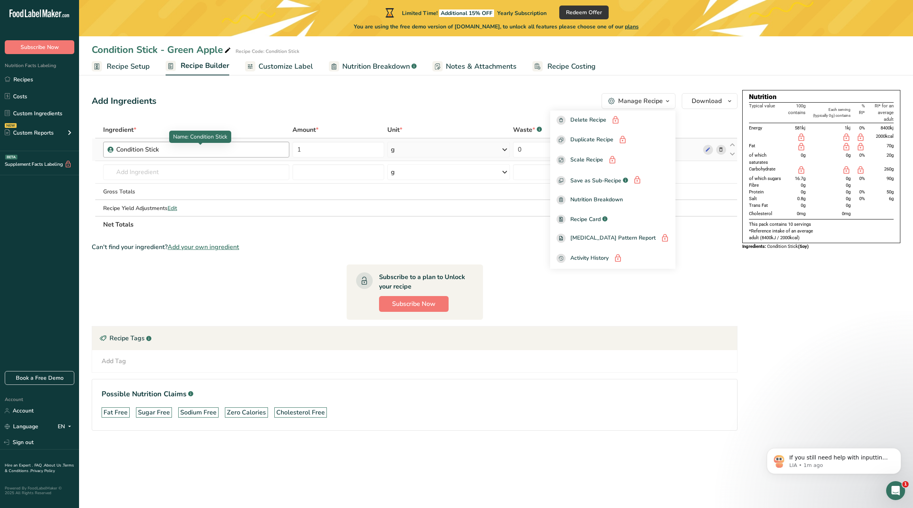
click at [192, 146] on div "Condition Stick" at bounding box center [165, 149] width 99 height 9
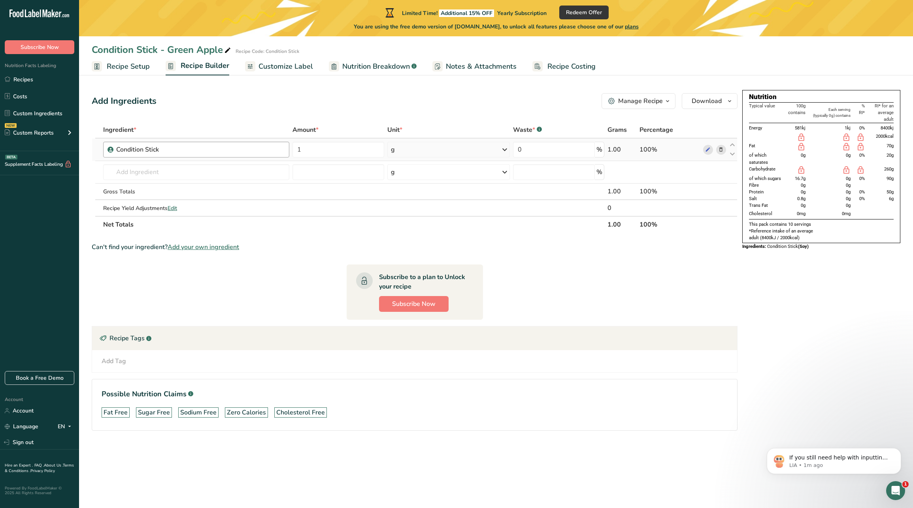
click at [192, 146] on div "Condition Stick" at bounding box center [165, 149] width 99 height 9
click at [132, 146] on div "Condition Stick" at bounding box center [165, 149] width 99 height 9
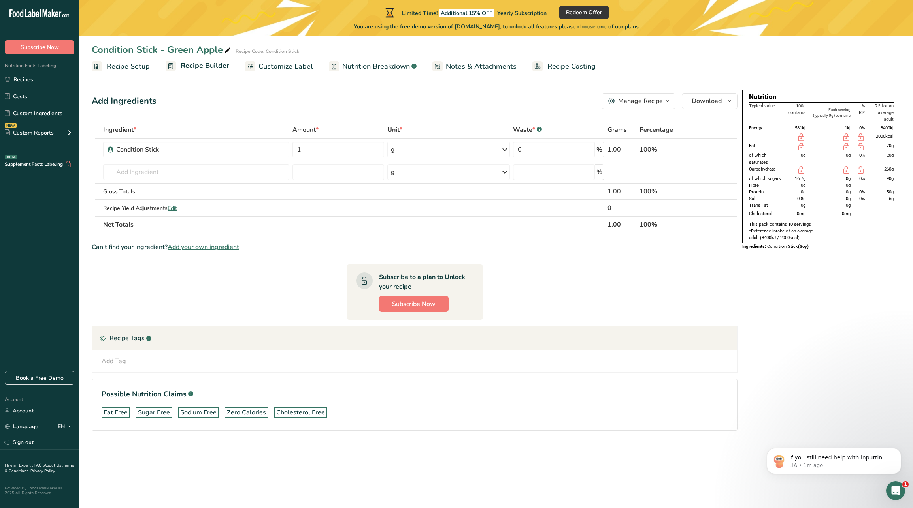
click at [226, 249] on span "Add your own ingredient" at bounding box center [204, 247] width 72 height 9
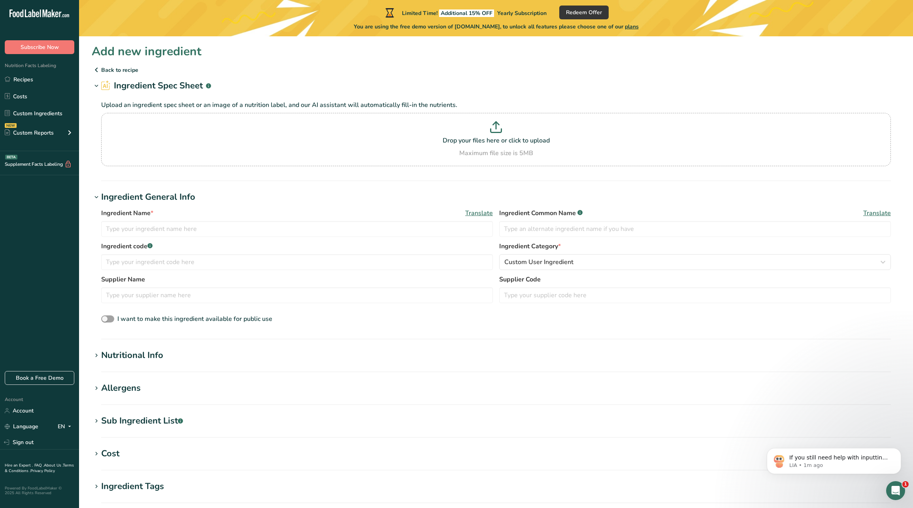
click at [99, 69] on icon at bounding box center [96, 70] width 9 height 14
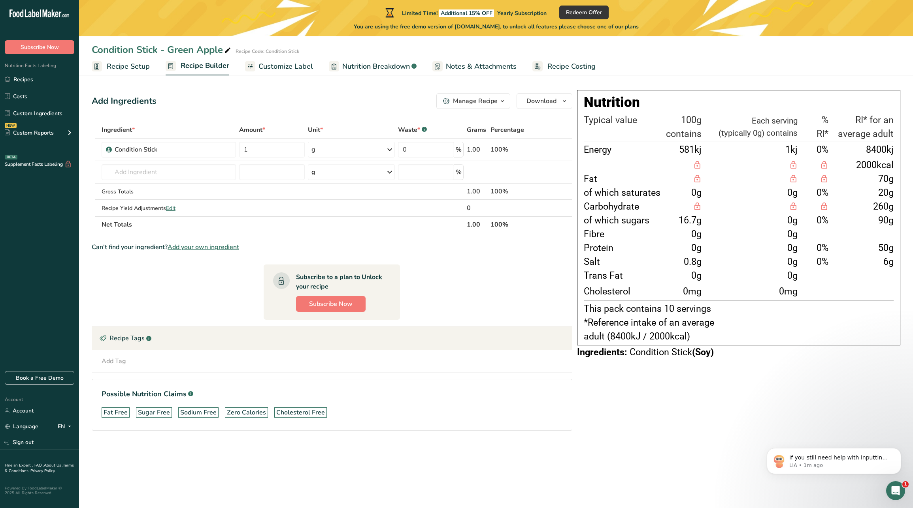
click at [271, 68] on span "Customize Label" at bounding box center [285, 66] width 55 height 11
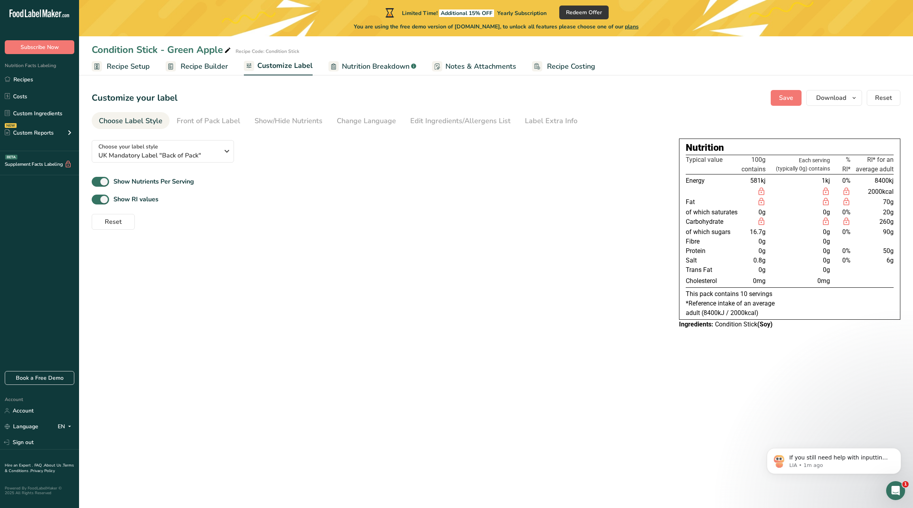
click at [207, 68] on span "Recipe Builder" at bounding box center [204, 66] width 47 height 11
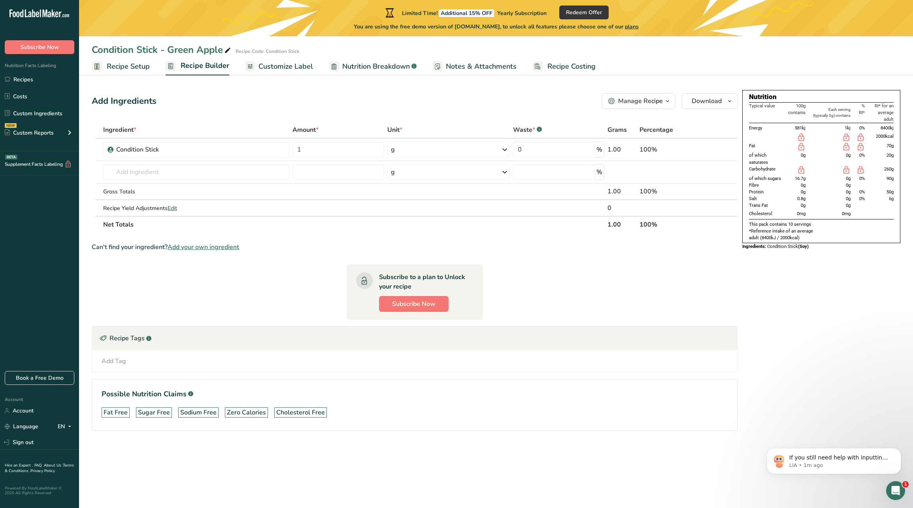
click at [286, 98] on div "Add Ingredients Manage Recipe Delete Recipe Duplicate Recipe Scale Recipe Save …" at bounding box center [415, 101] width 646 height 16
click at [170, 208] on span "Edit" at bounding box center [172, 209] width 9 height 8
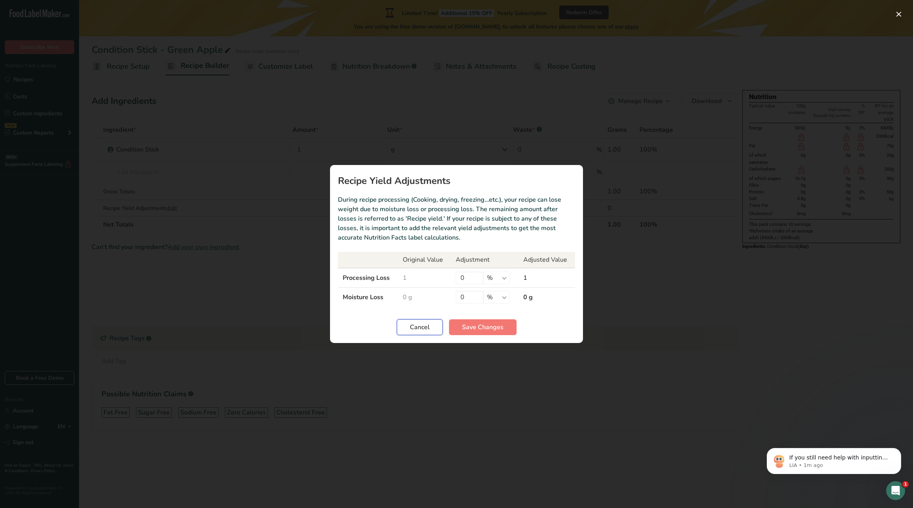
click at [427, 328] on span "Cancel" at bounding box center [420, 327] width 20 height 9
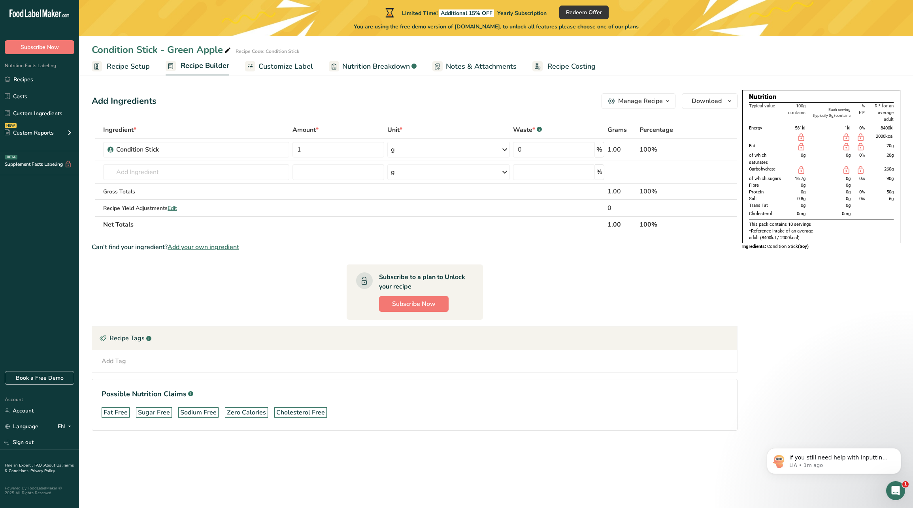
click at [268, 62] on span "Customize Label" at bounding box center [285, 66] width 55 height 11
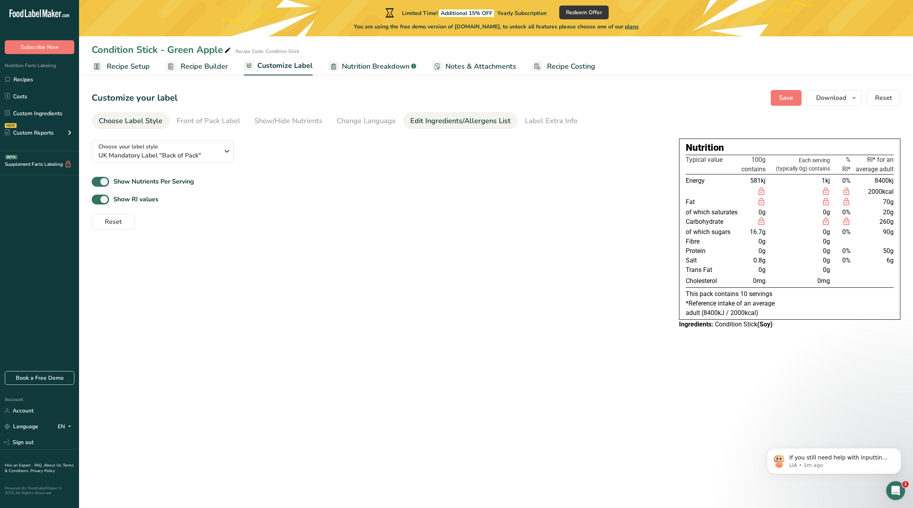
click at [422, 125] on div "Edit Ingredients/Allergens List" at bounding box center [460, 121] width 100 height 11
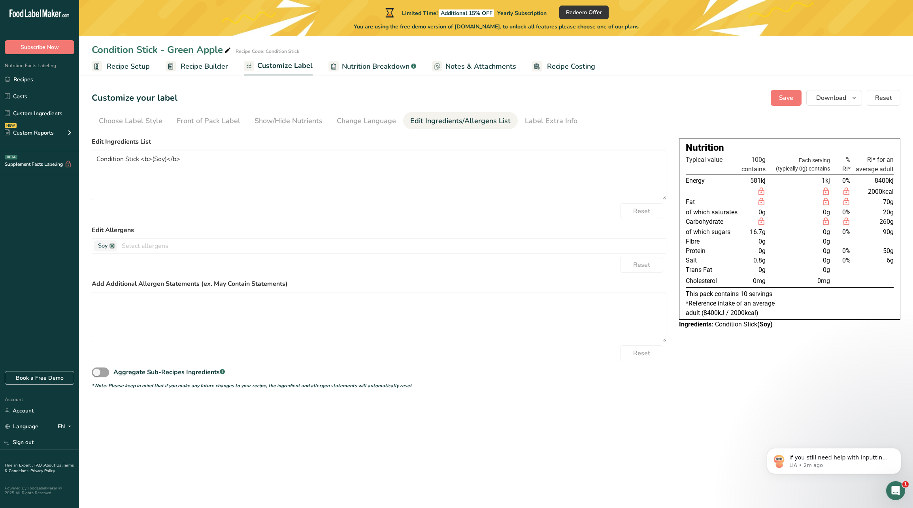
click at [126, 73] on link "Recipe Setup" at bounding box center [121, 67] width 58 height 18
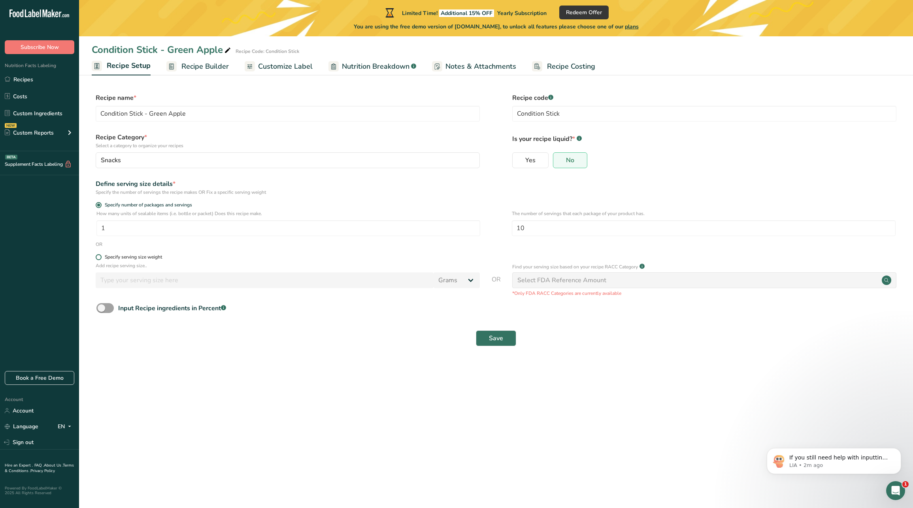
click at [160, 257] on div "Specify serving size weight" at bounding box center [133, 257] width 57 height 6
click at [101, 257] on input "Specify serving size weight" at bounding box center [98, 257] width 5 height 5
radio input "true"
radio input "false"
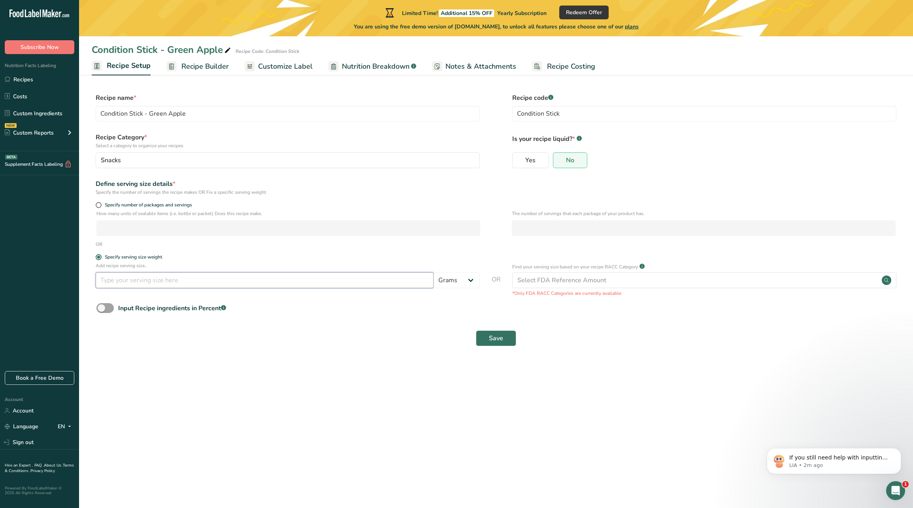
click at [174, 277] on input "number" at bounding box center [265, 281] width 338 height 16
type input "18"
click at [501, 334] on span "Save" at bounding box center [496, 338] width 14 height 9
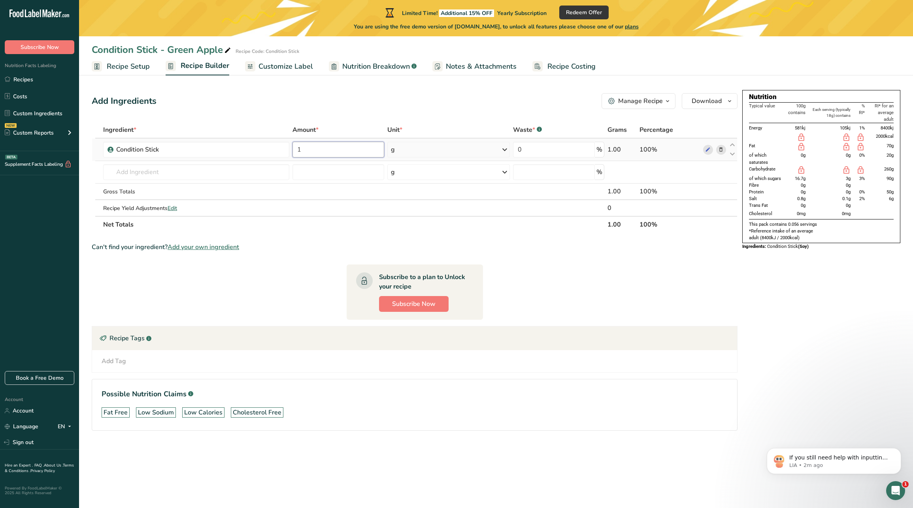
click at [316, 144] on input "1" at bounding box center [337, 150] width 91 height 16
click at [461, 162] on div "Ingredient * Amount * Unit * Waste * .a-a{fill:#347362;}.b-a{fill:#fff;} Grams …" at bounding box center [415, 177] width 646 height 111
click at [461, 156] on div at bounding box center [415, 177] width 646 height 111
click at [335, 157] on input "10" at bounding box center [337, 150] width 91 height 16
drag, startPoint x: 318, startPoint y: 151, endPoint x: 217, endPoint y: 151, distance: 101.5
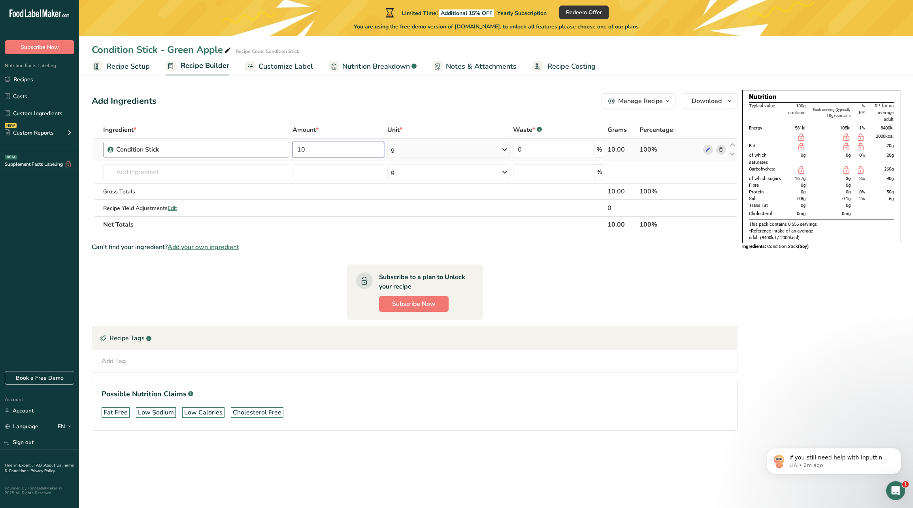
click at [217, 151] on tr "Condition Stick 10 g Weight Units g kg mg See more Volume Units l Volume units …" at bounding box center [414, 150] width 645 height 23
type input "1"
click at [707, 148] on div "Ingredient * Amount * Unit * Waste * .a-a{fill:#347362;}.b-a{fill:#fff;} Grams …" at bounding box center [415, 177] width 646 height 111
click at [707, 151] on icon at bounding box center [708, 150] width 6 height 8
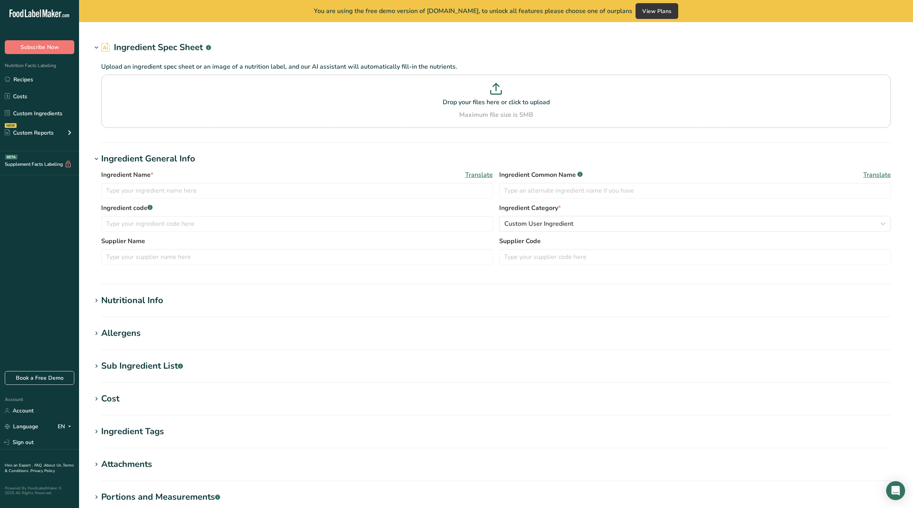
type input "Condition Stick"
type input "18"
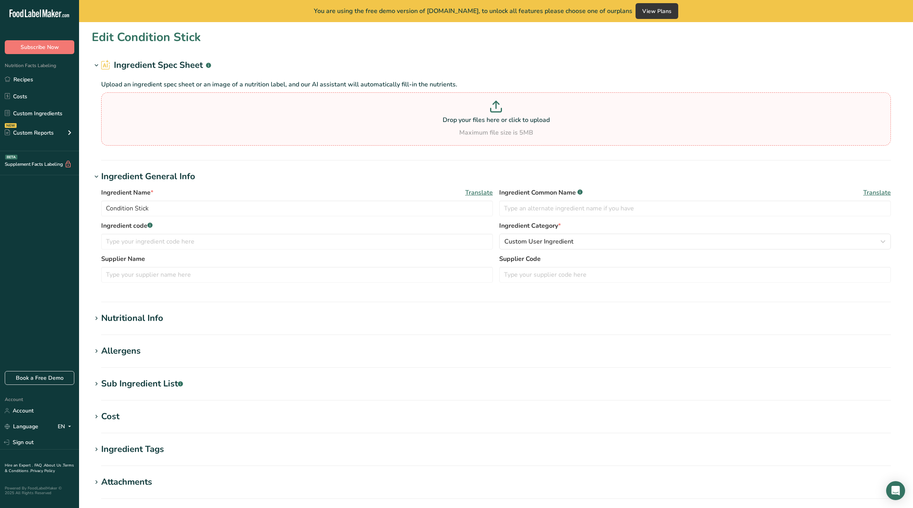
type input "25"
type KJ "104.6"
type Fat "0"
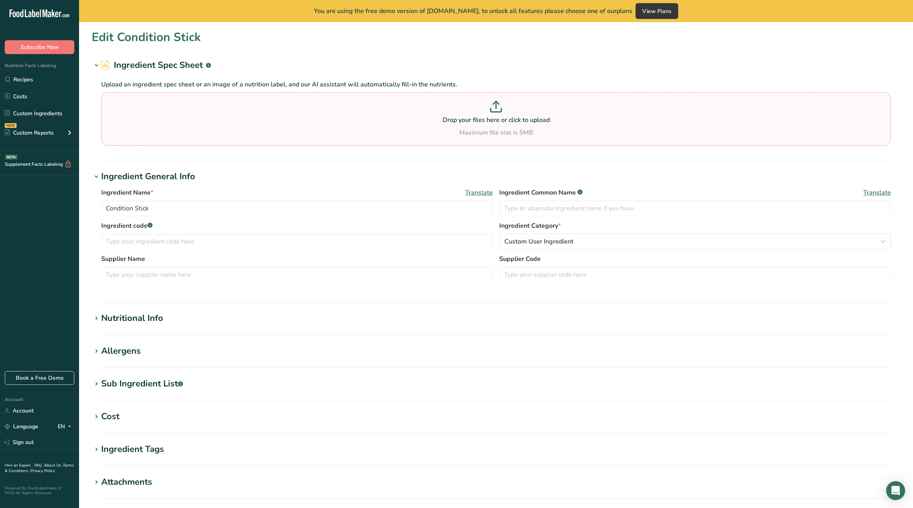
type input "0"
type input "55"
type Carbohydrates "6"
type Fiber "0"
type Sugars "3"
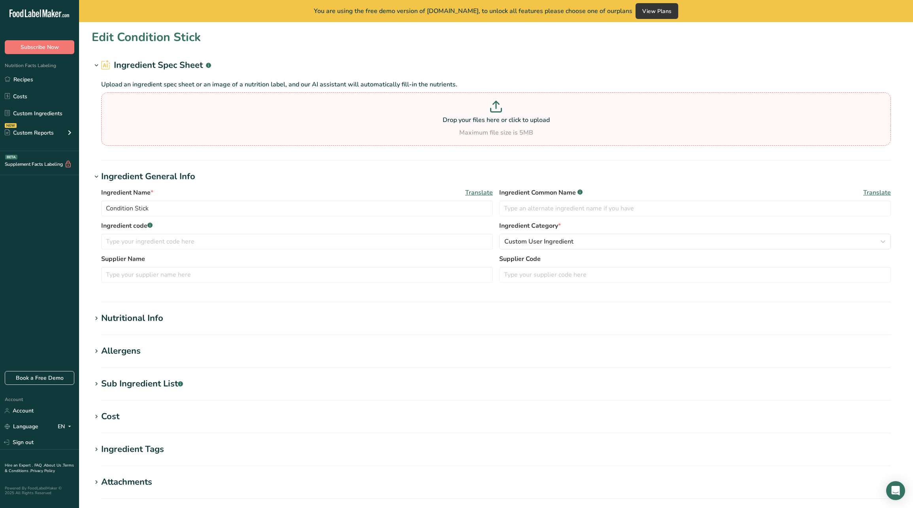
type Sugars "0"
type input "0"
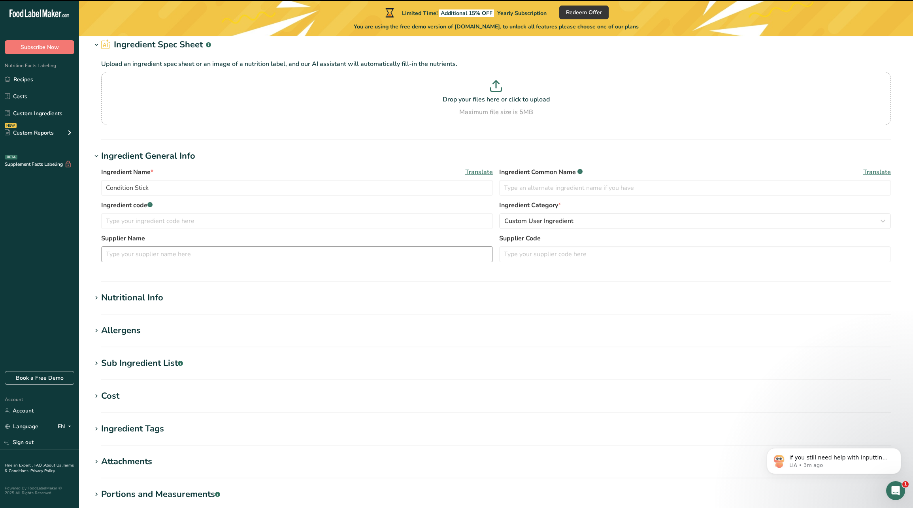
scroll to position [55, 0]
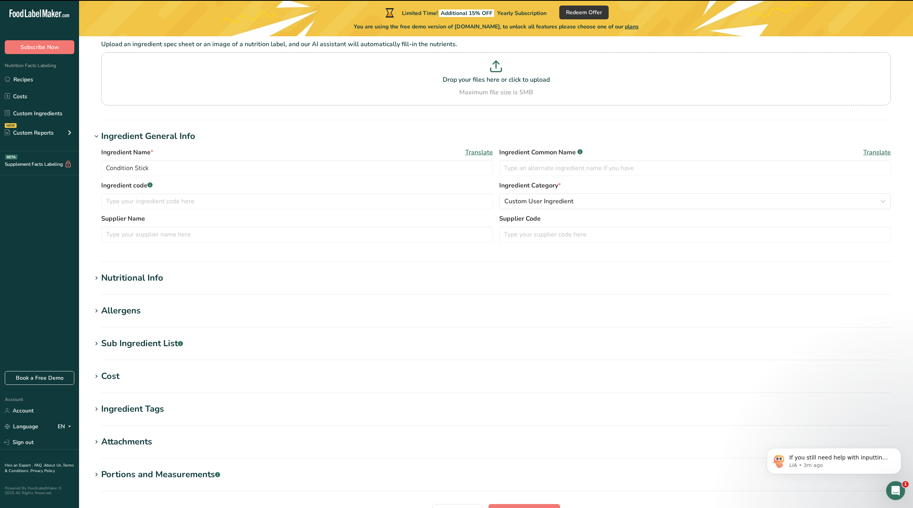
click at [85, 277] on section "Edit Condition Stick Ingredient Spec Sheet .a-a{fill:#347362;}.b-a{fill:#fff;} …" at bounding box center [496, 272] width 834 height 580
click at [96, 277] on icon at bounding box center [96, 278] width 7 height 11
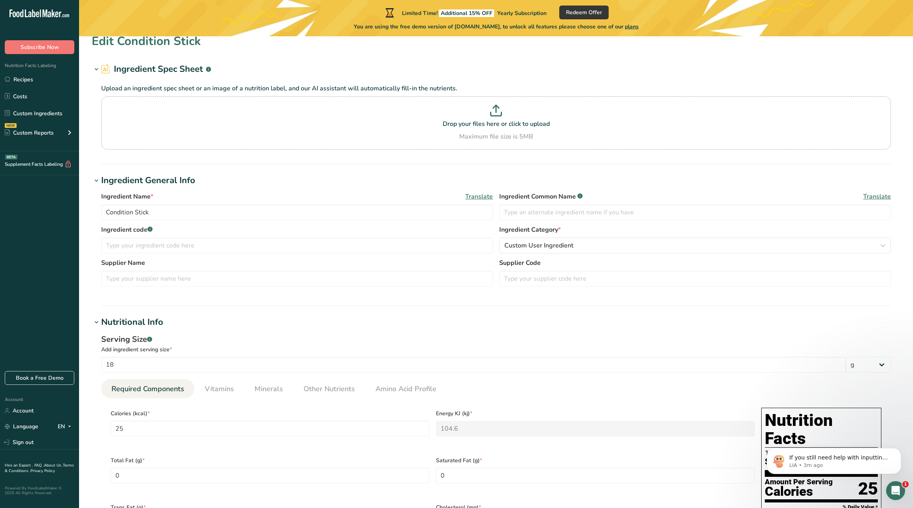
scroll to position [0, 0]
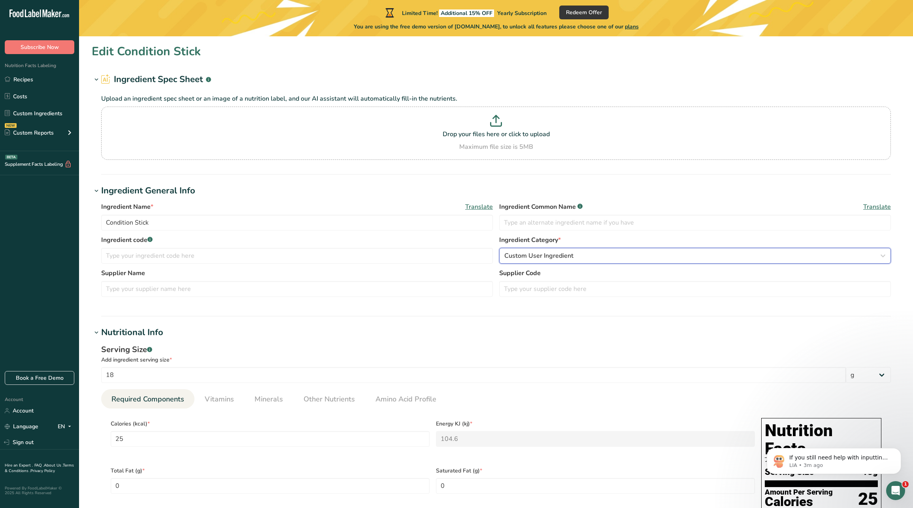
click at [533, 252] on span "Custom User Ingredient" at bounding box center [538, 255] width 69 height 9
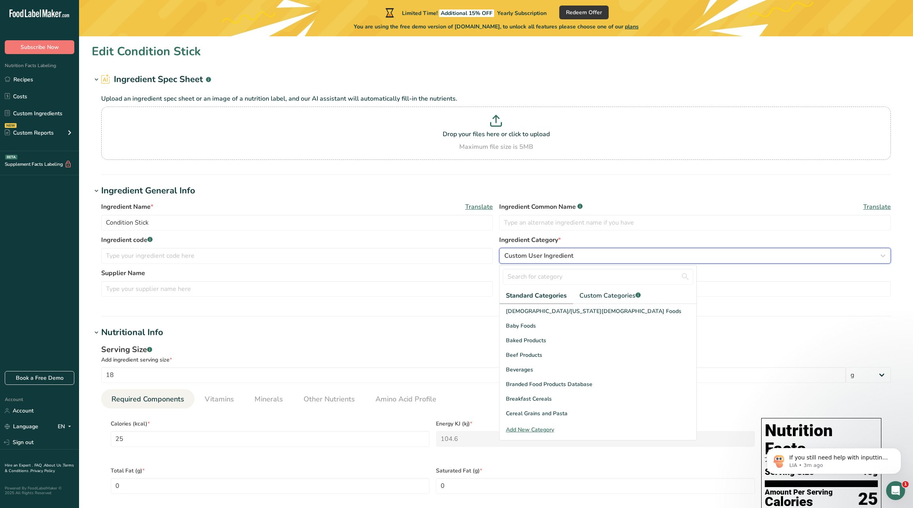
click at [533, 252] on span "Custom User Ingredient" at bounding box center [538, 255] width 69 height 9
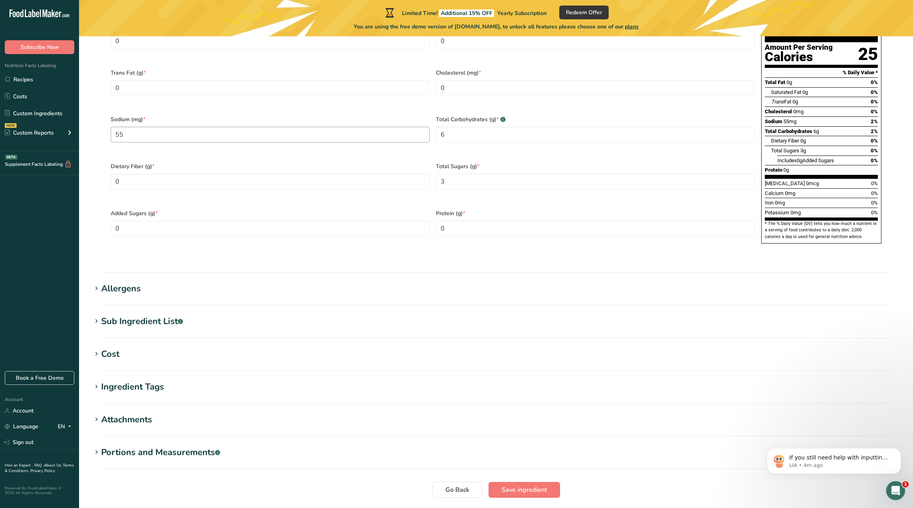
scroll to position [448, 0]
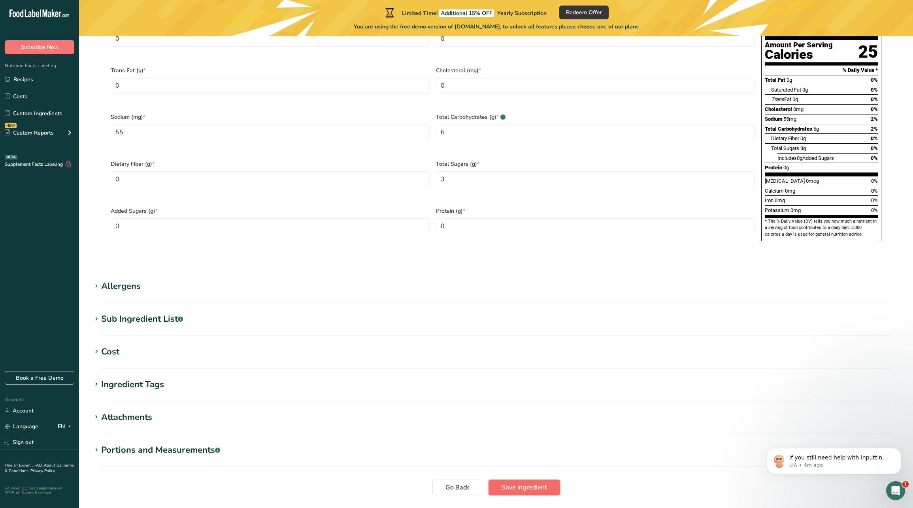
click at [532, 483] on span "Save ingredient" at bounding box center [523, 487] width 45 height 9
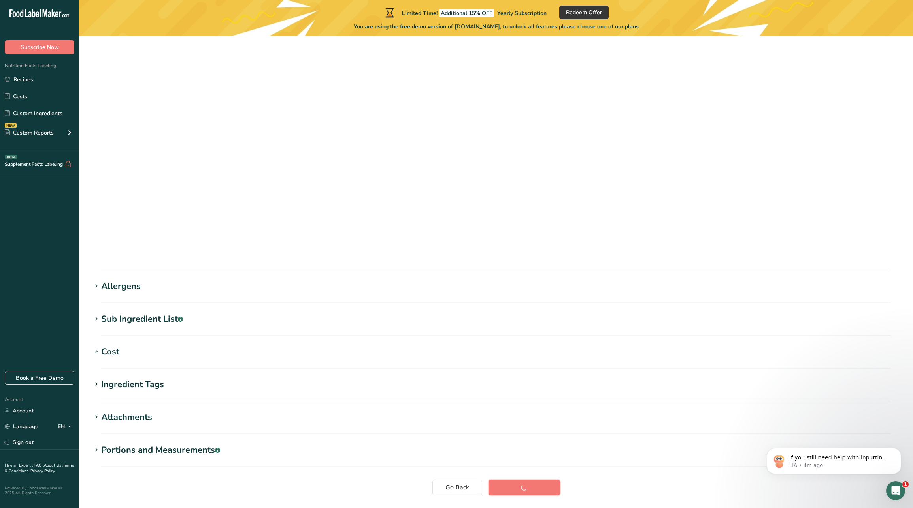
scroll to position [0, 0]
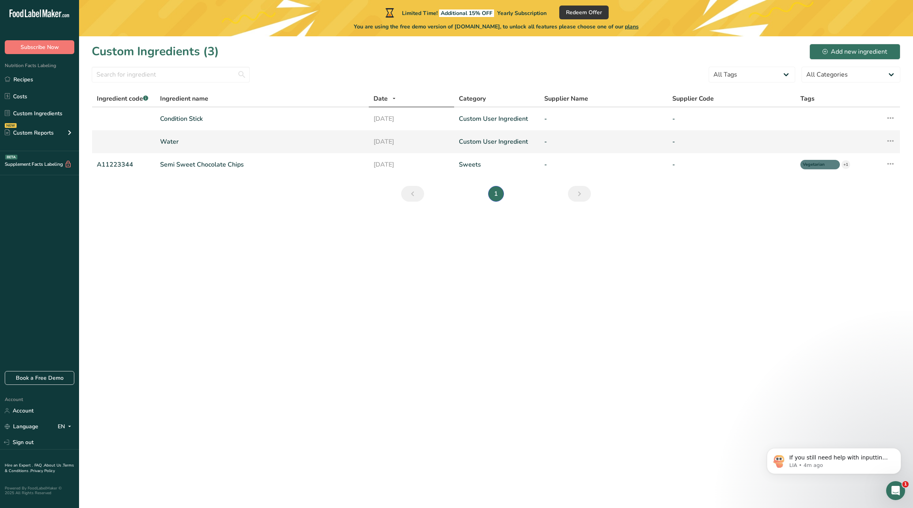
click at [889, 144] on icon at bounding box center [889, 141] width 9 height 14
click at [866, 200] on span "Delete Ingredient" at bounding box center [858, 198] width 45 height 8
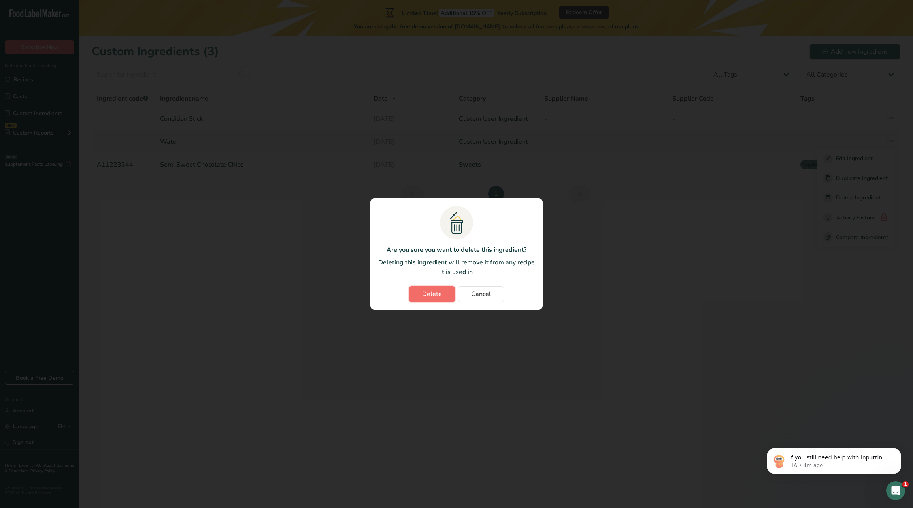
click at [442, 291] on button "Delete" at bounding box center [432, 294] width 46 height 16
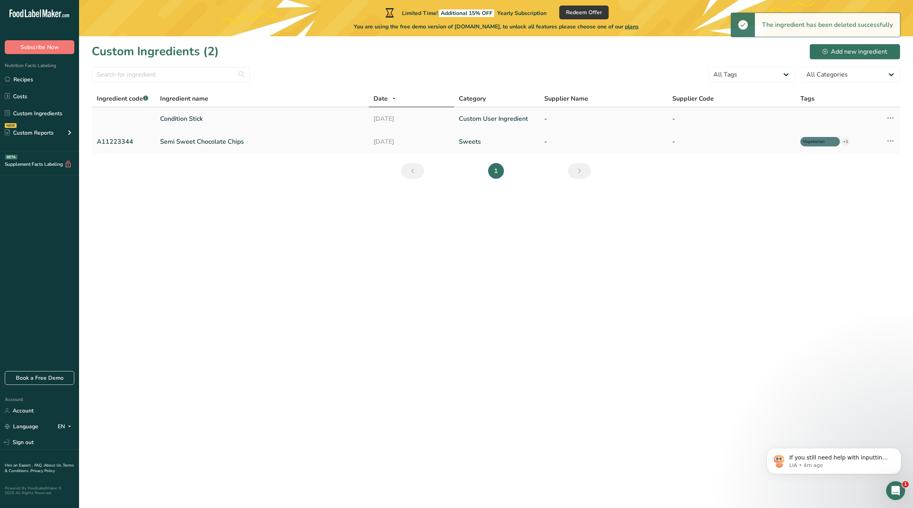
click at [227, 114] on link "Condition Stick" at bounding box center [262, 118] width 204 height 9
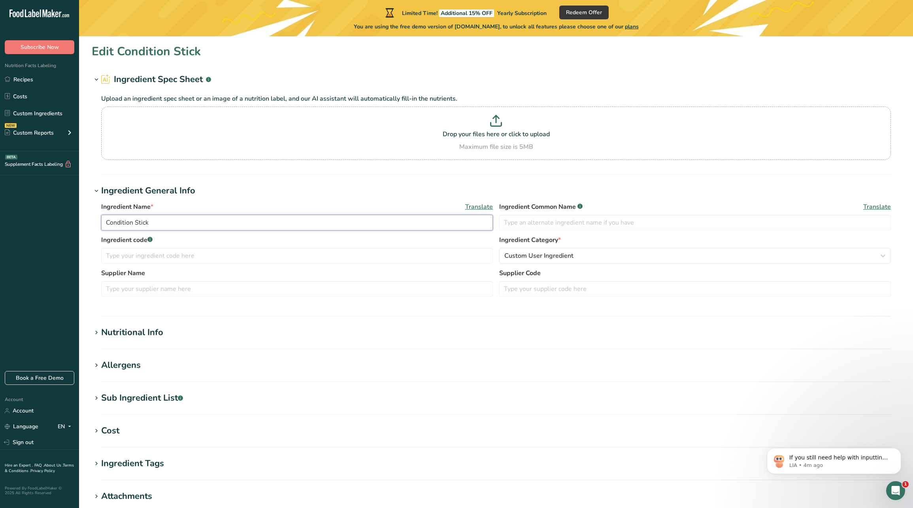
click at [181, 216] on input "Condition Stick" at bounding box center [296, 223] width 391 height 16
click at [181, 223] on input "Condition Stick" at bounding box center [296, 223] width 391 height 16
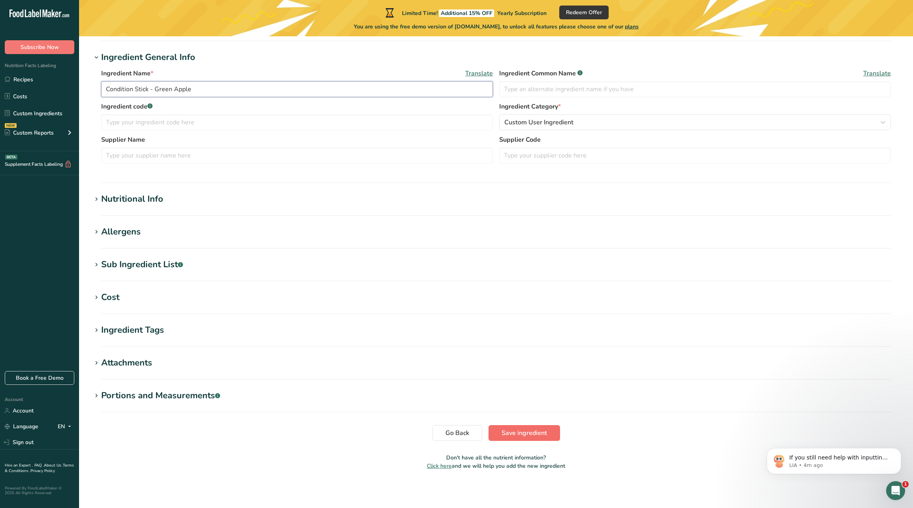
type input "Condition Stick - Green Apple"
click at [529, 436] on span "Save ingredient" at bounding box center [523, 433] width 45 height 9
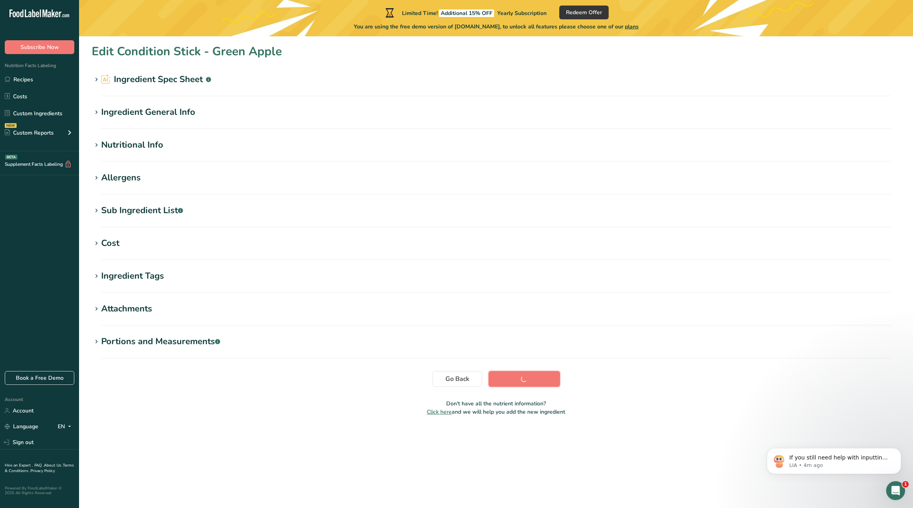
scroll to position [0, 0]
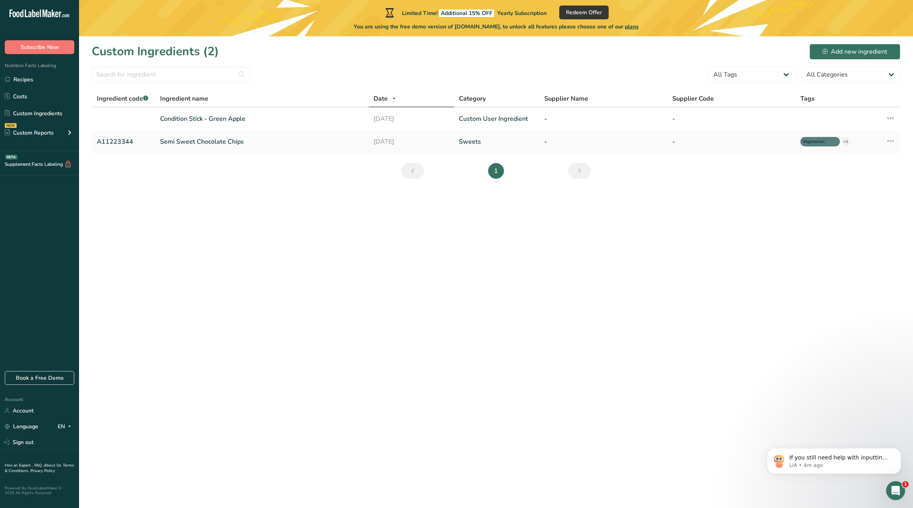
click at [40, 162] on div "Supplement Facts Labeling BETA" at bounding box center [36, 164] width 72 height 8
click at [44, 165] on div "Supplement Facts Labeling BETA" at bounding box center [36, 164] width 72 height 8
click at [21, 79] on link "Recipes" at bounding box center [39, 79] width 79 height 15
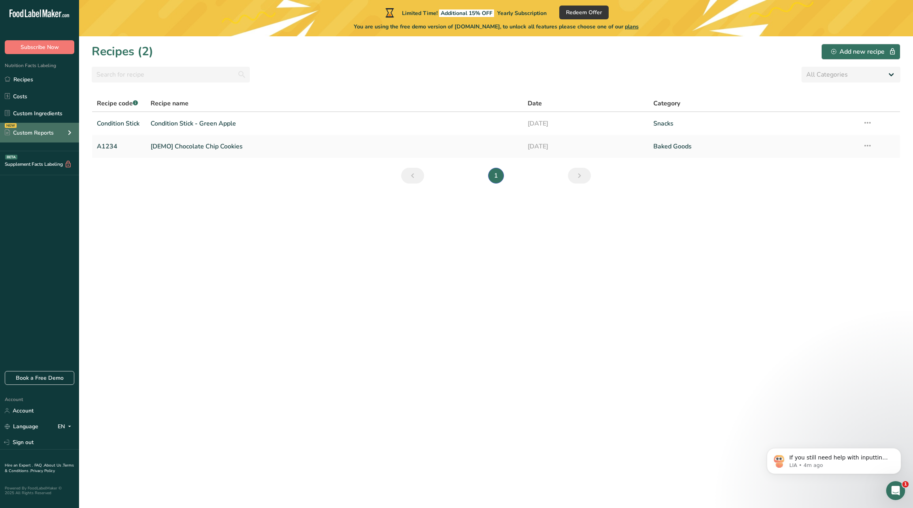
click at [43, 130] on div "Custom Reports" at bounding box center [29, 133] width 49 height 8
click at [48, 114] on link "Custom Ingredients" at bounding box center [39, 113] width 79 height 15
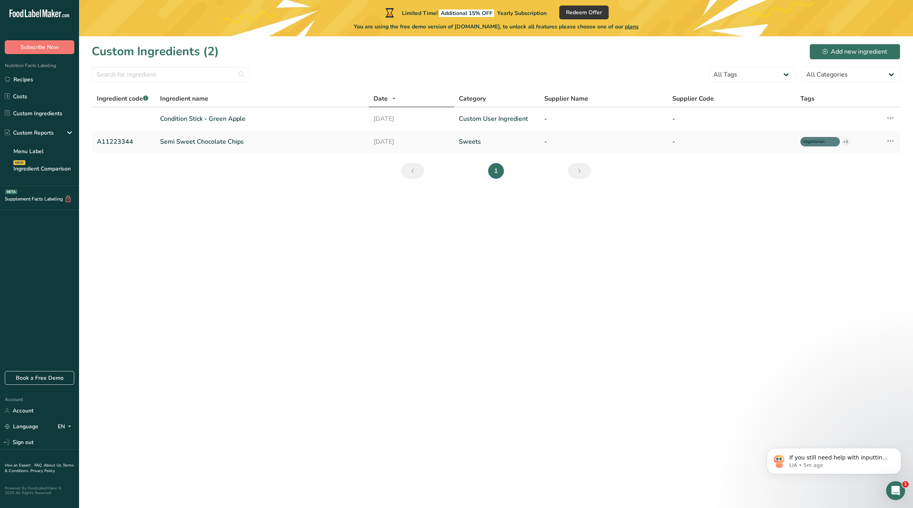
click at [43, 10] on icon at bounding box center [45, 13] width 5 height 8
click at [40, 14] on icon at bounding box center [40, 13] width 1 height 8
click at [23, 410] on link "Account" at bounding box center [39, 411] width 79 height 14
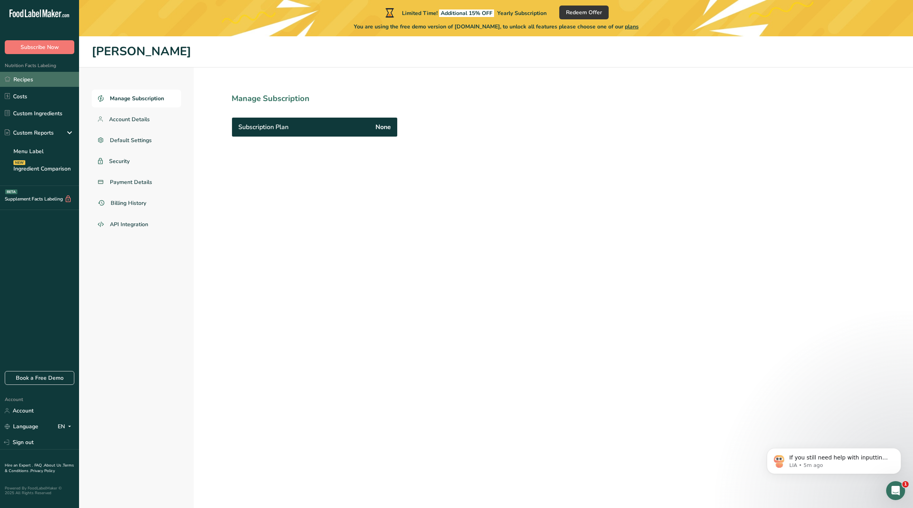
click at [30, 75] on link "Recipes" at bounding box center [39, 79] width 79 height 15
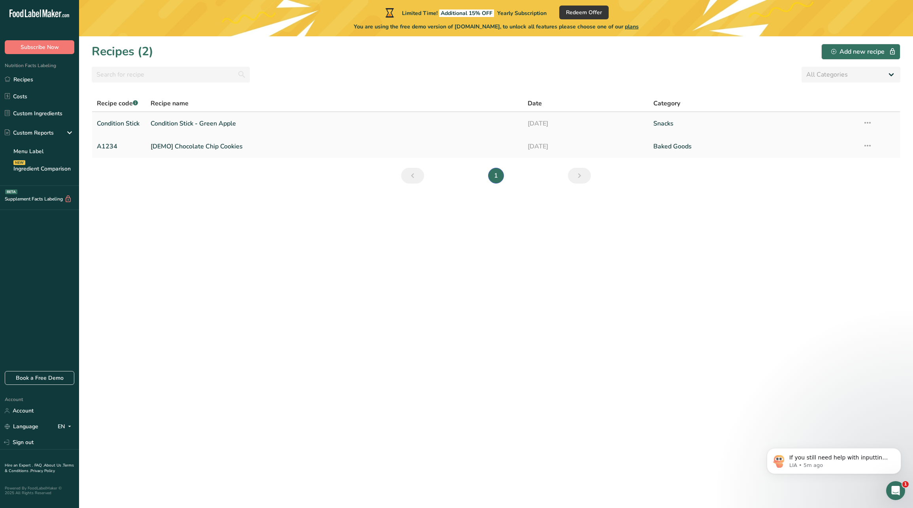
click at [221, 123] on link "Condition Stick - Green Apple" at bounding box center [334, 123] width 367 height 17
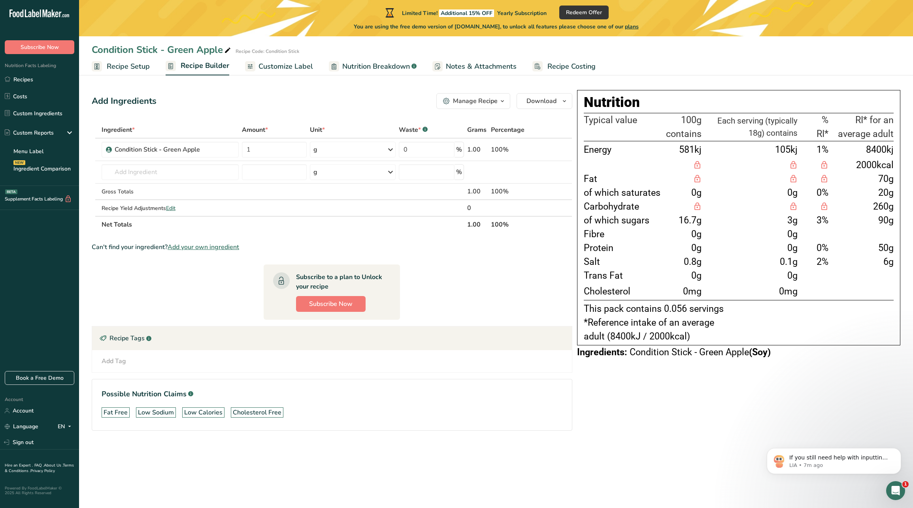
click at [371, 68] on span "Nutrition Breakdown" at bounding box center [376, 66] width 68 height 11
select select "Calories"
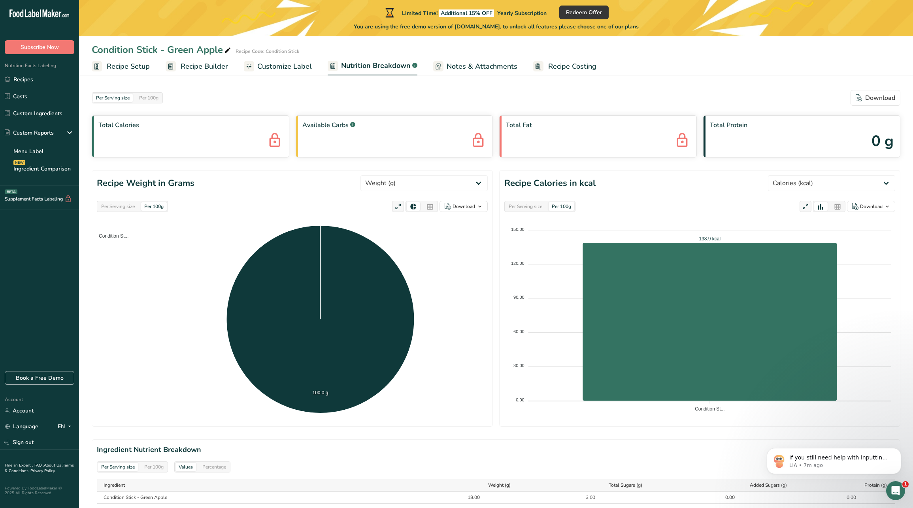
click at [447, 72] on link "Notes & Attachments" at bounding box center [475, 67] width 84 height 18
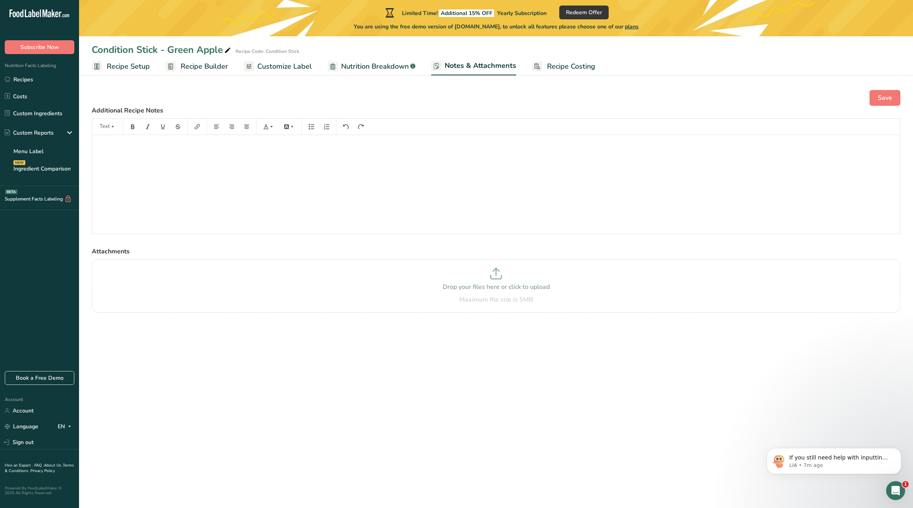
click at [273, 68] on span "Customize Label" at bounding box center [284, 66] width 55 height 11
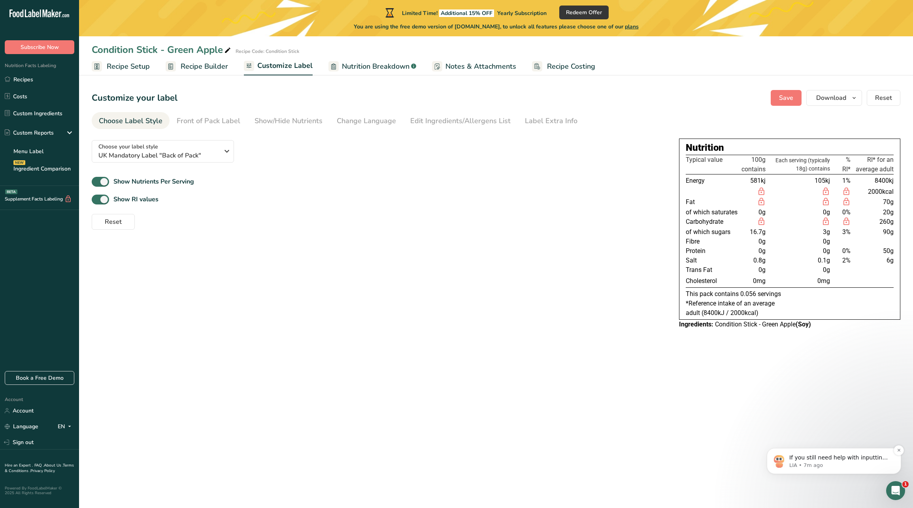
click at [829, 466] on p "LIA • 7m ago" at bounding box center [840, 465] width 102 height 7
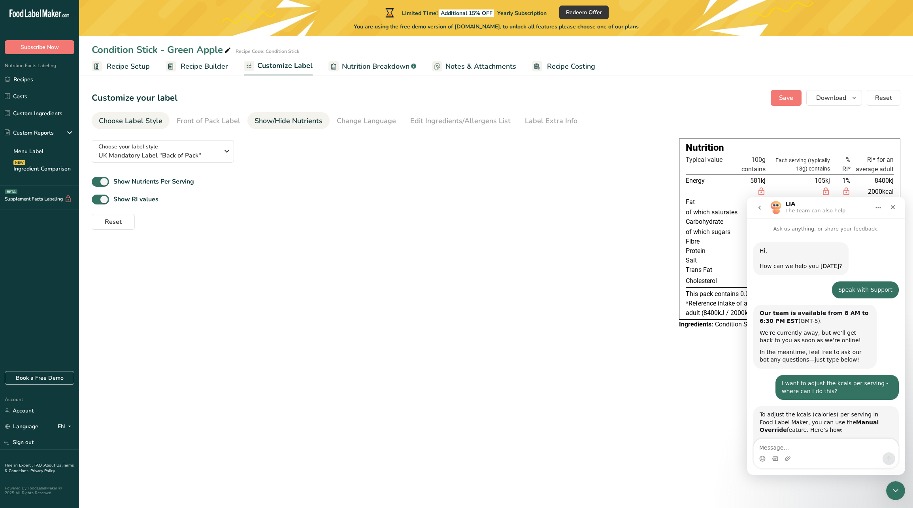
scroll to position [24, 0]
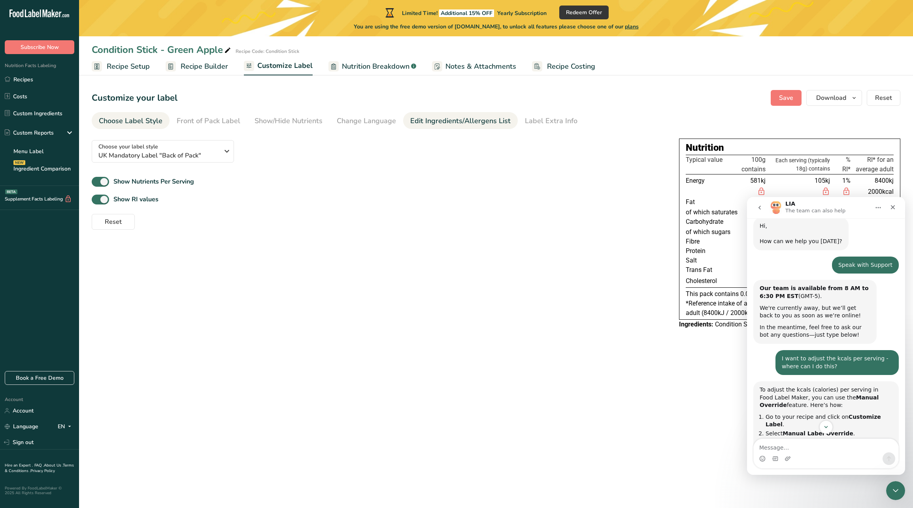
click at [415, 121] on div "Edit Ingredients/Allergens List" at bounding box center [460, 121] width 100 height 11
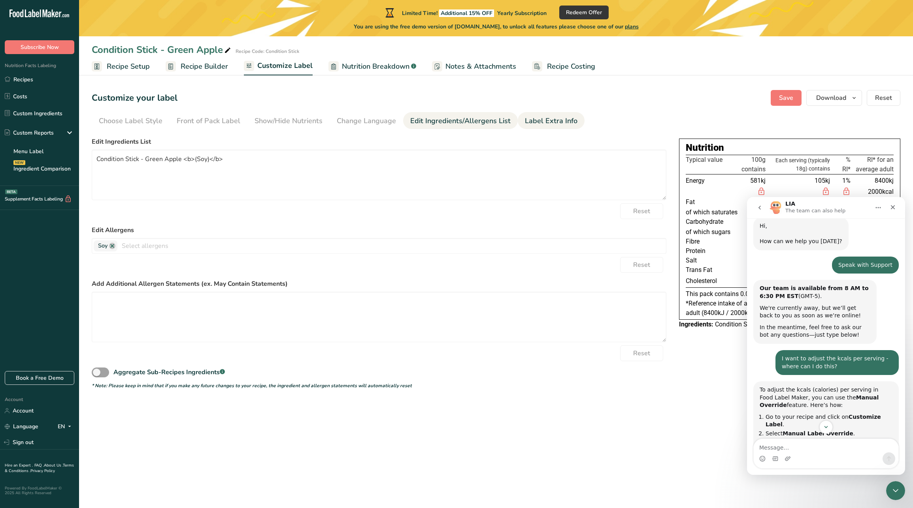
click at [541, 120] on div "Label Extra Info" at bounding box center [551, 121] width 53 height 11
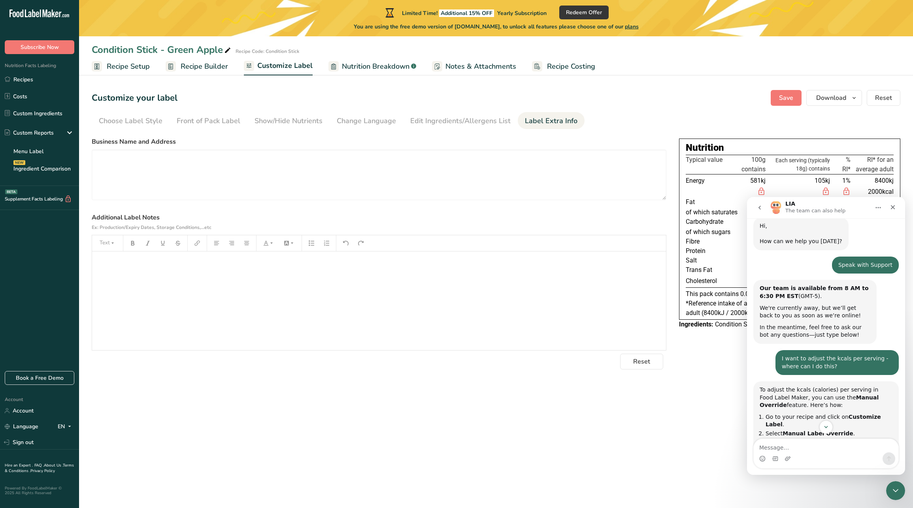
click at [225, 267] on p "﻿" at bounding box center [379, 262] width 566 height 9
click at [630, 437] on main "Limited Time! Additional 15% OFF Yearly Subscription Redeem Offer You are using…" at bounding box center [456, 254] width 913 height 508
click at [894, 208] on icon "Close" at bounding box center [892, 207] width 6 height 6
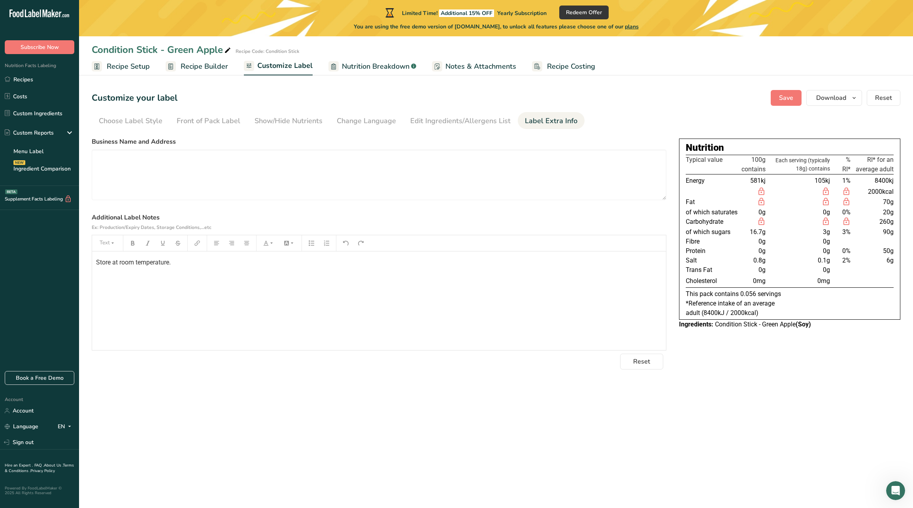
scroll to position [568, 0]
click at [345, 156] on textarea at bounding box center [379, 175] width 574 height 51
click at [112, 265] on span "Store at room temperature." at bounding box center [133, 263] width 75 height 8
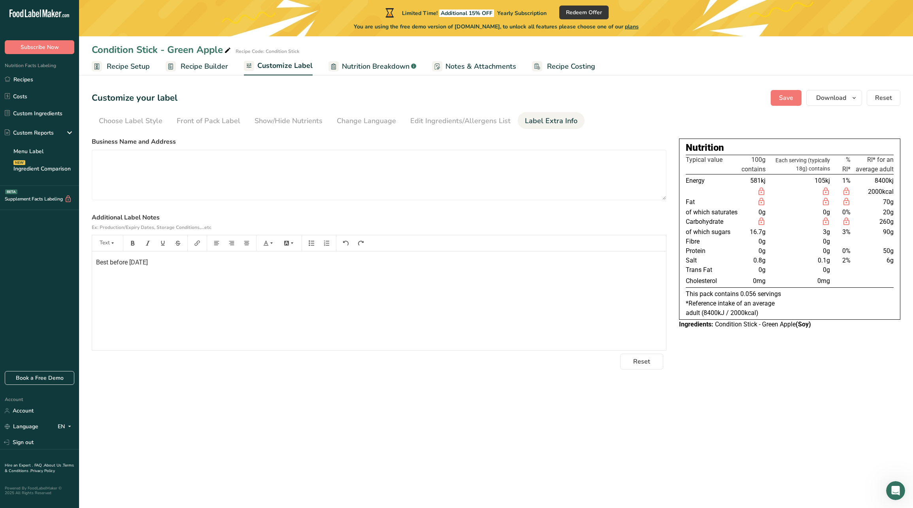
click at [704, 365] on div "Choose your label style UK Mandatory Label "Back of Pack" USA (FDA) Standard FD…" at bounding box center [496, 252] width 808 height 236
click at [699, 373] on section "Customize your label Save Download Choose what to show on your downloaded label…" at bounding box center [496, 229] width 834 height 305
click at [795, 100] on button "Save" at bounding box center [785, 98] width 31 height 16
click at [428, 114] on link "Edit Ingredients/Allergens List" at bounding box center [460, 121] width 100 height 18
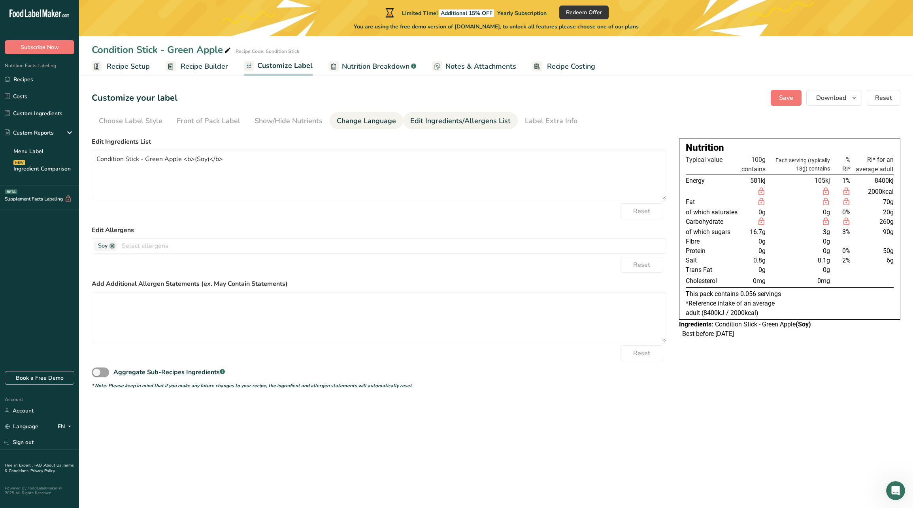
click at [349, 121] on div "Change Language" at bounding box center [366, 121] width 59 height 11
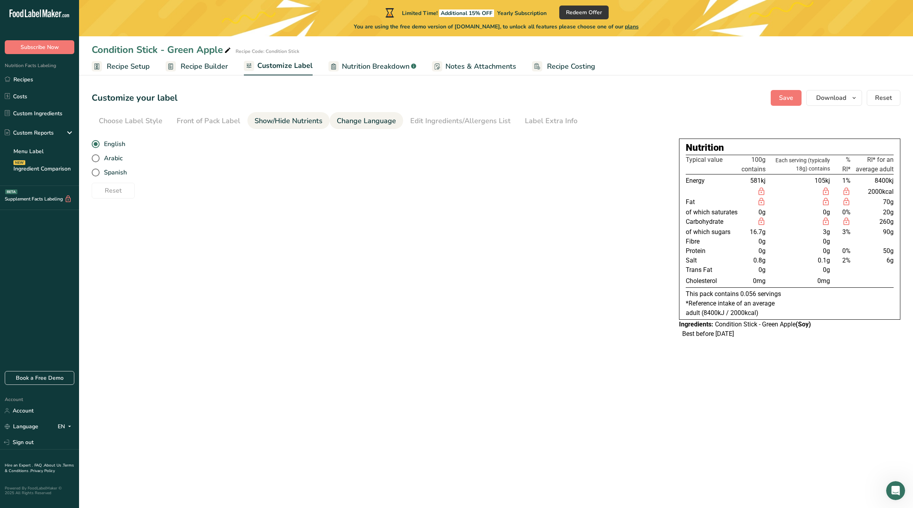
click at [289, 120] on div "Show/Hide Nutrients" at bounding box center [288, 121] width 68 height 11
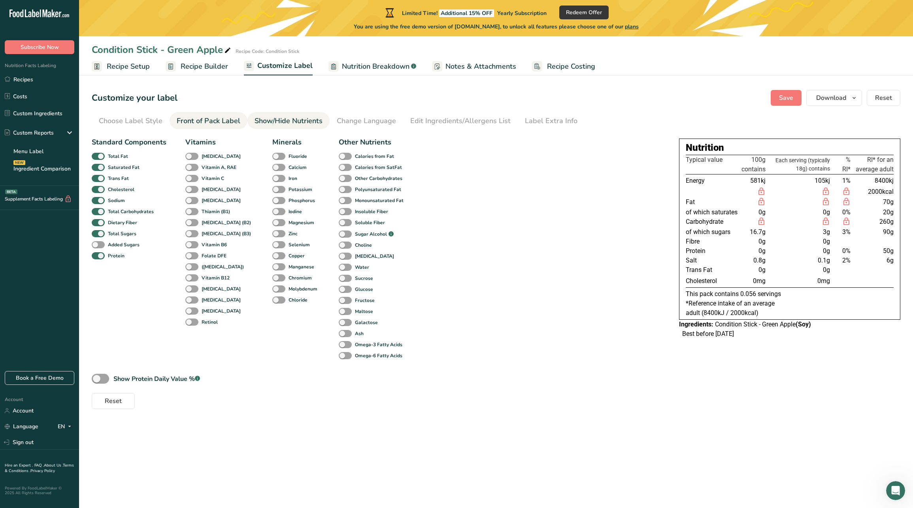
click at [218, 120] on div "Front of Pack Label" at bounding box center [209, 121] width 64 height 11
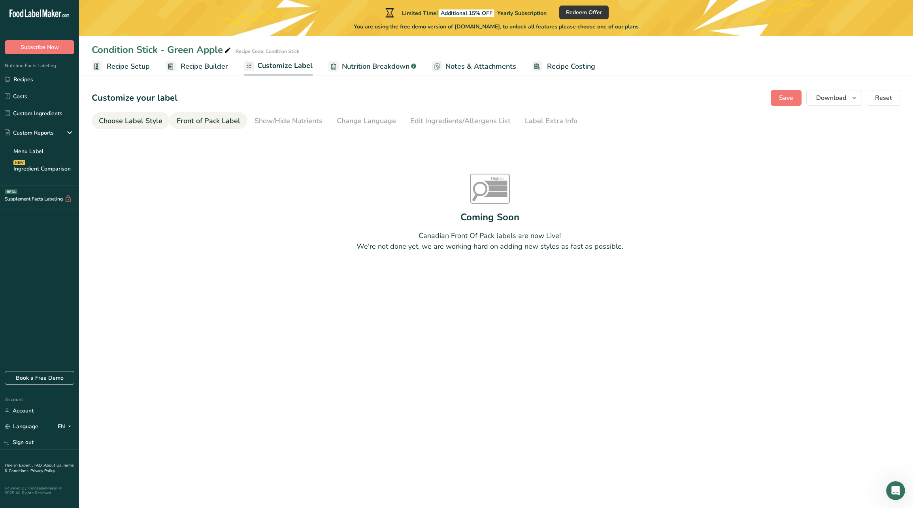
click at [120, 120] on div "Choose Label Style" at bounding box center [131, 121] width 64 height 11
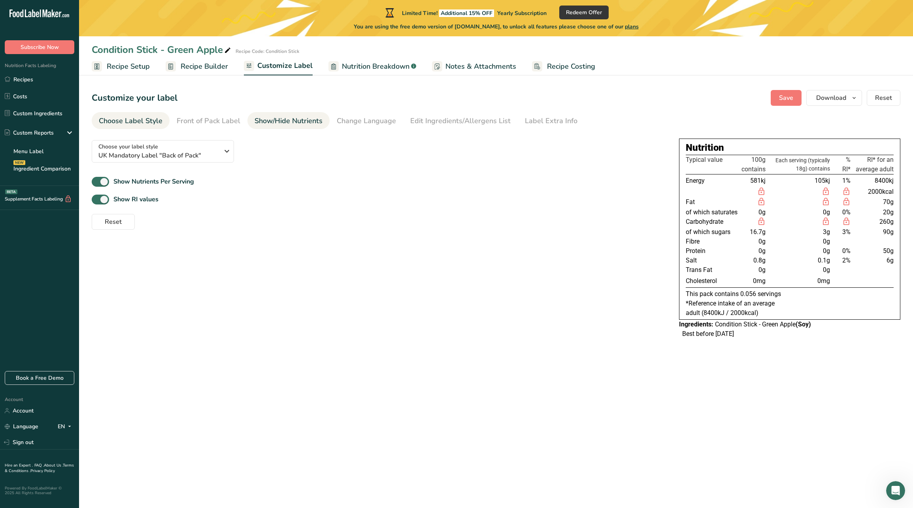
click at [322, 125] on li "Show/Hide Nutrients" at bounding box center [288, 120] width 82 height 17
click at [288, 119] on div "Show/Hide Nutrients" at bounding box center [288, 121] width 68 height 11
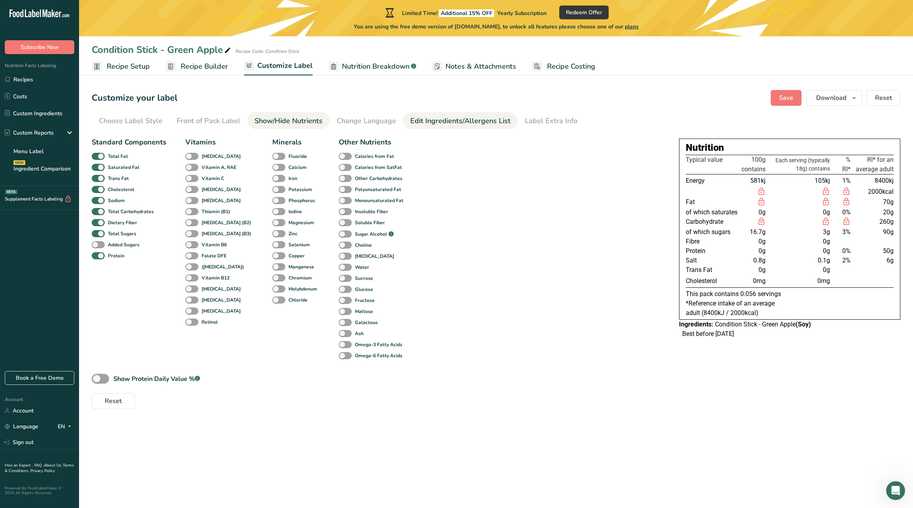
click at [415, 120] on div "Edit Ingredients/Allergens List" at bounding box center [460, 121] width 100 height 11
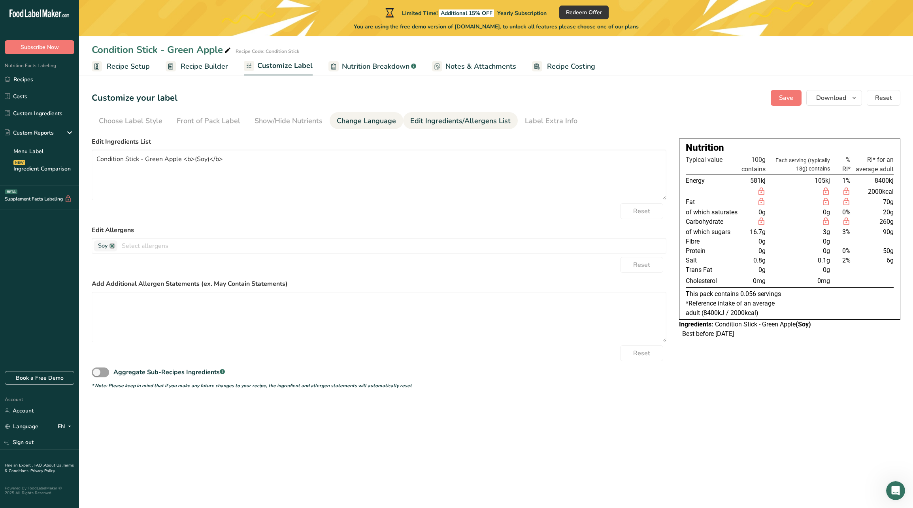
click at [348, 121] on div "Change Language" at bounding box center [366, 121] width 59 height 11
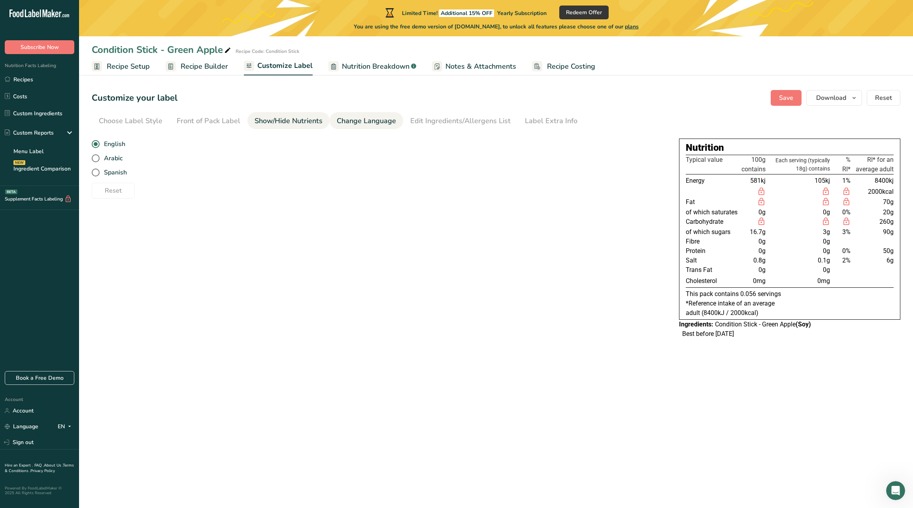
click at [290, 121] on div "Show/Hide Nutrients" at bounding box center [288, 121] width 68 height 11
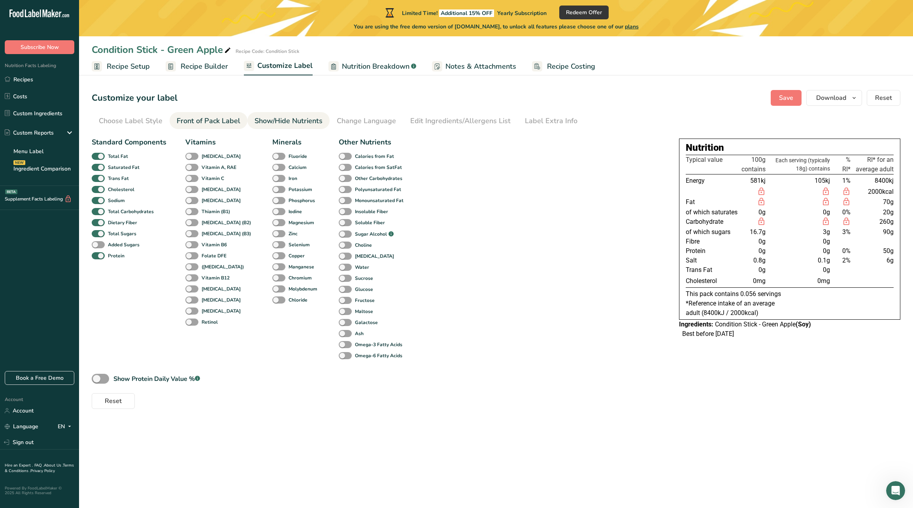
click at [208, 120] on div "Front of Pack Label" at bounding box center [209, 121] width 64 height 11
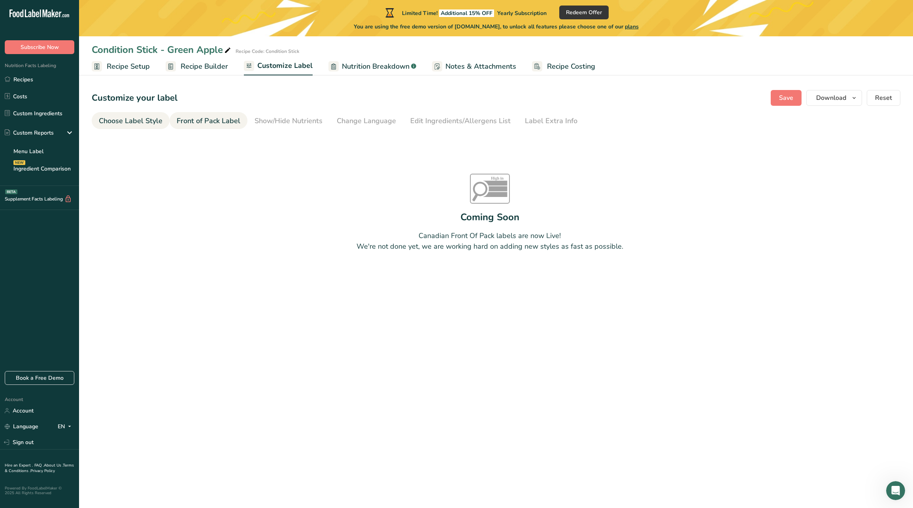
click at [145, 121] on div "Choose Label Style" at bounding box center [131, 121] width 64 height 11
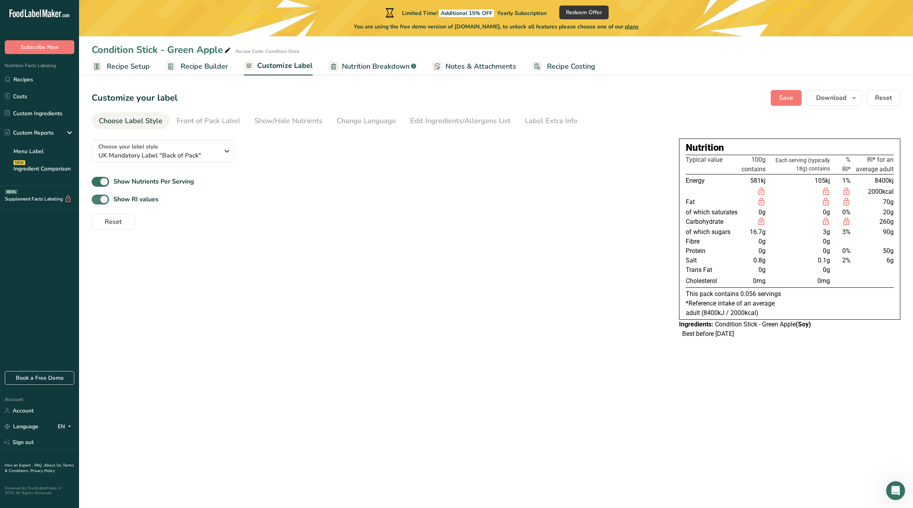
click at [108, 200] on span at bounding box center [100, 200] width 17 height 10
click at [97, 200] on input "Show RI values" at bounding box center [94, 199] width 5 height 5
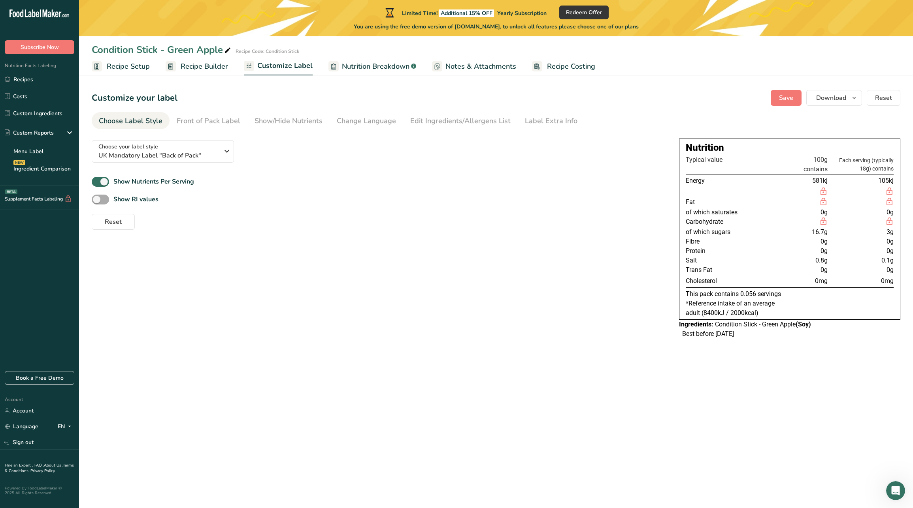
click at [108, 200] on span at bounding box center [100, 200] width 17 height 10
click at [97, 200] on input "Show RI values" at bounding box center [94, 199] width 5 height 5
checkbox input "true"
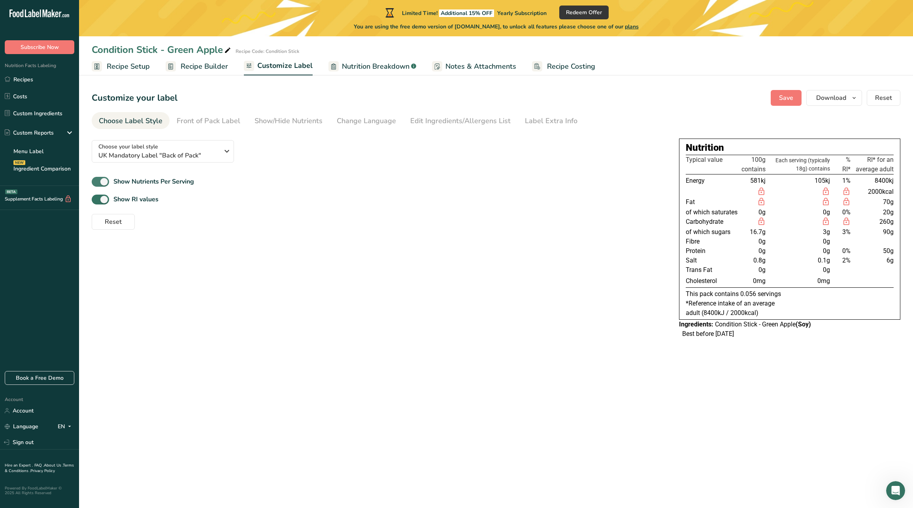
click at [109, 179] on span "Show Nutrients Per Serving" at bounding box center [151, 181] width 85 height 9
click at [97, 179] on input "Show Nutrients Per Serving" at bounding box center [94, 181] width 5 height 5
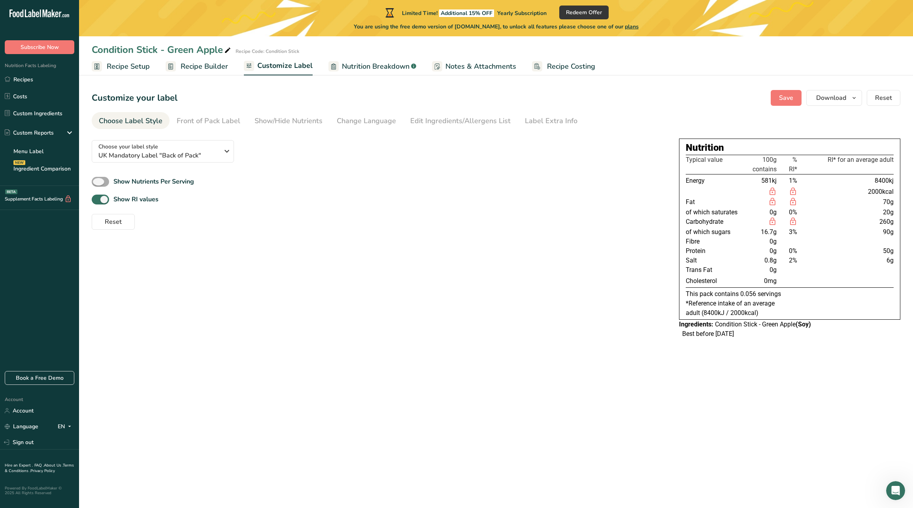
click at [109, 179] on span "Show Nutrients Per Serving" at bounding box center [151, 181] width 85 height 9
click at [97, 179] on input "Show Nutrients Per Serving" at bounding box center [94, 181] width 5 height 5
checkbox input "true"
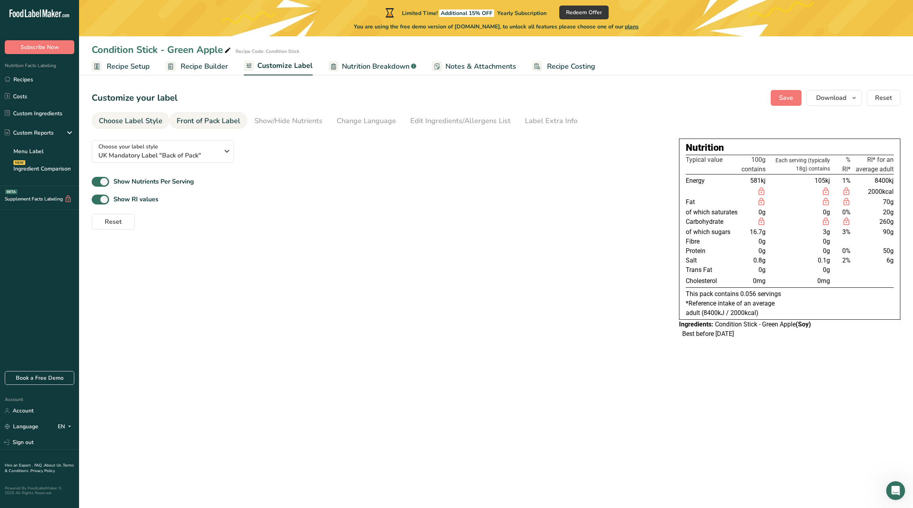
click at [228, 116] on div "Front of Pack Label" at bounding box center [209, 121] width 64 height 11
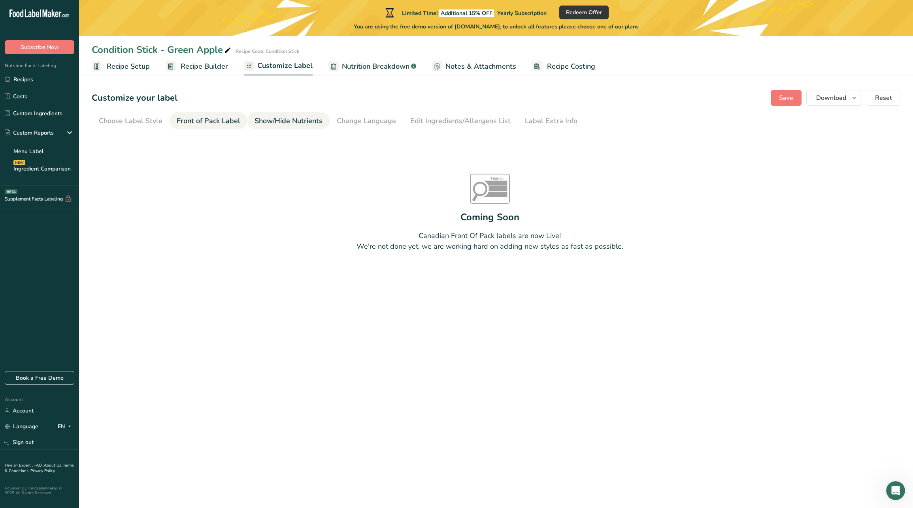
click at [258, 114] on link "Show/Hide Nutrients" at bounding box center [288, 121] width 68 height 18
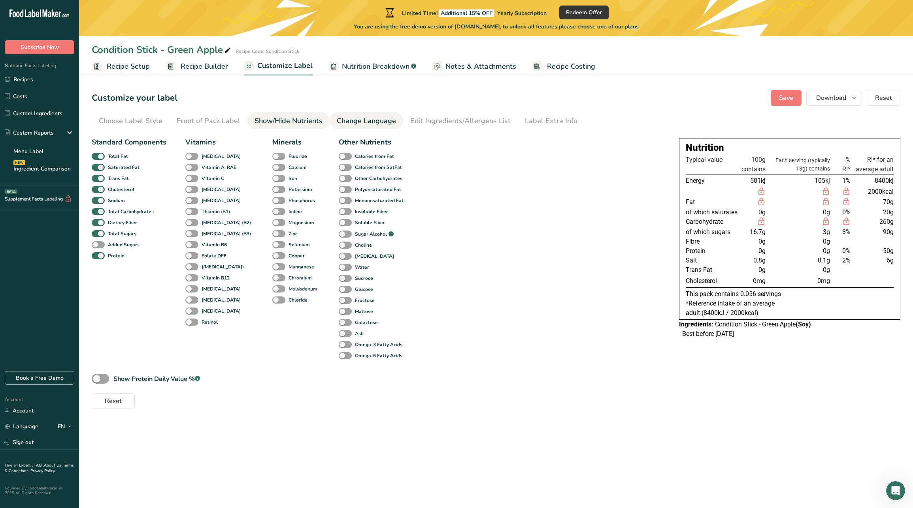
click at [331, 116] on li "Change Language" at bounding box center [365, 120] width 73 height 17
click at [337, 119] on div "Change Language" at bounding box center [366, 121] width 59 height 11
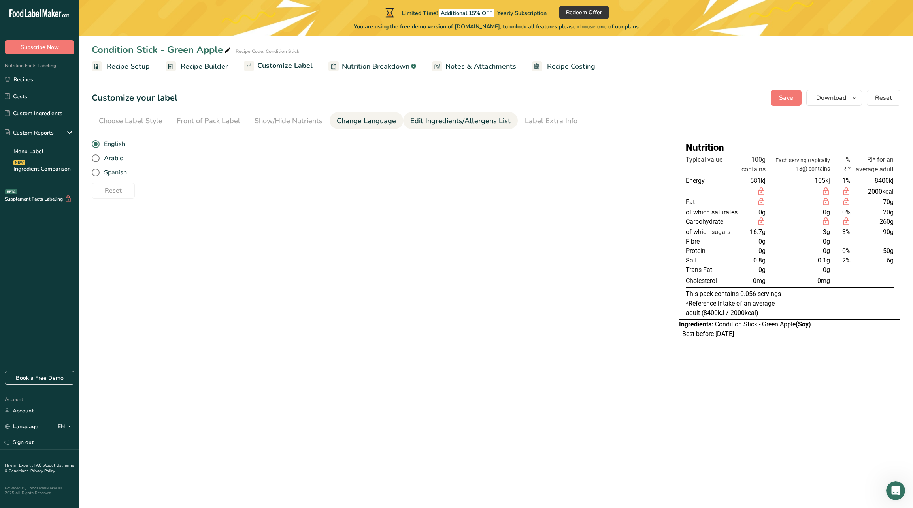
click at [410, 122] on div "Edit Ingredients/Allergens List" at bounding box center [460, 121] width 100 height 11
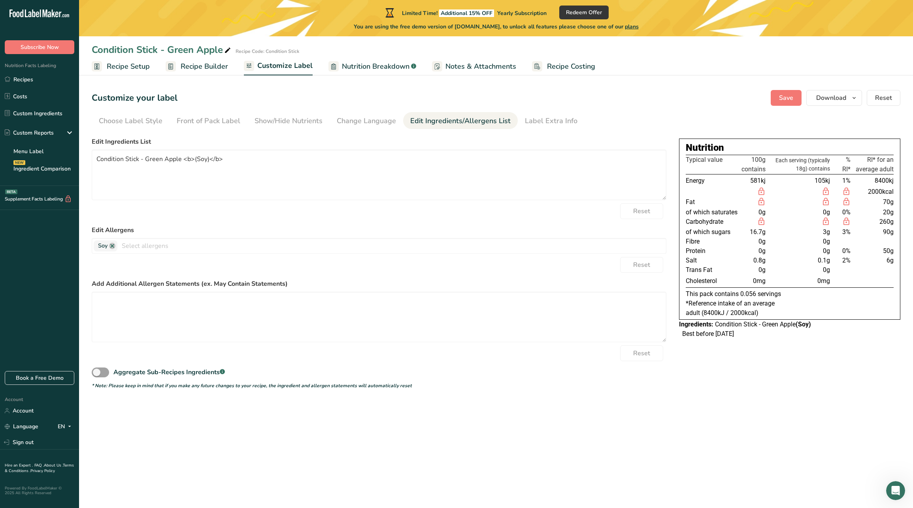
click at [214, 68] on span "Recipe Builder" at bounding box center [204, 66] width 47 height 11
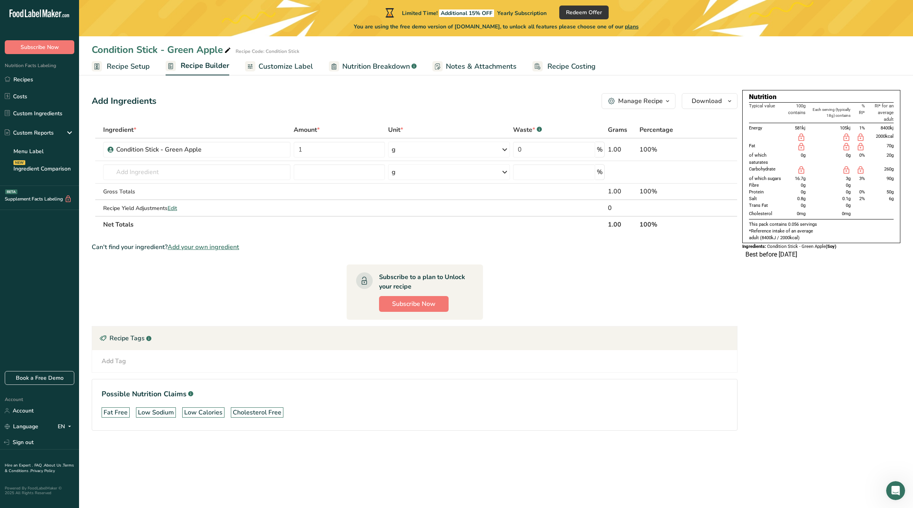
click at [874, 485] on main "Limited Time! Additional 15% OFF Yearly Subscription Redeem Offer You are using…" at bounding box center [456, 254] width 913 height 508
click at [883, 495] on main "Limited Time! Additional 15% OFF Yearly Subscription Redeem Offer You are using…" at bounding box center [456, 254] width 913 height 508
click at [892, 493] on icon "Open Intercom Messenger" at bounding box center [894, 490] width 13 height 13
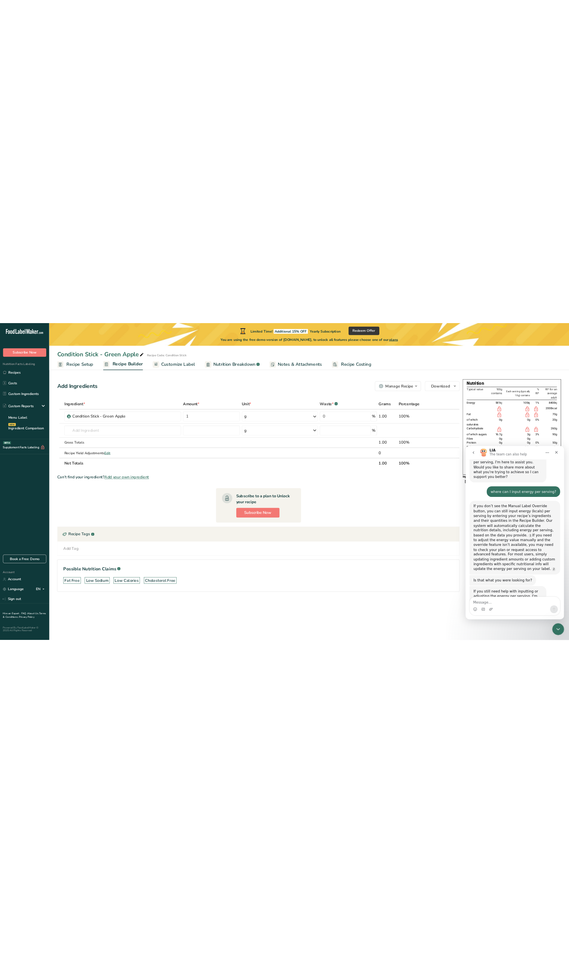
scroll to position [568, 0]
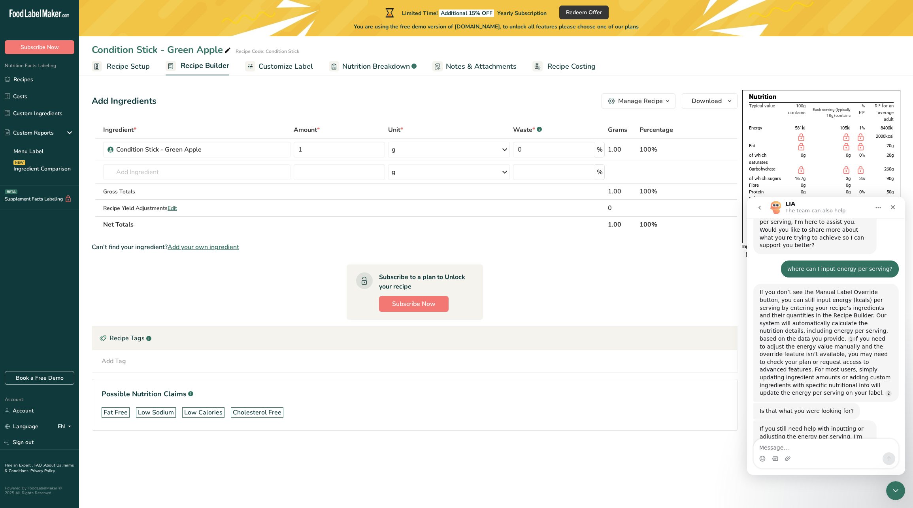
click at [803, 453] on div "Intercom messenger" at bounding box center [825, 459] width 145 height 13
click at [803, 444] on textarea "Message…" at bounding box center [825, 445] width 145 height 13
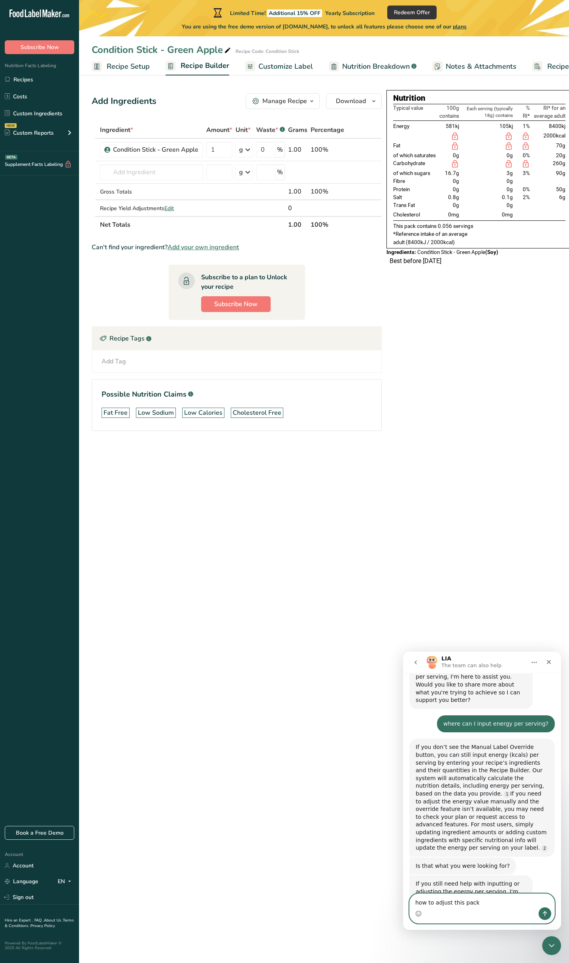
click at [475, 508] on textarea "how to adjust this pack" at bounding box center [482, 900] width 145 height 13
type textarea "how to adjust this pack contains servings"
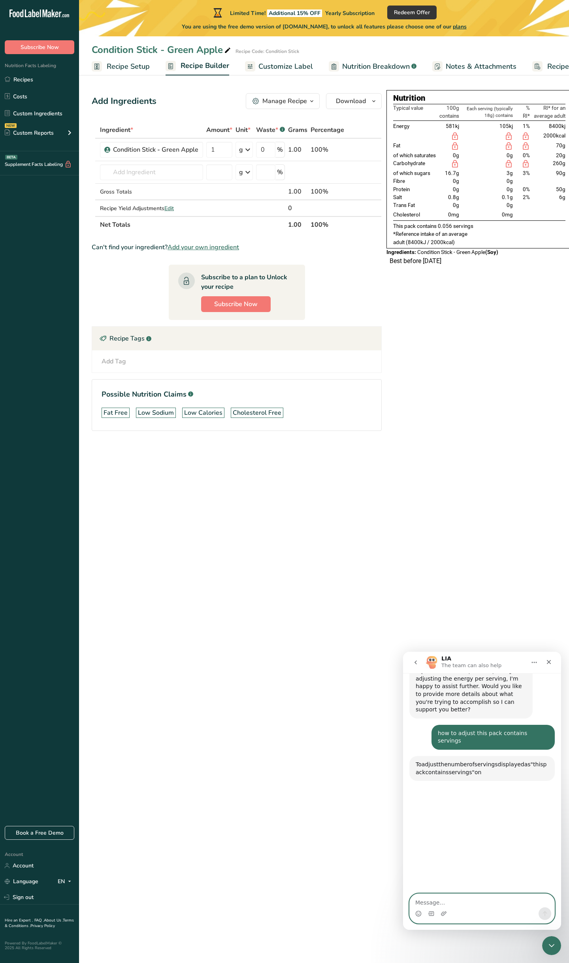
scroll to position [780, 0]
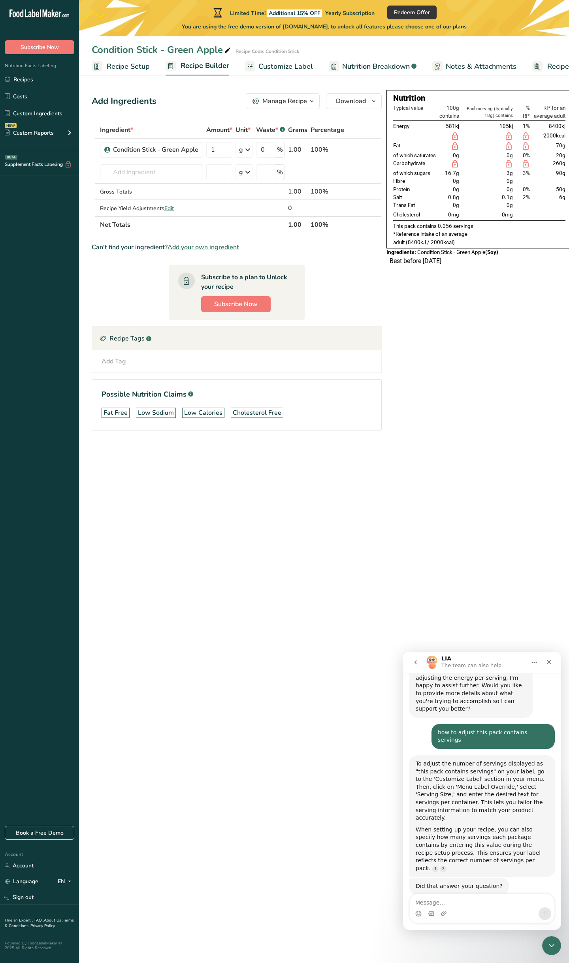
click at [129, 69] on span "Recipe Setup" at bounding box center [128, 66] width 43 height 11
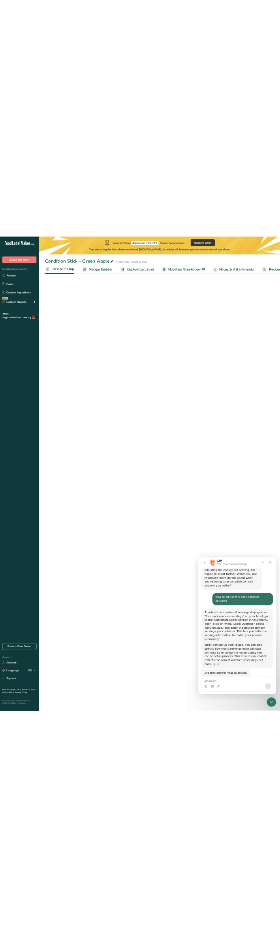
scroll to position [0, 3]
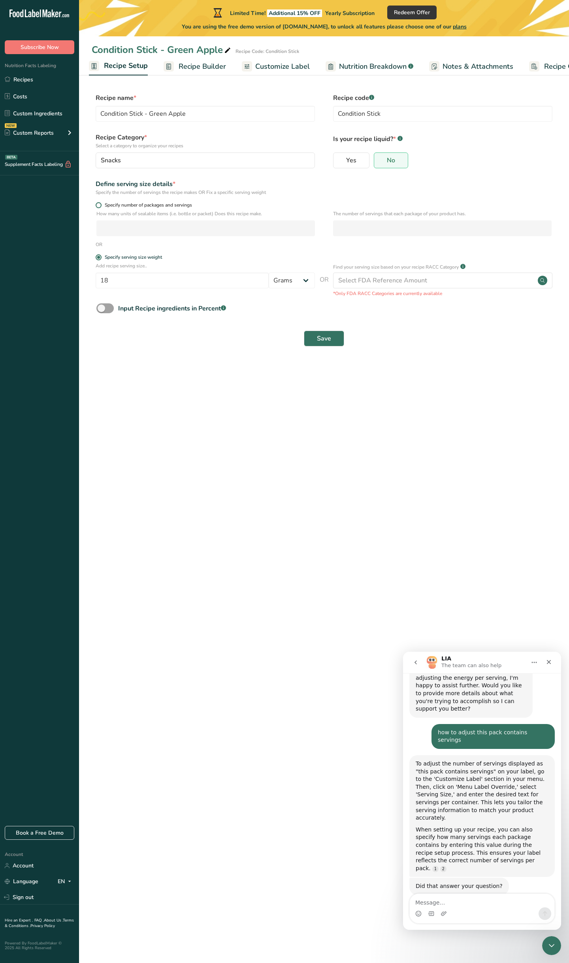
click at [100, 205] on span at bounding box center [99, 205] width 6 height 6
click at [100, 205] on input "Specify number of packages and servings" at bounding box center [98, 205] width 5 height 5
radio input "true"
radio input "false"
click at [112, 224] on input "number" at bounding box center [205, 228] width 218 height 16
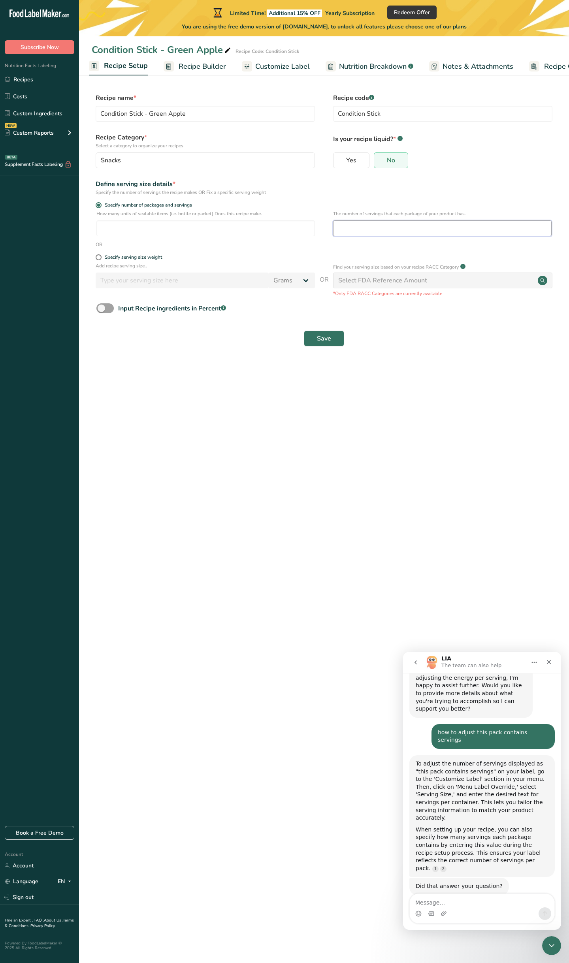
click at [352, 221] on input "number" at bounding box center [442, 228] width 218 height 16
type input "10"
click at [214, 230] on input "number" at bounding box center [205, 228] width 218 height 16
type input "1"
click at [324, 338] on span "Save" at bounding box center [324, 338] width 14 height 9
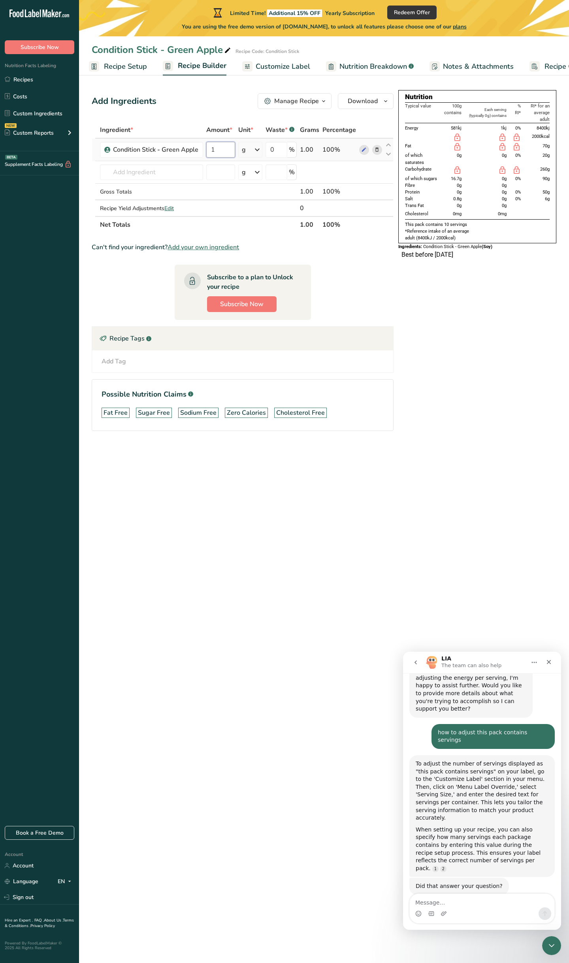
click at [219, 149] on input "1" at bounding box center [220, 150] width 29 height 16
type input "18"
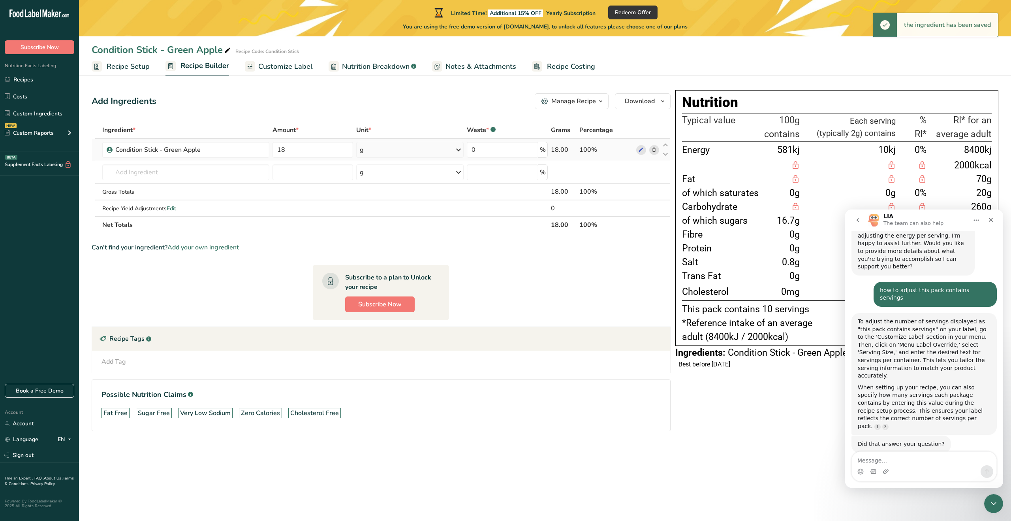
click at [391, 148] on div "g" at bounding box center [409, 150] width 107 height 16
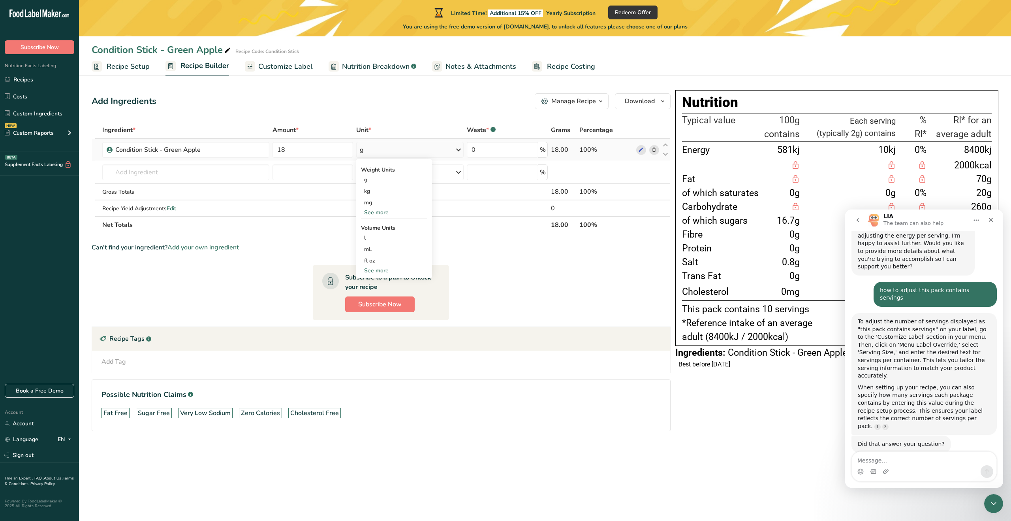
click at [389, 210] on div "See more" at bounding box center [394, 212] width 66 height 8
click at [403, 183] on div "g" at bounding box center [394, 179] width 66 height 11
click at [912, 217] on icon "Close" at bounding box center [991, 219] width 6 height 6
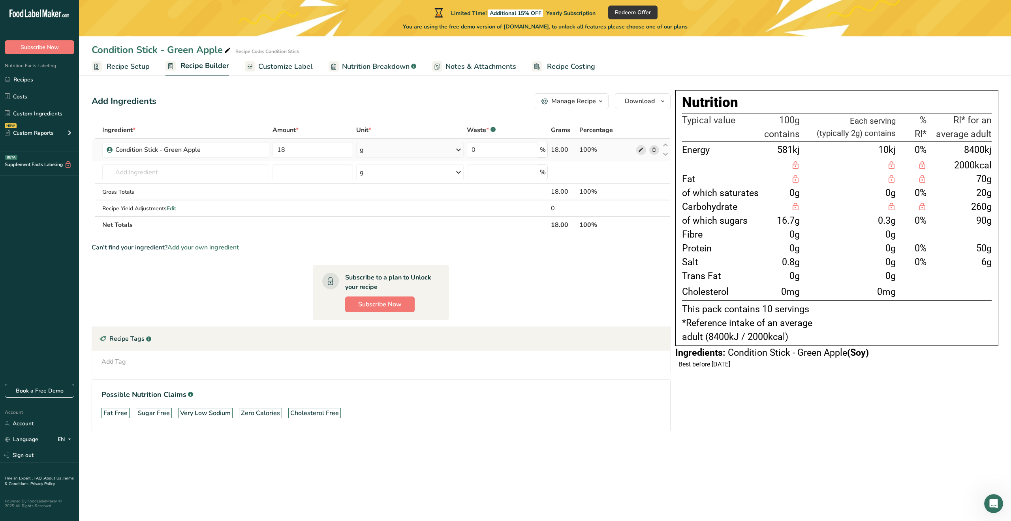
click at [642, 152] on icon at bounding box center [641, 150] width 6 height 8
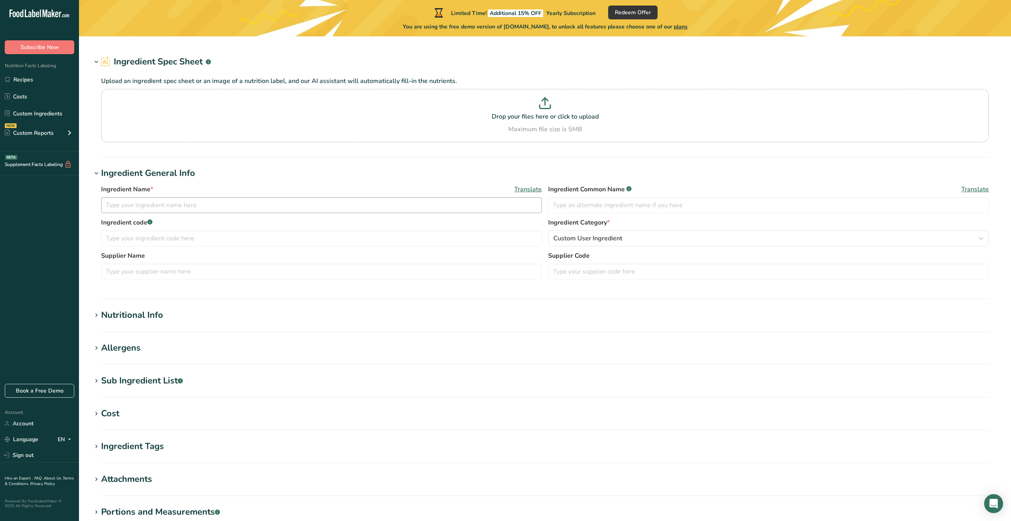
type input "Condition Stick - Green Apple"
type input "18"
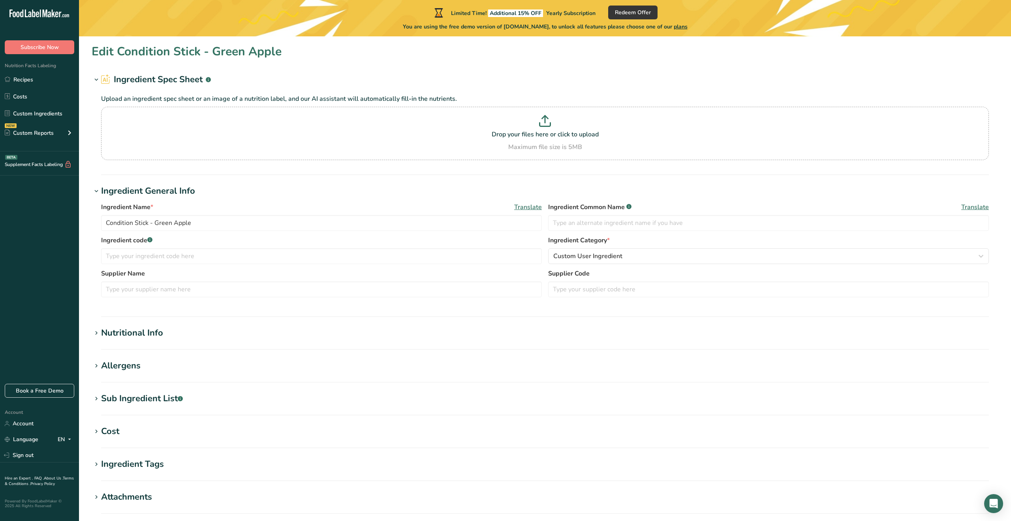
type input "25"
type KJ "104.6"
type Fat "0"
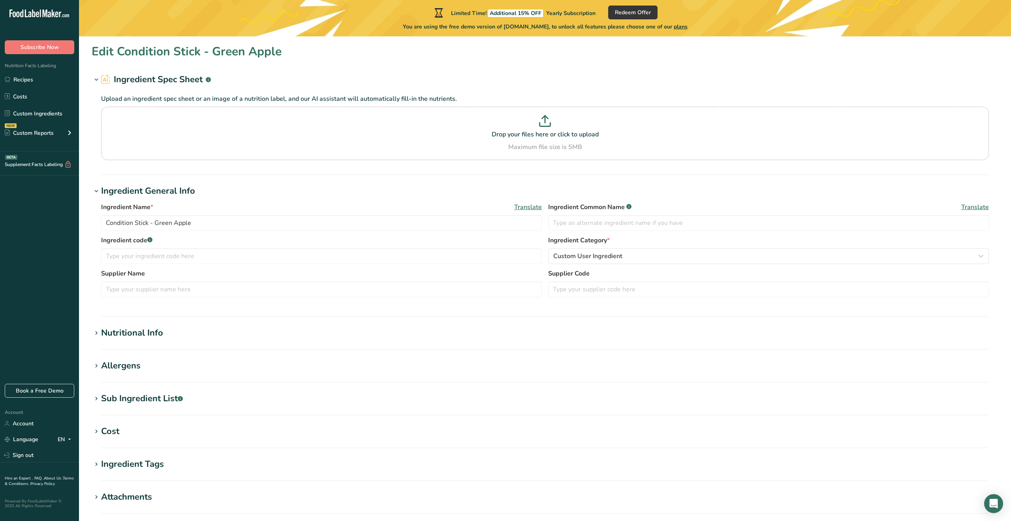
type input "0"
type input "55"
type Carbohydrates "6"
type Fiber "0"
type Sugars "3"
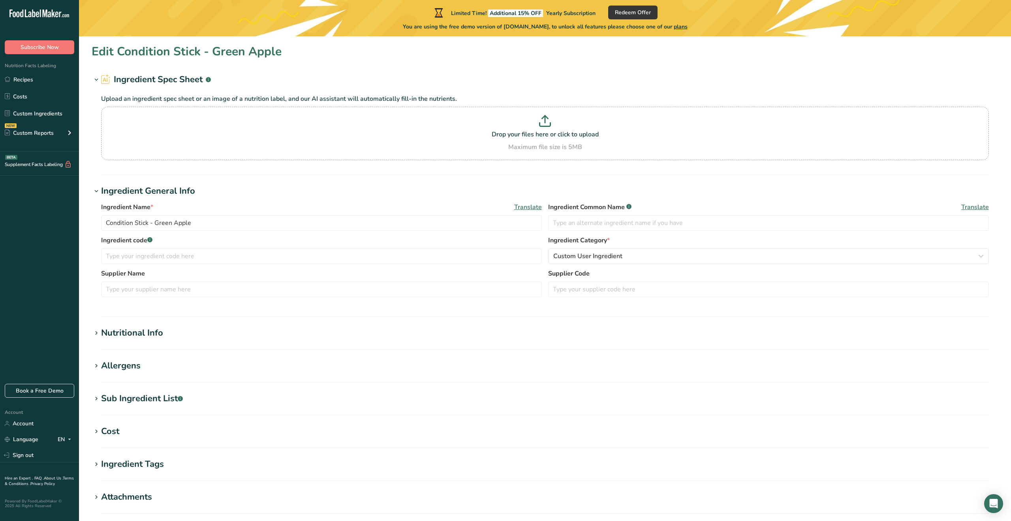
type Sugars "0"
type input "0"
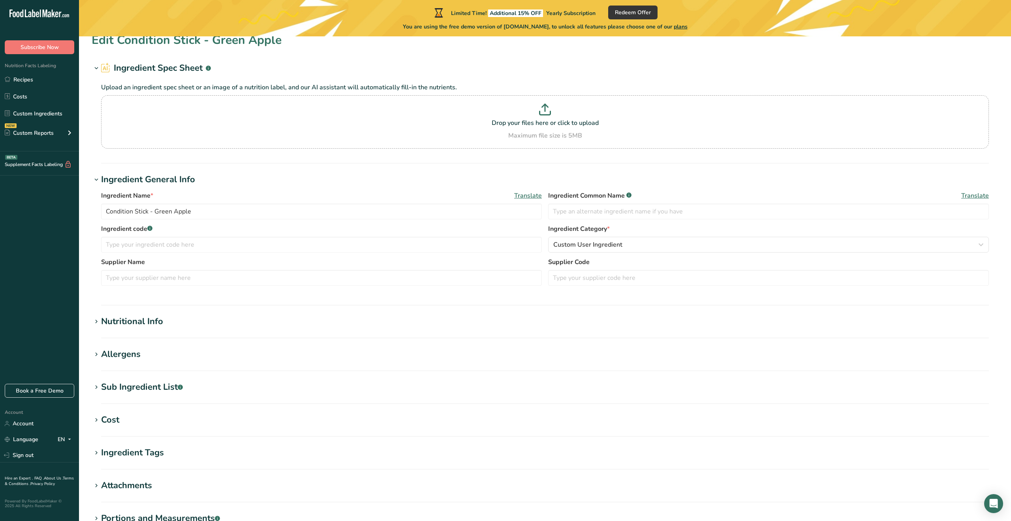
scroll to position [13, 0]
click at [103, 312] on section "Edit Condition Stick - Green Apple Ingredient Spec Sheet .a-a{fill:#347362;}.b-…" at bounding box center [545, 313] width 932 height 580
click at [102, 318] on div "Nutritional Info" at bounding box center [132, 319] width 62 height 13
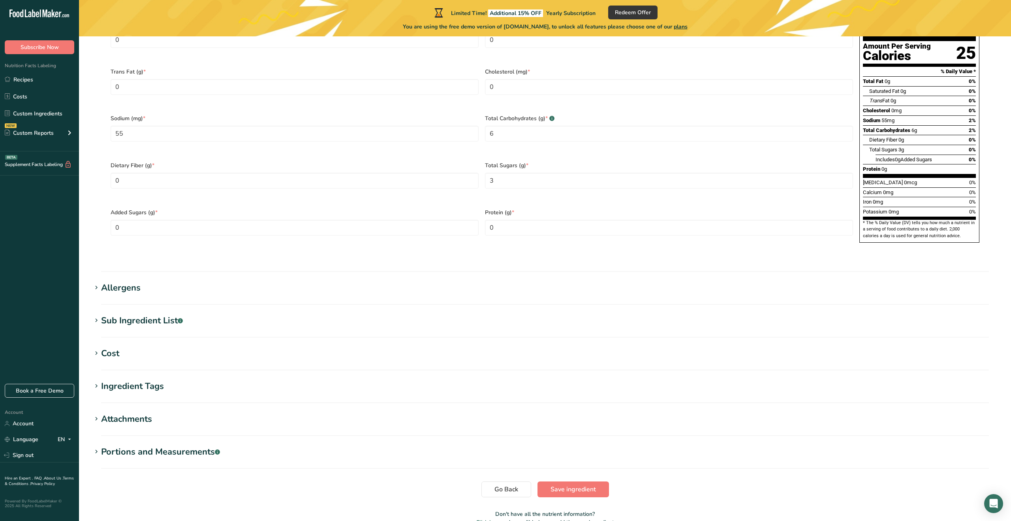
scroll to position [472, 0]
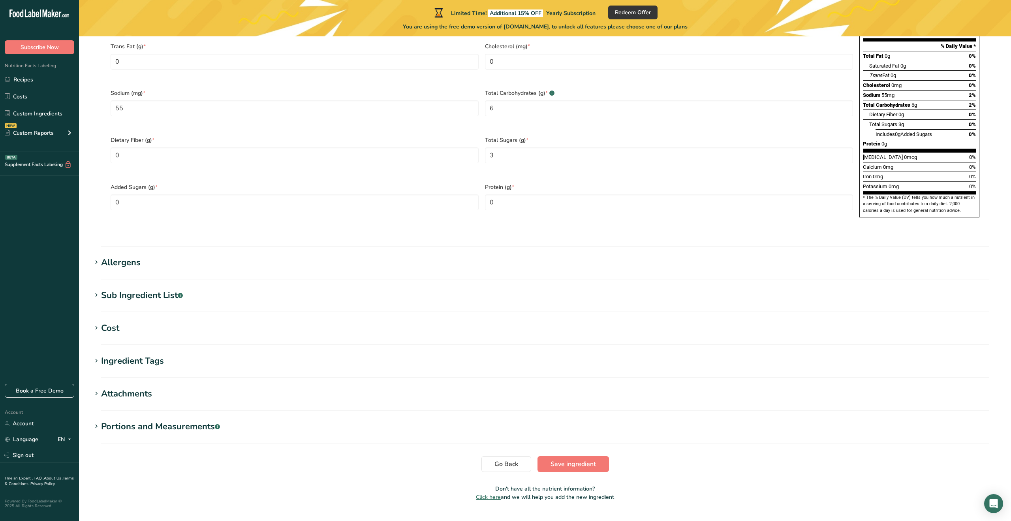
click at [96, 421] on icon at bounding box center [96, 426] width 7 height 11
click at [96, 388] on icon at bounding box center [96, 393] width 7 height 11
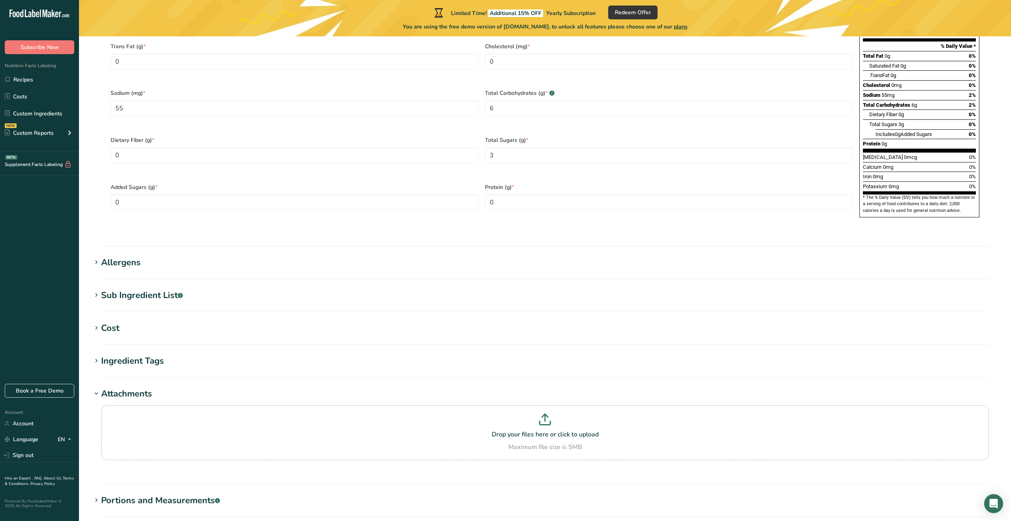
click at [96, 388] on icon at bounding box center [96, 393] width 7 height 11
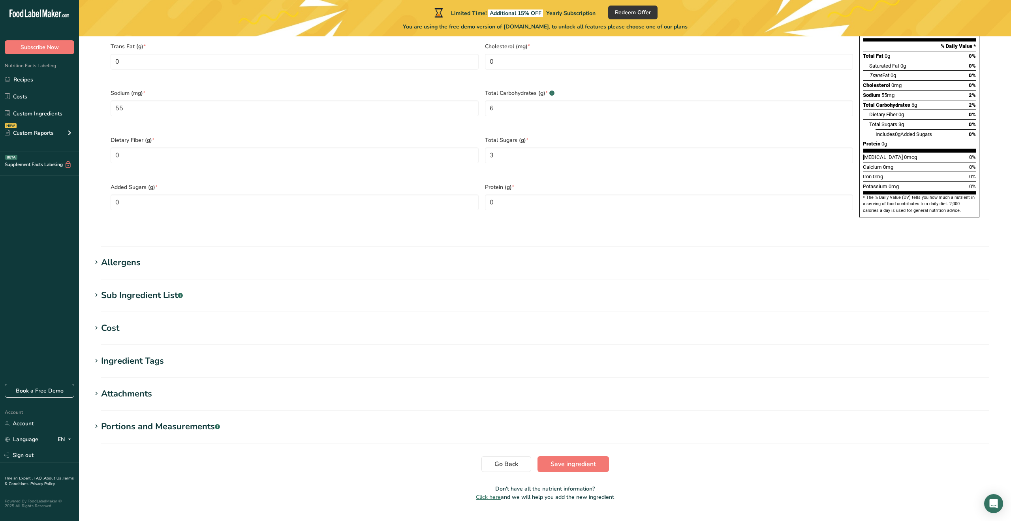
click at [96, 355] on icon at bounding box center [96, 360] width 7 height 11
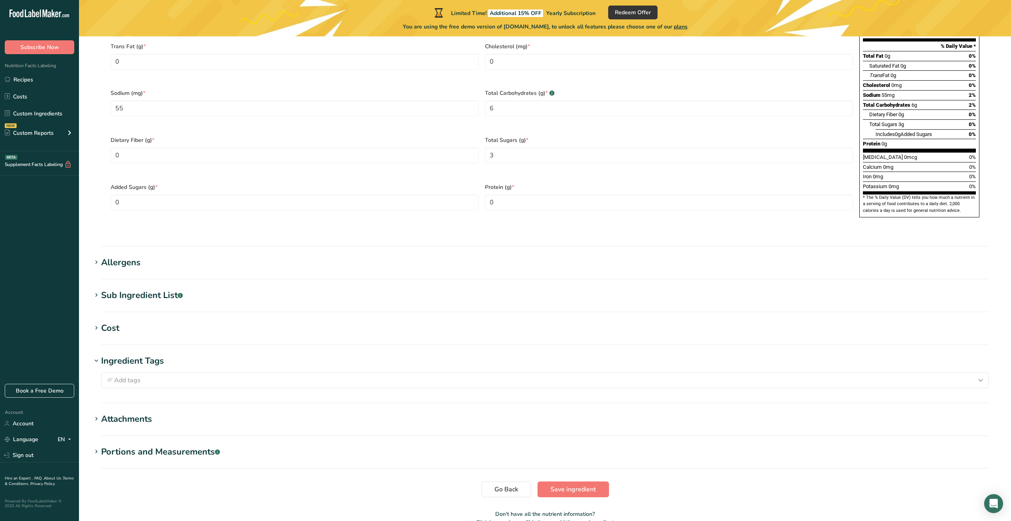
click at [97, 355] on icon at bounding box center [96, 360] width 7 height 11
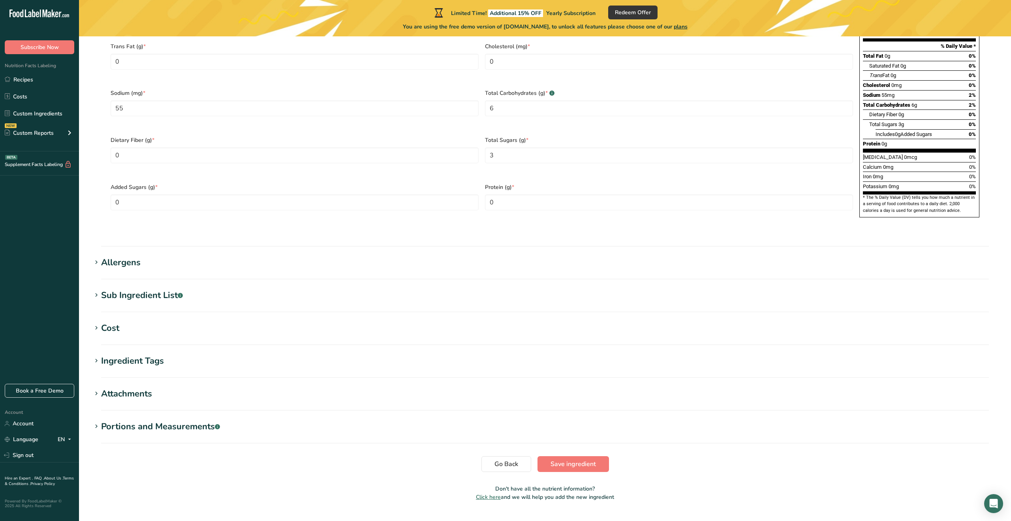
click at [97, 322] on icon at bounding box center [96, 327] width 7 height 11
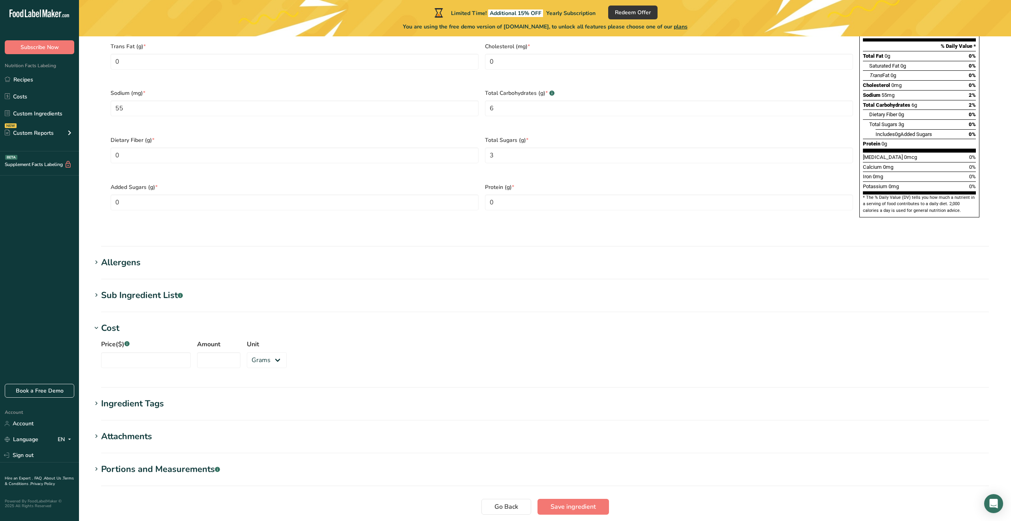
drag, startPoint x: 97, startPoint y: 318, endPoint x: 231, endPoint y: 345, distance: 136.7
click at [228, 345] on div "Price($) .a-a{fill:#347362;}.b-a{fill:#fff;} Amount Unit Grams kg mg mcg lb oz" at bounding box center [545, 356] width 907 height 43
click at [98, 290] on icon at bounding box center [96, 295] width 7 height 11
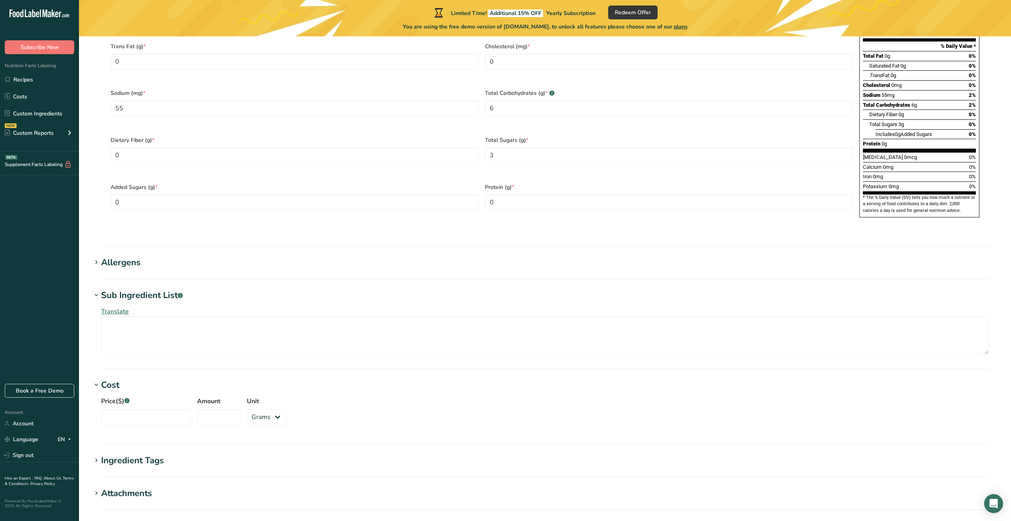
click at [98, 290] on icon at bounding box center [96, 295] width 7 height 11
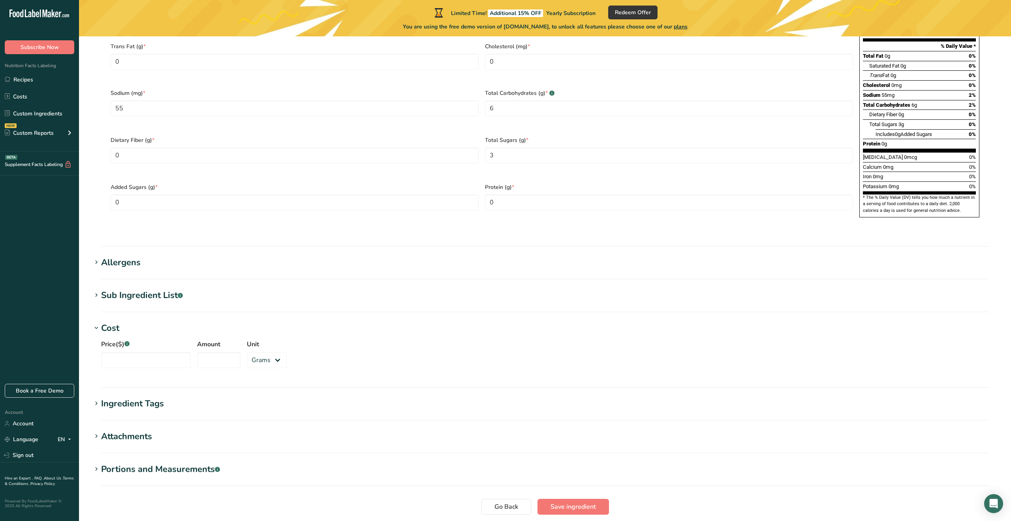
click at [98, 257] on icon at bounding box center [96, 262] width 7 height 11
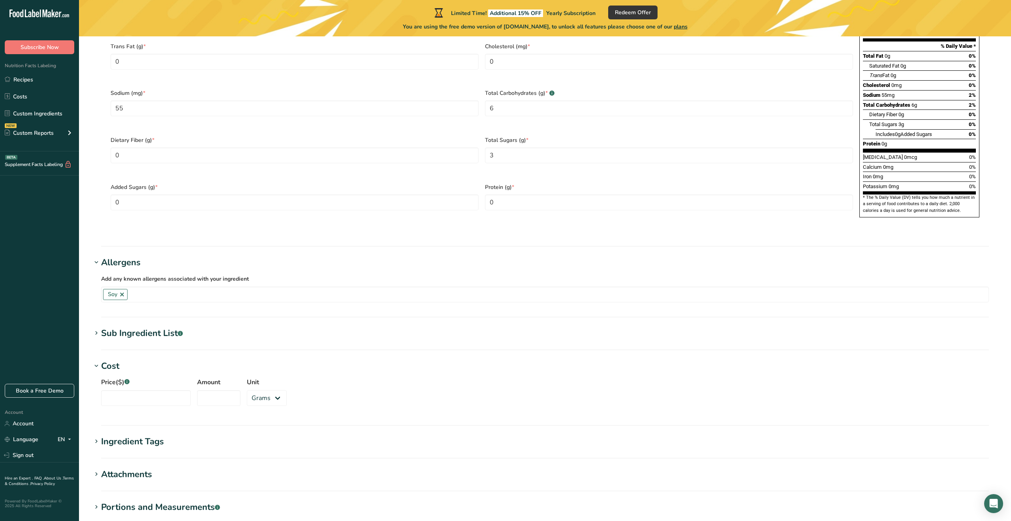
click at [98, 257] on icon at bounding box center [96, 262] width 7 height 11
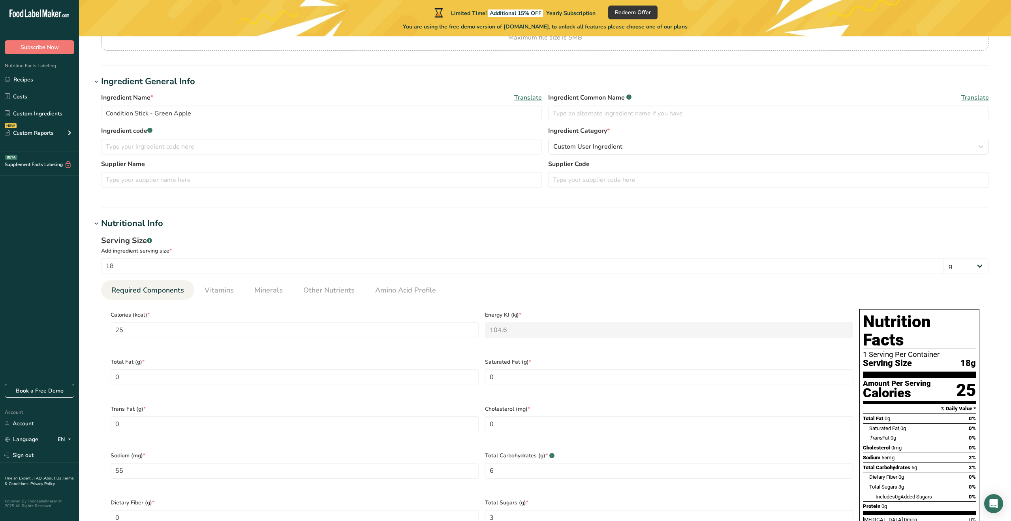
scroll to position [104, 0]
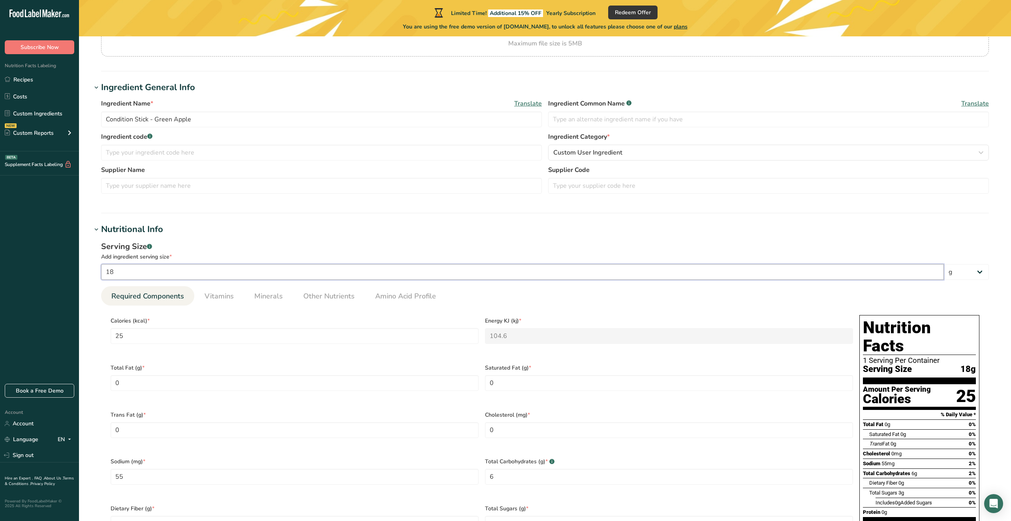
click at [139, 277] on input "18" at bounding box center [522, 272] width 843 height 16
type input "1"
type input "1.3889"
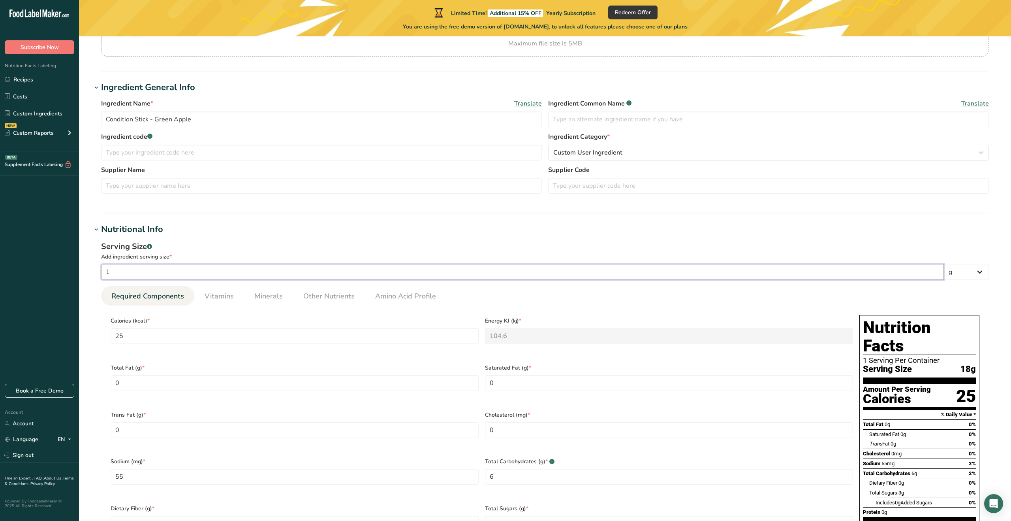
type KJ "5.8111"
type input "3.0556"
type Carbohydrates "0.3333"
type Sugars "0.1667"
click at [139, 277] on input "1" at bounding box center [522, 272] width 843 height 16
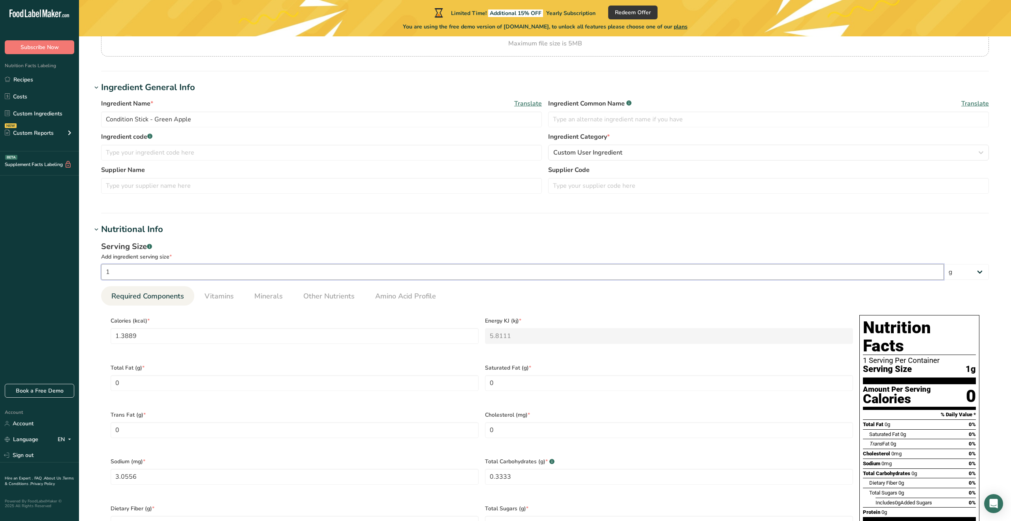
click at [139, 277] on input "1" at bounding box center [522, 272] width 843 height 16
type input "18"
type input "25"
type KJ "104.6"
type input "55"
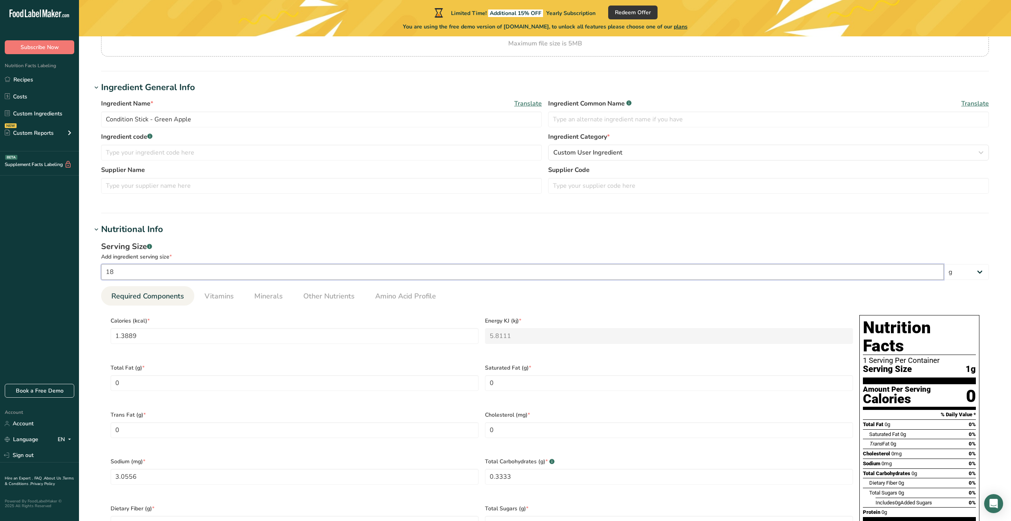
type Carbohydrates "6"
type Sugars "3"
click at [283, 237] on div "Serving Size .a-a{fill:#347362;}.b-a{fill:#fff;} Add ingredient serving size * …" at bounding box center [545, 420] width 907 height 369
click at [260, 265] on input "18" at bounding box center [522, 272] width 843 height 16
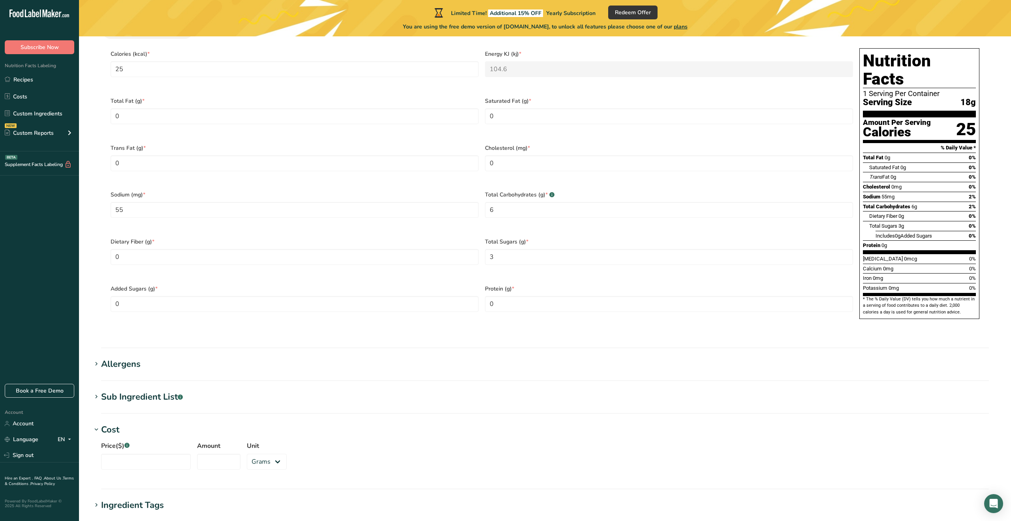
scroll to position [514, 0]
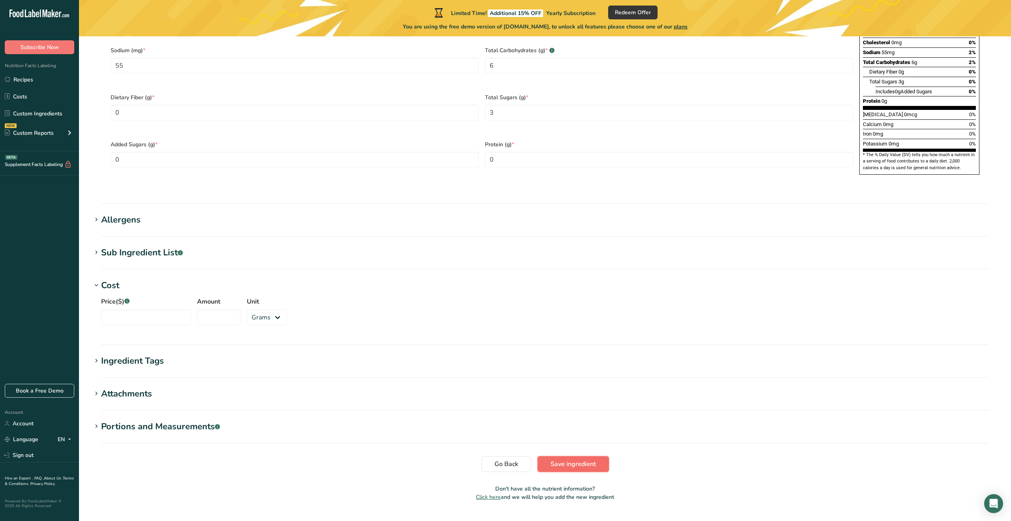
click at [574, 459] on span "Save ingredient" at bounding box center [573, 463] width 45 height 9
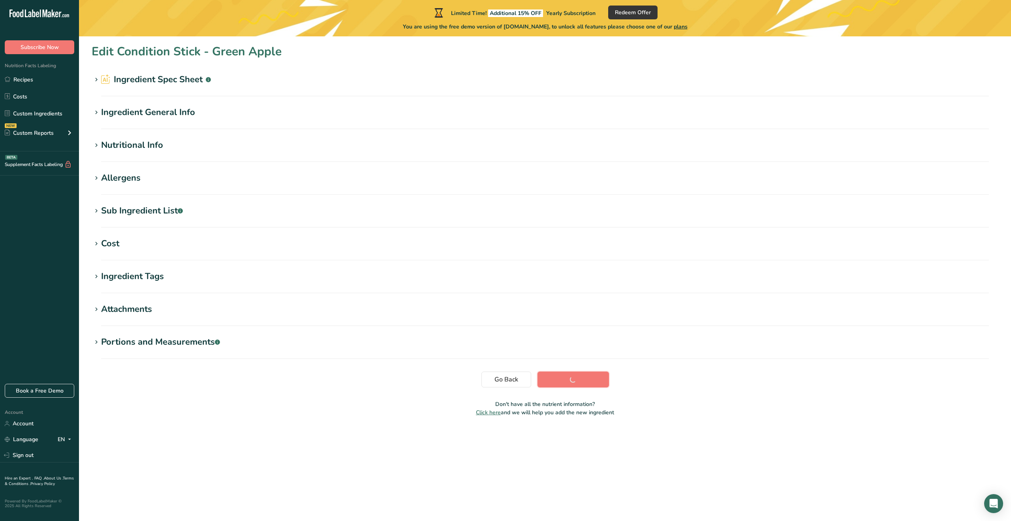
scroll to position [0, 0]
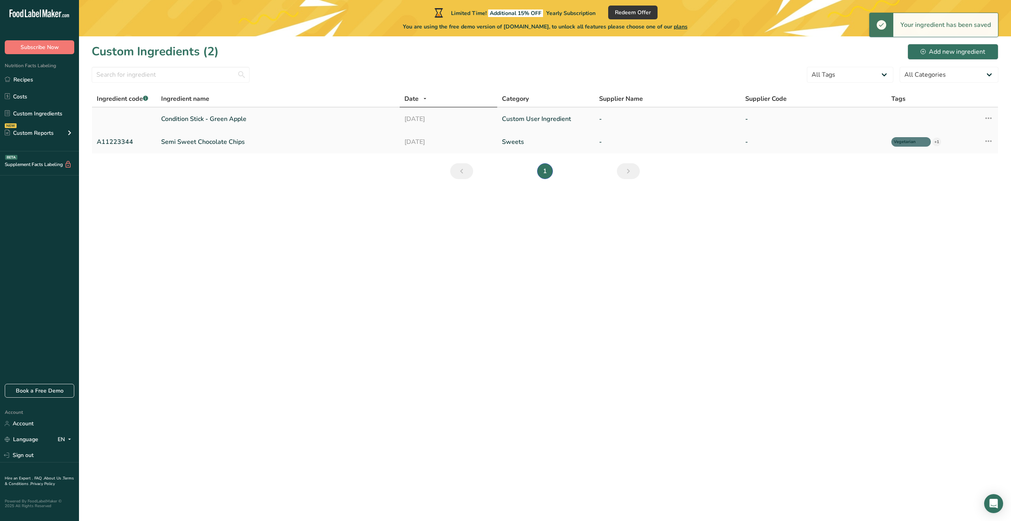
click at [215, 117] on link "Condition Stick - Green Apple" at bounding box center [278, 118] width 234 height 9
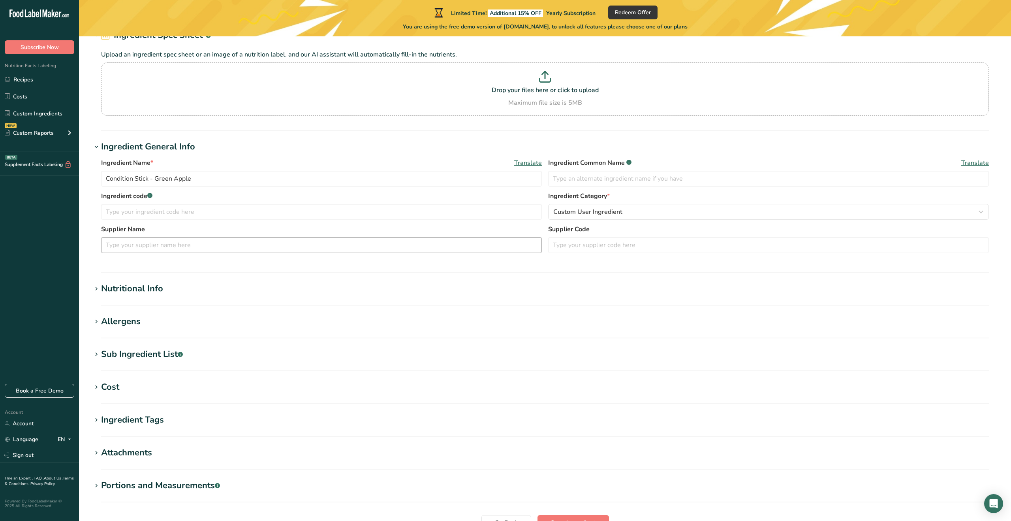
type input "25"
type KJ "104.6"
type Fat "0"
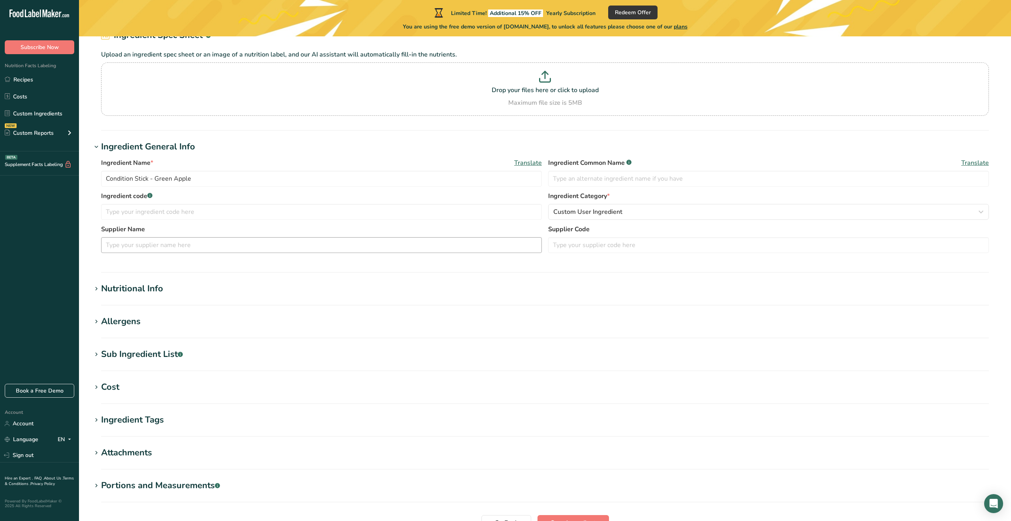
type input "0"
type input "55"
type Carbohydrates "6"
type Fiber "0"
type Sugars "3"
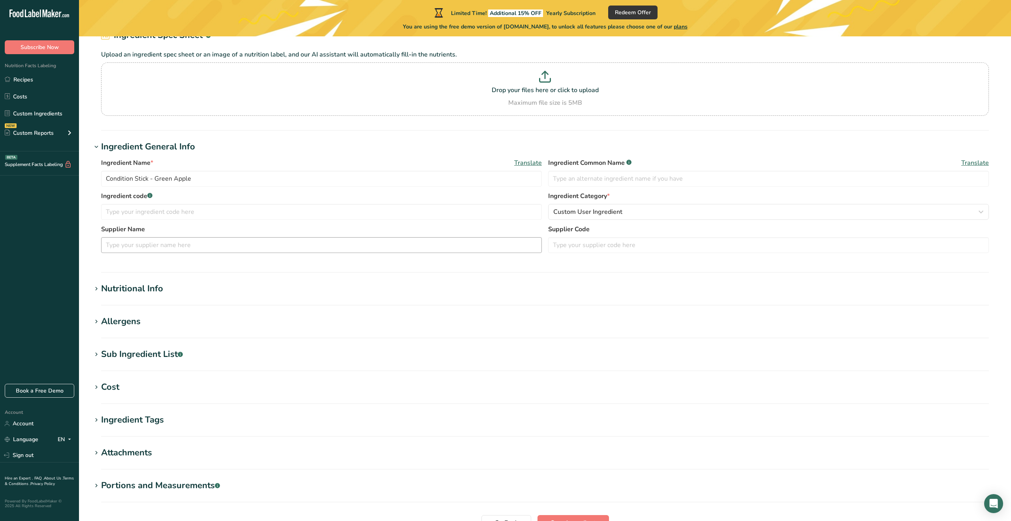
type Sugars "0"
type input "0"
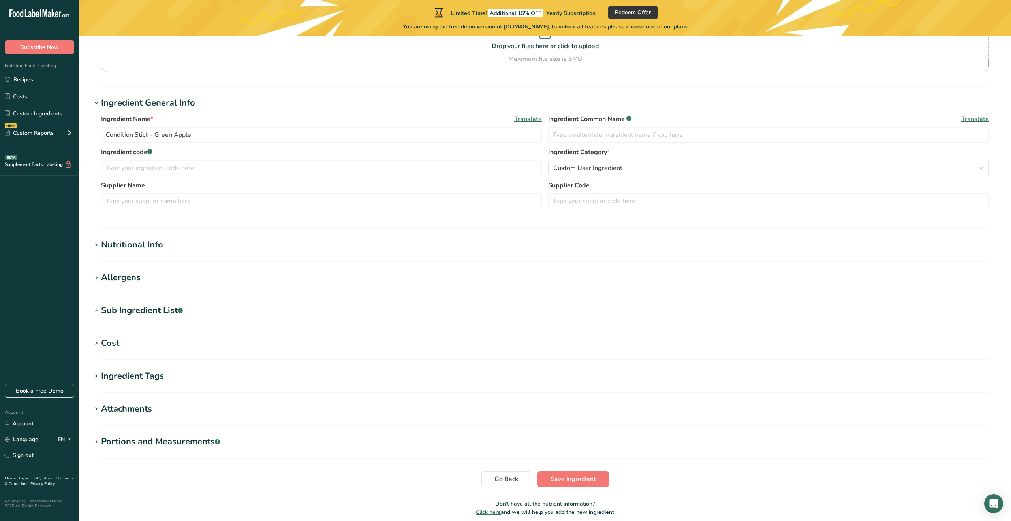
click at [151, 233] on section "Edit Condition Stick - Green Apple Ingredient Spec Sheet .a-a{fill:#347362;}.b-…" at bounding box center [545, 238] width 932 height 580
click at [145, 243] on div "Nutritional Info" at bounding box center [132, 244] width 62 height 13
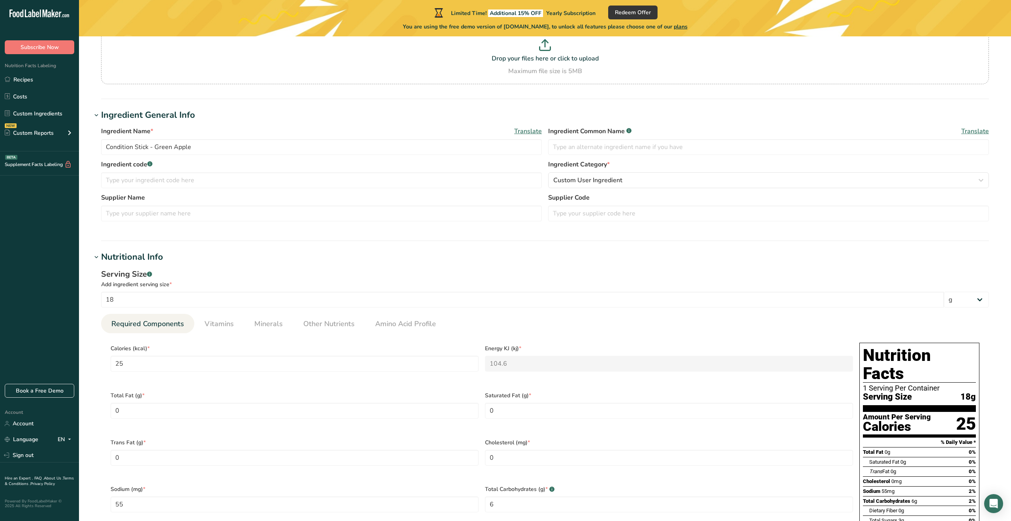
scroll to position [80, 0]
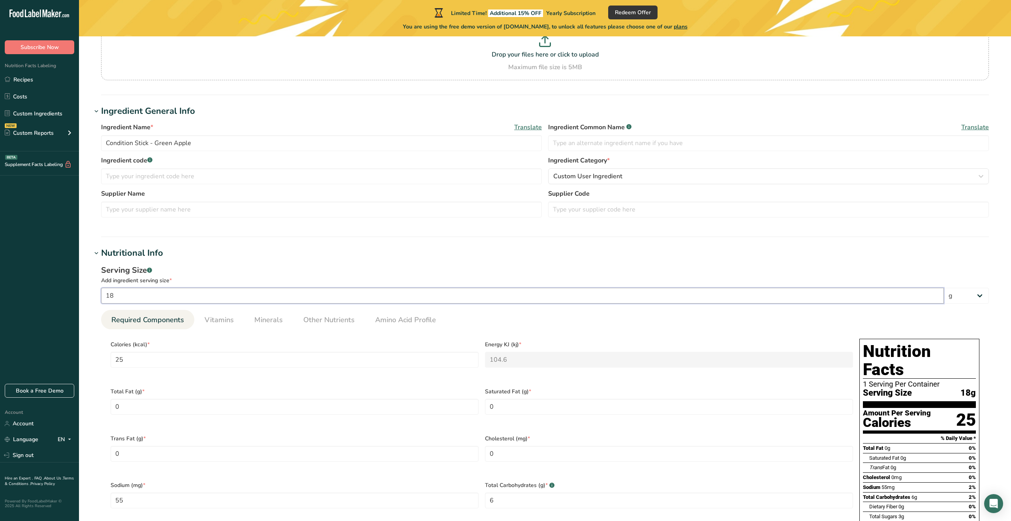
click at [152, 294] on input "18" at bounding box center [522, 296] width 843 height 16
type input "180"
type input "250"
type KJ "1046"
type input "550.0001"
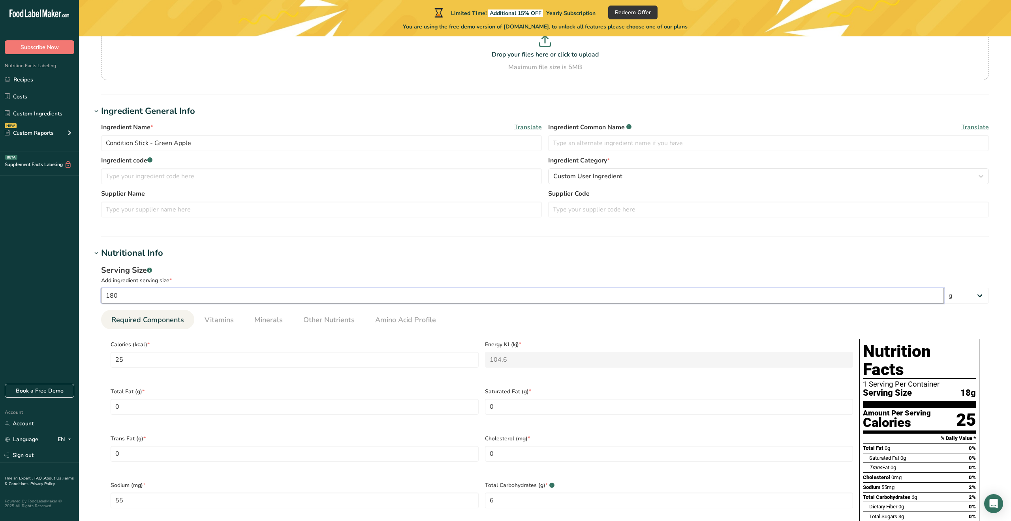
type Carbohydrates "59.9999"
type Sugars "30.0001"
type input "18"
type input "25"
type KJ "104.6"
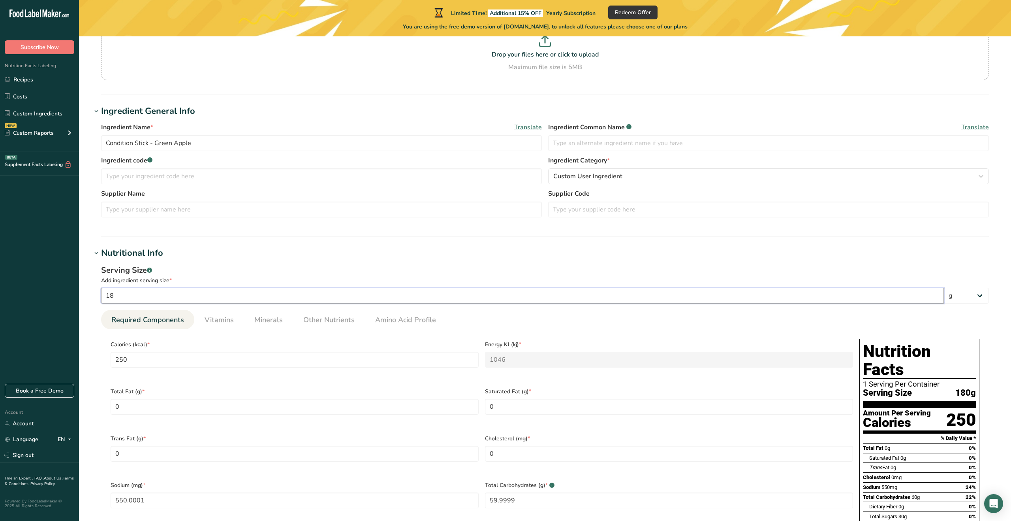
type input "55"
type Carbohydrates "6"
type Sugars "3"
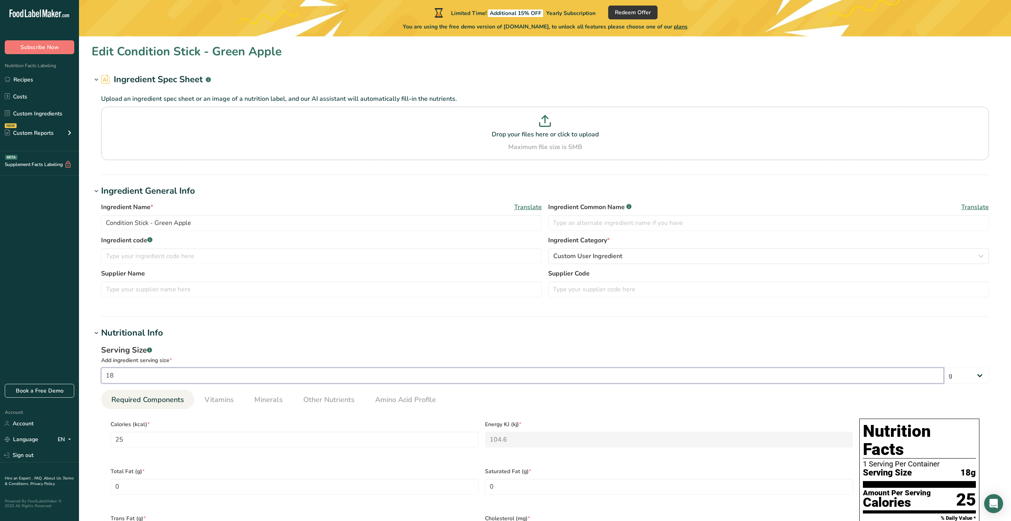
scroll to position [472, 0]
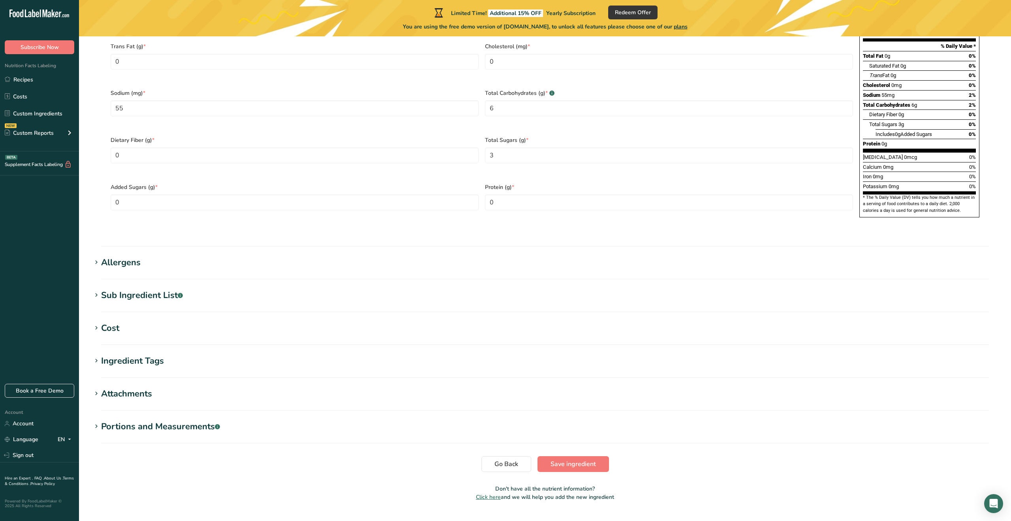
click at [556, 436] on section "Edit Condition Stick - Green Apple Ingredient Spec Sheet .a-a{fill:#347362;}.b-…" at bounding box center [545, 39] width 932 height 949
click at [569, 456] on button "Save ingredient" at bounding box center [574, 464] width 72 height 16
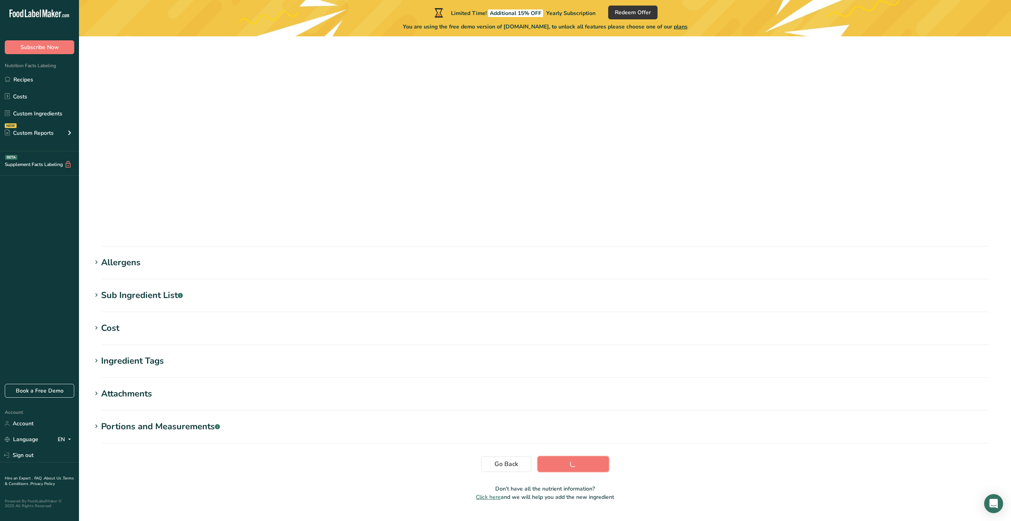
scroll to position [0, 0]
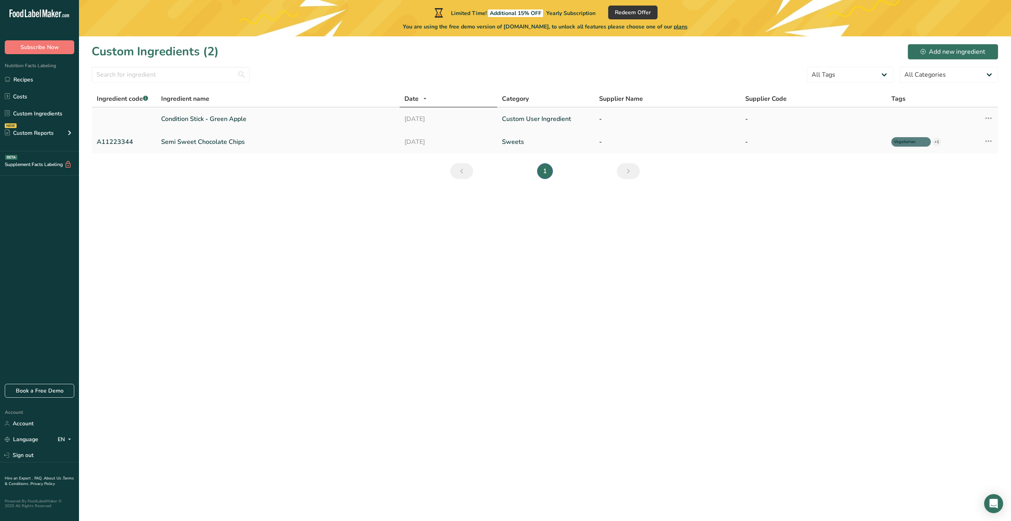
click at [176, 118] on link "Condition Stick - Green Apple" at bounding box center [278, 118] width 234 height 9
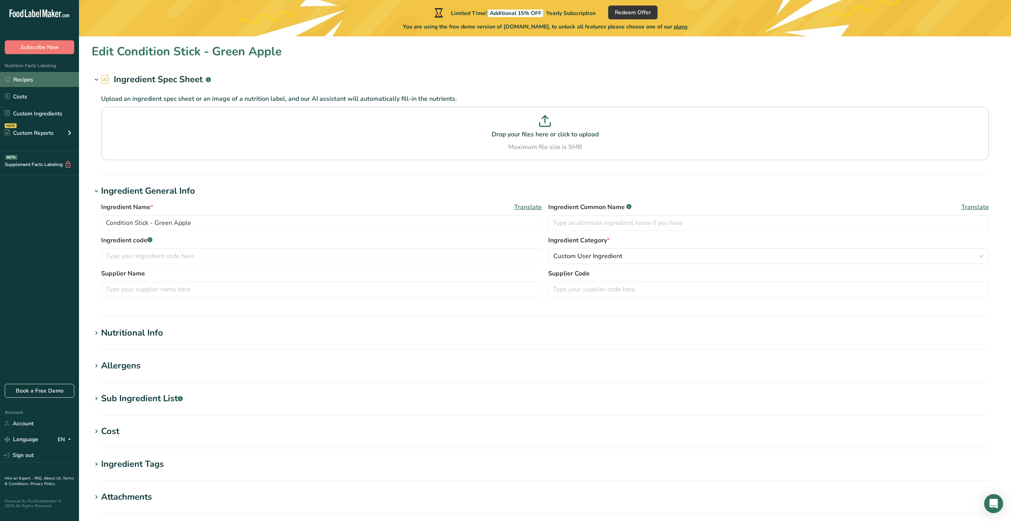
click at [41, 83] on link "Recipes" at bounding box center [39, 79] width 79 height 15
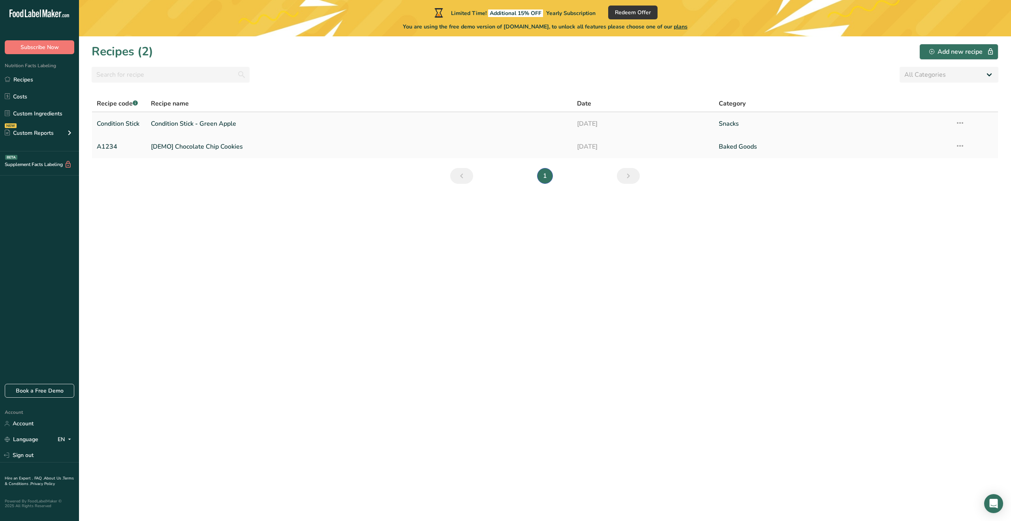
click at [183, 125] on link "Condition Stick - Green Apple" at bounding box center [359, 123] width 416 height 17
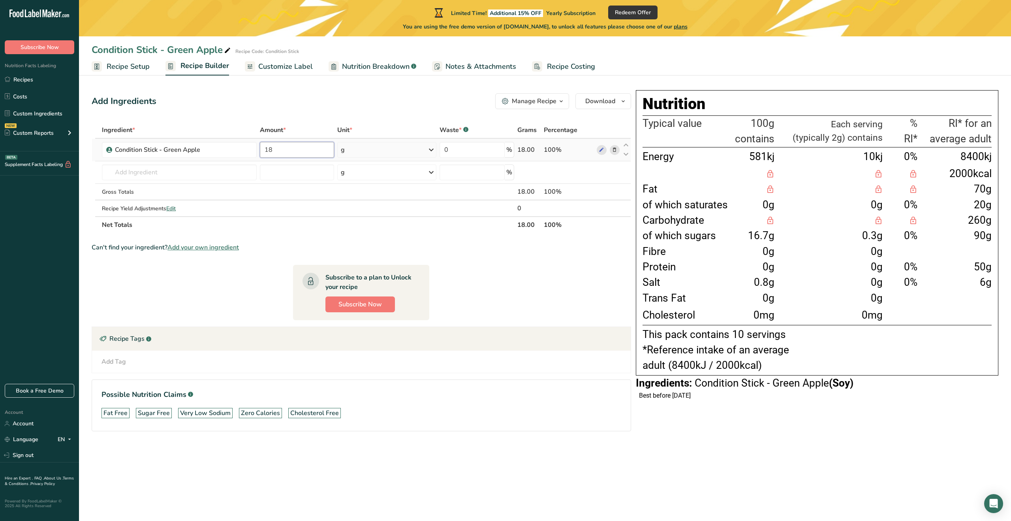
click at [294, 149] on input "18" at bounding box center [297, 150] width 74 height 16
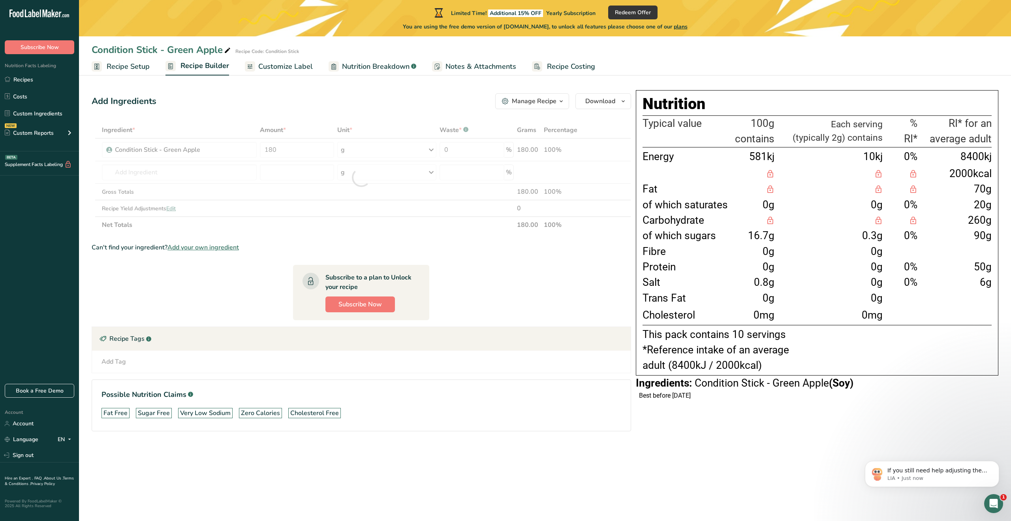
click at [501, 294] on section "Ingredient * Amount * Unit * Waste * .a-a{fill:#347362;}.b-a{fill:#fff;} Grams …" at bounding box center [362, 283] width 540 height 322
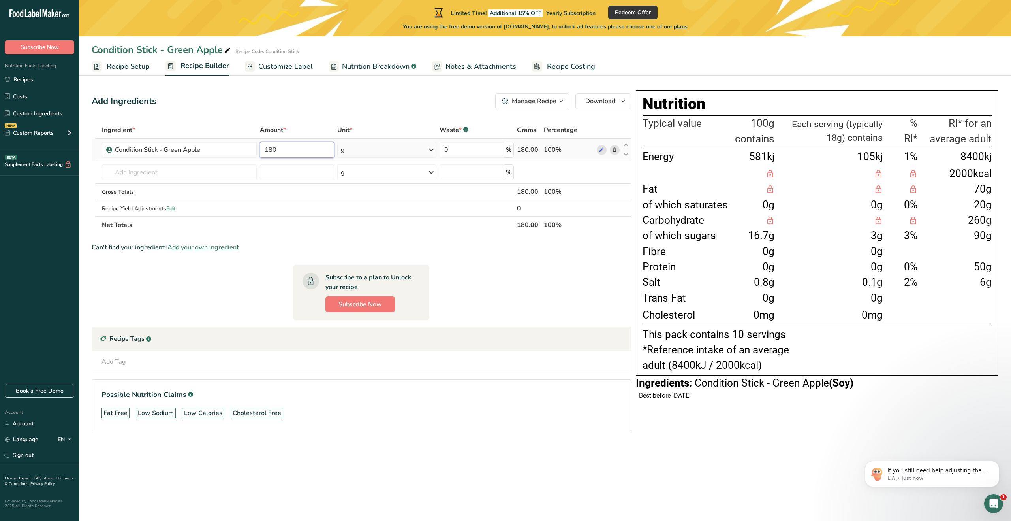
click at [278, 152] on input "180" at bounding box center [297, 150] width 74 height 16
click at [465, 305] on section "Ingredient * Amount * Unit * Waste * .a-a{fill:#347362;}.b-a{fill:#fff;} Grams …" at bounding box center [362, 283] width 540 height 322
click at [302, 146] on input "360" at bounding box center [297, 150] width 74 height 16
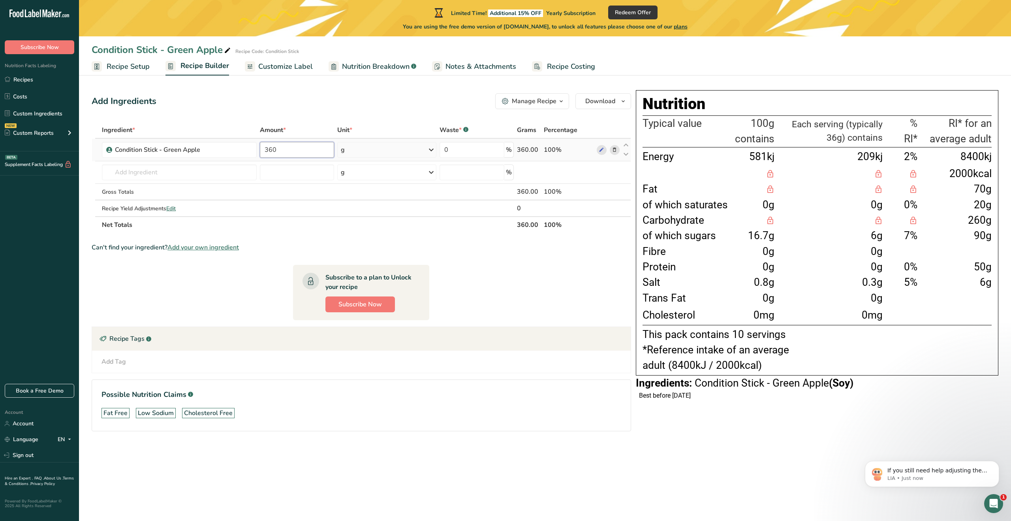
click at [302, 146] on input "360" at bounding box center [297, 150] width 74 height 16
type input "180"
click at [503, 262] on section "Ingredient * Amount * Unit * Waste * .a-a{fill:#347362;}.b-a{fill:#fff;} Grams …" at bounding box center [362, 283] width 540 height 322
click at [399, 65] on span "Nutrition Breakdown" at bounding box center [376, 66] width 68 height 11
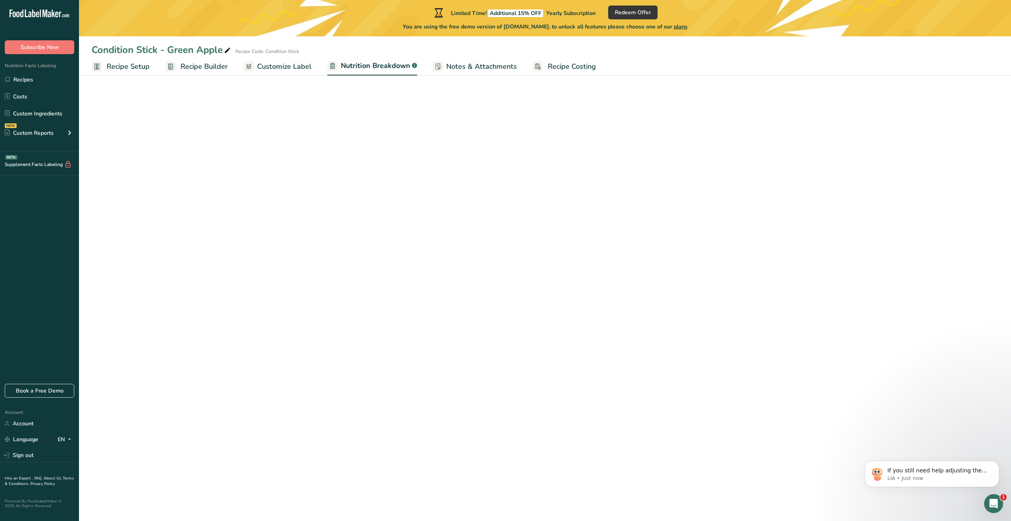
select select "Calories"
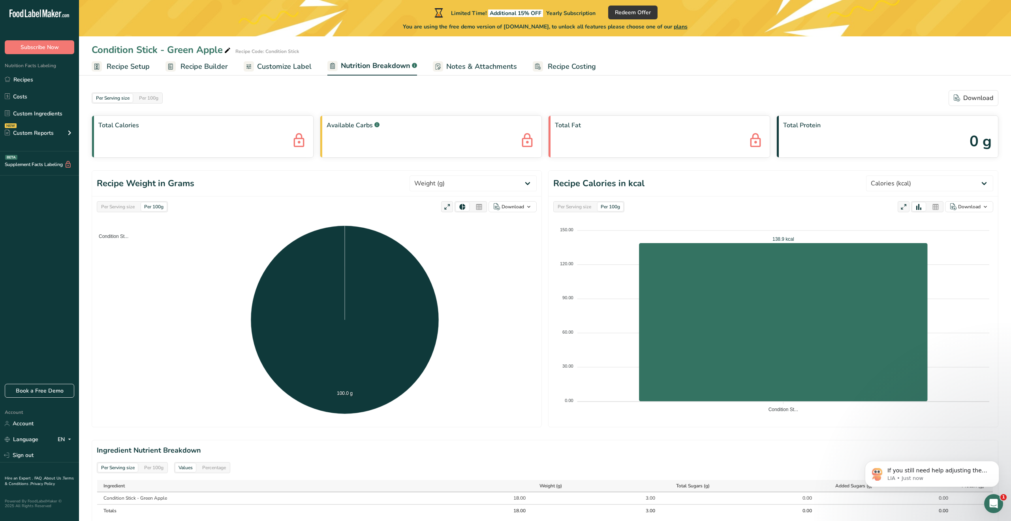
click at [447, 72] on link "Notes & Attachments" at bounding box center [475, 67] width 84 height 18
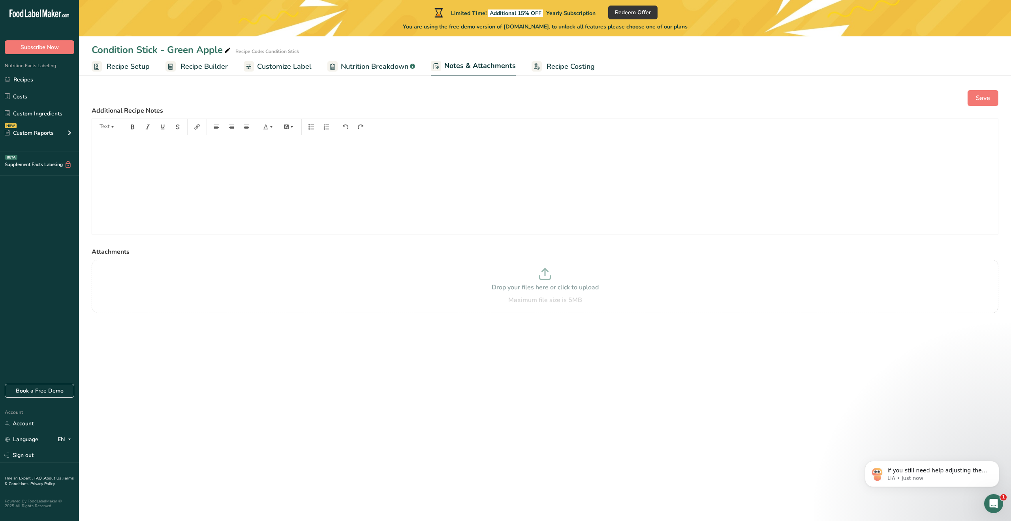
click at [283, 62] on span "Customize Label" at bounding box center [284, 66] width 55 height 11
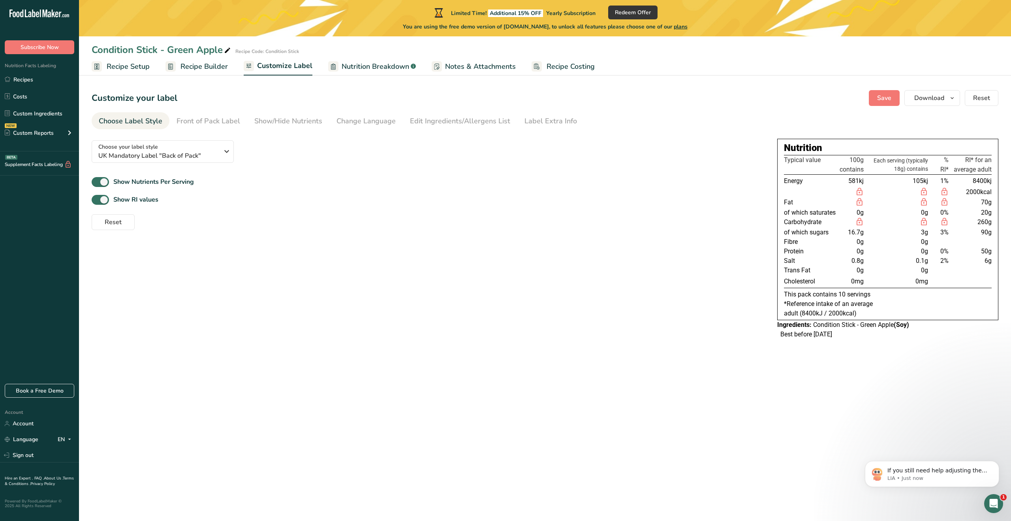
click at [470, 72] on link "Notes & Attachments" at bounding box center [474, 67] width 84 height 18
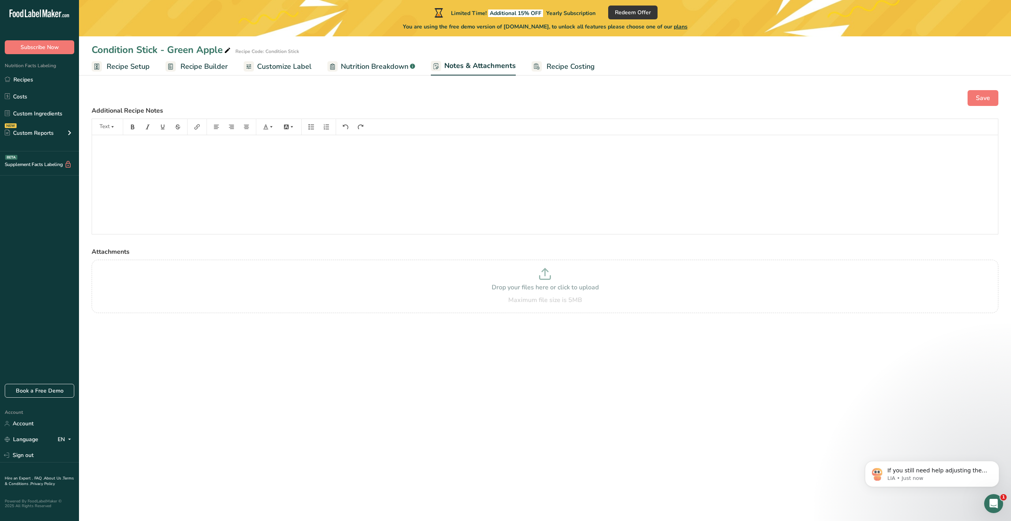
click at [378, 69] on span "Nutrition Breakdown" at bounding box center [375, 66] width 68 height 11
select select "Calories"
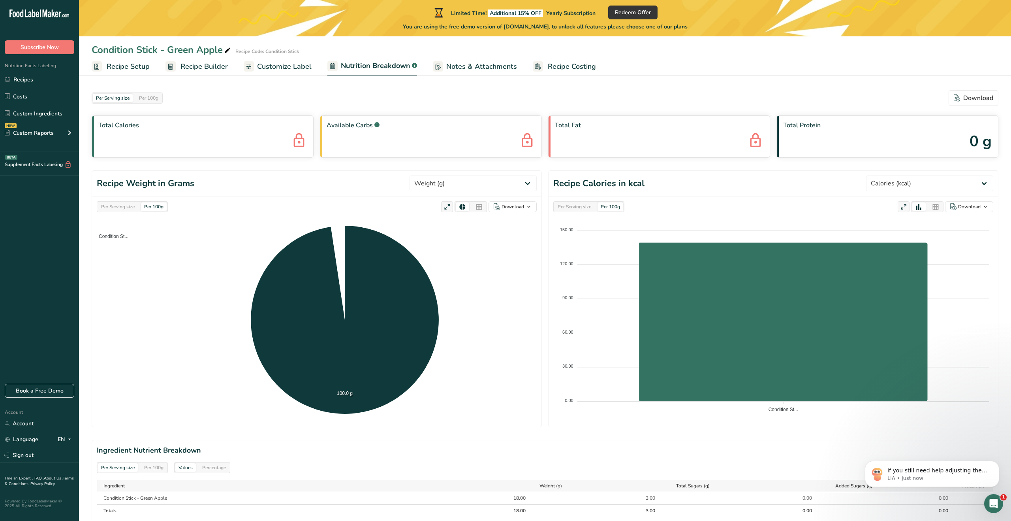
click at [458, 66] on span "Notes & Attachments" at bounding box center [481, 66] width 71 height 11
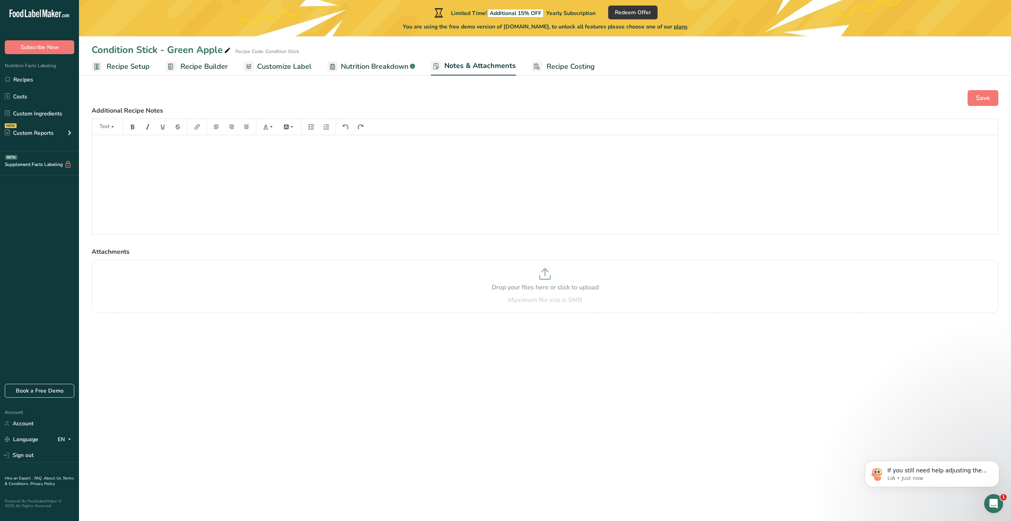
click at [279, 64] on span "Customize Label" at bounding box center [284, 66] width 55 height 11
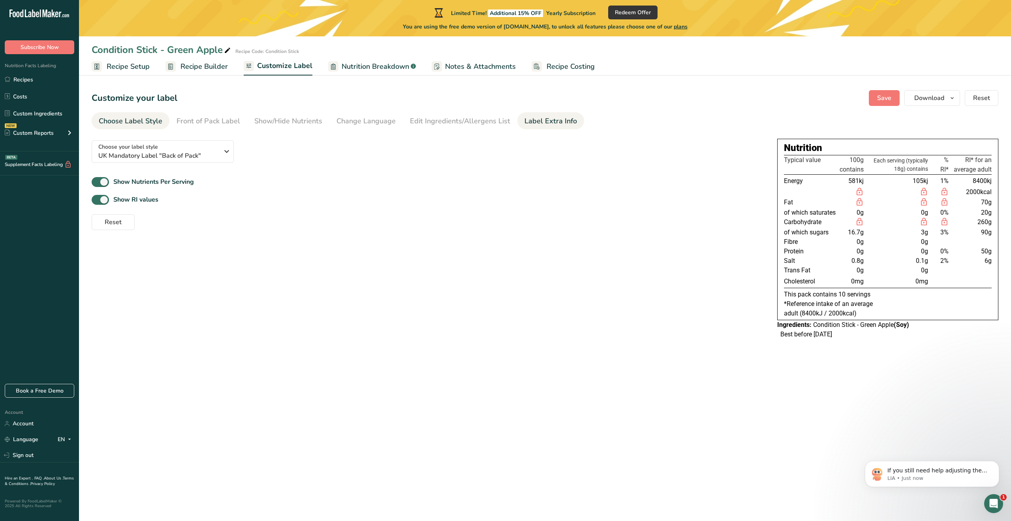
click at [544, 125] on div "Label Extra Info" at bounding box center [551, 121] width 53 height 11
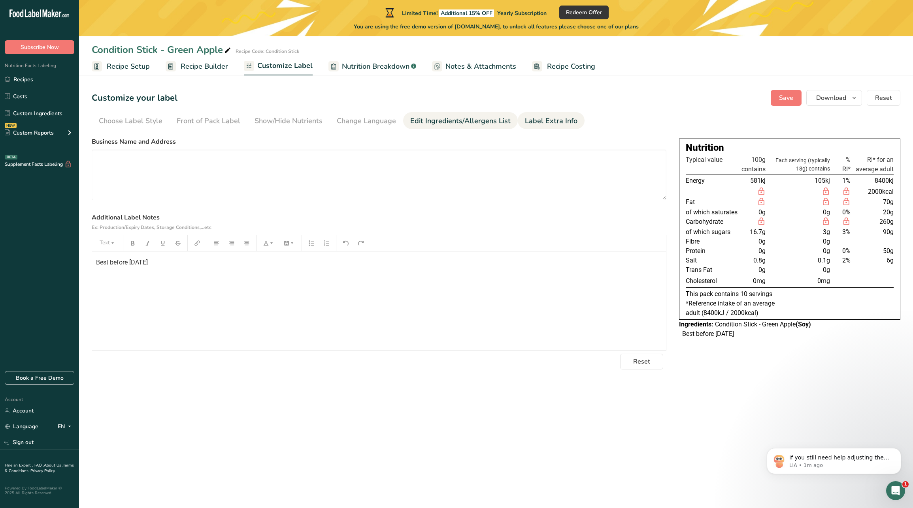
click at [447, 121] on div "Edit Ingredients/Allergens List" at bounding box center [460, 121] width 100 height 11
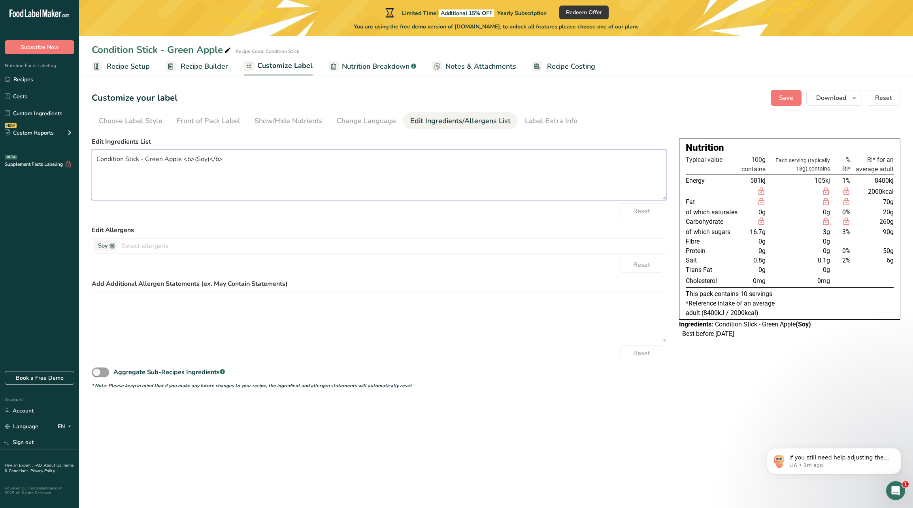
click at [330, 169] on textarea "Condition Stick - Green Apple <b>(Soy)</b>" at bounding box center [379, 175] width 574 height 51
paste textarea "Water, Sweetener Blend (Oligosaccharides, High-Fructose Corn Syrup, Other Sugar…"
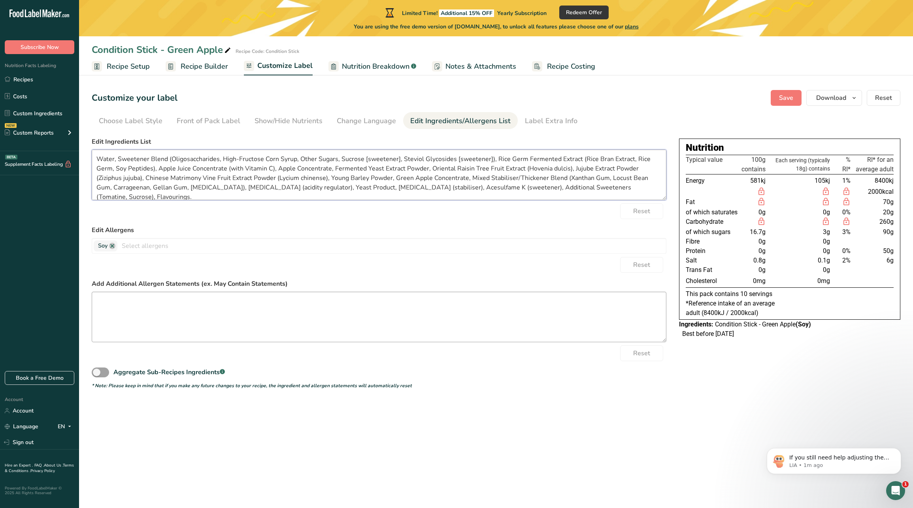
type textarea "Water, Sweetener Blend (Oligosaccharides, High-Fructose Corn Syrup, Other Sugar…"
click at [396, 337] on textarea at bounding box center [379, 317] width 574 height 51
type textarea "Contains Soy"
click at [809, 378] on div "Choose your label style UK Mandatory Label "Back of Pack" USA (FDA) Standard FD…" at bounding box center [496, 262] width 808 height 256
click at [802, 94] on div "Save Download Choose what to show on your downloaded label Recipe Name to appea…" at bounding box center [835, 98] width 130 height 16
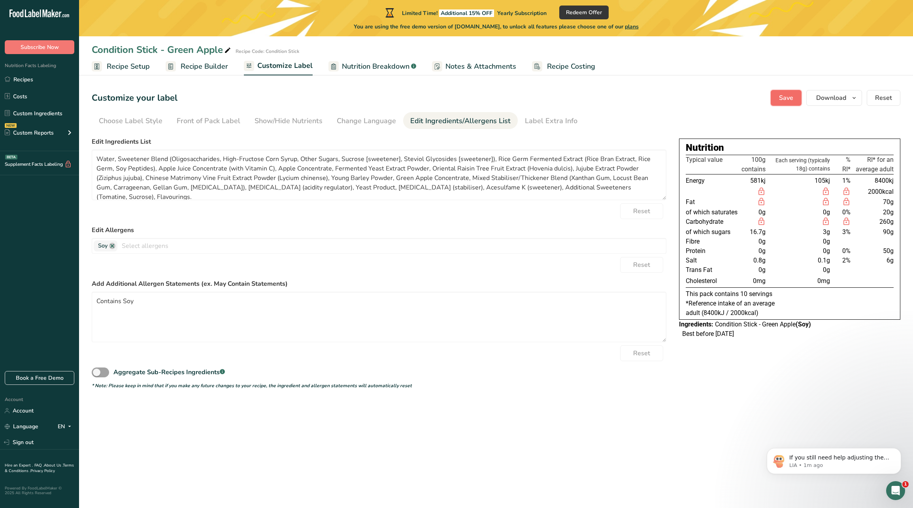
click at [788, 96] on span "Save" at bounding box center [786, 97] width 14 height 9
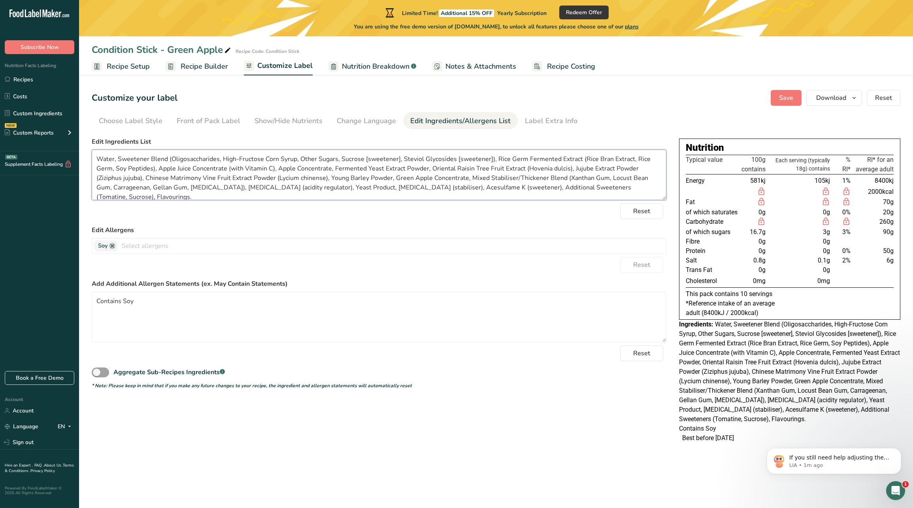
click at [96, 169] on textarea "Water, Sweetener Blend (Oligosaccharides, High-Fructose Corn Syrup, Other Sugar…" at bounding box center [379, 175] width 574 height 51
click at [790, 91] on button "Save" at bounding box center [785, 98] width 31 height 16
click at [132, 164] on textarea "Water, Sweetener Blend (Oligosaccharides, High-Fructose Corn Syrup, Other Sugar…" at bounding box center [379, 175] width 574 height 51
type textarea "Water, Sweetener Blend (Oligosaccharides, High-Fructose Corn Syrup, Other Sugar…"
click at [792, 102] on span "Save" at bounding box center [786, 97] width 14 height 9
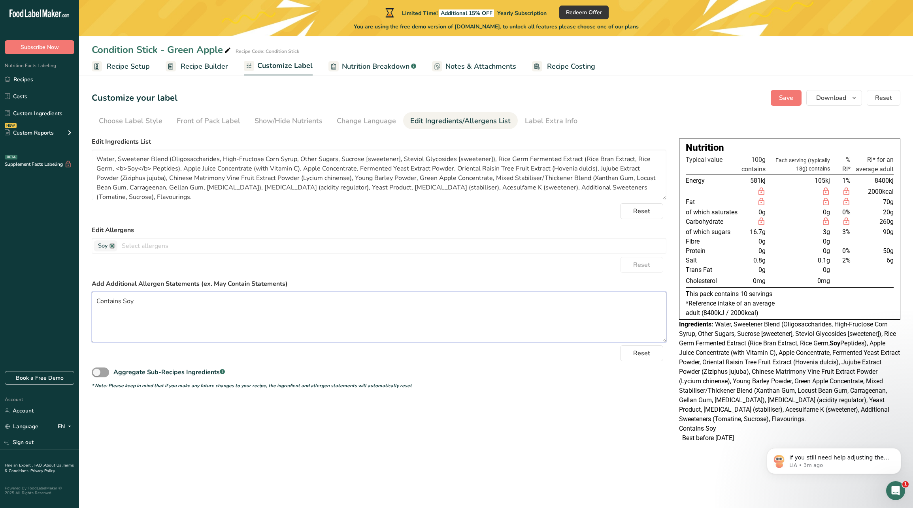
click at [104, 300] on textarea "Contains Soy" at bounding box center [379, 317] width 574 height 51
type textarea "This product contains: soy"
click at [780, 103] on button "Save" at bounding box center [785, 98] width 31 height 16
click at [201, 122] on div "Front of Pack Label" at bounding box center [209, 121] width 64 height 11
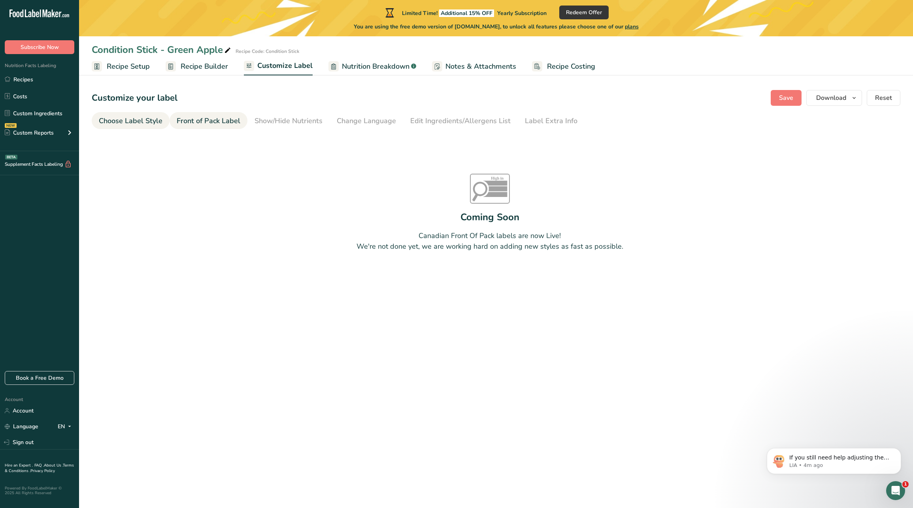
click at [143, 126] on div "Choose Label Style" at bounding box center [131, 121] width 64 height 11
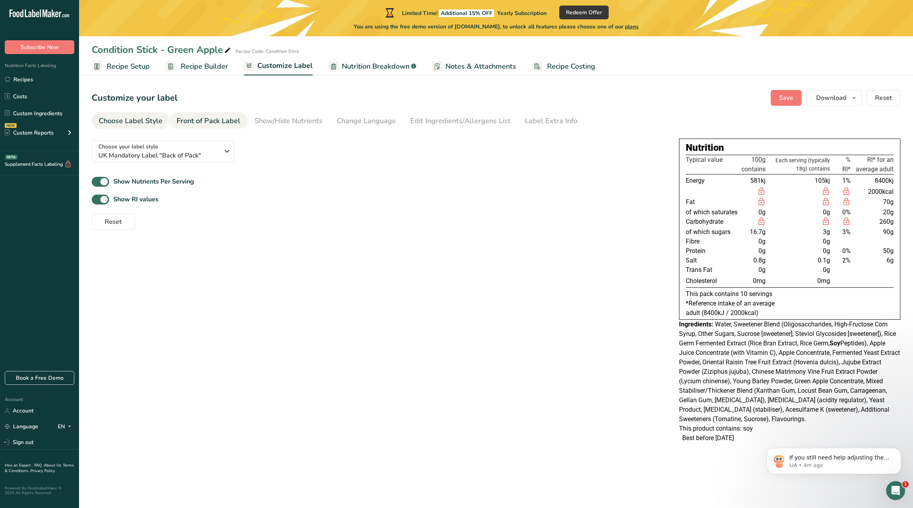
click at [191, 117] on div "Front of Pack Label" at bounding box center [209, 121] width 64 height 11
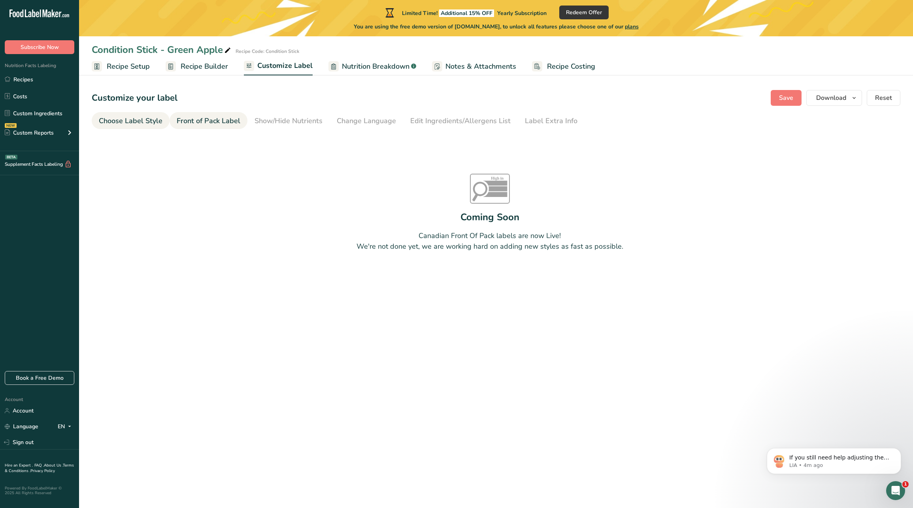
click at [127, 122] on div "Choose Label Style" at bounding box center [131, 121] width 64 height 11
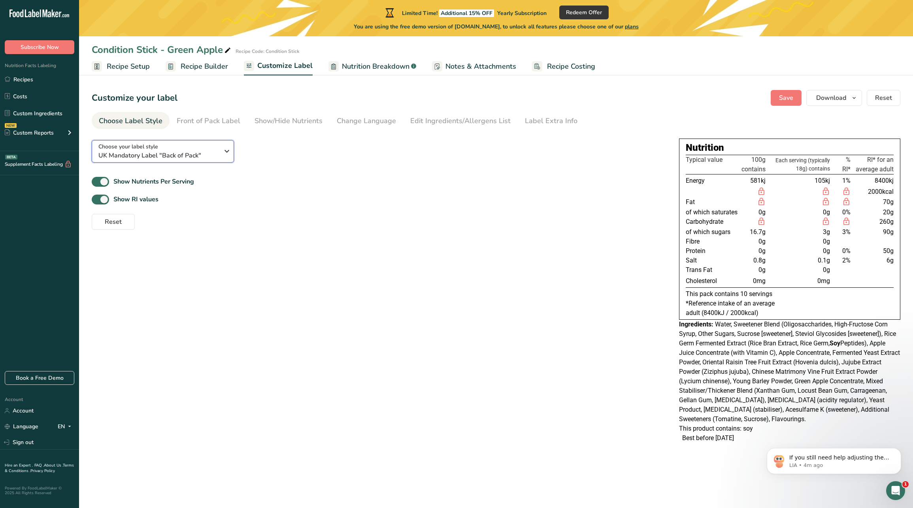
click at [161, 153] on span "UK Mandatory Label "Back of Pack"" at bounding box center [158, 155] width 120 height 9
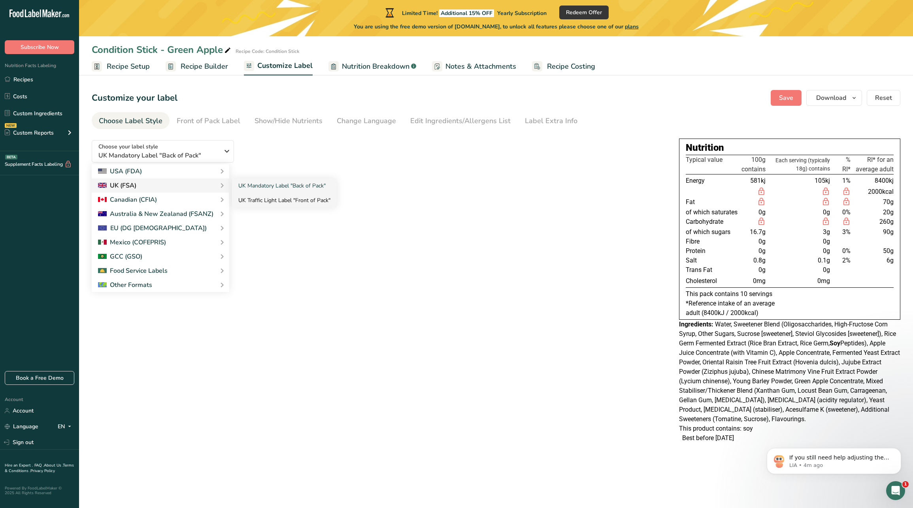
click at [263, 203] on link "UK Traffic Light Label "Front of Pack"" at bounding box center [284, 200] width 105 height 15
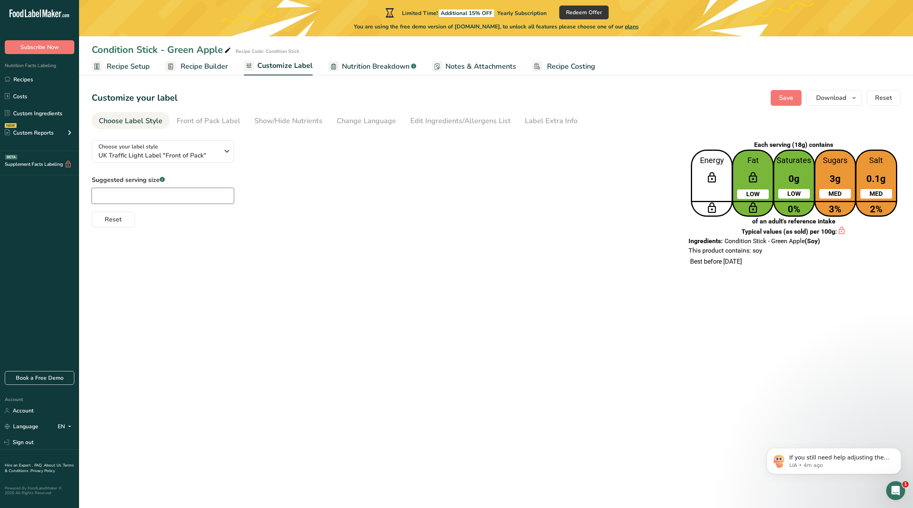
click at [164, 198] on input "text" at bounding box center [163, 196] width 142 height 16
click at [156, 198] on input "text" at bounding box center [163, 196] width 142 height 16
type input "1 packet"
click at [785, 93] on span "Save" at bounding box center [786, 97] width 14 height 9
click at [456, 119] on div "Edit Ingredients/Allergens List" at bounding box center [460, 121] width 100 height 11
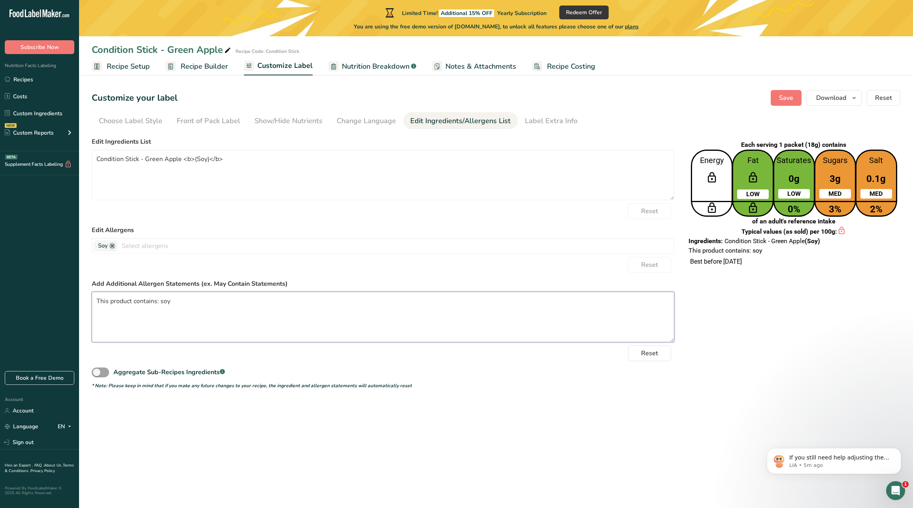
click at [241, 303] on textarea "This product contains: soy" at bounding box center [383, 317] width 582 height 51
type textarea "This product contains: soy, sweeteners"
click at [782, 98] on span "Save" at bounding box center [786, 97] width 14 height 9
click at [369, 115] on link "Change Language" at bounding box center [366, 121] width 59 height 18
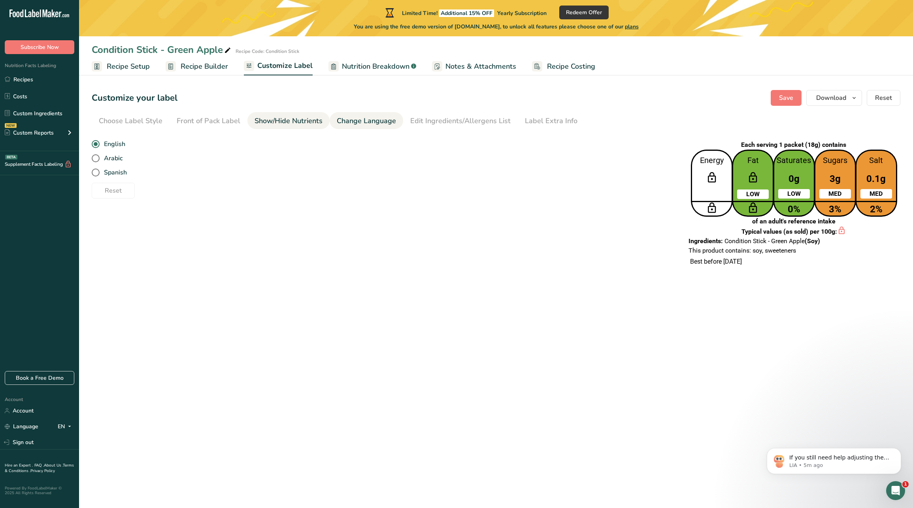
click at [267, 116] on div "Show/Hide Nutrients" at bounding box center [288, 121] width 68 height 11
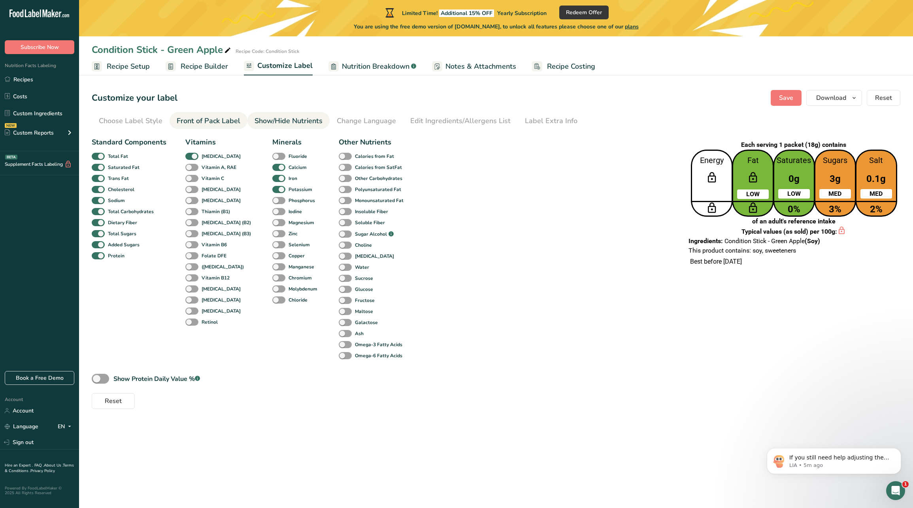
click at [186, 116] on div "Front of Pack Label" at bounding box center [209, 121] width 64 height 11
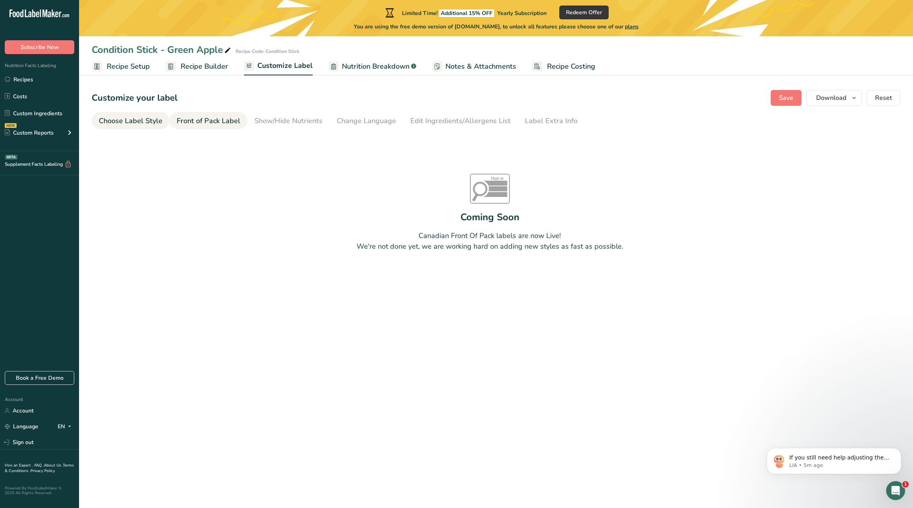
click at [124, 118] on div "Choose Label Style" at bounding box center [131, 121] width 64 height 11
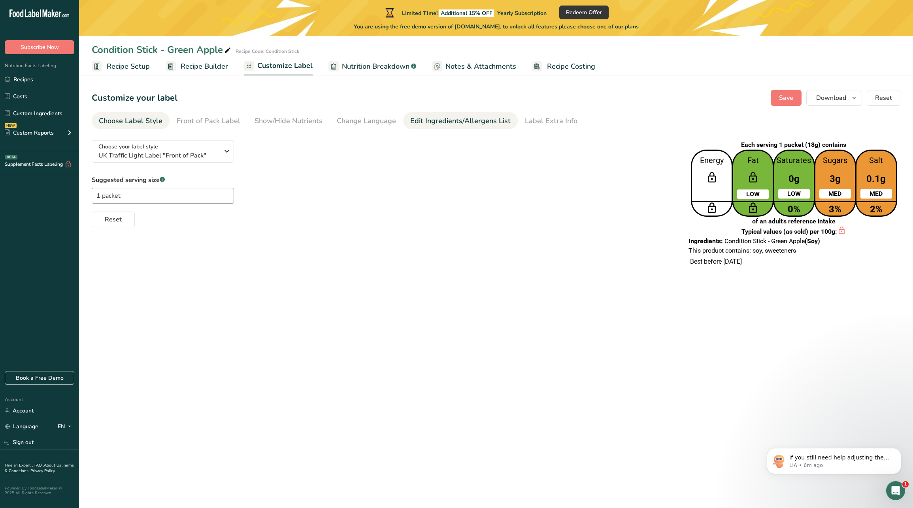
click at [425, 122] on div "Edit Ingredients/Allergens List" at bounding box center [460, 121] width 100 height 11
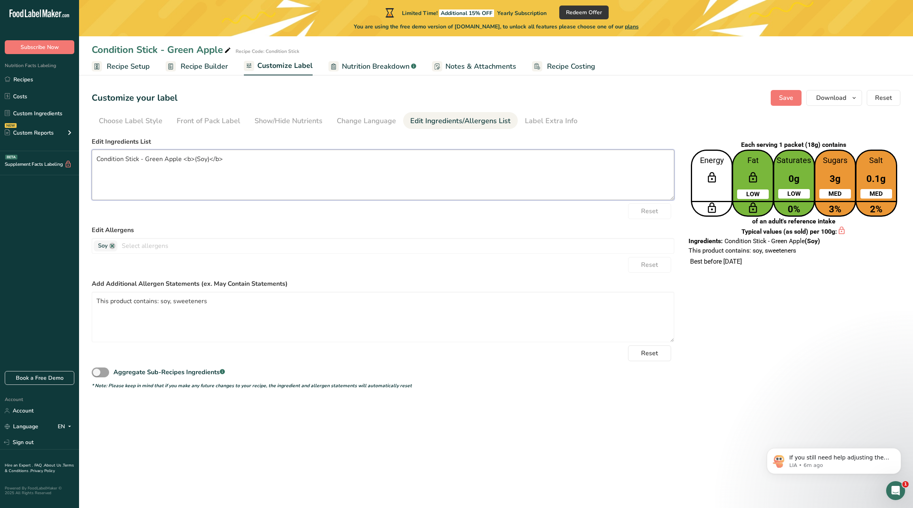
click at [226, 178] on textarea "Condition Stick - Green Apple <b>(Soy)</b>" at bounding box center [383, 175] width 582 height 51
paste textarea "Water, Sweetener Blend (Oligosaccharides, High-Fructose Corn Syrup, Other Sugar…"
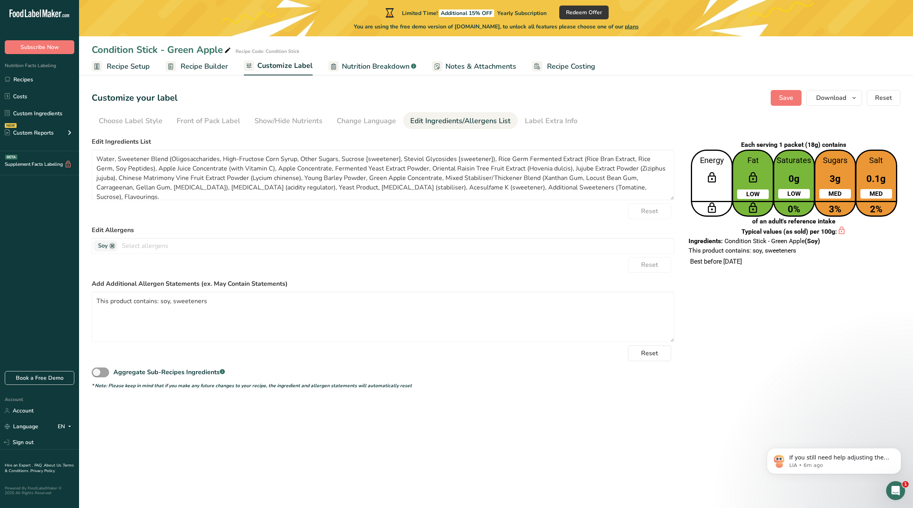
click at [510, 217] on div "Reset" at bounding box center [383, 211] width 582 height 16
click at [771, 98] on div "Customize your label Save Download Choose what to show on your downloaded label…" at bounding box center [496, 98] width 808 height 16
click at [775, 98] on button "Save" at bounding box center [785, 98] width 31 height 16
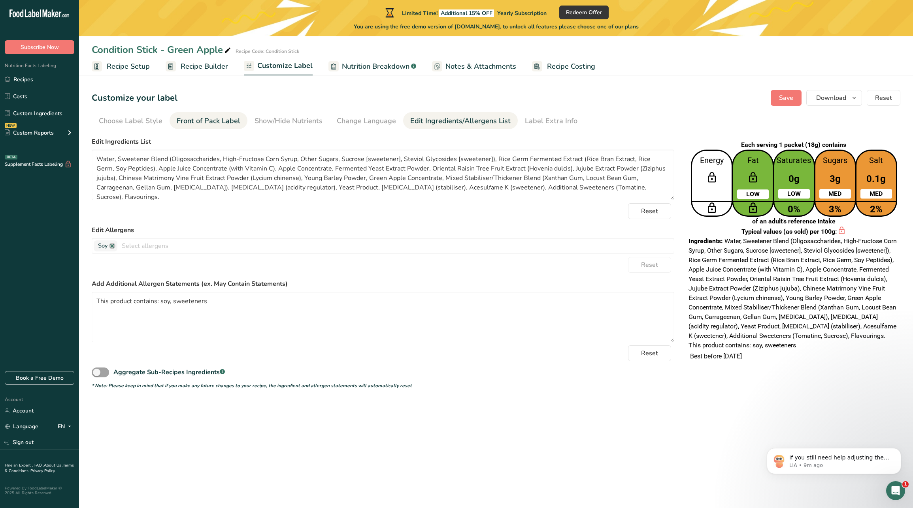
click at [216, 117] on div "Front of Pack Label" at bounding box center [209, 121] width 64 height 11
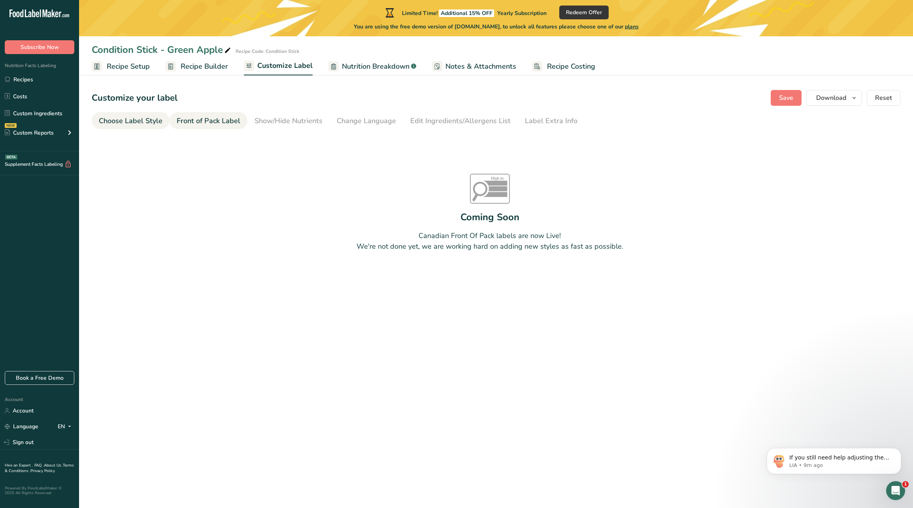
click at [146, 122] on div "Choose Label Style" at bounding box center [131, 121] width 64 height 11
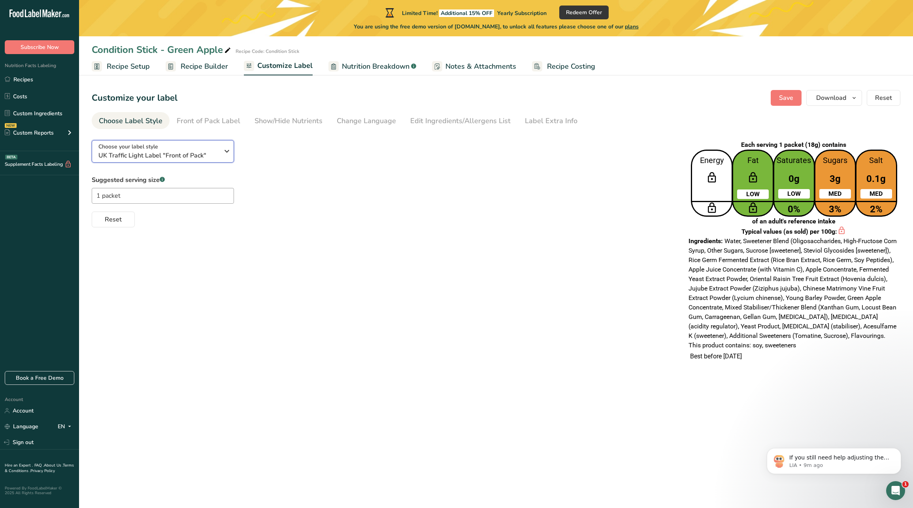
click at [179, 156] on span "UK Traffic Light Label "Front of Pack"" at bounding box center [158, 155] width 120 height 9
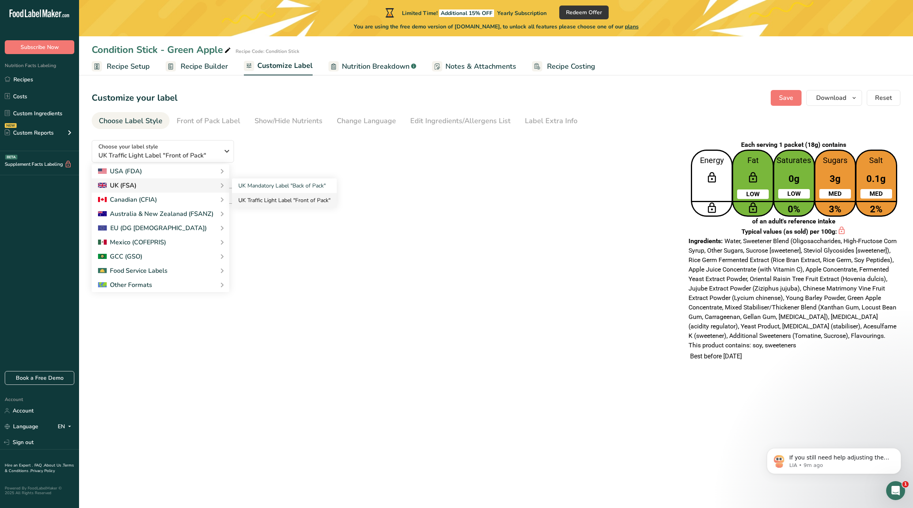
click at [265, 198] on link "UK Traffic Light Label "Front of Pack"" at bounding box center [284, 200] width 105 height 15
type textarea "Condition Stick - Green Apple <b>(Soy)</b>"
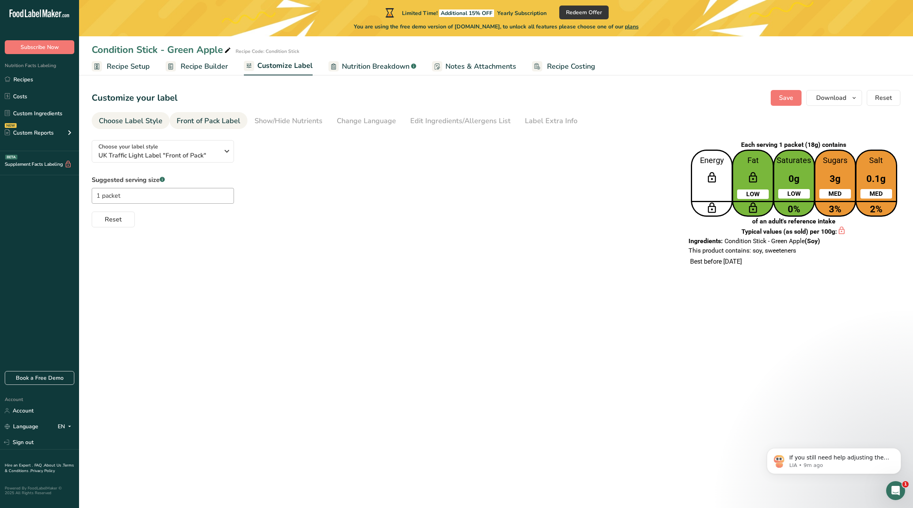
click at [216, 119] on div "Front of Pack Label" at bounding box center [209, 121] width 64 height 11
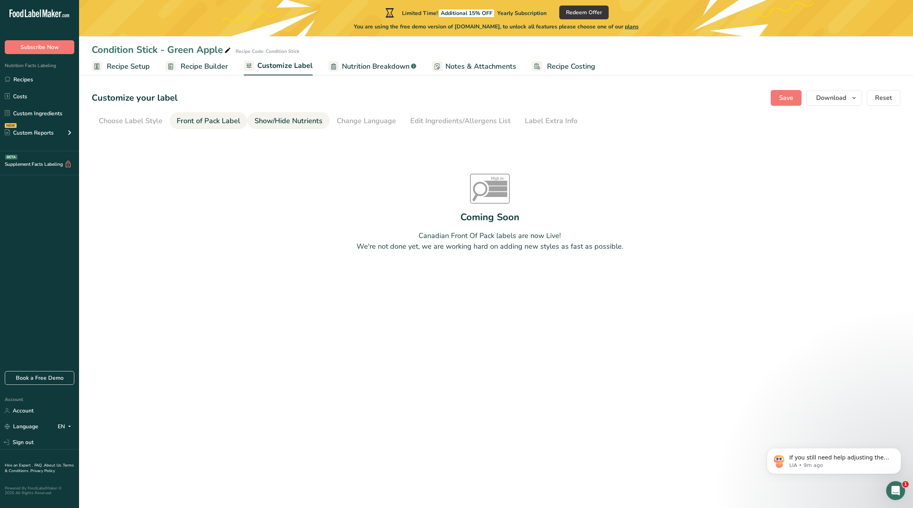
click at [256, 123] on div "Show/Hide Nutrients" at bounding box center [288, 121] width 68 height 11
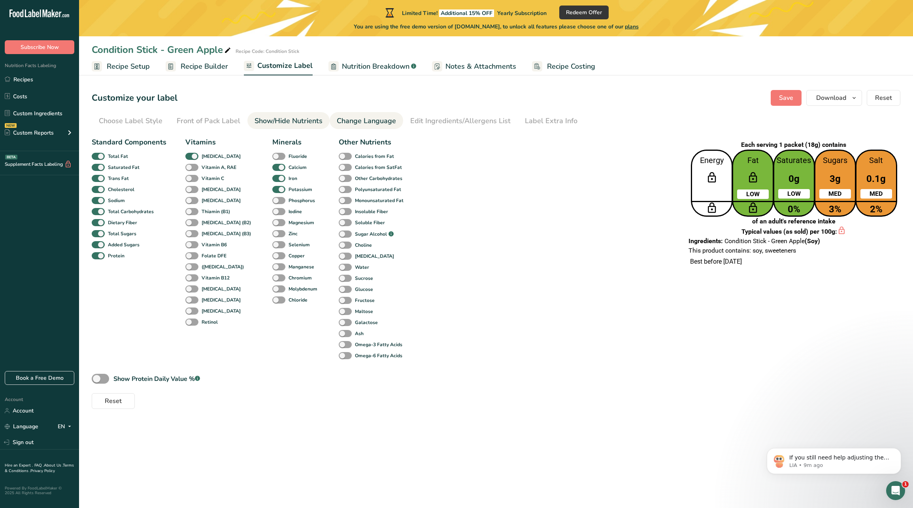
click at [355, 118] on div "Change Language" at bounding box center [366, 121] width 59 height 11
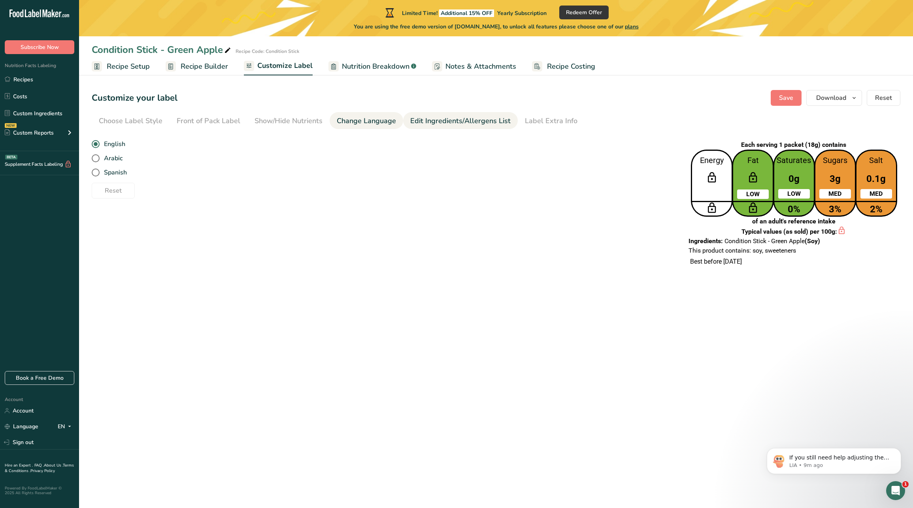
click at [423, 116] on div "Edit Ingredients/Allergens List" at bounding box center [460, 121] width 100 height 11
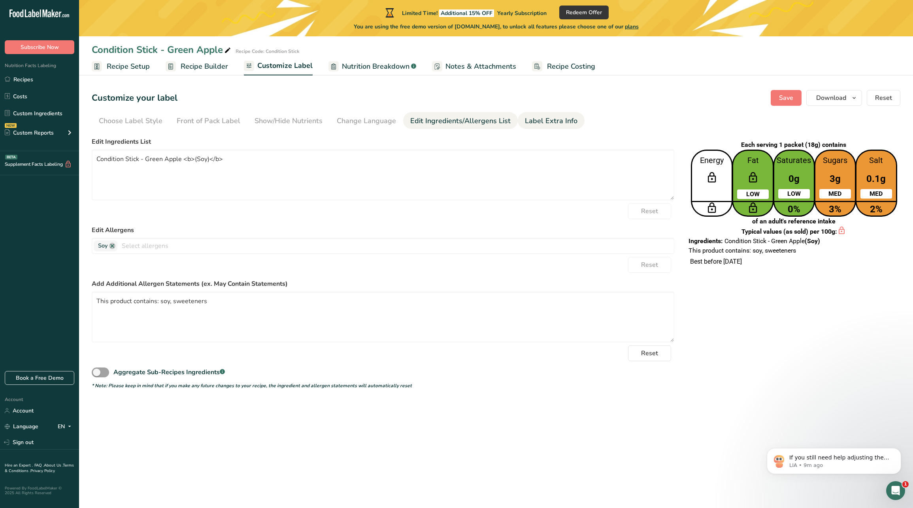
click at [541, 124] on div "Label Extra Info" at bounding box center [551, 121] width 53 height 11
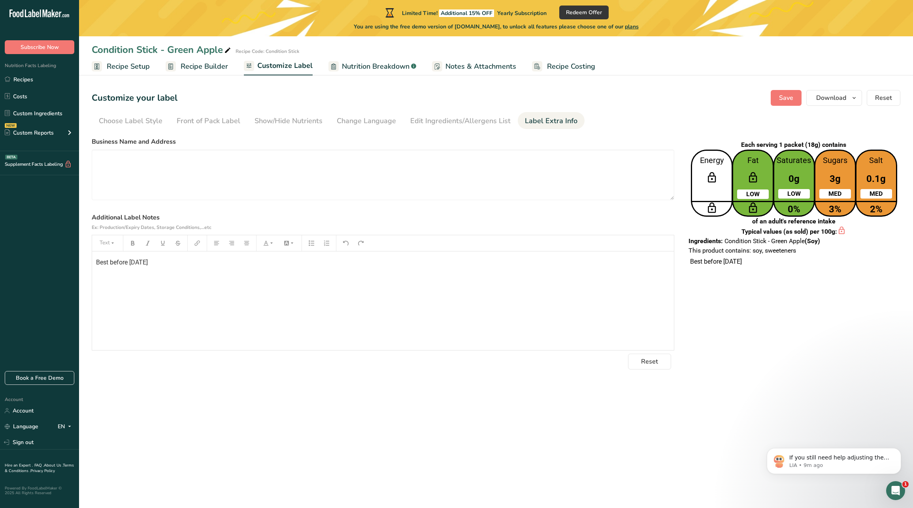
click at [200, 66] on span "Recipe Builder" at bounding box center [204, 66] width 47 height 11
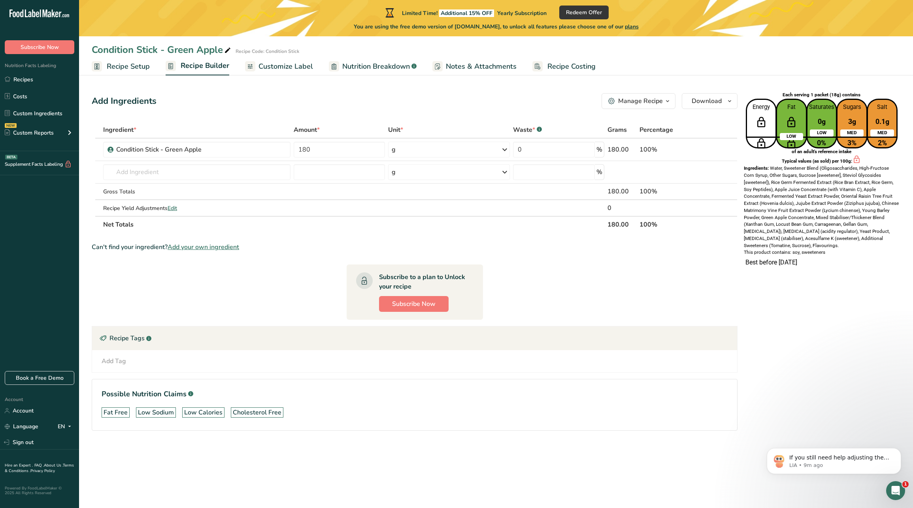
click at [140, 68] on span "Recipe Setup" at bounding box center [128, 66] width 43 height 11
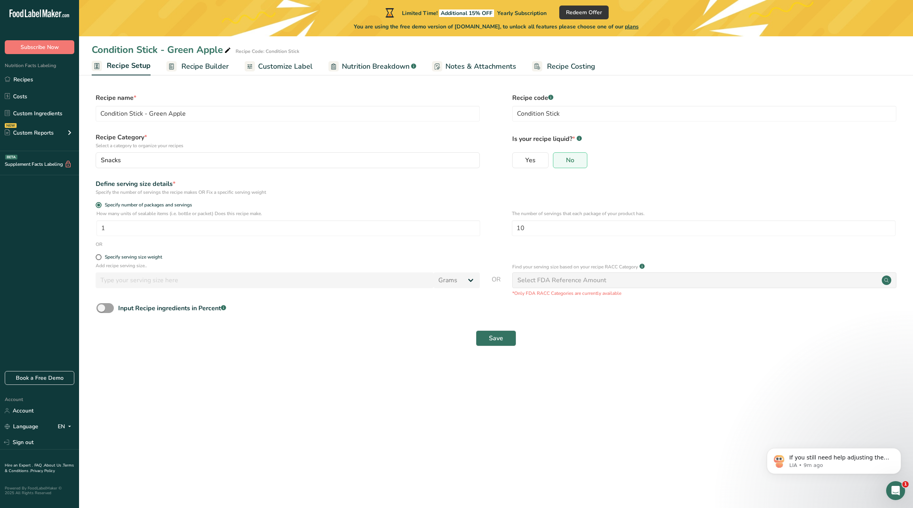
click at [298, 70] on span "Customize Label" at bounding box center [285, 66] width 55 height 11
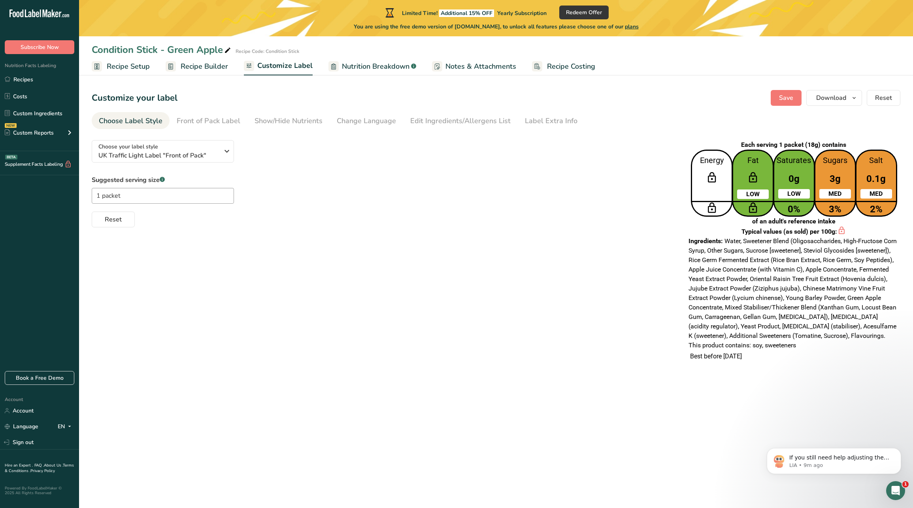
click at [374, 70] on span "Nutrition Breakdown" at bounding box center [376, 66] width 68 height 11
select select "Calories"
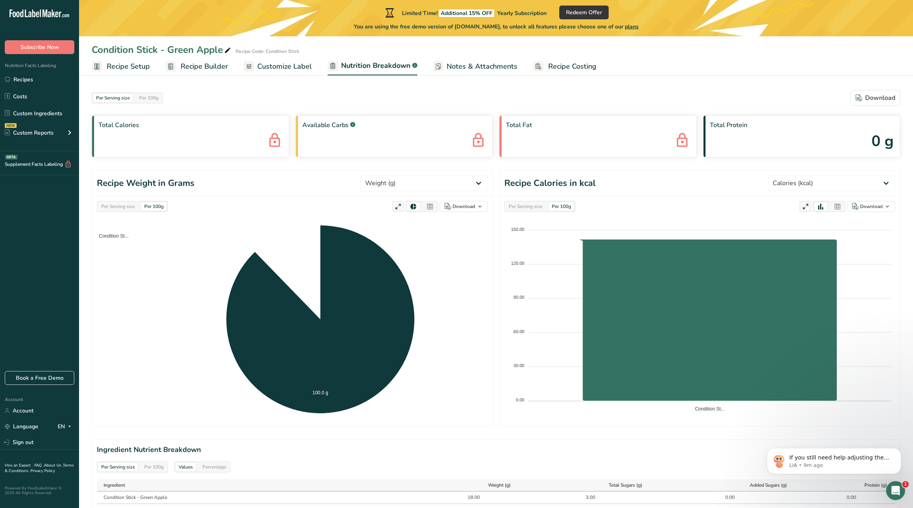
click at [449, 69] on span "Notes & Attachments" at bounding box center [481, 66] width 71 height 11
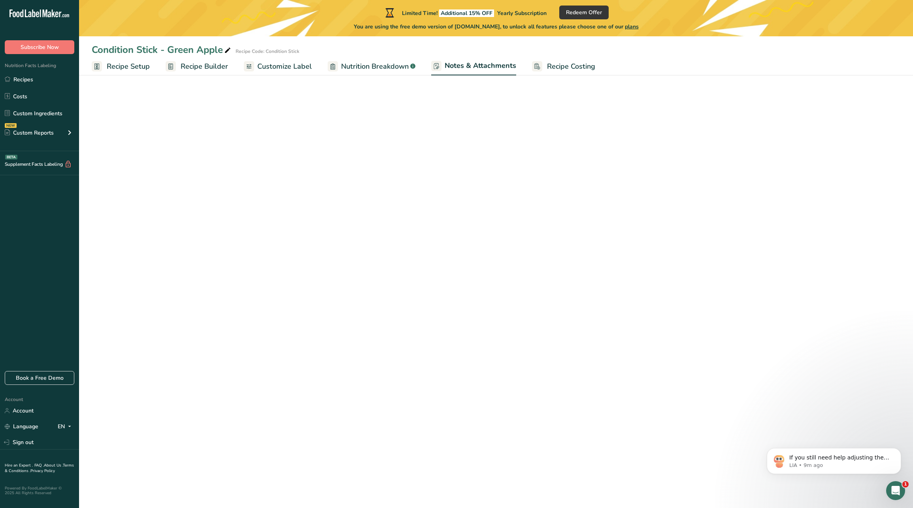
click at [298, 69] on span "Customize Label" at bounding box center [284, 66] width 55 height 11
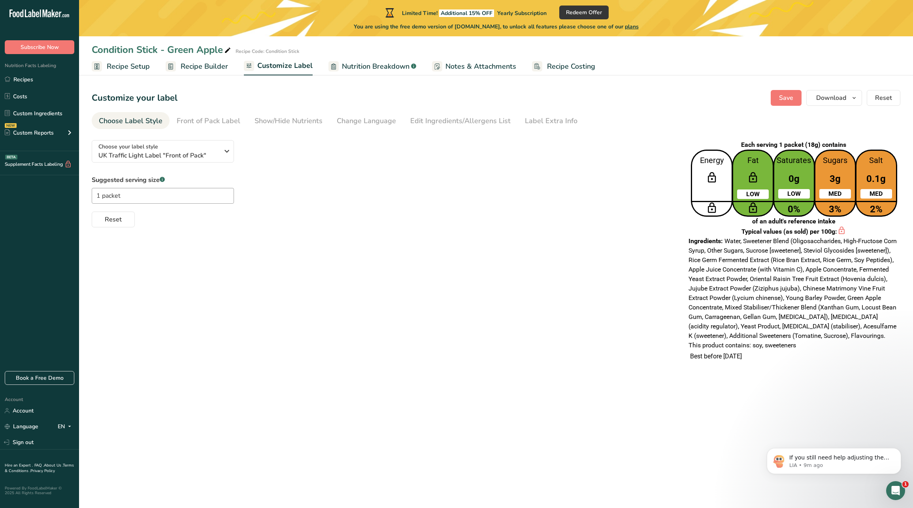
click at [207, 69] on span "Recipe Builder" at bounding box center [204, 66] width 47 height 11
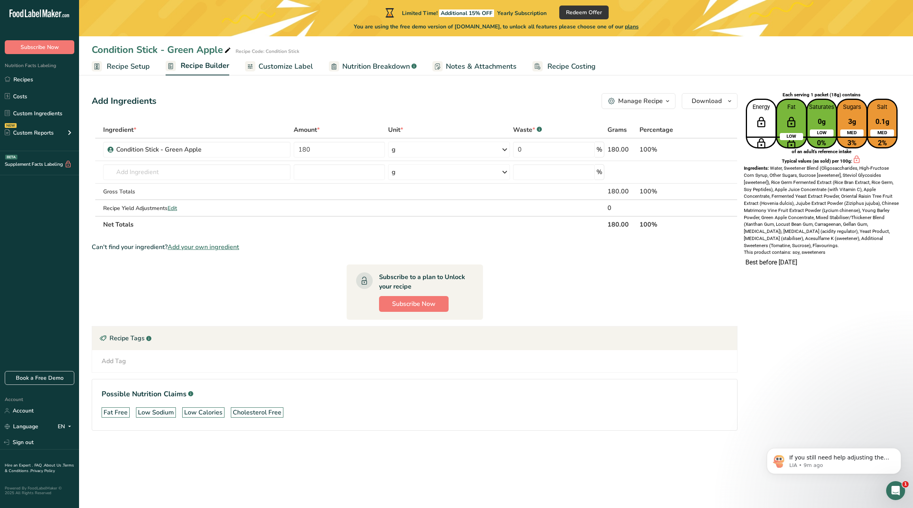
click at [269, 60] on link "Customize Label" at bounding box center [279, 67] width 68 height 18
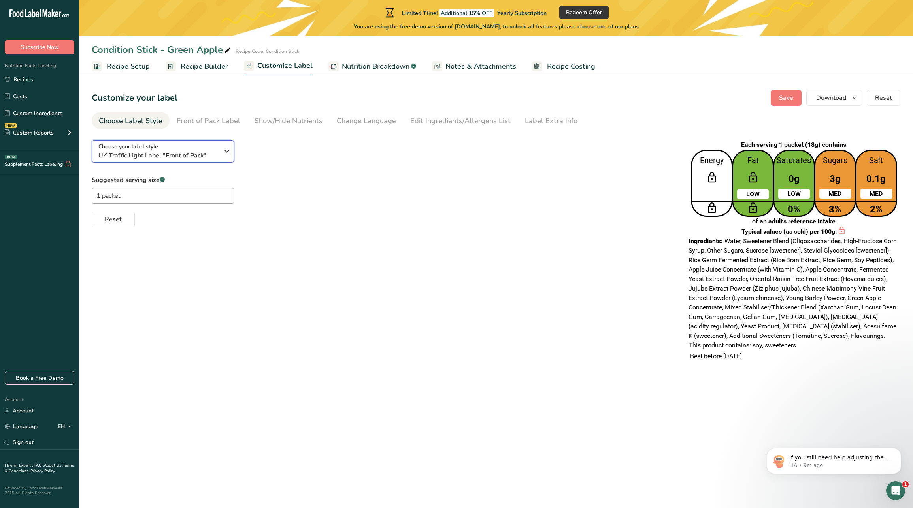
click at [158, 162] on button "Choose your label style UK Traffic Light Label "Front of Pack"" at bounding box center [163, 151] width 142 height 23
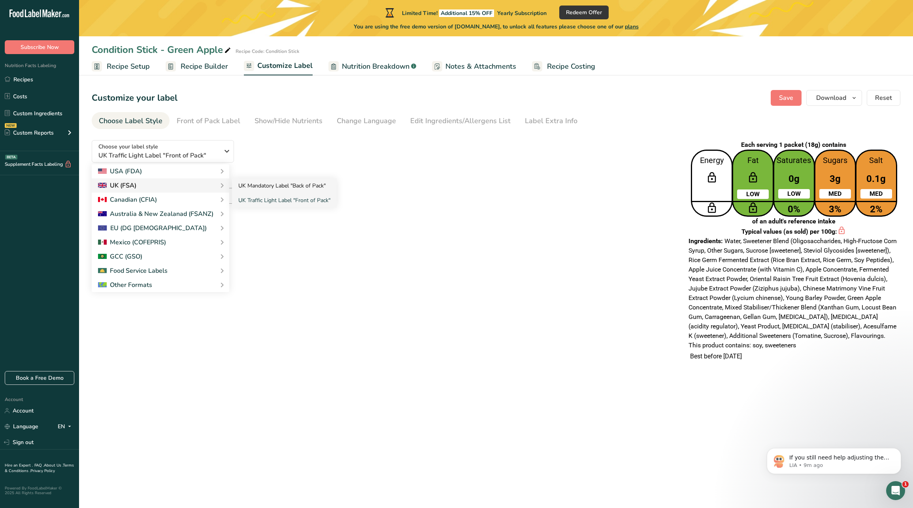
click at [254, 190] on link "UK Mandatory Label "Back of Pack"" at bounding box center [284, 186] width 105 height 15
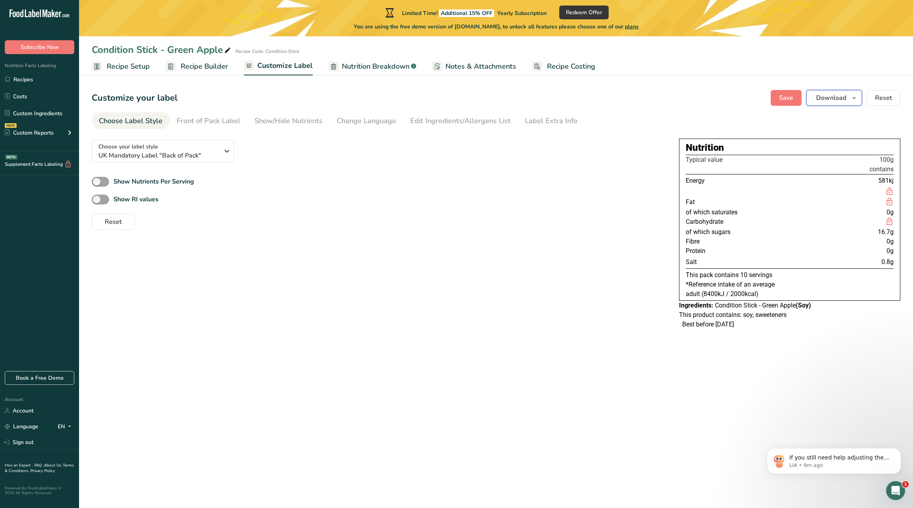
click at [832, 101] on span "Download" at bounding box center [831, 97] width 30 height 9
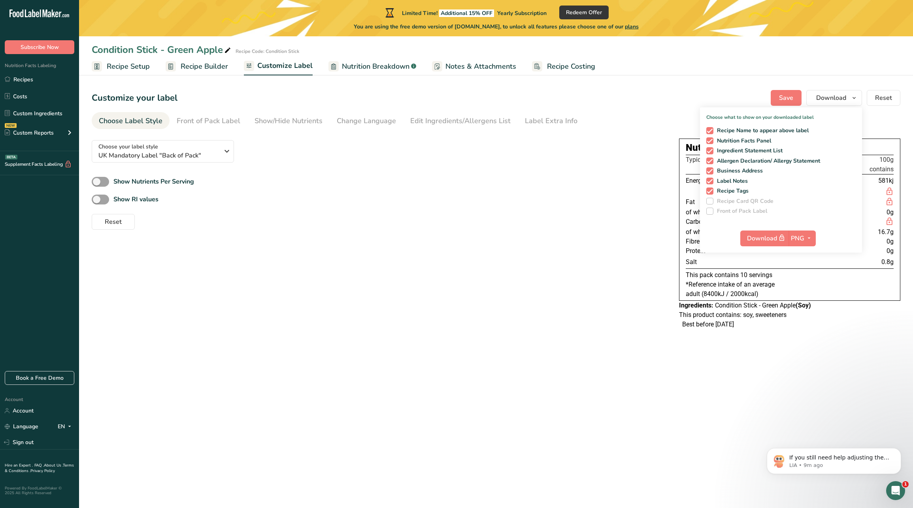
click at [737, 100] on div "Customize your label Save Download Choose what to show on your downloaded label…" at bounding box center [496, 98] width 808 height 16
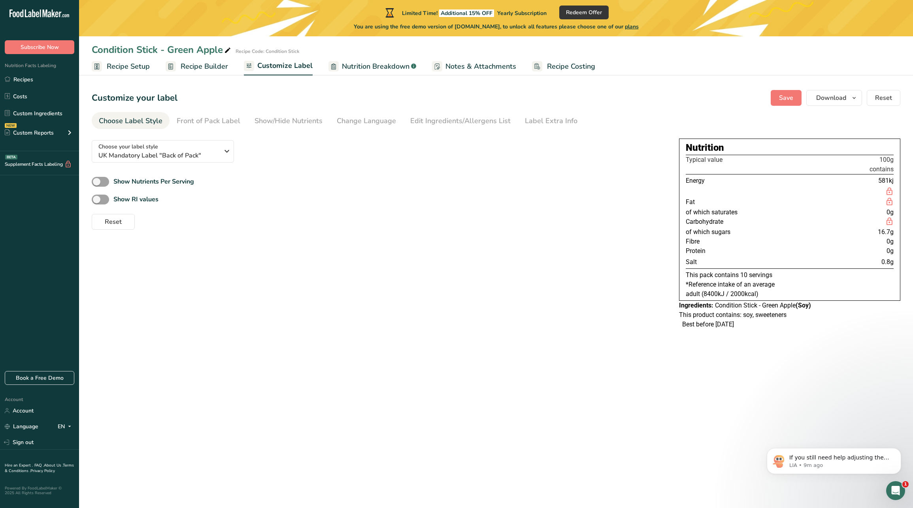
click at [392, 61] on span "Nutrition Breakdown" at bounding box center [376, 66] width 68 height 11
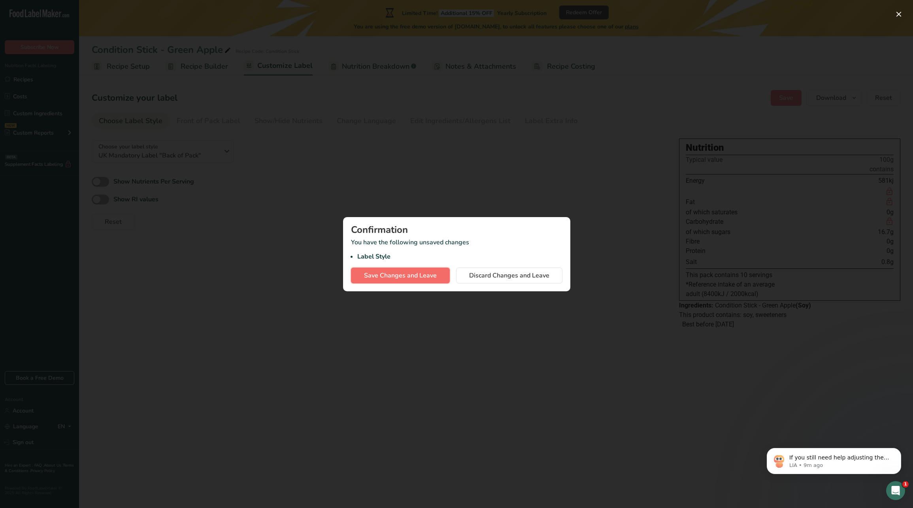
click at [415, 275] on span "Save Changes and Leave" at bounding box center [400, 275] width 73 height 9
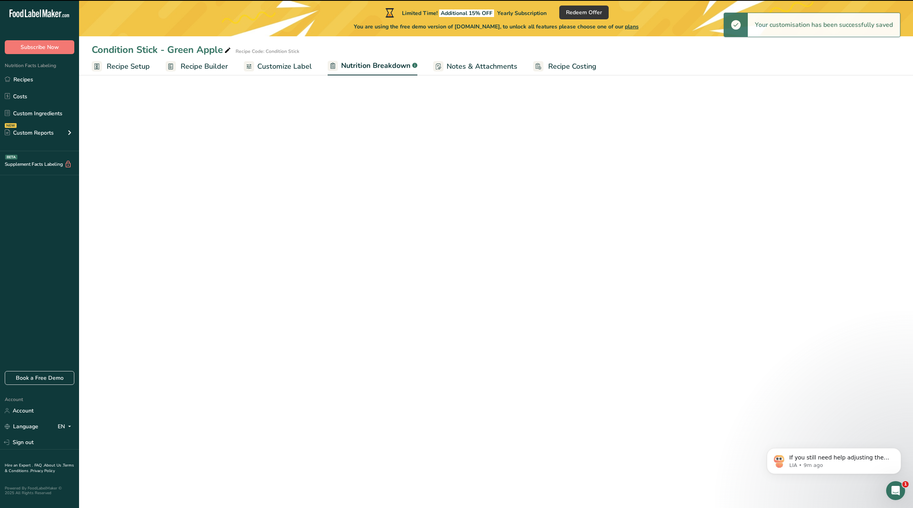
select select "Calories"
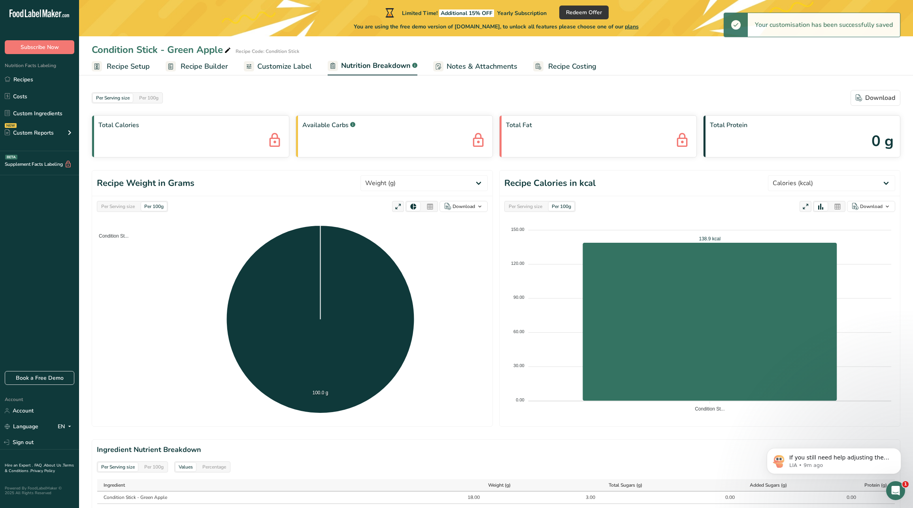
click at [131, 69] on span "Recipe Setup" at bounding box center [128, 66] width 43 height 11
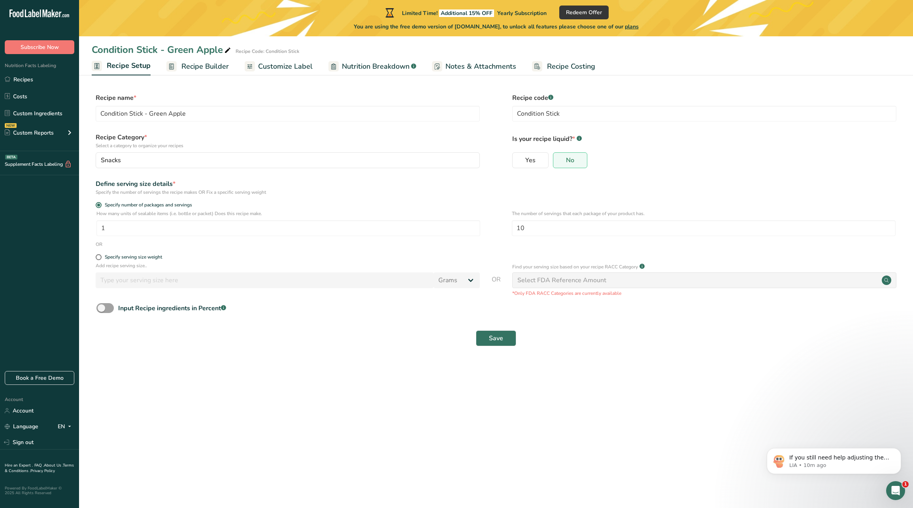
click at [184, 69] on span "Recipe Builder" at bounding box center [204, 66] width 47 height 11
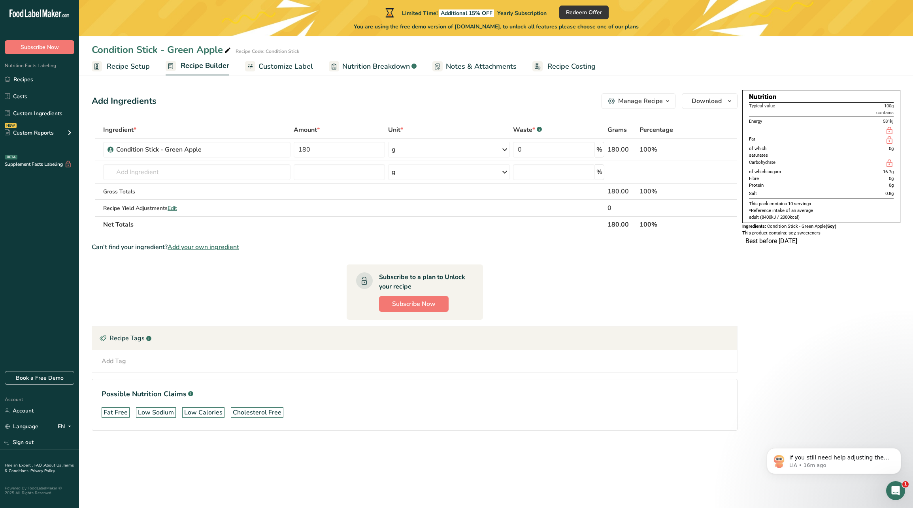
click at [298, 66] on span "Customize Label" at bounding box center [285, 66] width 55 height 11
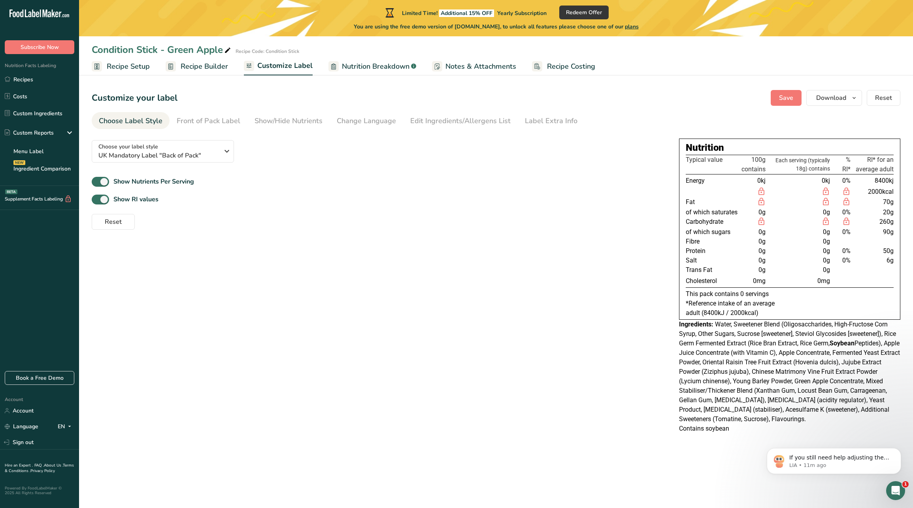
scroll to position [1, 0]
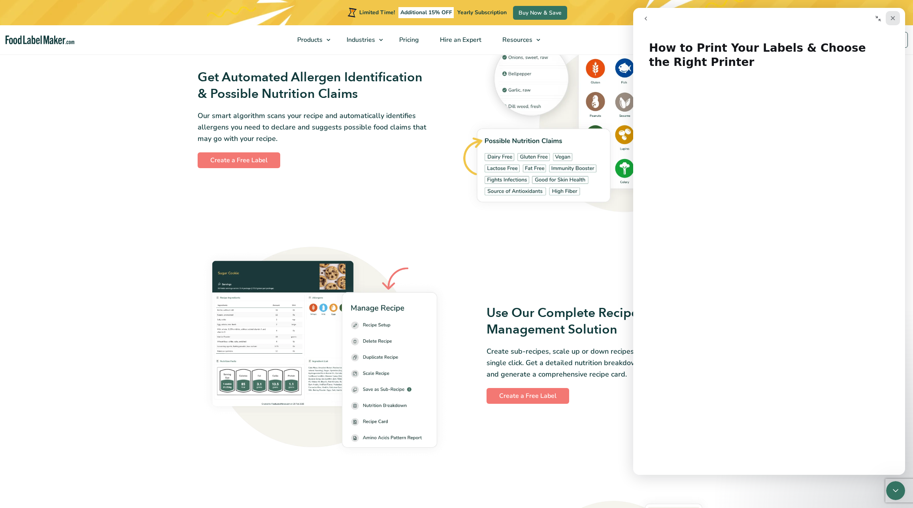
click at [893, 18] on icon "Close" at bounding box center [892, 18] width 4 height 4
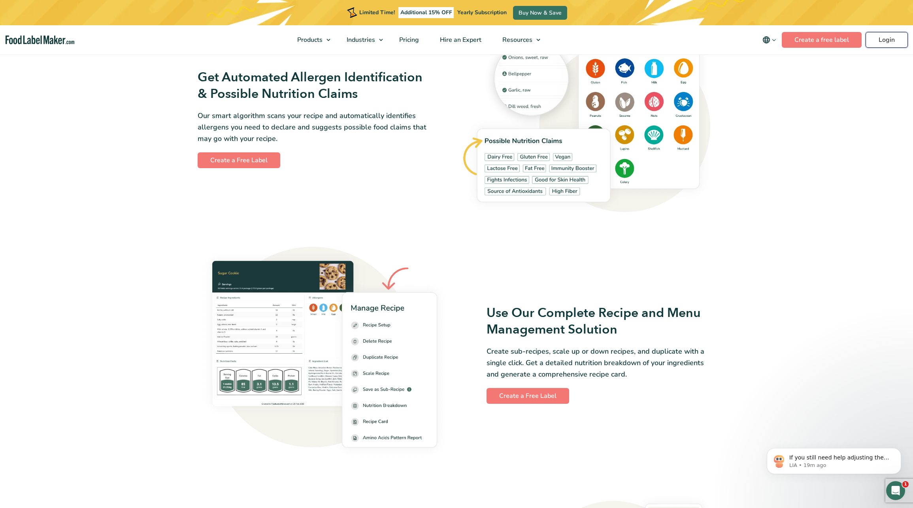
click at [878, 36] on link "Login" at bounding box center [886, 40] width 42 height 16
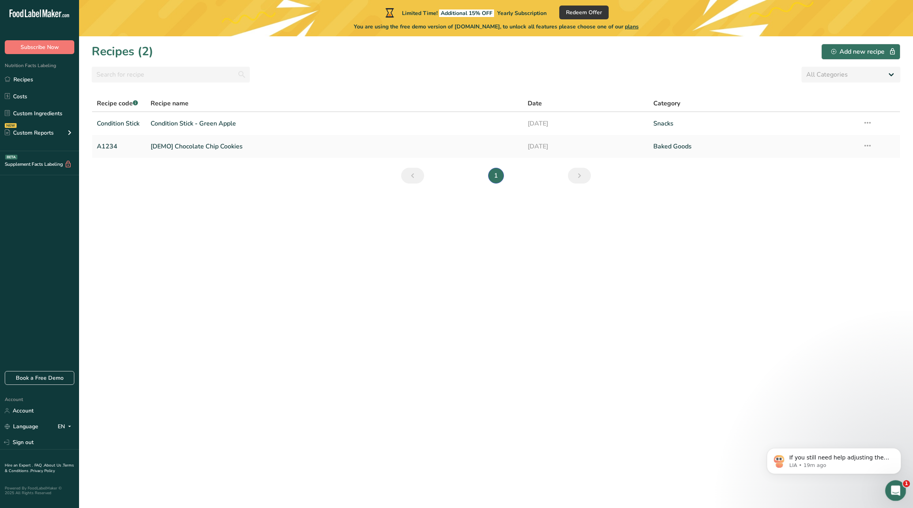
click at [894, 499] on div "Open Intercom Messenger" at bounding box center [894, 490] width 26 height 26
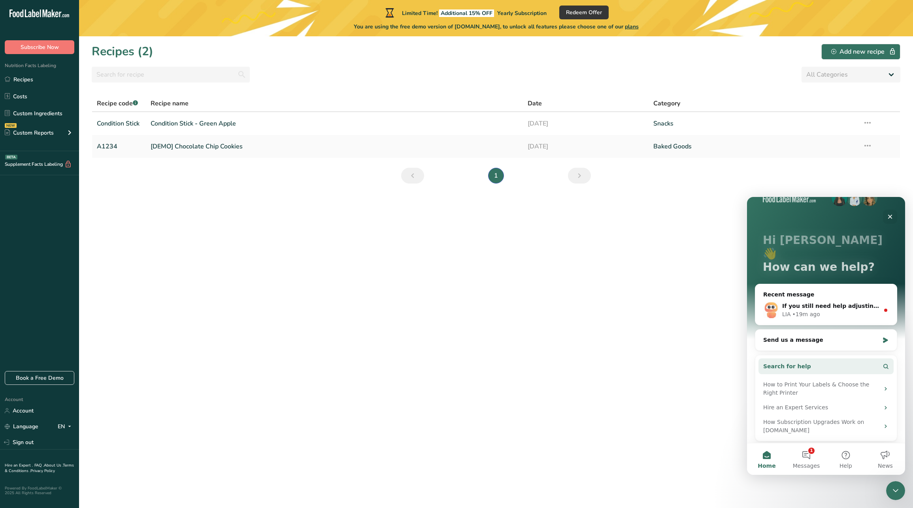
scroll to position [27, 0]
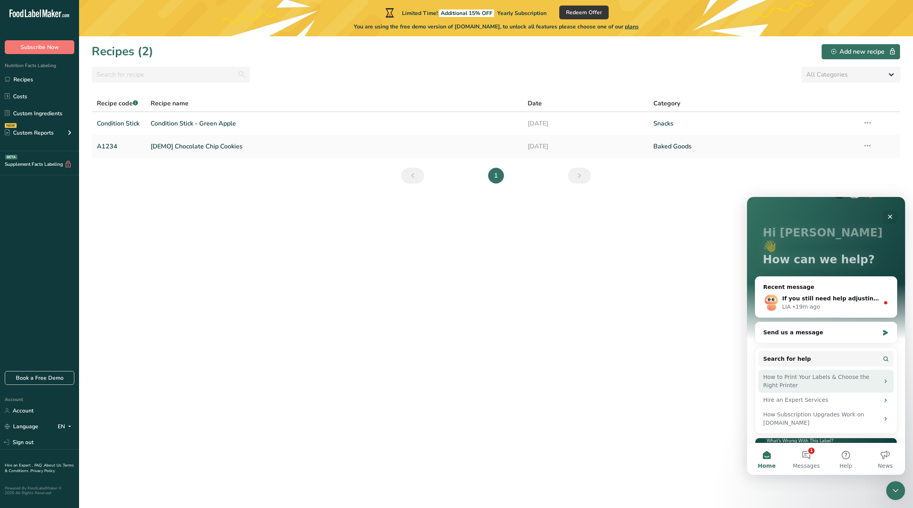
click at [832, 373] on div "How to Print Your Labels & Choose the Right Printer" at bounding box center [821, 381] width 116 height 17
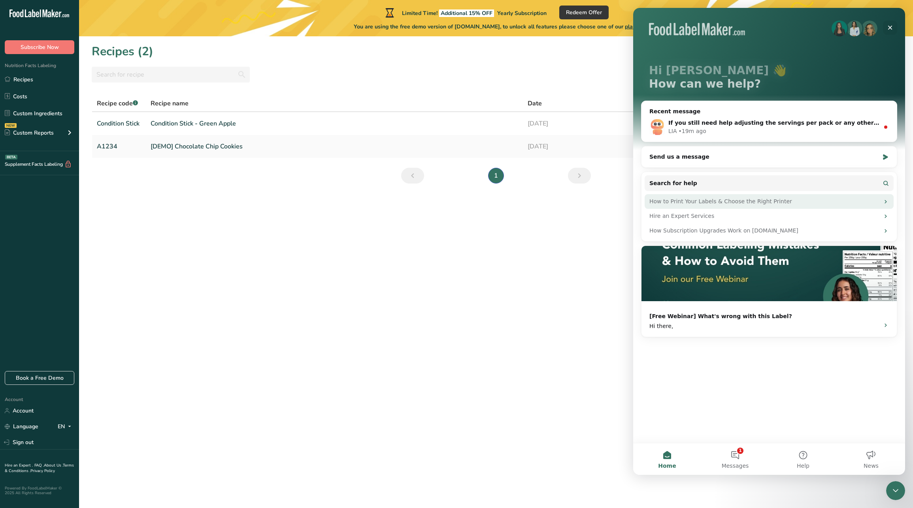
scroll to position [0, 0]
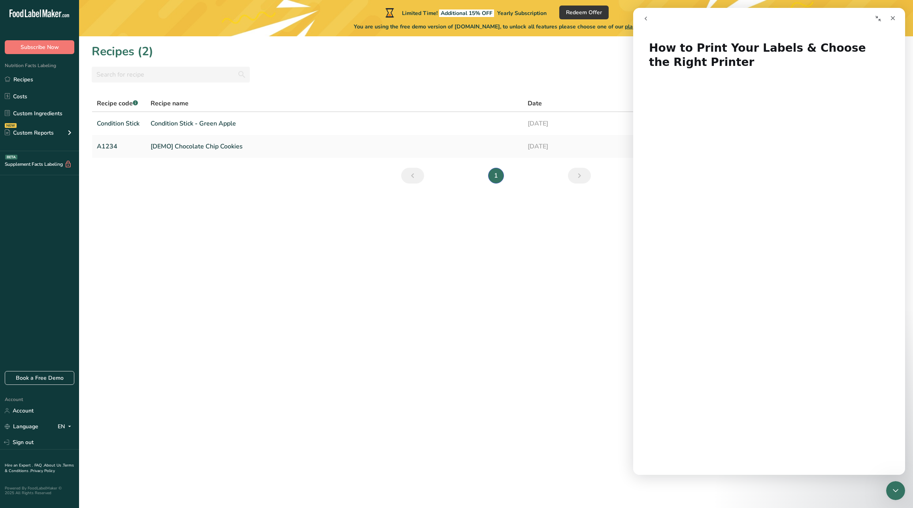
click at [568, 81] on div "All Categories Baked Goods [GEOGRAPHIC_DATA] Confectionery Cooked Meals, Salads…" at bounding box center [496, 75] width 808 height 16
click at [898, 15] on div "Close" at bounding box center [892, 18] width 14 height 14
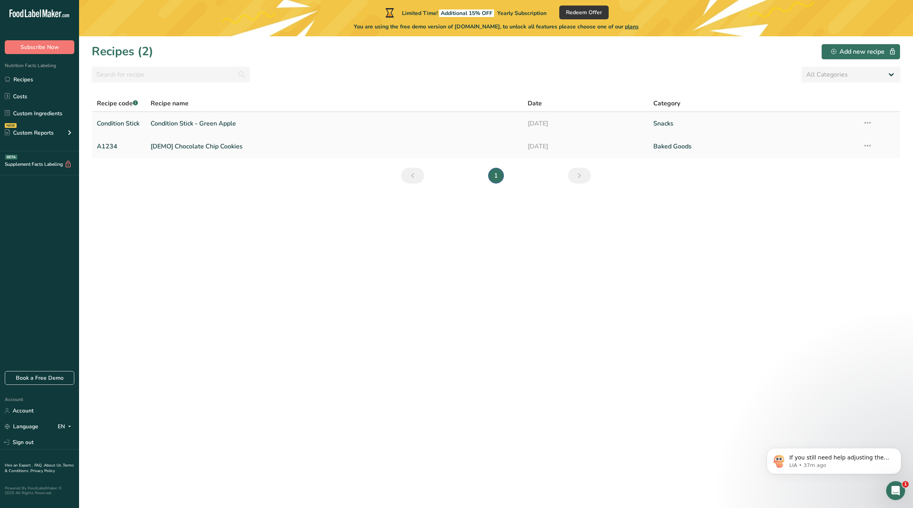
click at [193, 120] on link "Condition Stick - Green Apple" at bounding box center [334, 123] width 367 height 17
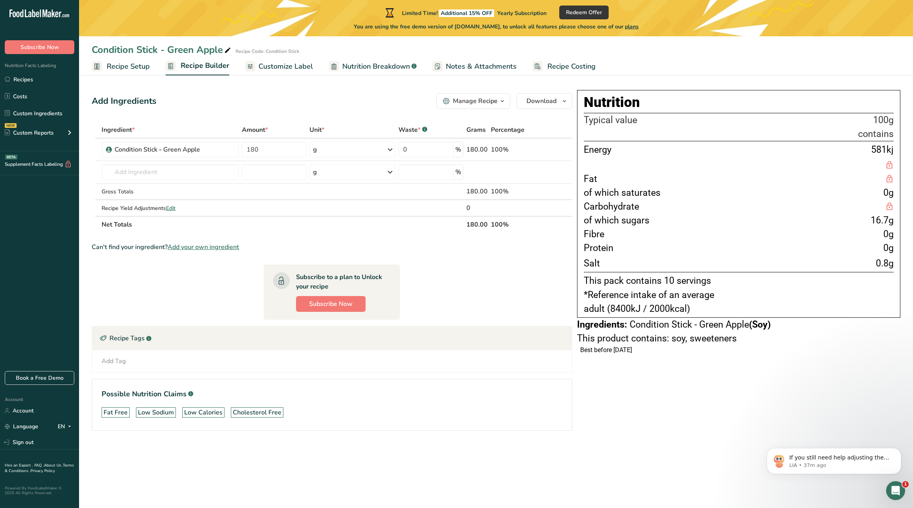
click at [291, 65] on span "Customize Label" at bounding box center [285, 66] width 55 height 11
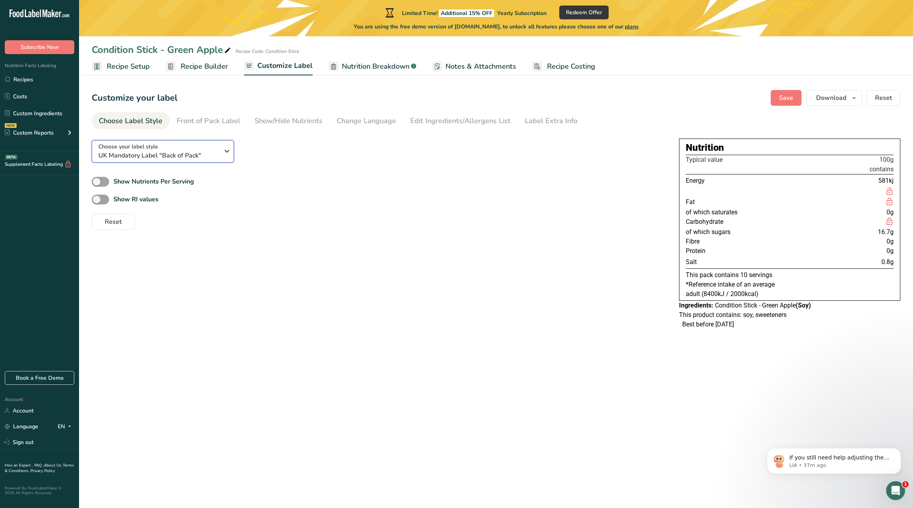
click at [198, 154] on span "UK Mandatory Label "Back of Pack"" at bounding box center [158, 155] width 120 height 9
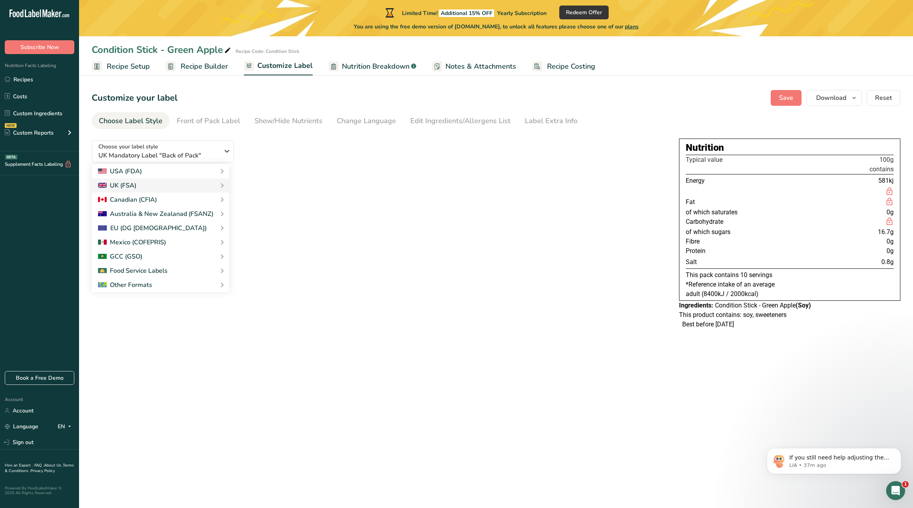
click at [292, 160] on div "Choose your label style UK Mandatory Label "Back of Pack" USA (FDA) Standard FD…" at bounding box center [379, 182] width 574 height 96
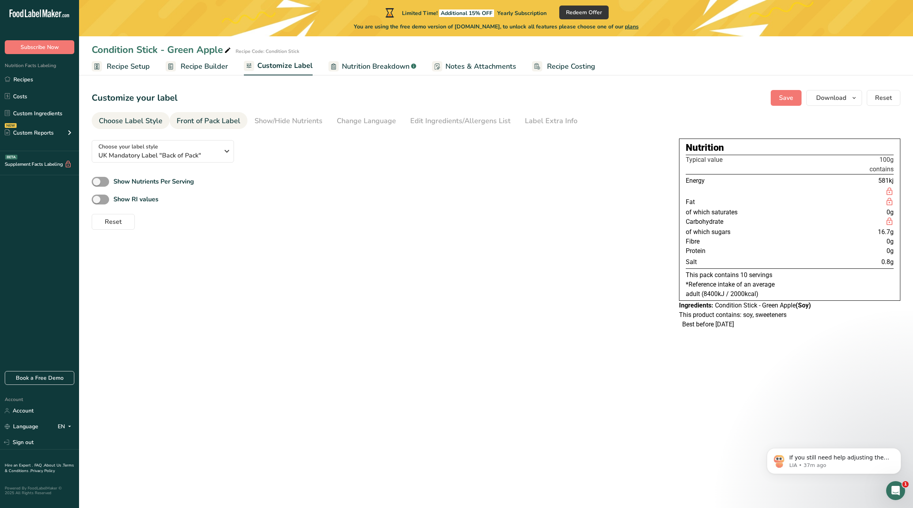
click at [213, 123] on div "Front of Pack Label" at bounding box center [209, 121] width 64 height 11
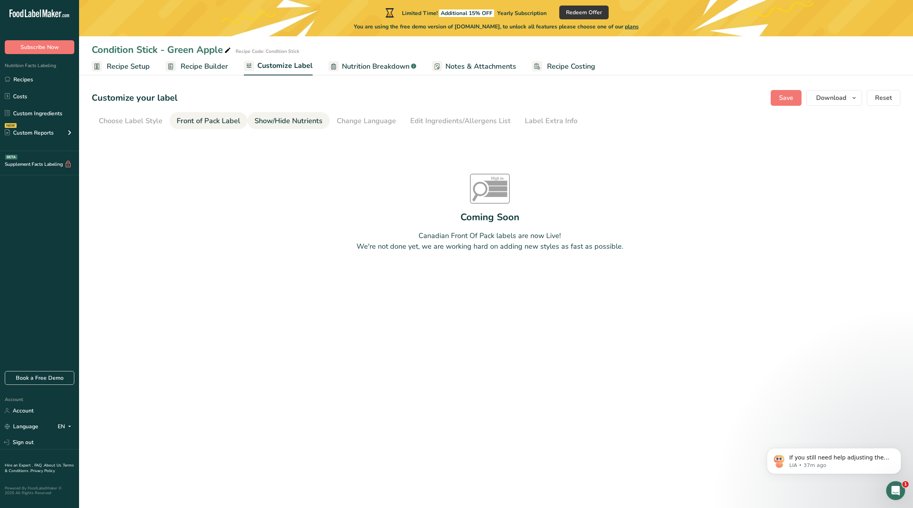
click at [270, 121] on div "Show/Hide Nutrients" at bounding box center [288, 121] width 68 height 11
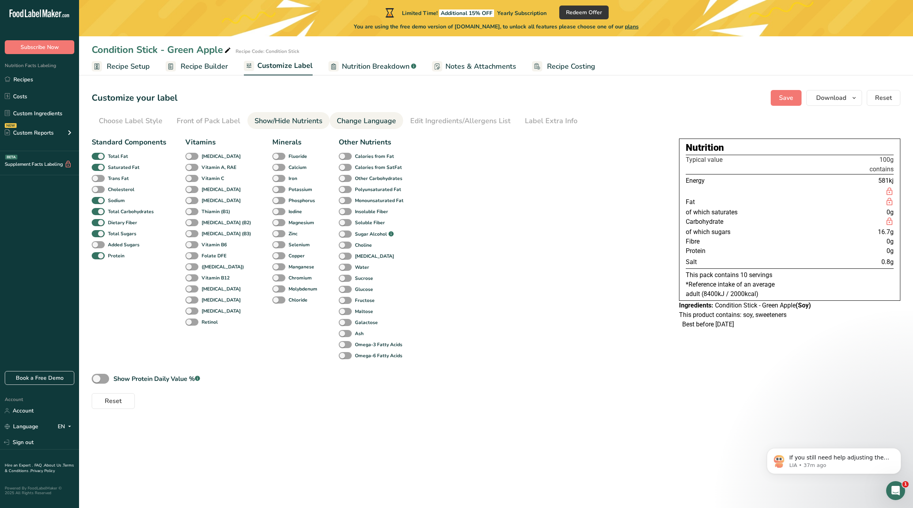
click at [342, 119] on div "Change Language" at bounding box center [366, 121] width 59 height 11
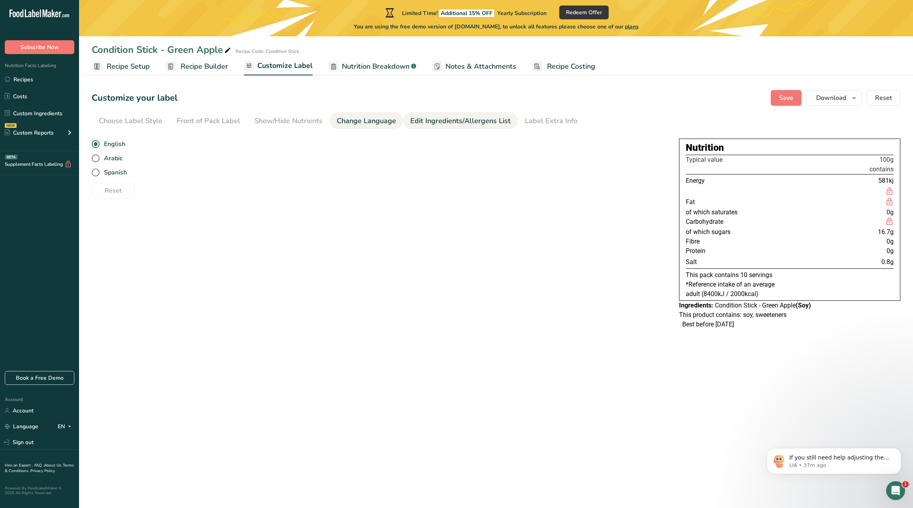
click at [429, 128] on link "Edit Ingredients/Allergens List" at bounding box center [460, 121] width 100 height 18
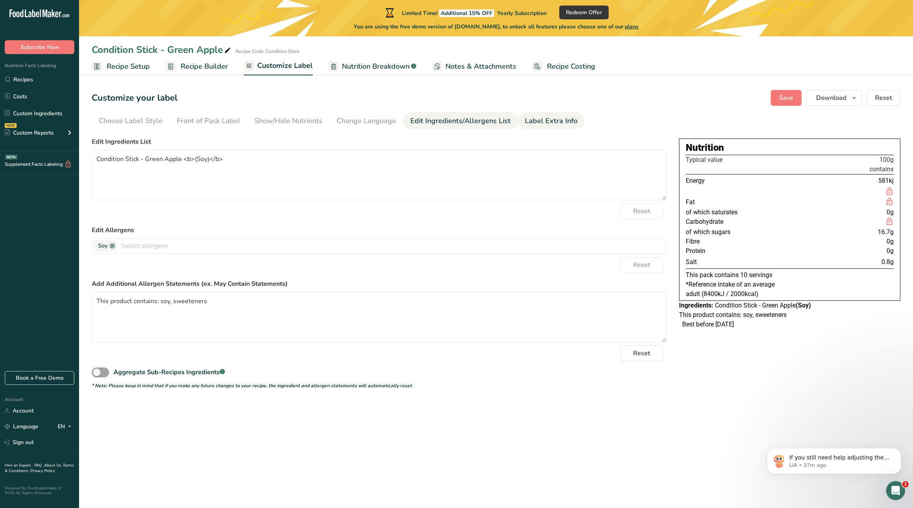
click at [525, 112] on link "Label Extra Info" at bounding box center [551, 121] width 53 height 18
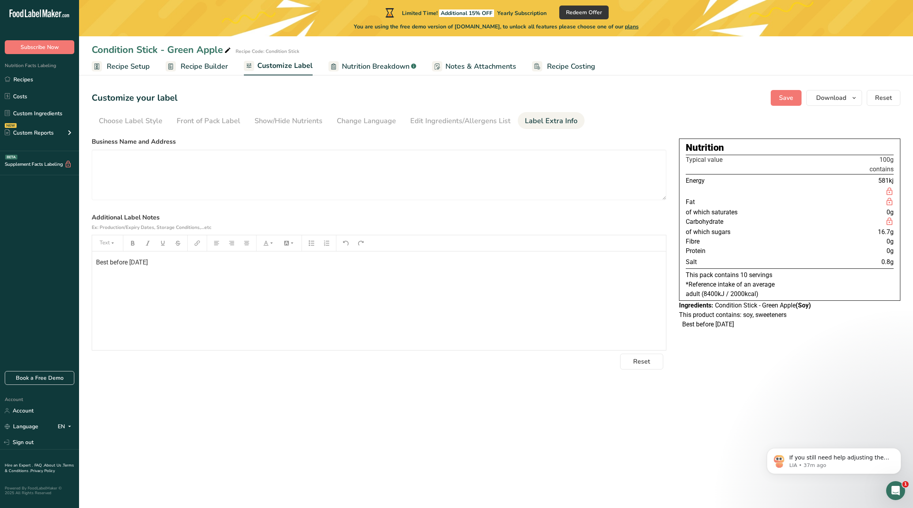
click at [400, 201] on section "Business Name and Address Additional Label Notes Ex: Production/Expiry Dates, S…" at bounding box center [379, 253] width 574 height 233
click at [407, 169] on textarea at bounding box center [379, 175] width 574 height 51
click at [426, 286] on div "Best before [DATE]" at bounding box center [379, 301] width 574 height 99
click at [827, 94] on span "Download" at bounding box center [831, 97] width 30 height 9
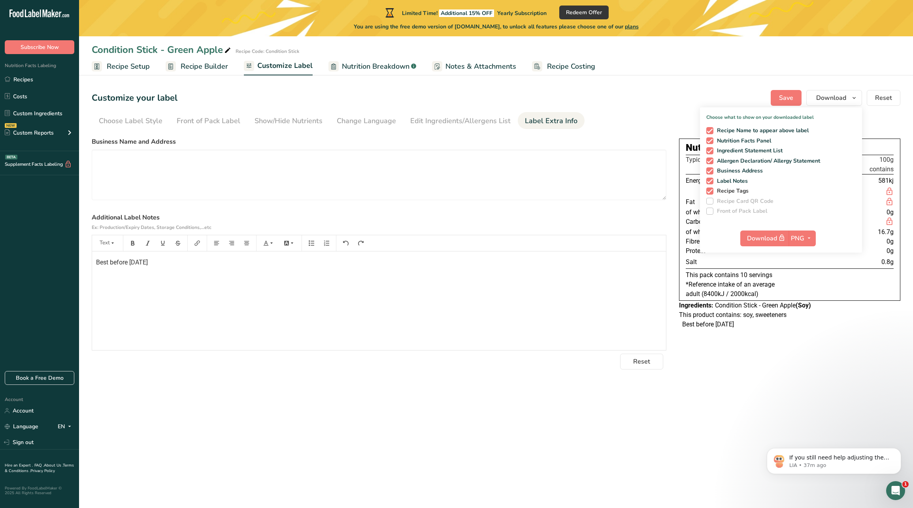
click at [711, 189] on span at bounding box center [709, 191] width 7 height 7
click at [711, 189] on input "Recipe Tags" at bounding box center [708, 190] width 5 height 5
checkbox input "false"
click at [755, 236] on span "Download" at bounding box center [767, 238] width 40 height 10
click at [723, 75] on ul "Recipe Setup Recipe Builder Customize Label Nutrition Breakdown .a-a{fill:#3473…" at bounding box center [496, 66] width 834 height 19
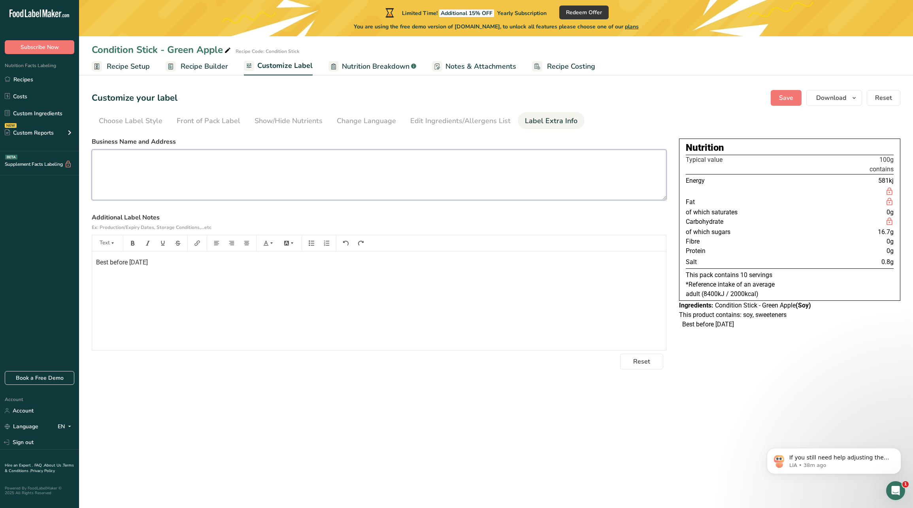
click at [169, 167] on textarea at bounding box center [379, 175] width 574 height 51
paste textarea "Net Quantity: 180 g (10 × 18 g sticks)"
type textarea "Net Quantity: 180 g (10 × 18 g sticks)"
click at [781, 100] on span "Save" at bounding box center [786, 97] width 14 height 9
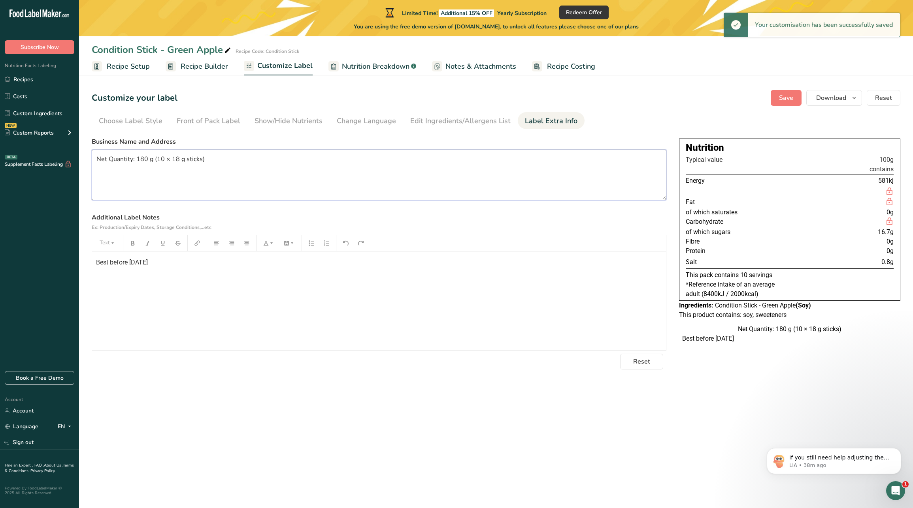
click at [125, 158] on textarea "Net Quantity: 180 g (10 × 18 g sticks)" at bounding box center [379, 175] width 574 height 51
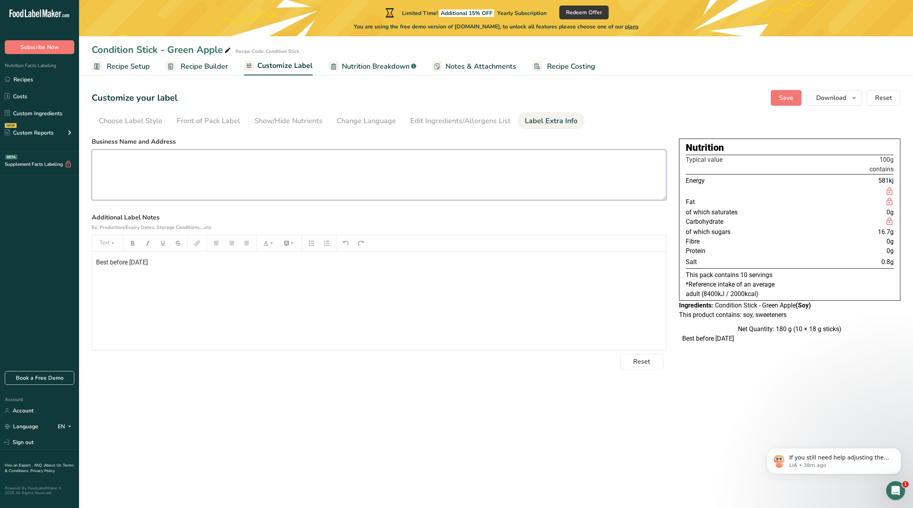
click at [142, 163] on textarea at bounding box center [379, 175] width 574 height 51
click at [192, 307] on div "Best before [DATE]" at bounding box center [379, 301] width 574 height 99
click at [784, 98] on span "Save" at bounding box center [786, 97] width 14 height 9
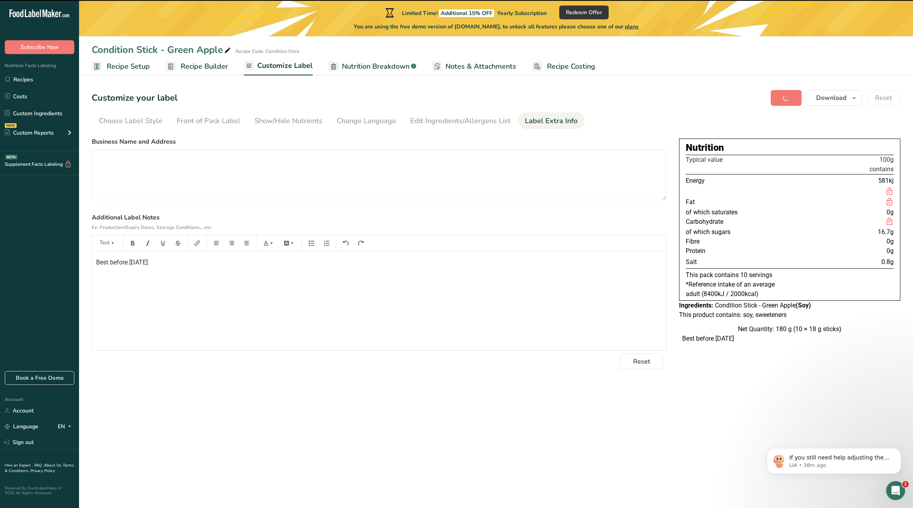
click at [472, 69] on span "Notes & Attachments" at bounding box center [480, 66] width 71 height 11
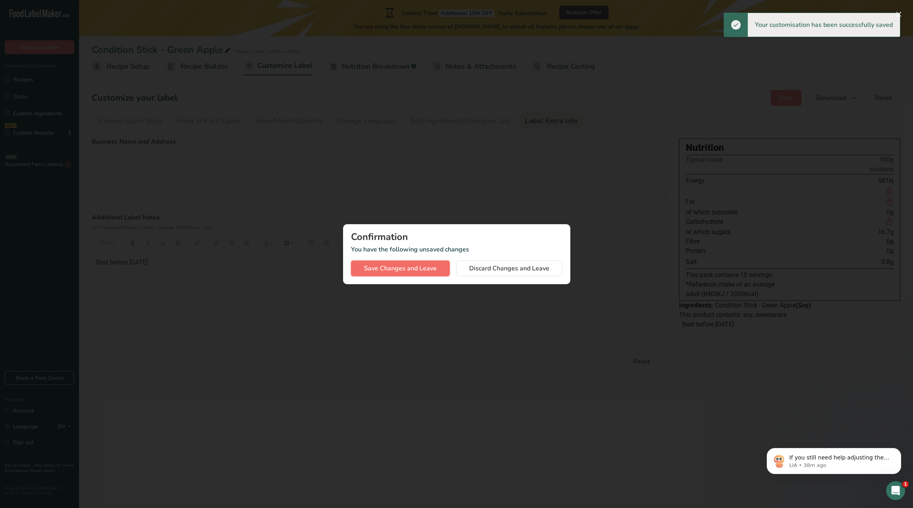
click at [439, 265] on button "Save Changes and Leave" at bounding box center [400, 269] width 99 height 16
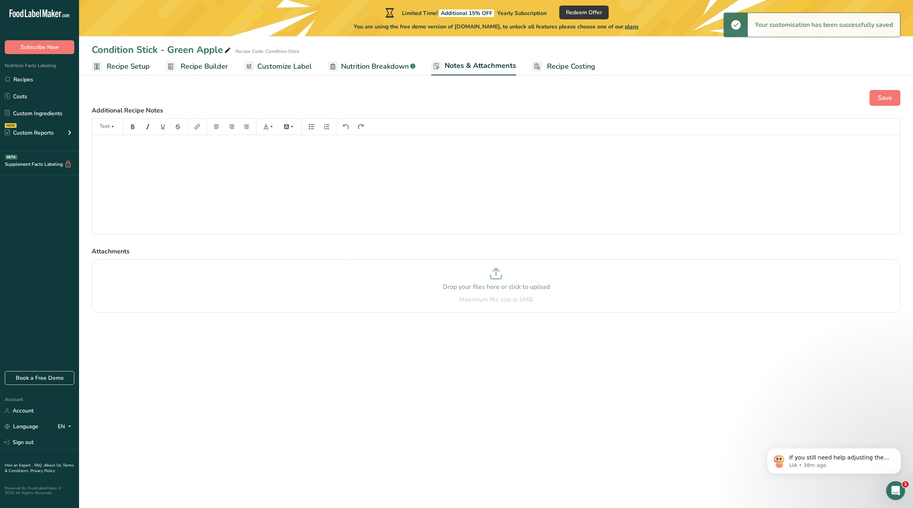
click at [308, 149] on p "﻿" at bounding box center [496, 145] width 800 height 9
click at [277, 163] on div "﻿" at bounding box center [495, 184] width 807 height 99
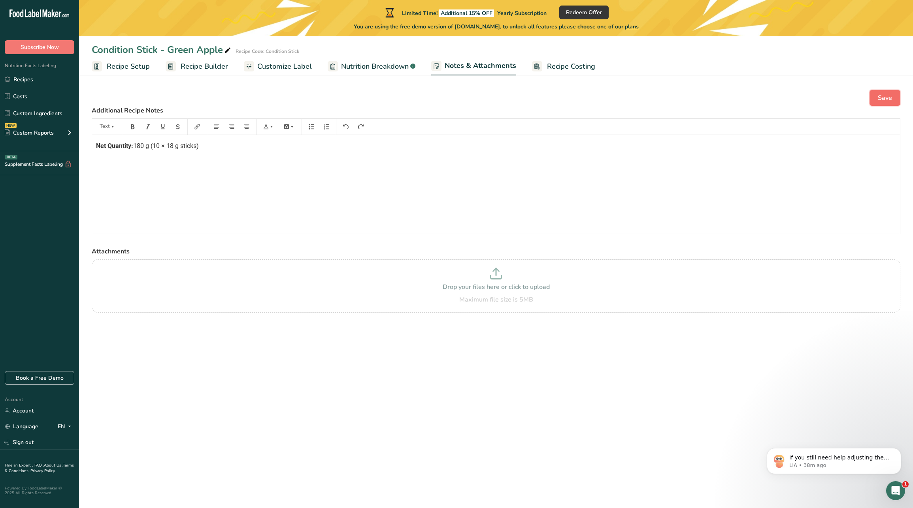
click at [896, 91] on button "Save" at bounding box center [884, 98] width 31 height 16
click at [127, 65] on span "Recipe Setup" at bounding box center [128, 66] width 43 height 11
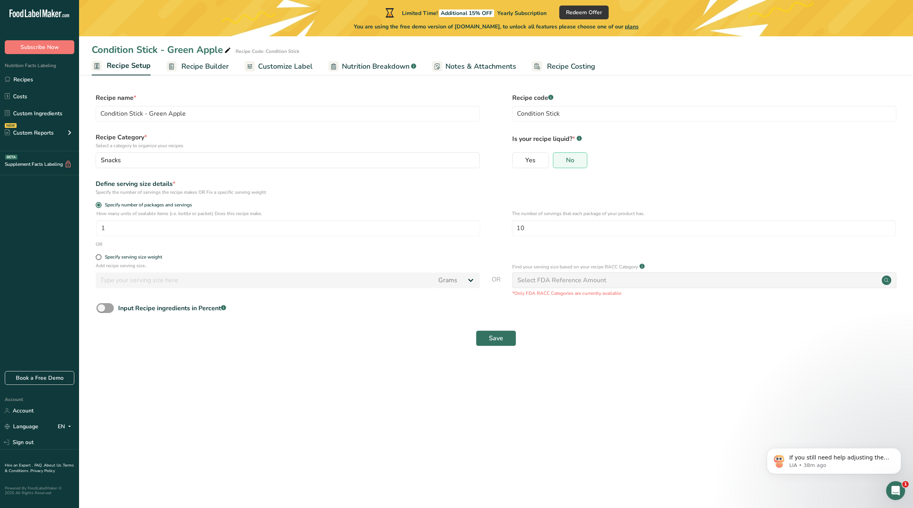
click at [275, 77] on div "Condition Stick - Green Apple Recipe Code: Condition Stick Recipe Setup Recipe …" at bounding box center [496, 182] width 834 height 364
click at [275, 70] on span "Customize Label" at bounding box center [285, 66] width 55 height 11
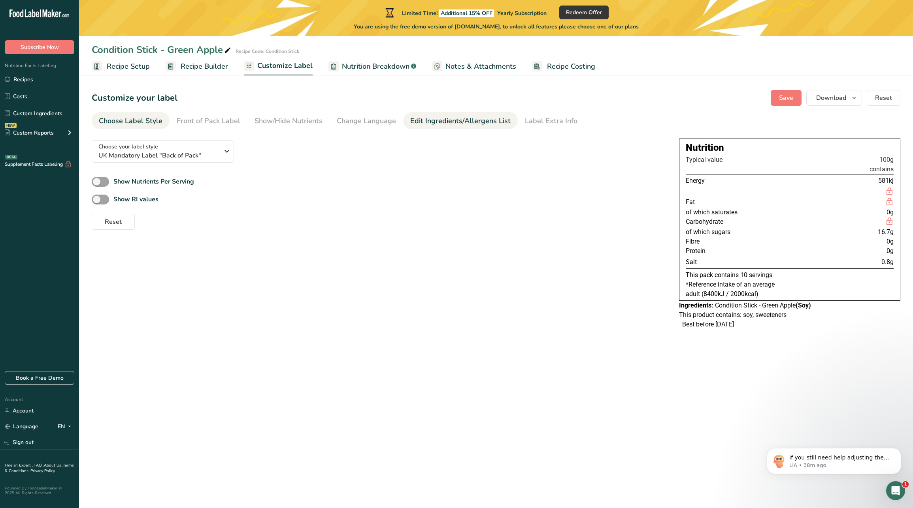
click at [463, 122] on div "Edit Ingredients/Allergens List" at bounding box center [460, 121] width 100 height 11
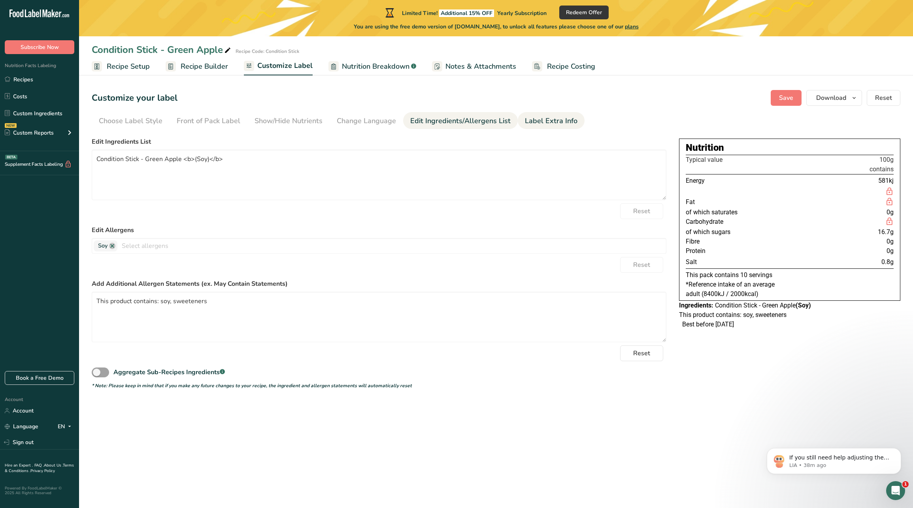
click at [540, 117] on div "Label Extra Info" at bounding box center [551, 121] width 53 height 11
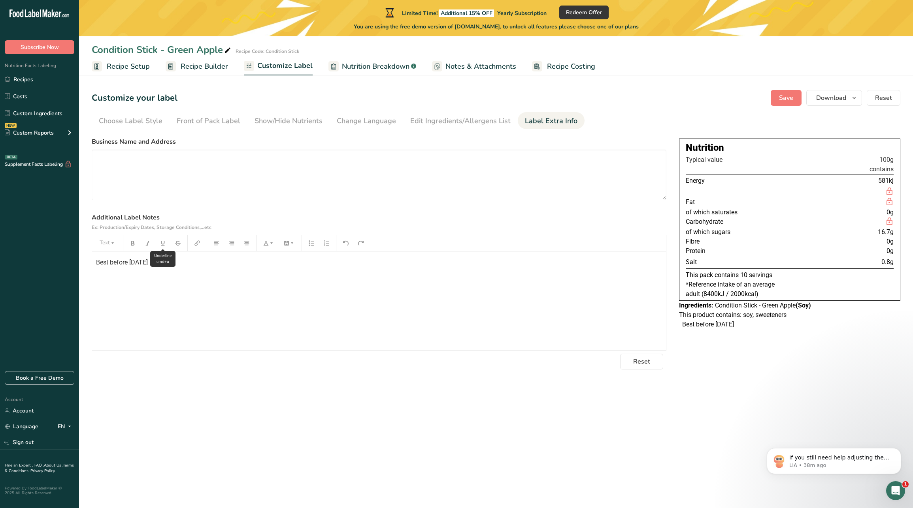
click at [163, 250] on button "button" at bounding box center [163, 243] width 12 height 13
click at [202, 276] on div "Best before [DATE]" at bounding box center [379, 301] width 574 height 99
click at [201, 268] on div "Best before [DATE]" at bounding box center [379, 301] width 574 height 99
click at [292, 254] on div "Best before [DATE] Net Quantity: 180 g (10 × 18 g sticks) ﻿" at bounding box center [379, 301] width 574 height 99
click at [367, 297] on p "﻿" at bounding box center [379, 293] width 566 height 9
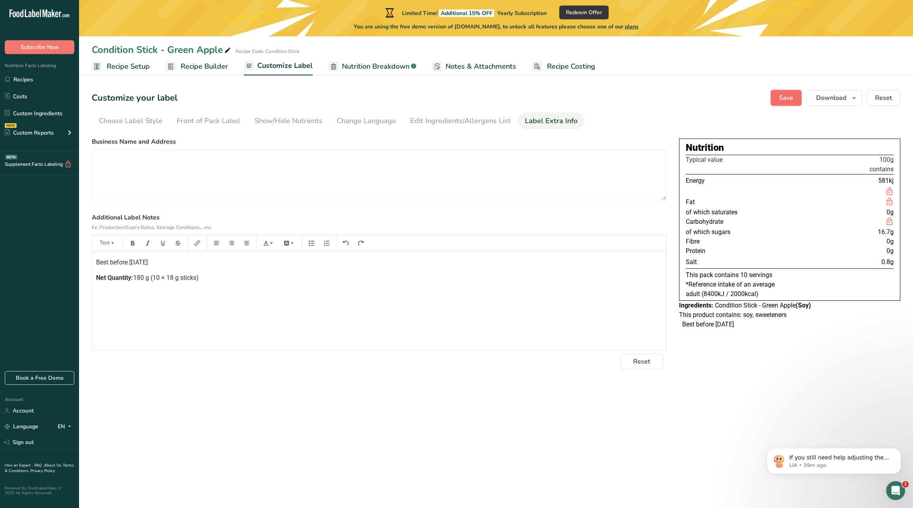
click at [796, 92] on button "Save" at bounding box center [785, 98] width 31 height 16
